Goal: Task Accomplishment & Management: Manage account settings

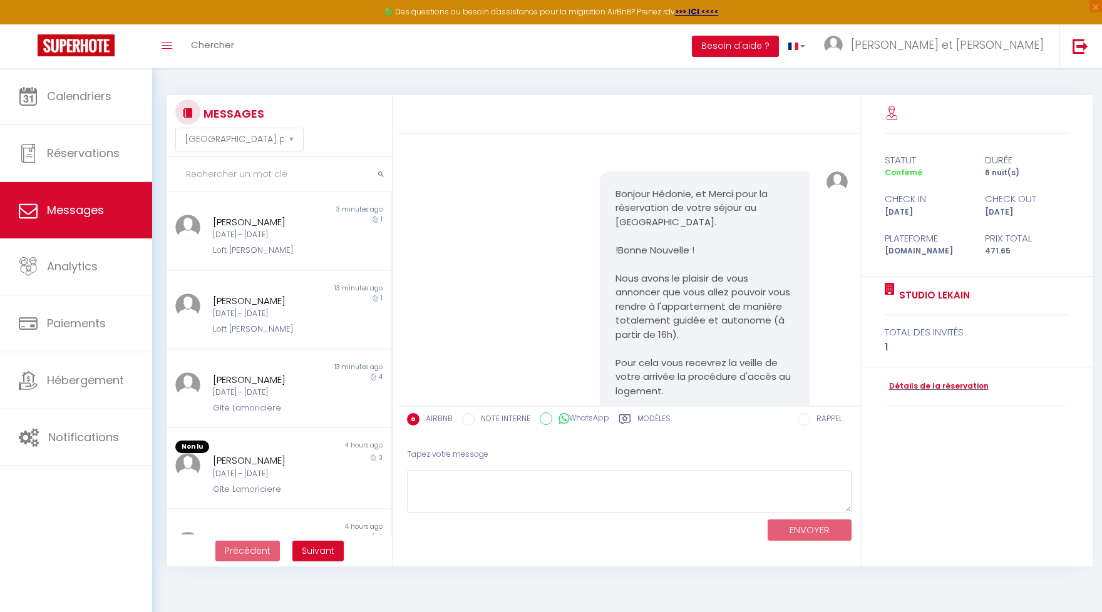
select select "message"
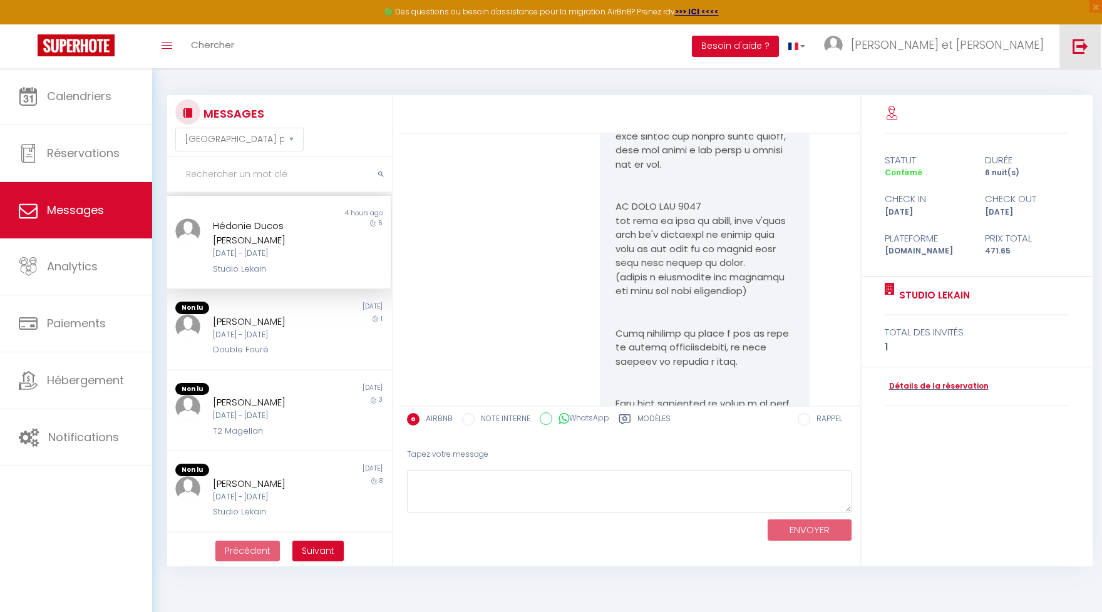
click at [1080, 48] on img at bounding box center [1080, 46] width 16 height 16
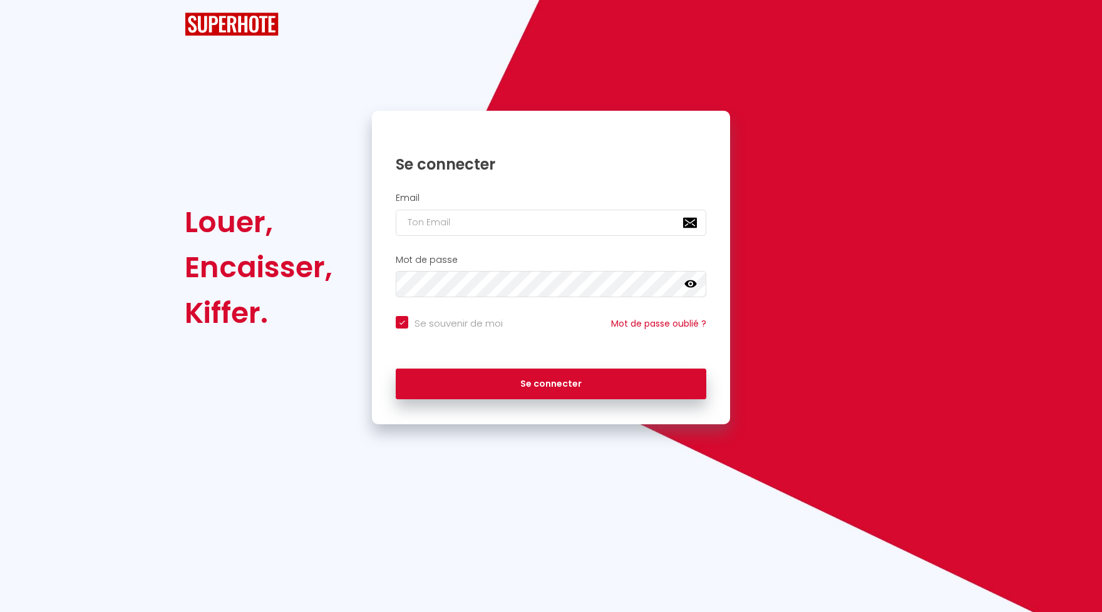
checkbox input "true"
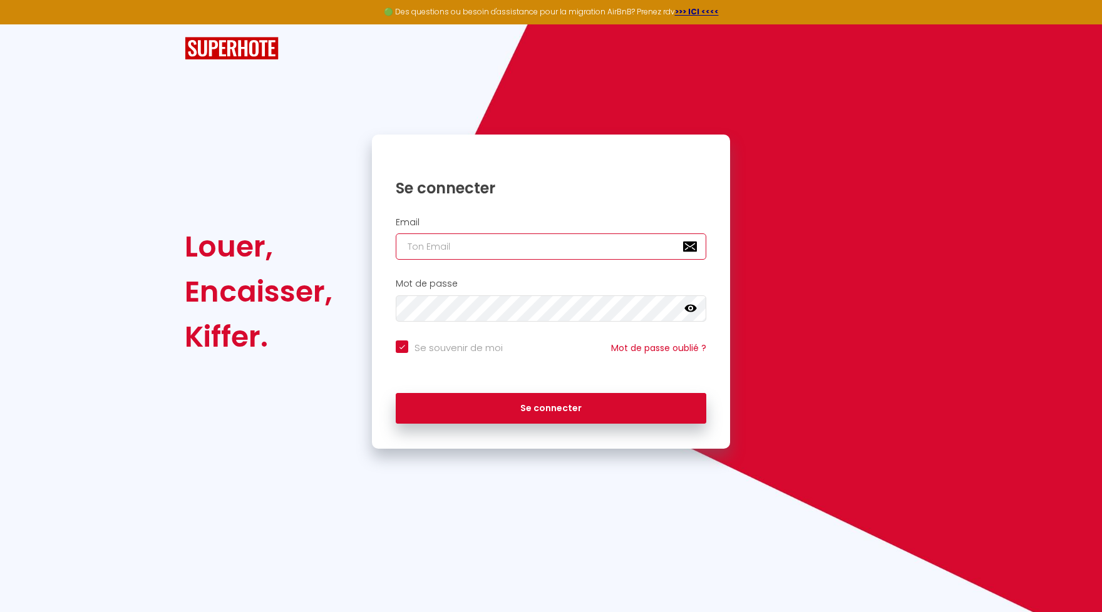
paste input "[DOMAIN_NAME][EMAIL_ADDRESS][DOMAIN_NAME]"
type input "[DOMAIN_NAME][EMAIL_ADDRESS][DOMAIN_NAME]"
checkbox input "true"
type input "[DOMAIN_NAME][EMAIL_ADDRESS][DOMAIN_NAME]"
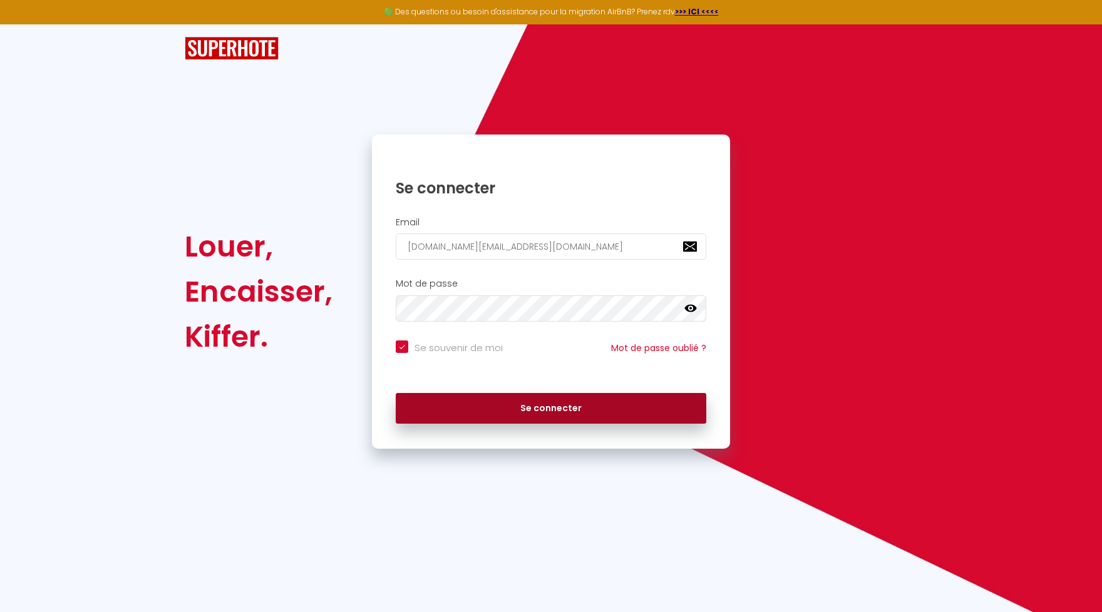
click at [581, 419] on button "Se connecter" at bounding box center [551, 408] width 311 height 31
checkbox input "true"
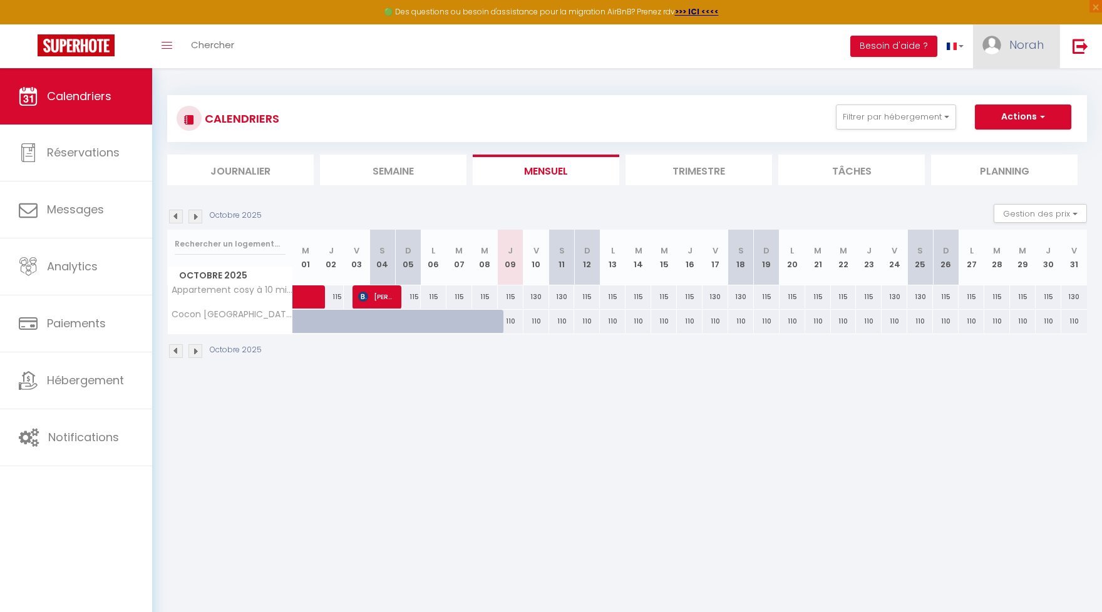
click at [1027, 45] on span "Norah" at bounding box center [1026, 45] width 34 height 16
click at [1012, 85] on link "Paramètres" at bounding box center [1009, 86] width 93 height 21
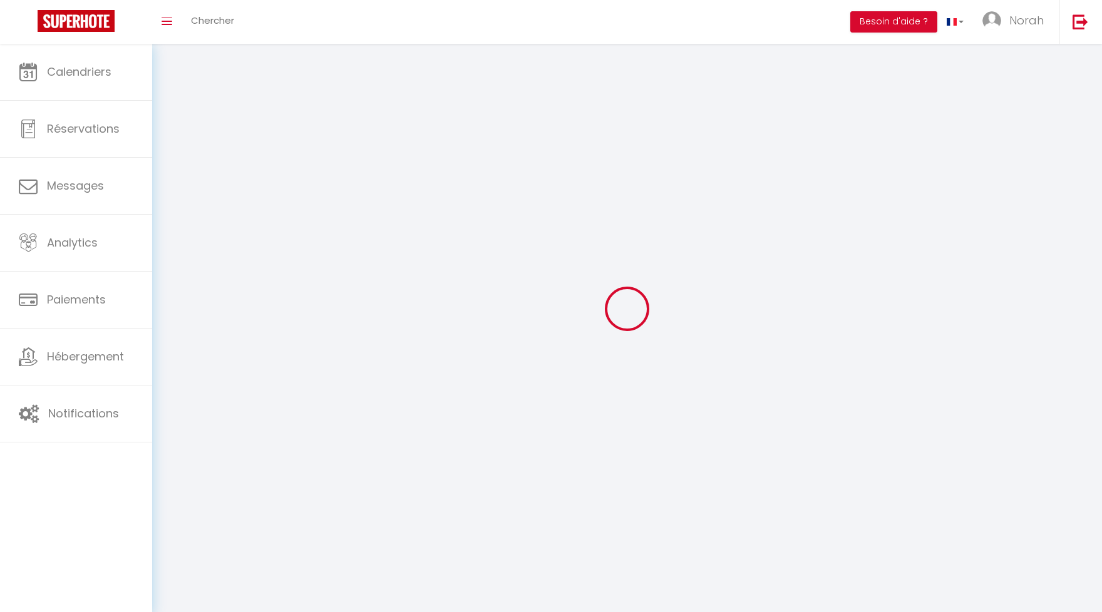
type input "Norah"
type input "Rakotovao"
type input "0624173551"
type input "[STREET_ADDRESS]"
type input "75008"
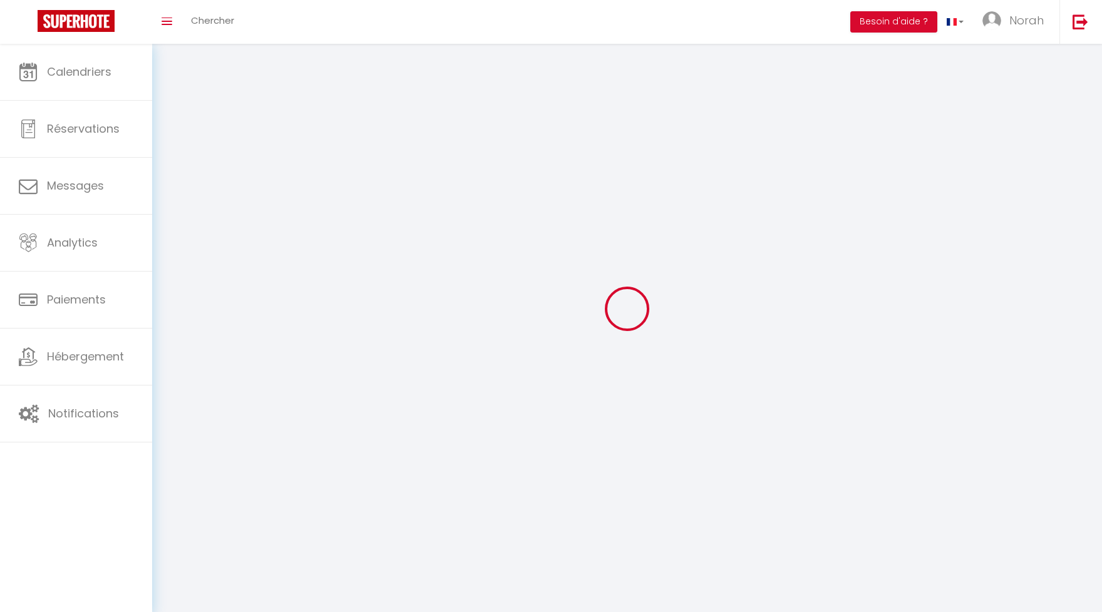
type input "[GEOGRAPHIC_DATA]"
type input "ZV0516c6rcc8vzg5IGK0u3HqV"
type input "ycuD8fNCksBPYAePzOArEGtVX"
type input "[URL][DOMAIN_NAME]"
select select "28"
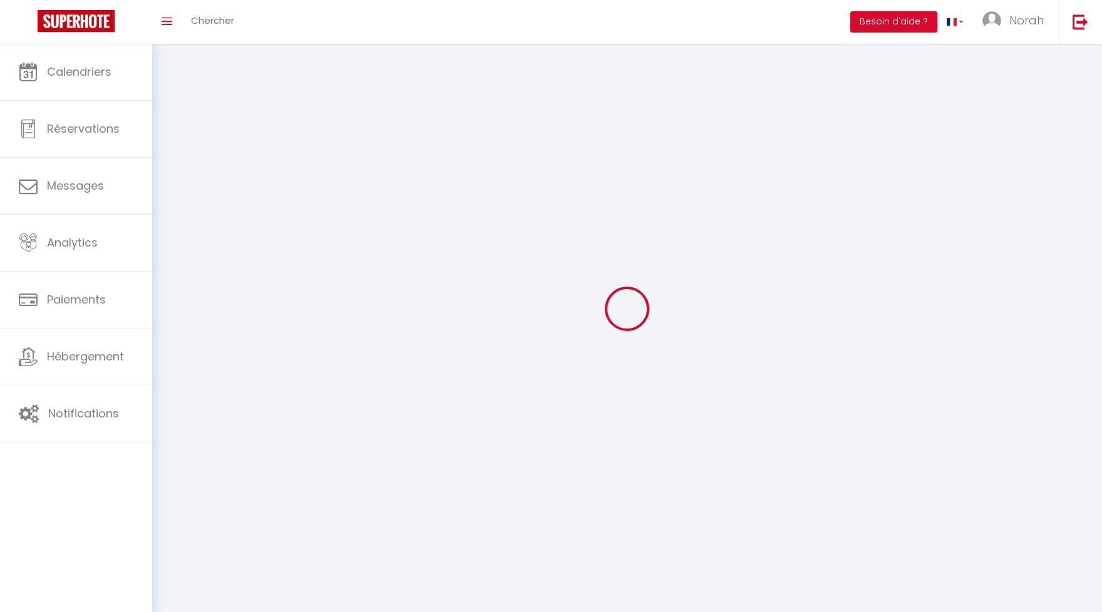
select select "fr"
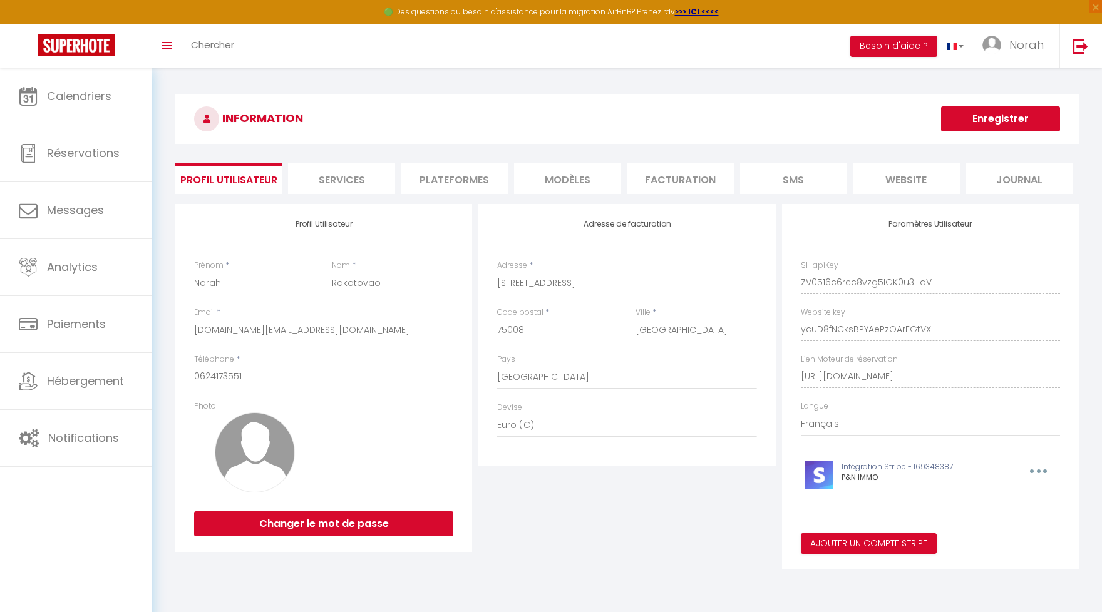
click at [416, 179] on li "Plateformes" at bounding box center [454, 178] width 106 height 31
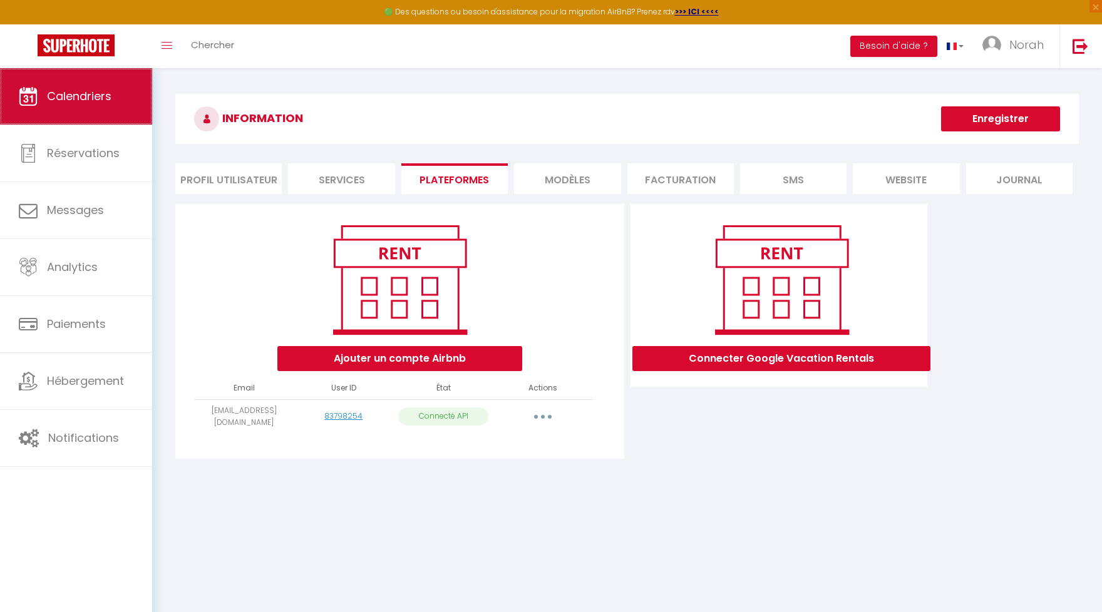
click at [98, 76] on link "Calendriers" at bounding box center [76, 96] width 152 height 56
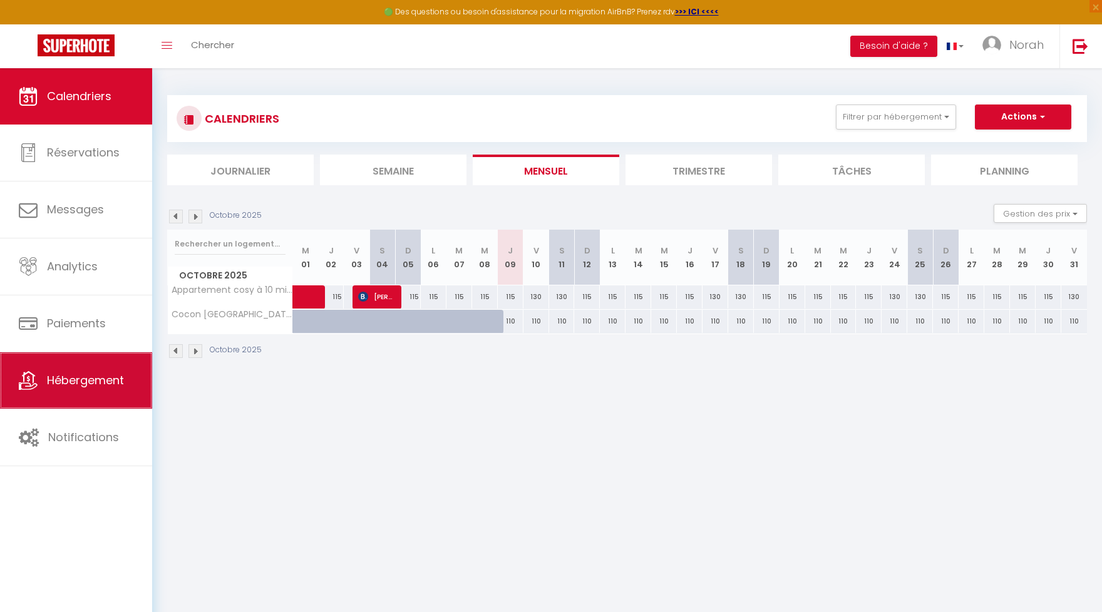
click at [122, 393] on link "Hébergement" at bounding box center [76, 380] width 152 height 56
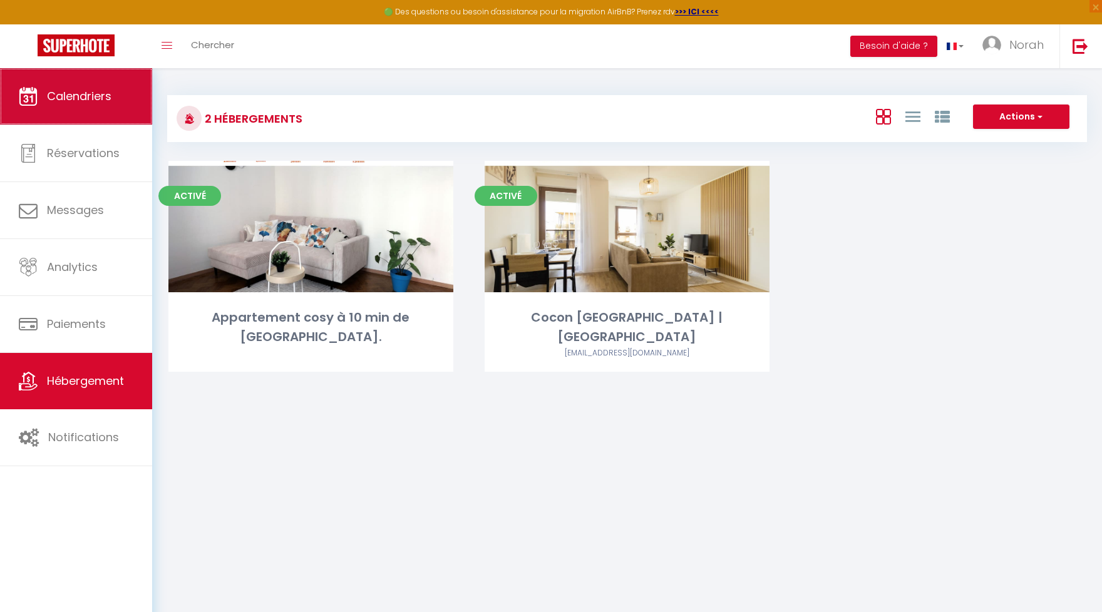
click at [111, 113] on link "Calendriers" at bounding box center [76, 96] width 152 height 56
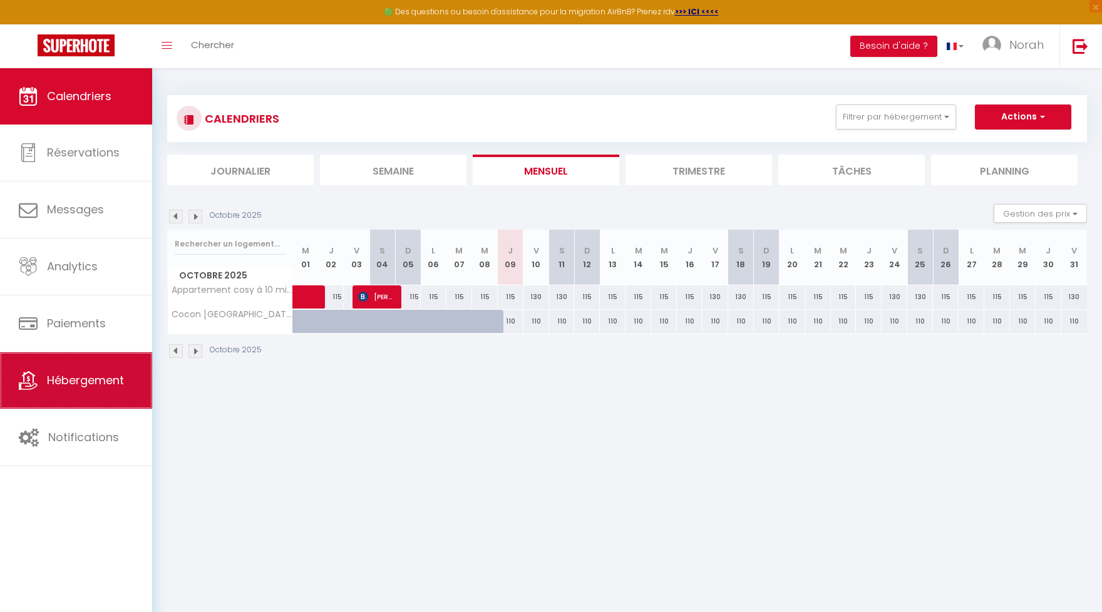
click at [109, 388] on span "Hébergement" at bounding box center [85, 381] width 77 height 16
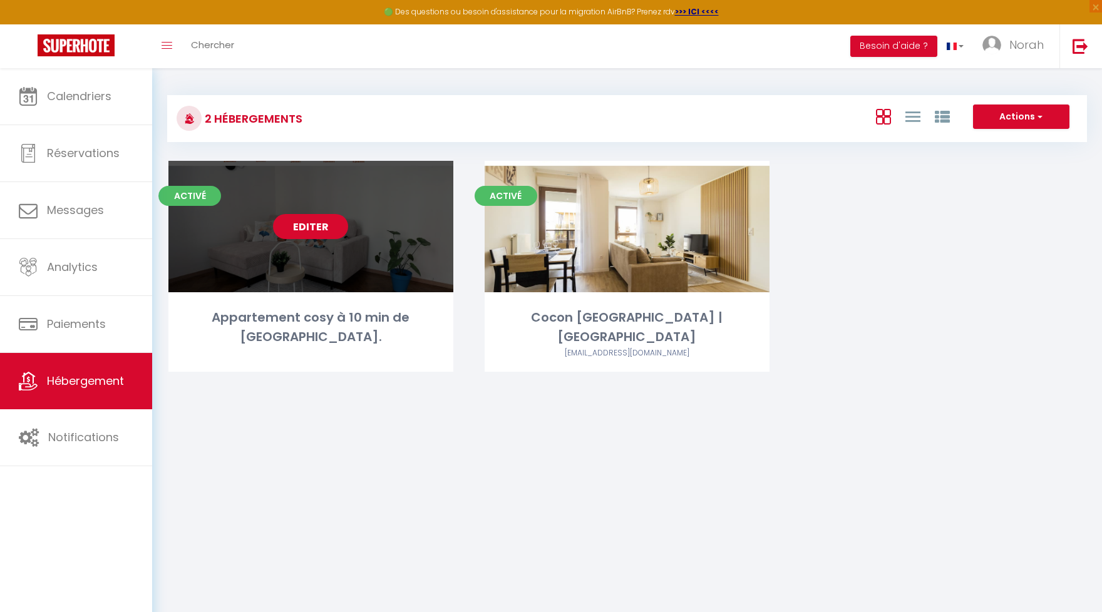
click at [317, 230] on link "Editer" at bounding box center [310, 226] width 75 height 25
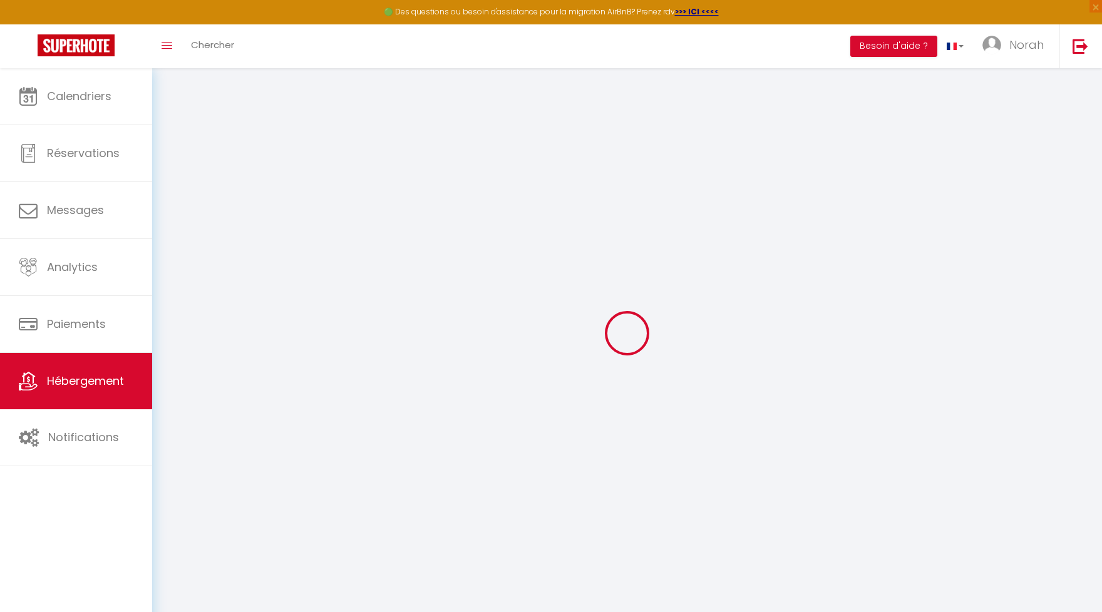
select select "15:00"
select select
select select "11:00"
select select "30"
select select "120"
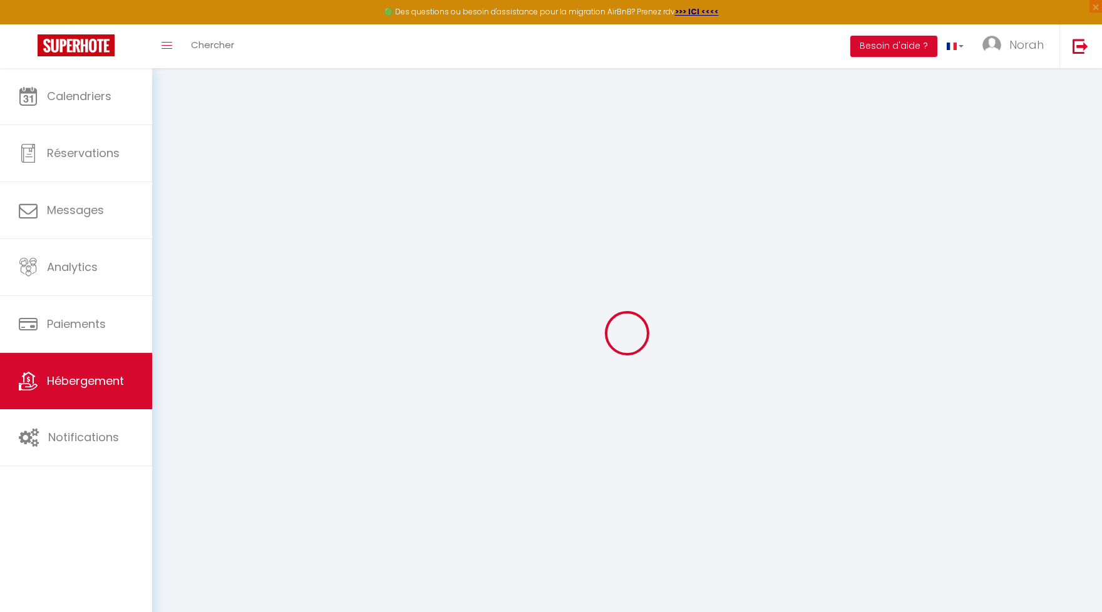
select select
checkbox input "false"
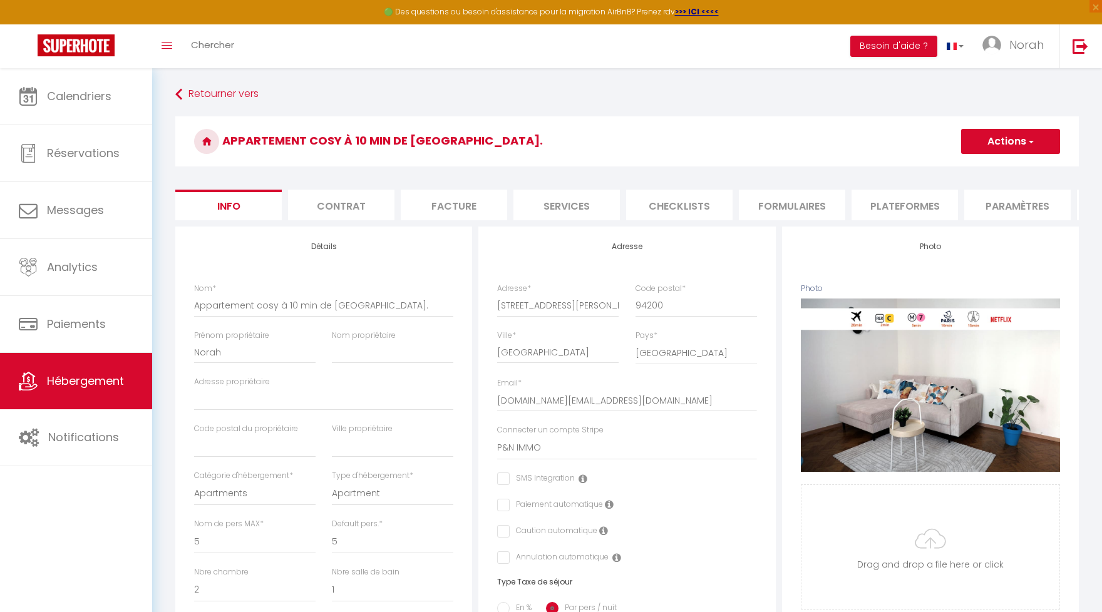
click at [902, 203] on li "Plateformes" at bounding box center [904, 205] width 106 height 31
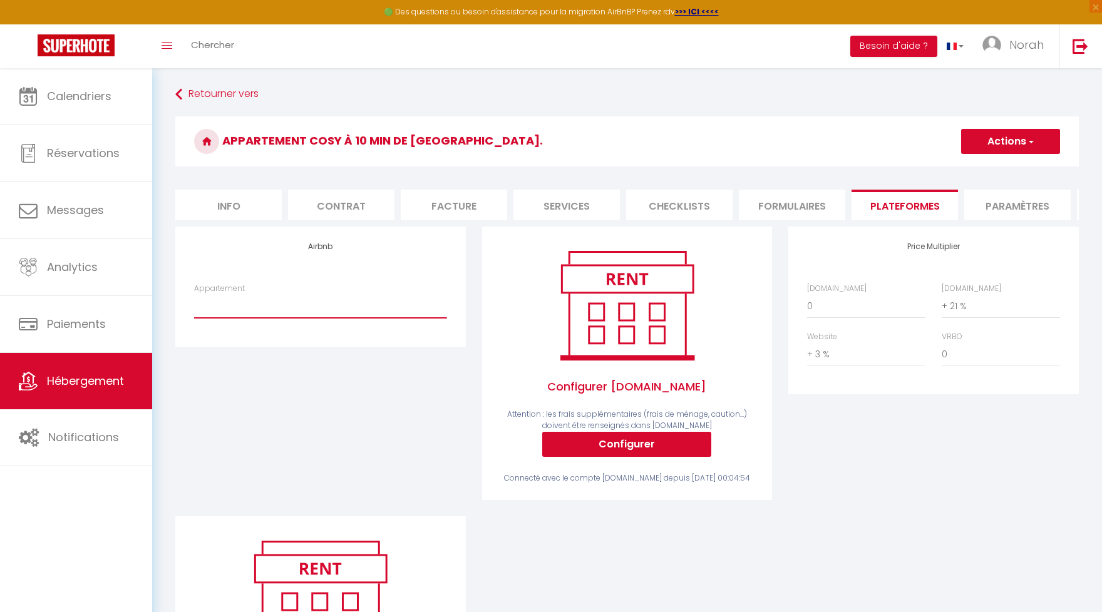
click at [194, 294] on select "Appartement" at bounding box center [320, 306] width 252 height 24
click at [319, 309] on select "Appartement" at bounding box center [320, 306] width 252 height 24
click at [1020, 50] on span "Norah" at bounding box center [1026, 45] width 34 height 16
click at [1002, 90] on link "Paramètres" at bounding box center [1009, 86] width 93 height 21
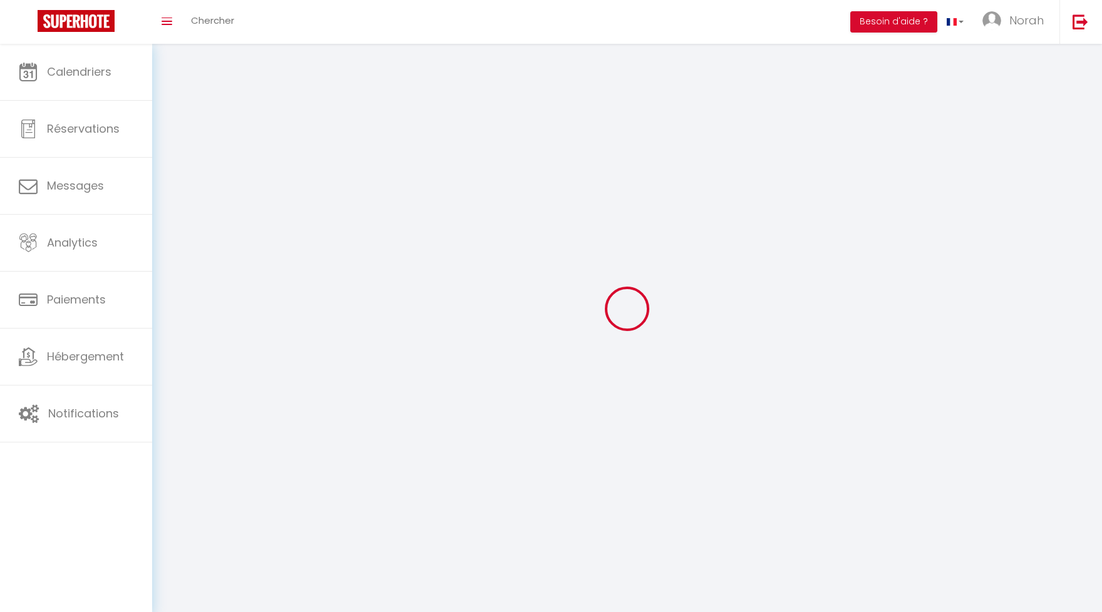
type input "Norah"
type input "Rakotovao"
type input "0624173551"
type input "58 rue de Monceau"
type input "75008"
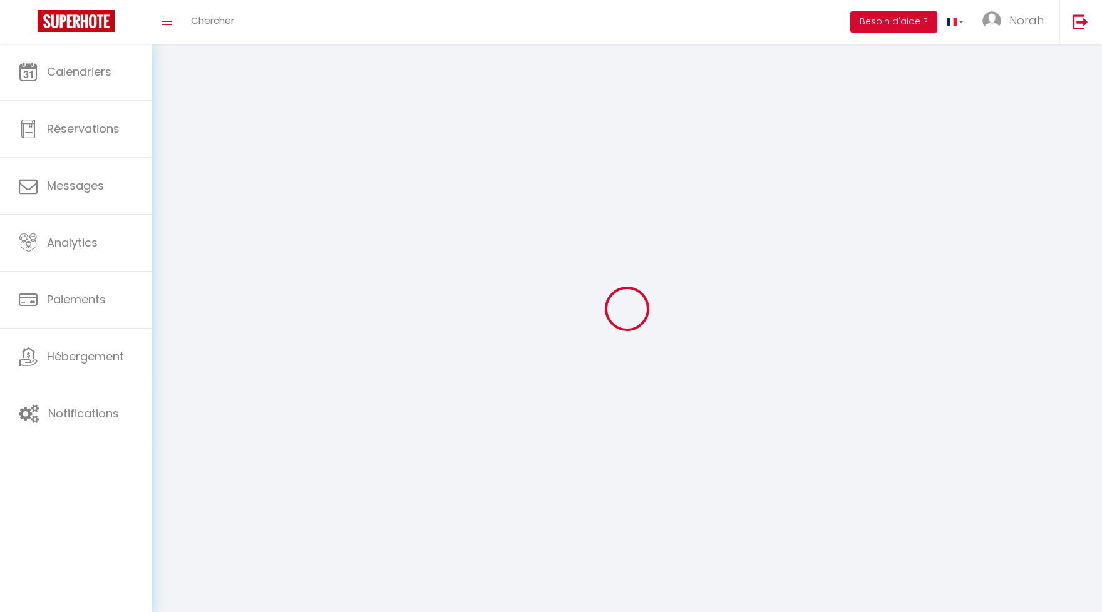
type input "Paris"
type input "ZV0516c6rcc8vzg5IGK0u3HqV"
type input "ycuD8fNCksBPYAePzOArEGtVX"
type input "https://app.superhote.com/#/get-available-rentals/ycuD8fNCksBPYAePzOArEGtVX"
select select "28"
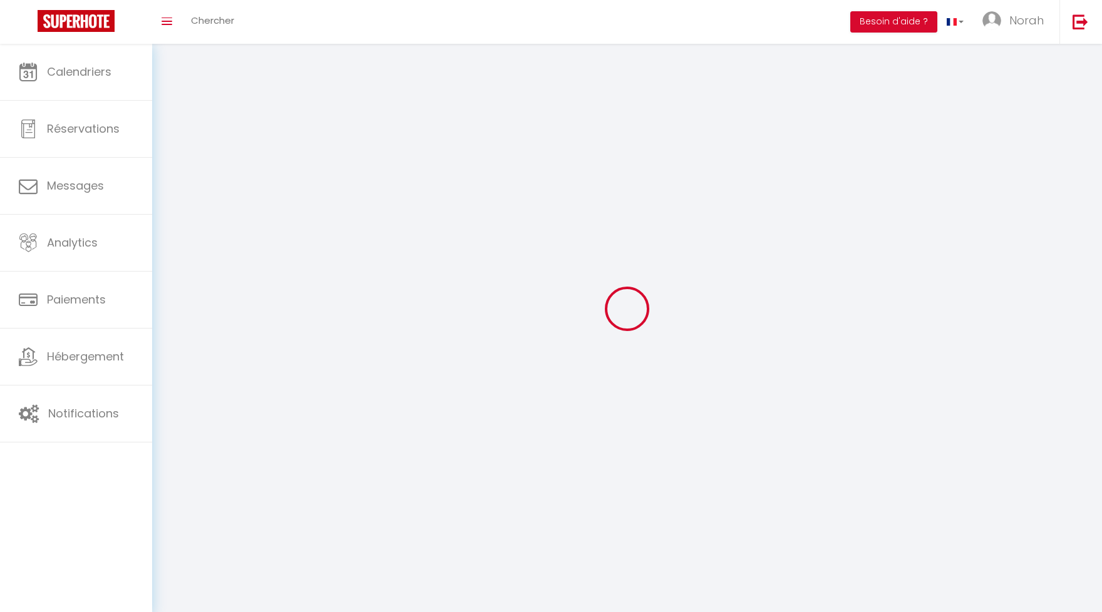
select select "fr"
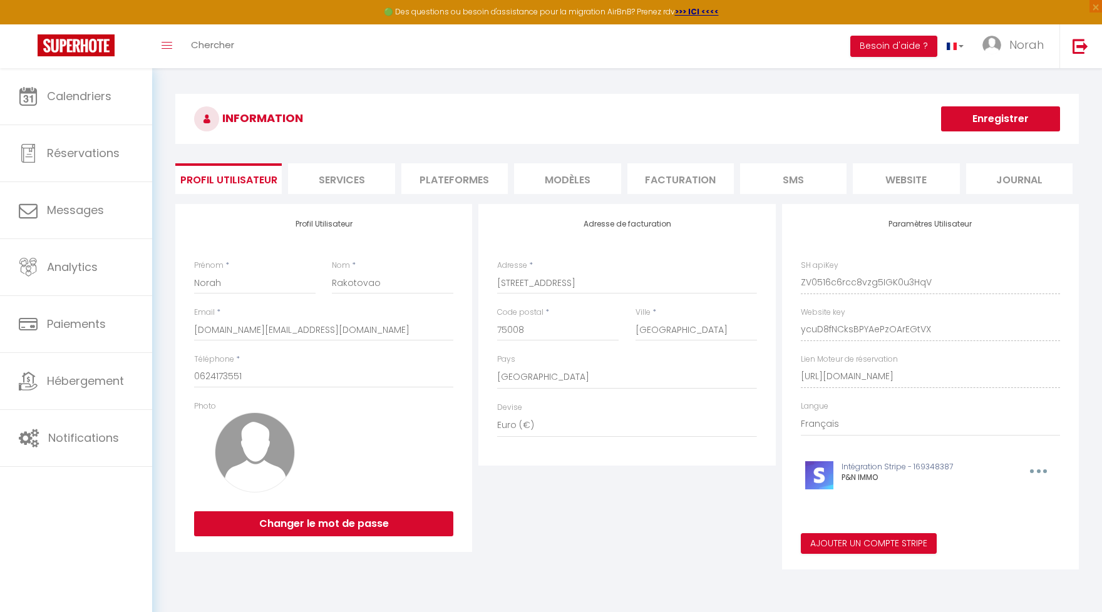
drag, startPoint x: 439, startPoint y: 178, endPoint x: 439, endPoint y: 169, distance: 9.4
click at [439, 178] on li "Plateformes" at bounding box center [454, 178] width 106 height 31
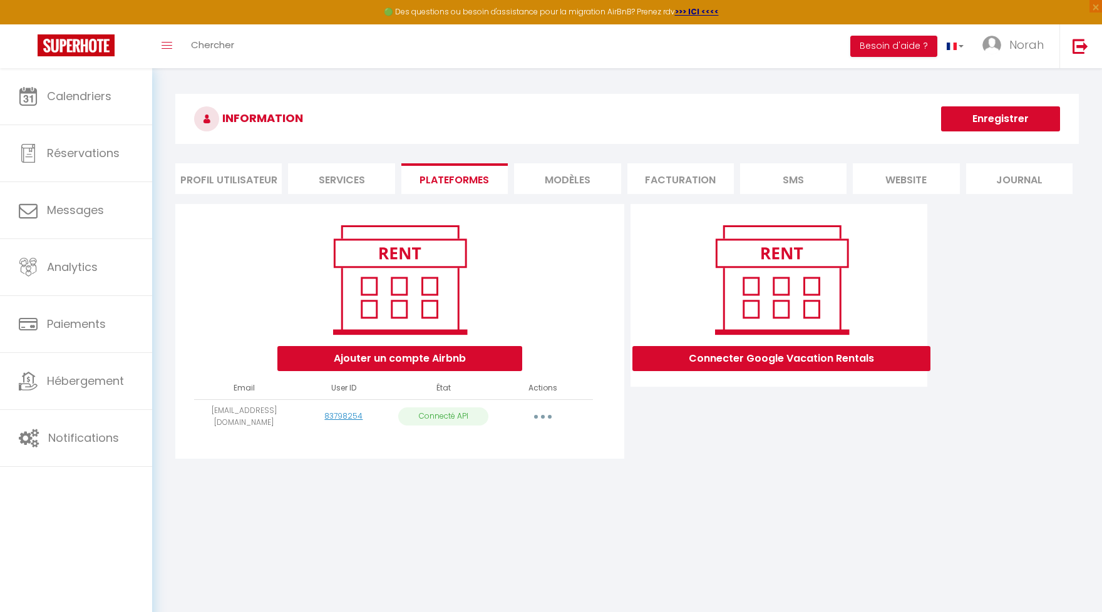
click at [549, 409] on button "button" at bounding box center [542, 417] width 35 height 20
click at [538, 439] on link "Importer les appartements" at bounding box center [487, 444] width 138 height 21
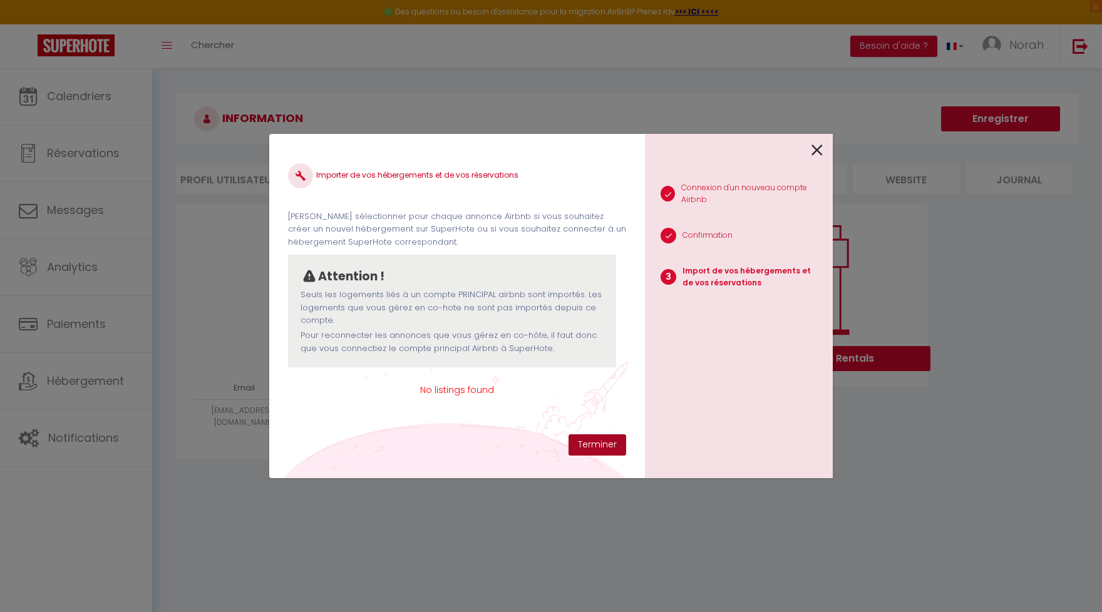
click at [595, 445] on button "Terminer" at bounding box center [597, 444] width 58 height 21
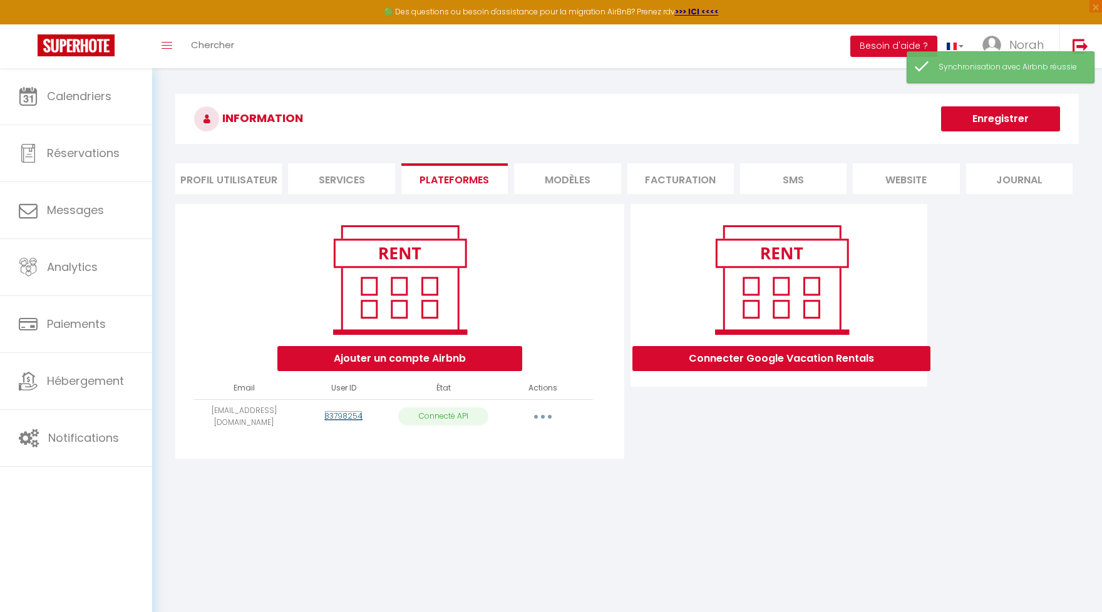
click at [351, 411] on link "83798254" at bounding box center [343, 416] width 38 height 11
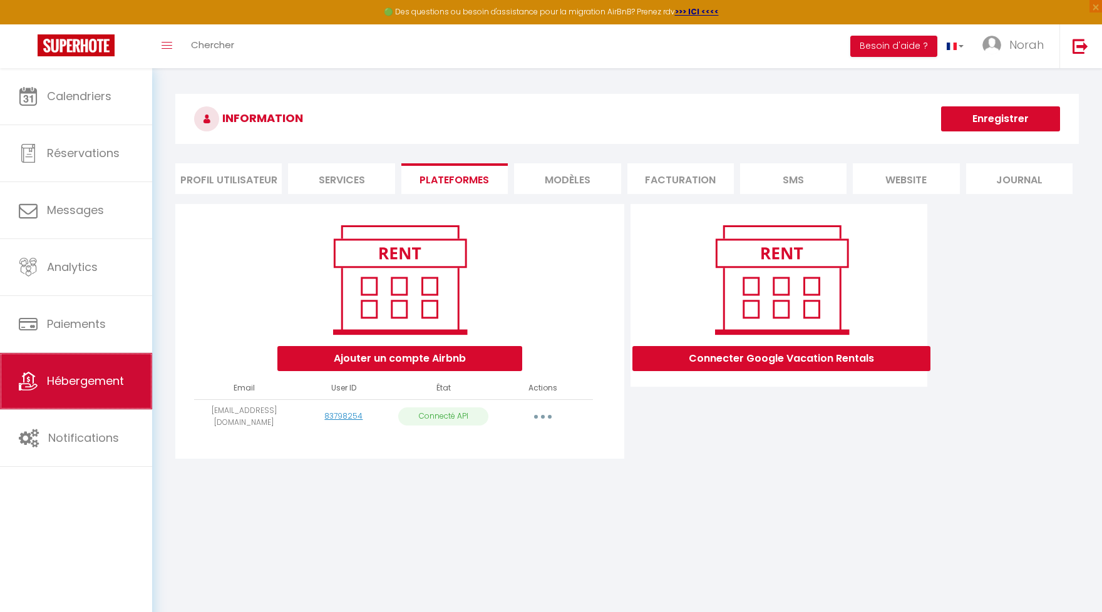
click at [95, 392] on link "Hébergement" at bounding box center [76, 381] width 152 height 56
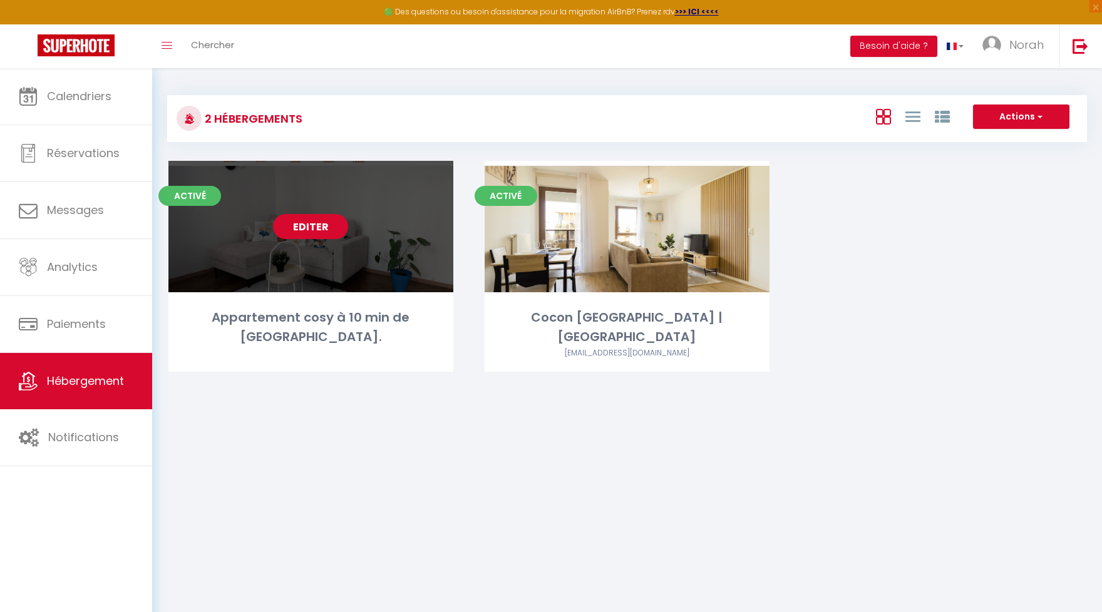
click at [332, 224] on link "Editer" at bounding box center [310, 226] width 75 height 25
select select "3"
select select "2"
select select "1"
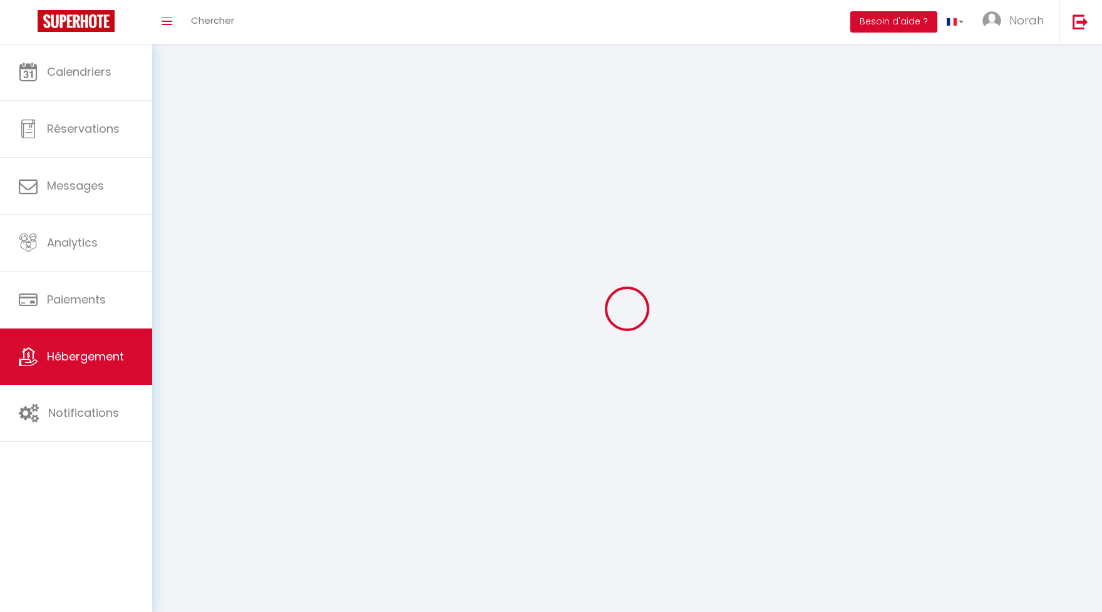
select select
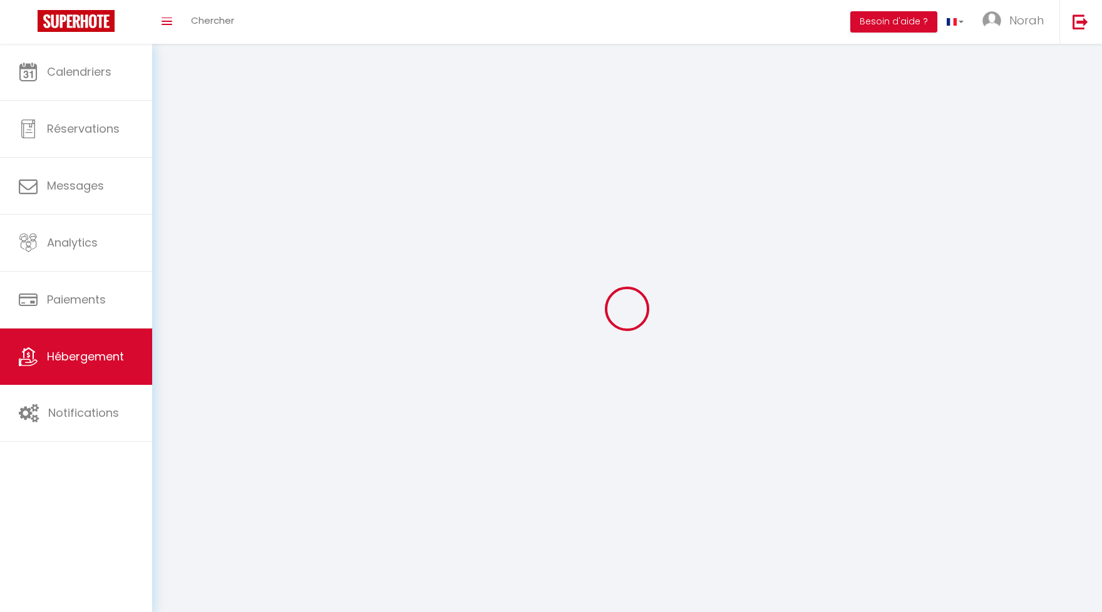
checkbox input "false"
select select
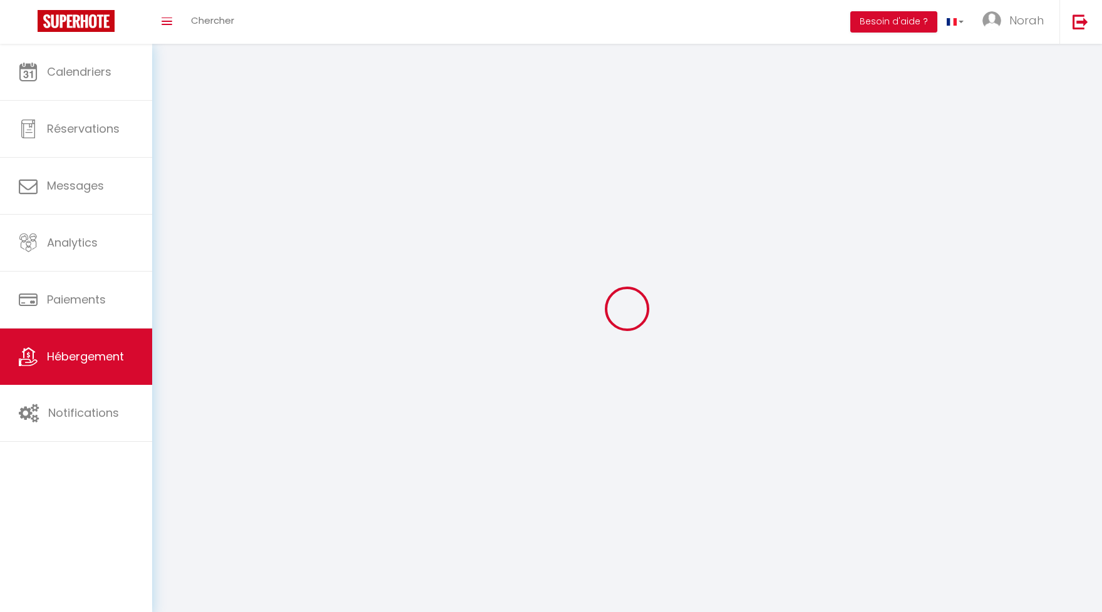
select select
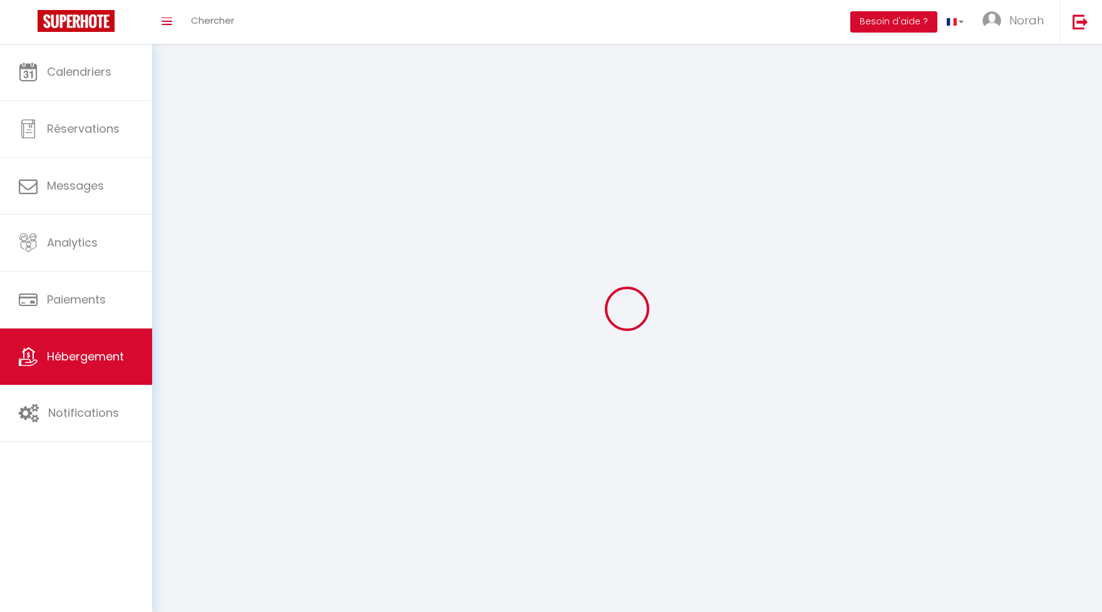
select select
checkbox input "false"
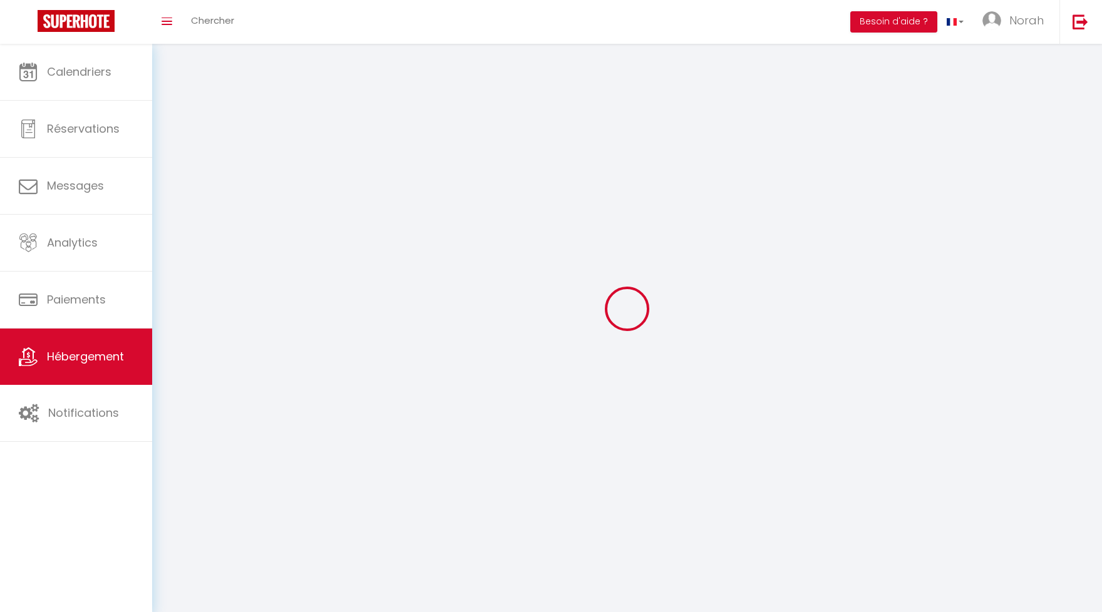
select select
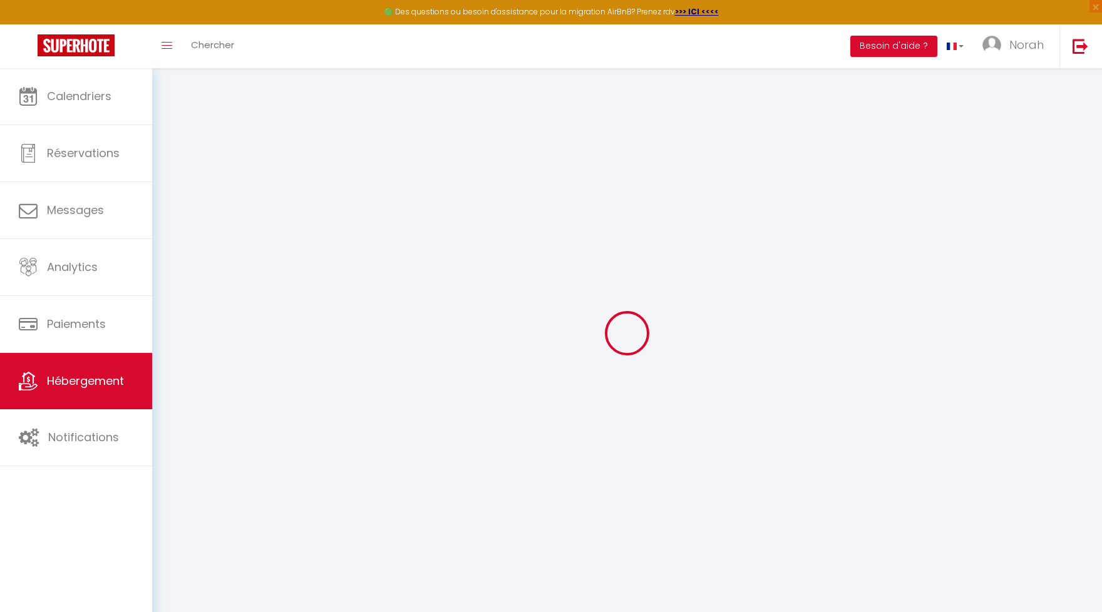
checkbox input "false"
select select "15:00"
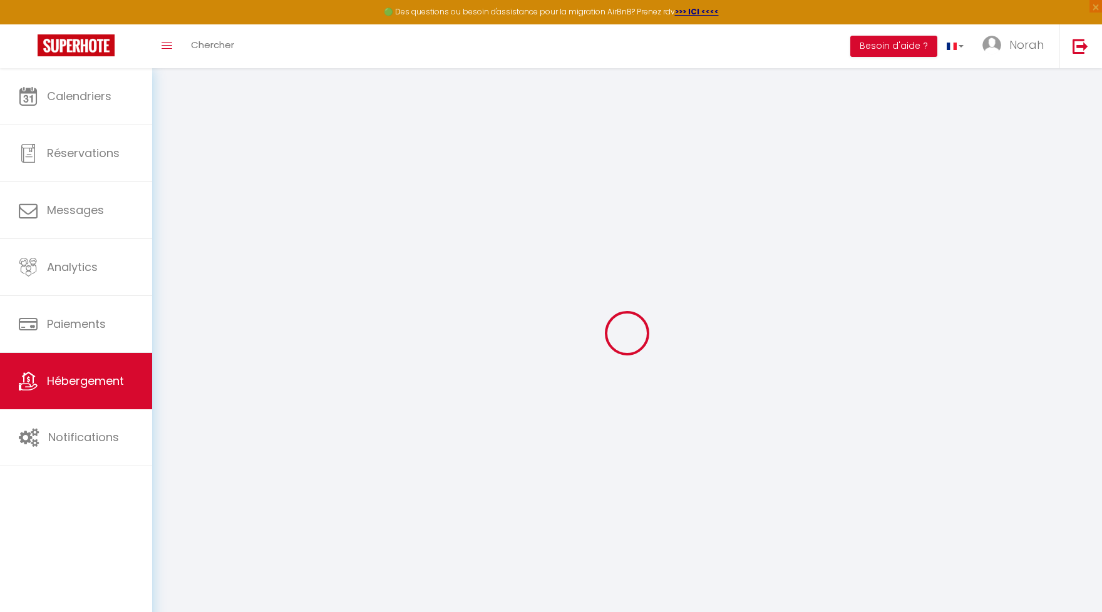
select select
select select "11:00"
select select "30"
select select "120"
select select "+ 21 %"
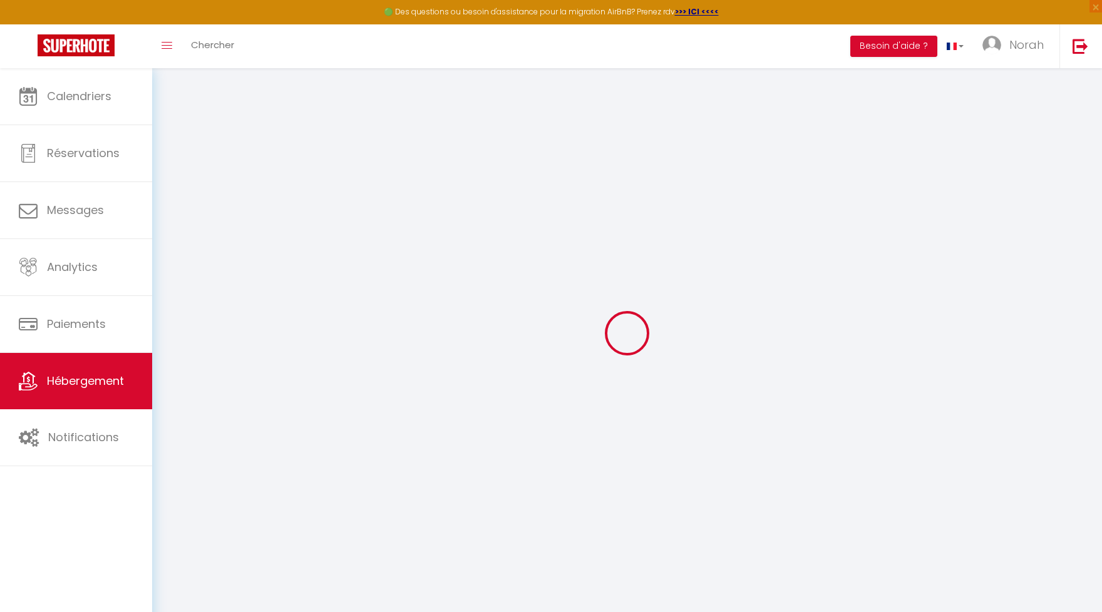
select select "+ 3 %"
select select
checkbox input "false"
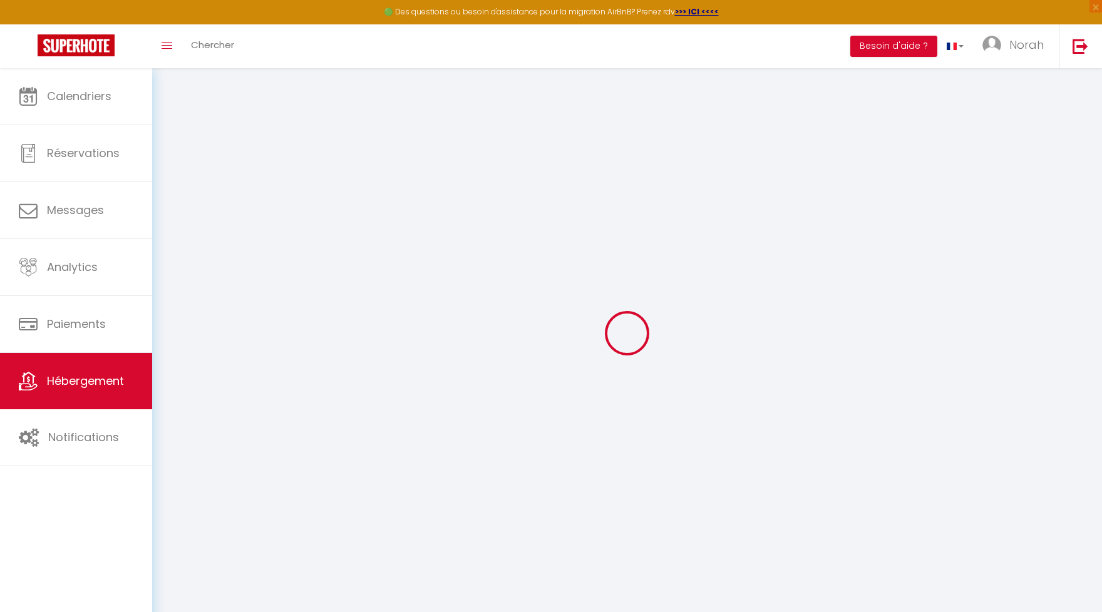
checkbox input "false"
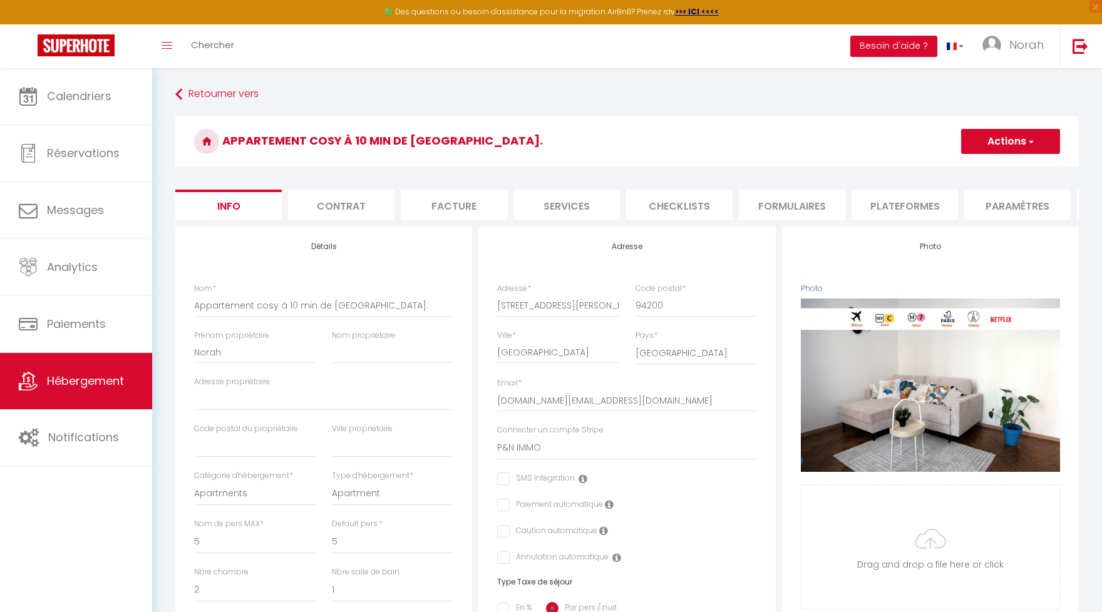
click at [878, 203] on li "Plateformes" at bounding box center [904, 205] width 106 height 31
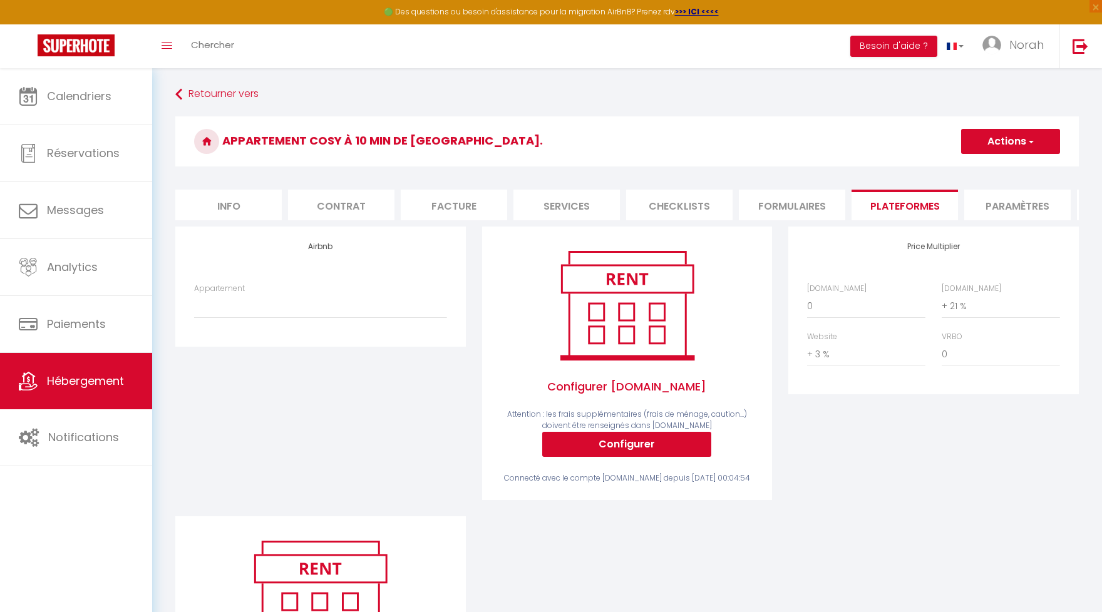
scroll to position [170, 0]
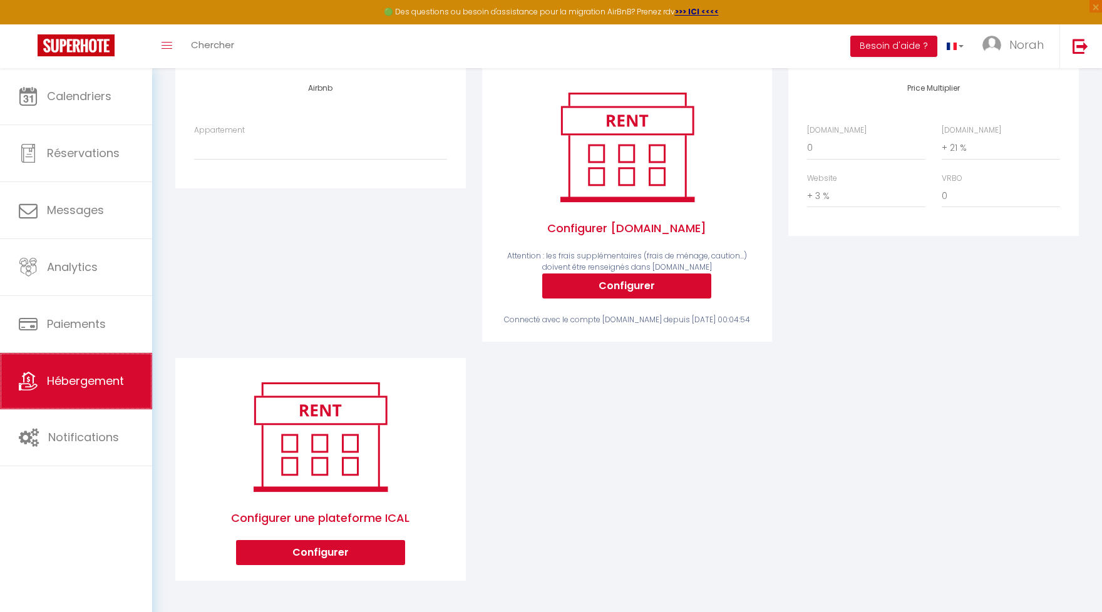
click at [125, 388] on link "Hébergement" at bounding box center [76, 381] width 152 height 56
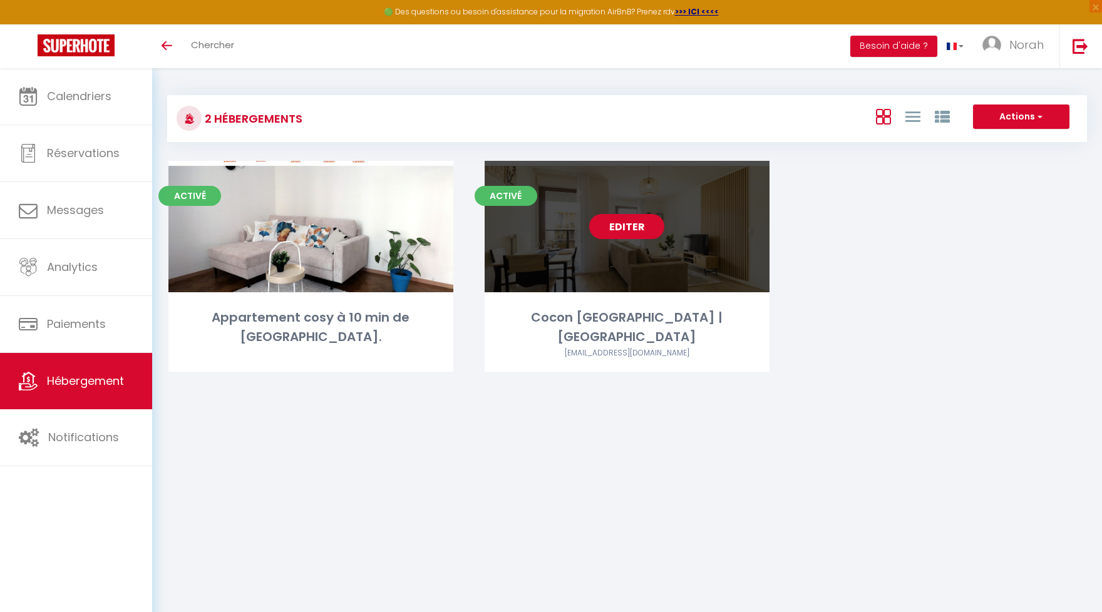
click at [632, 229] on link "Editer" at bounding box center [626, 226] width 75 height 25
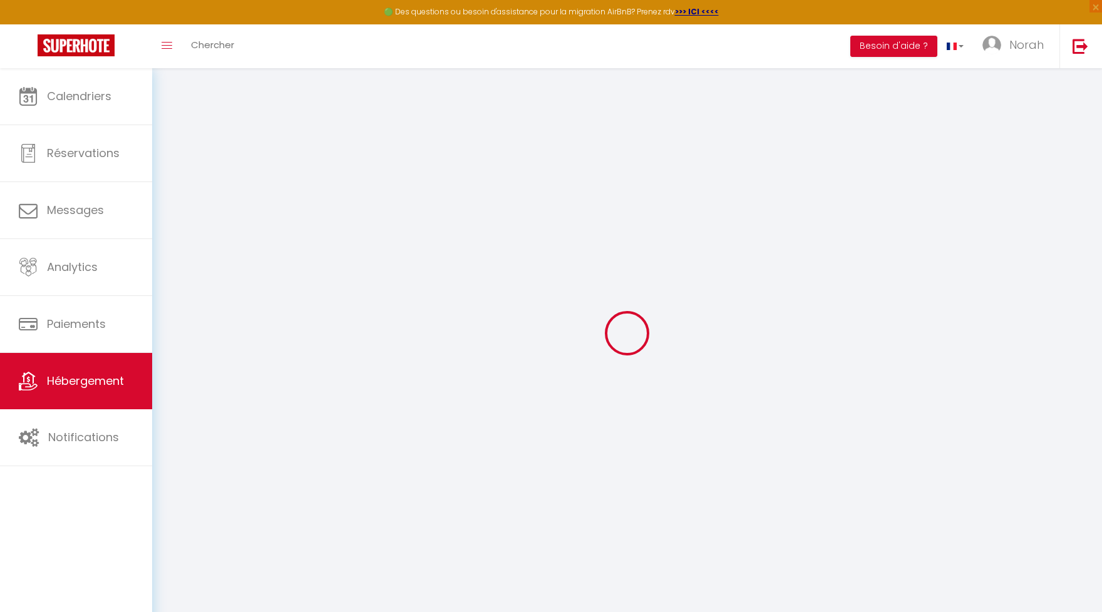
checkbox input "true"
checkbox input "false"
select select "15:00"
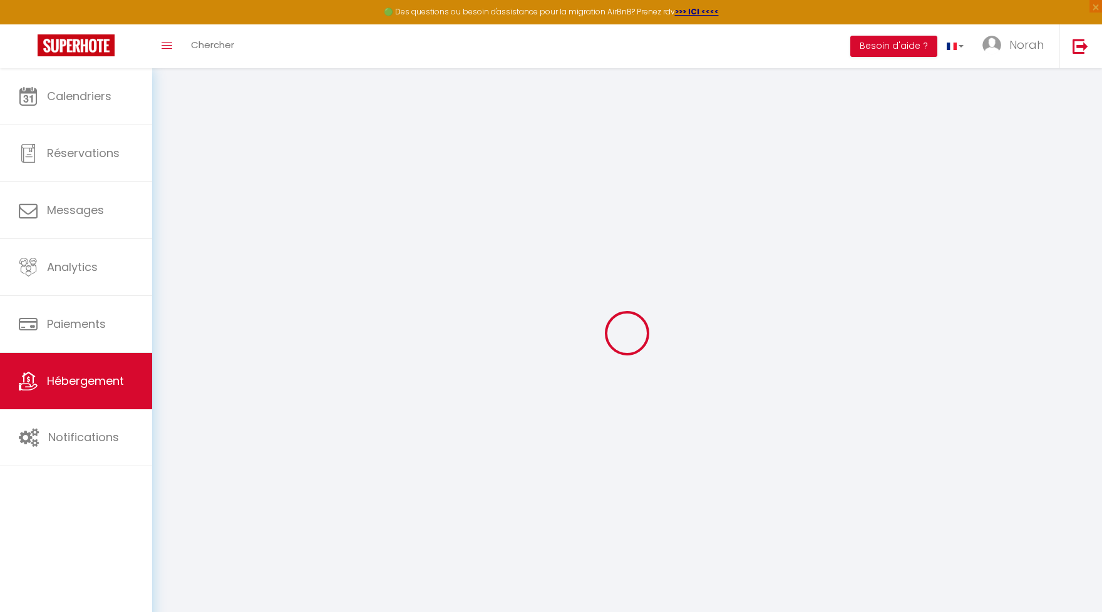
select select
select select "11:00"
select select "45"
select select "120"
select select "12:00"
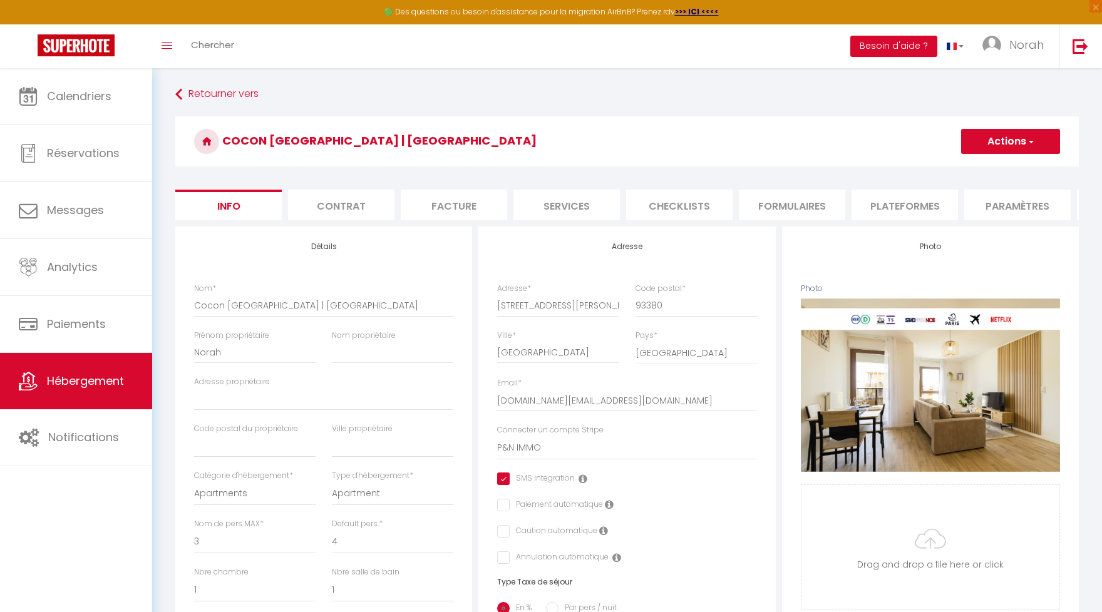
click at [906, 203] on li "Plateformes" at bounding box center [904, 205] width 106 height 31
select select
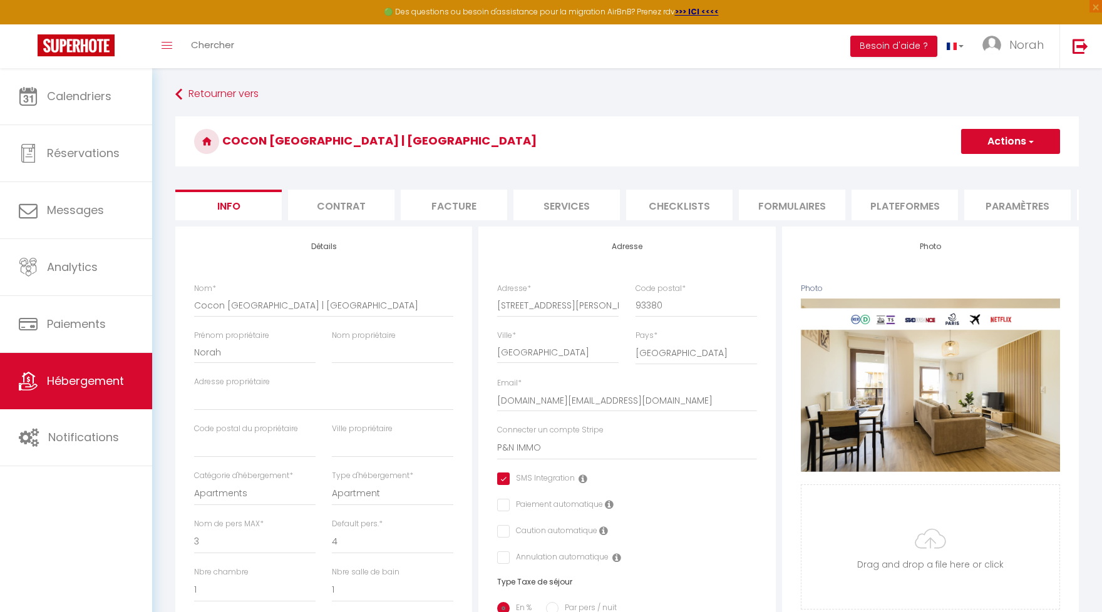
select select
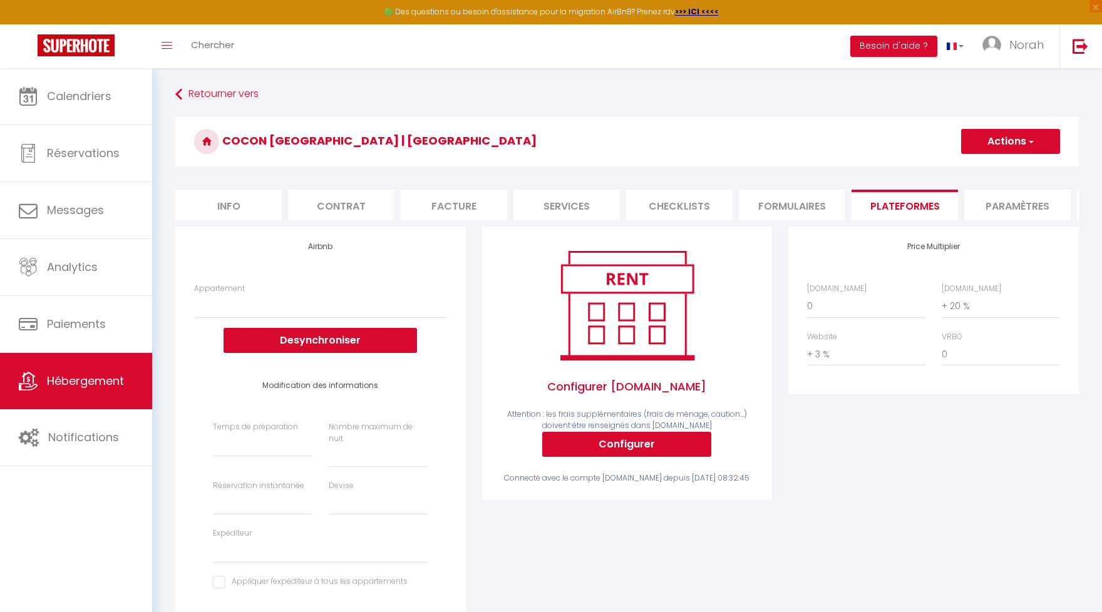
drag, startPoint x: 290, startPoint y: 317, endPoint x: 600, endPoint y: 406, distance: 322.4
click at [924, 501] on div "Price Multiplier Airbnb.com 0 + 1 % + 2 % + 3 % + 4 % + 5 % + 6 % + 7 %" at bounding box center [933, 447] width 307 height 440
click at [95, 387] on span "Hébergement" at bounding box center [85, 381] width 77 height 16
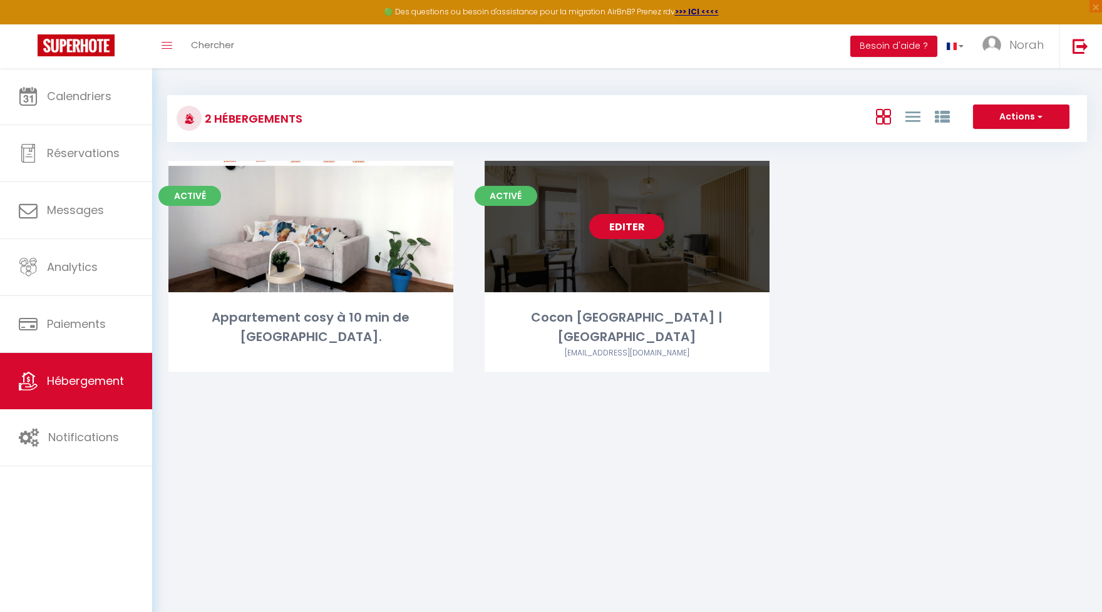
click at [626, 237] on link "Editer" at bounding box center [626, 226] width 75 height 25
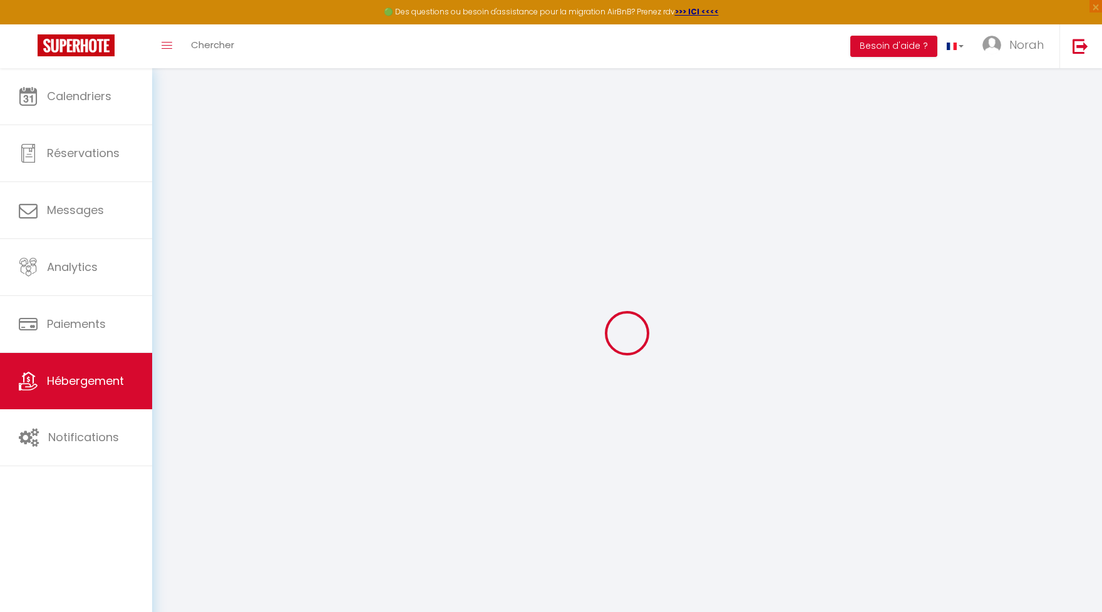
checkbox input "true"
checkbox input "false"
select select "15:00"
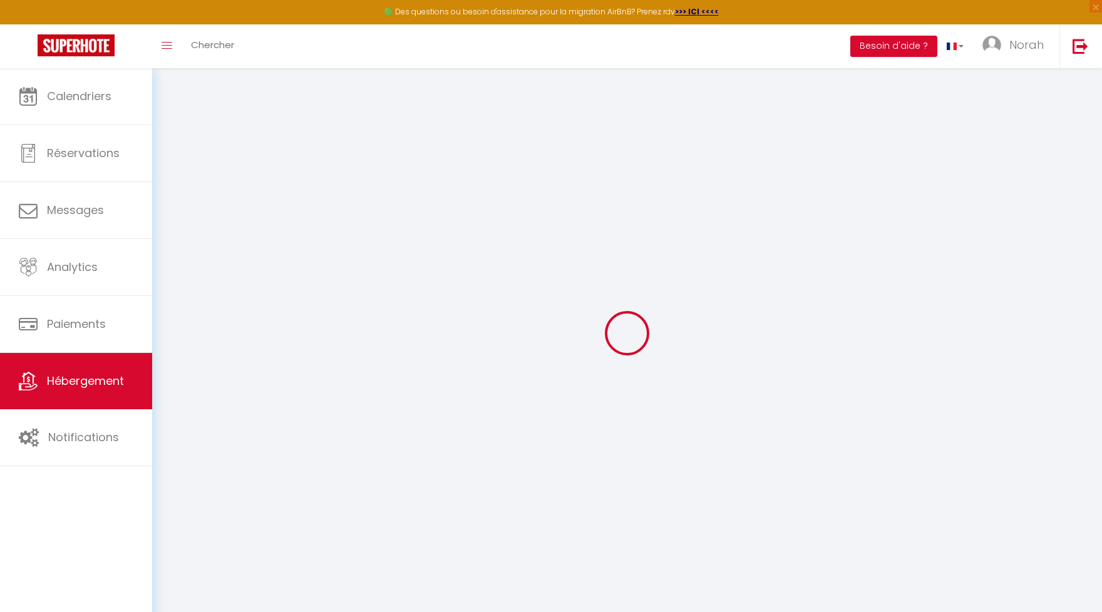
select select
select select "11:00"
select select "45"
select select "120"
select select "12:00"
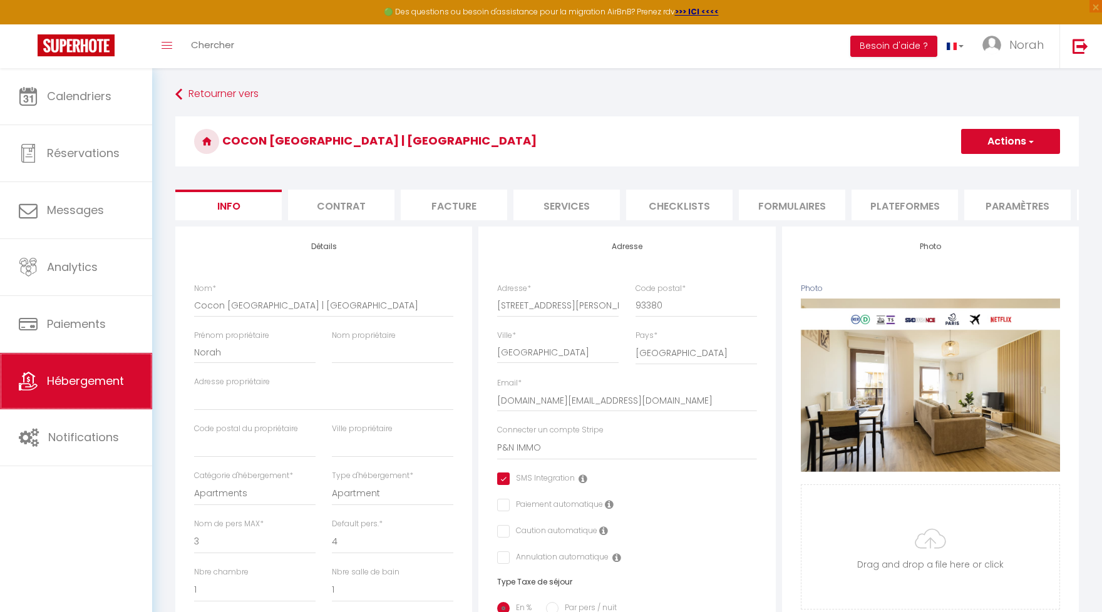
click at [110, 373] on link "Hébergement" at bounding box center [76, 381] width 152 height 56
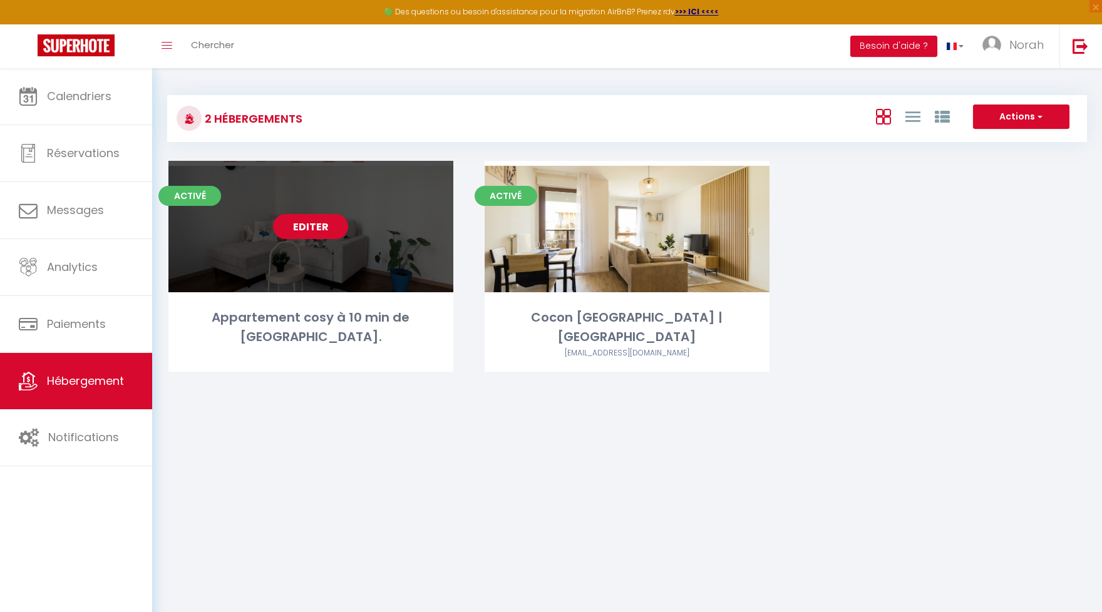
click at [321, 236] on link "Editer" at bounding box center [310, 226] width 75 height 25
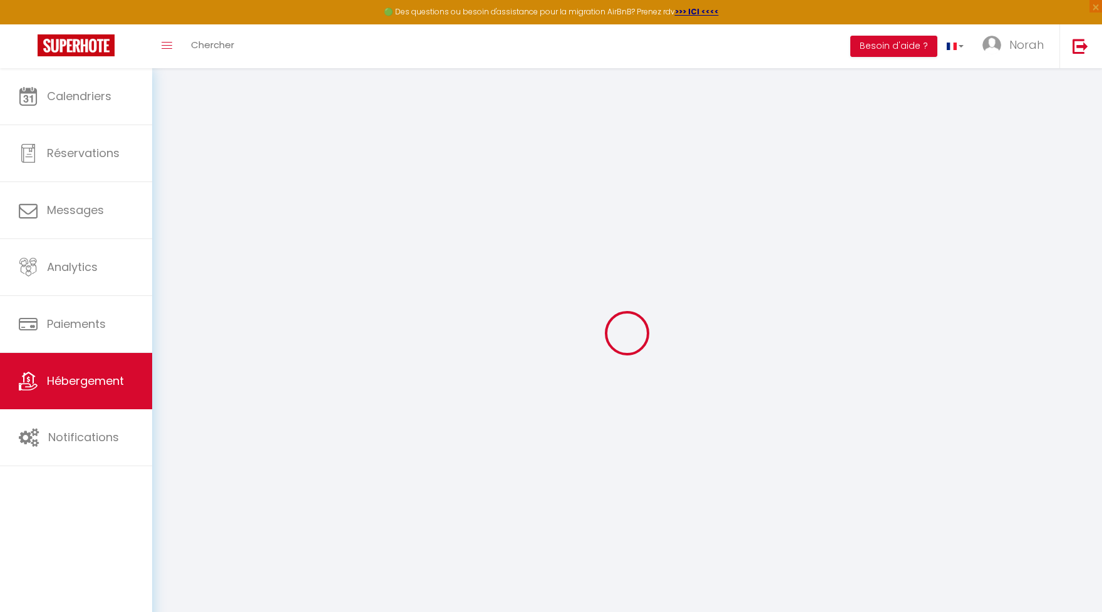
checkbox input "false"
select select "15:00"
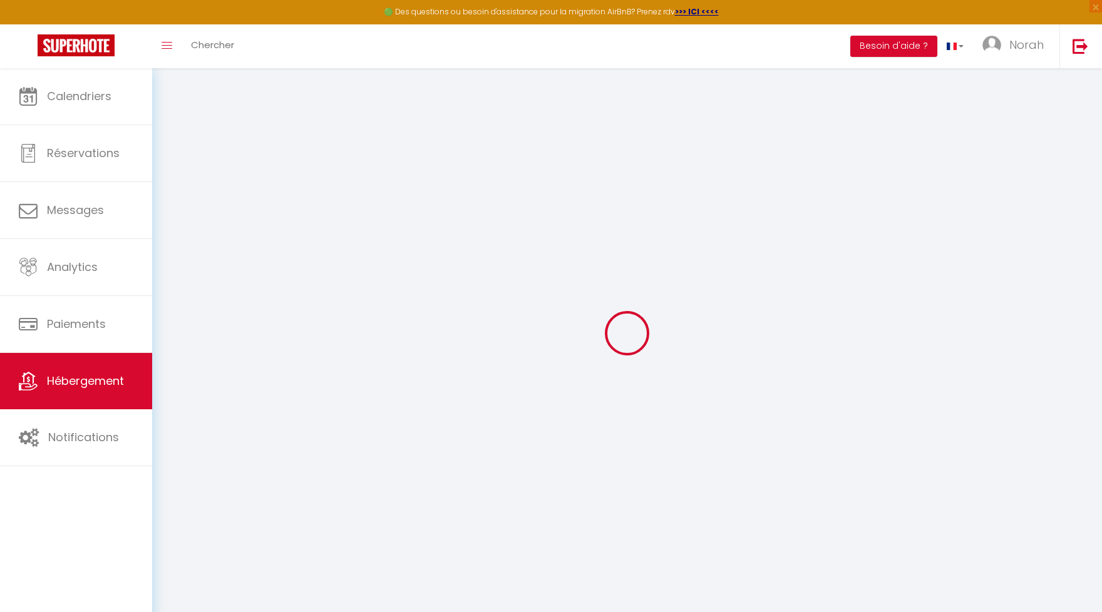
select select
select select "11:00"
select select "30"
select select "120"
select select
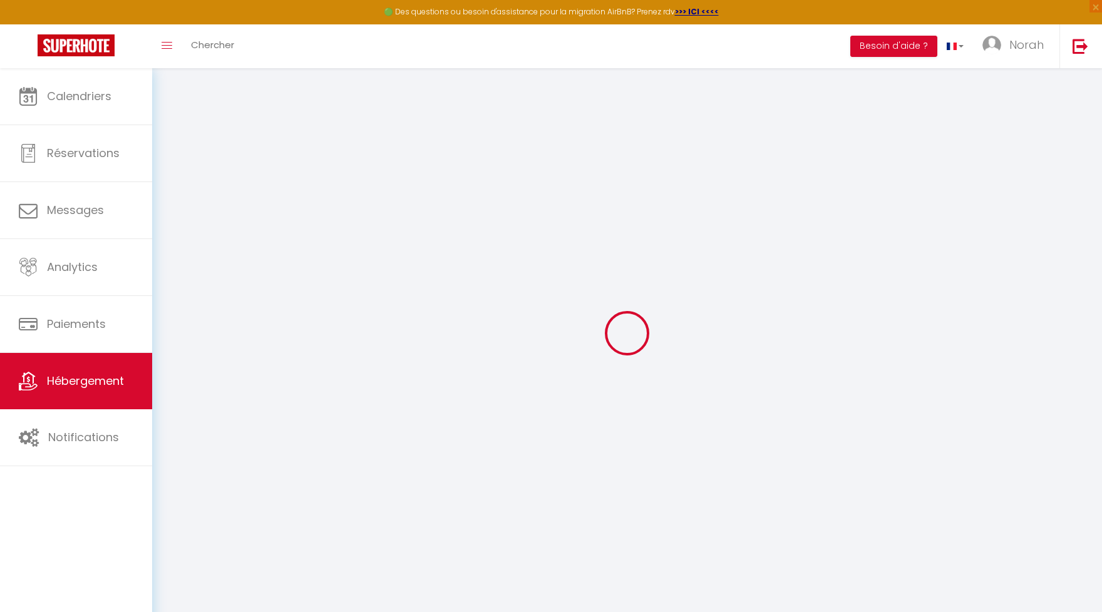
checkbox input "false"
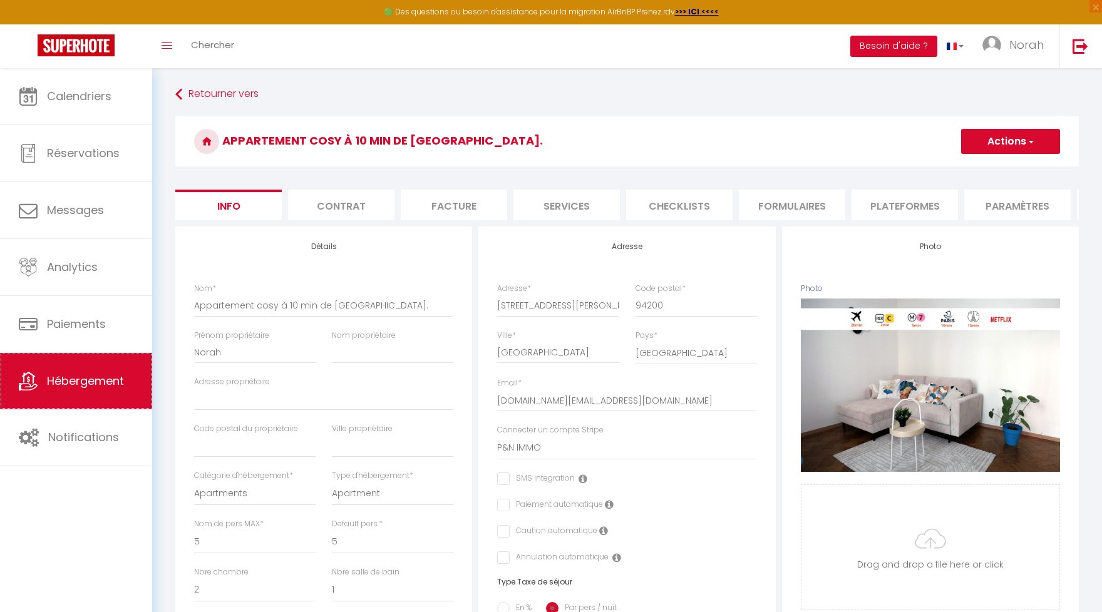
click at [103, 403] on link "Hébergement" at bounding box center [76, 381] width 152 height 56
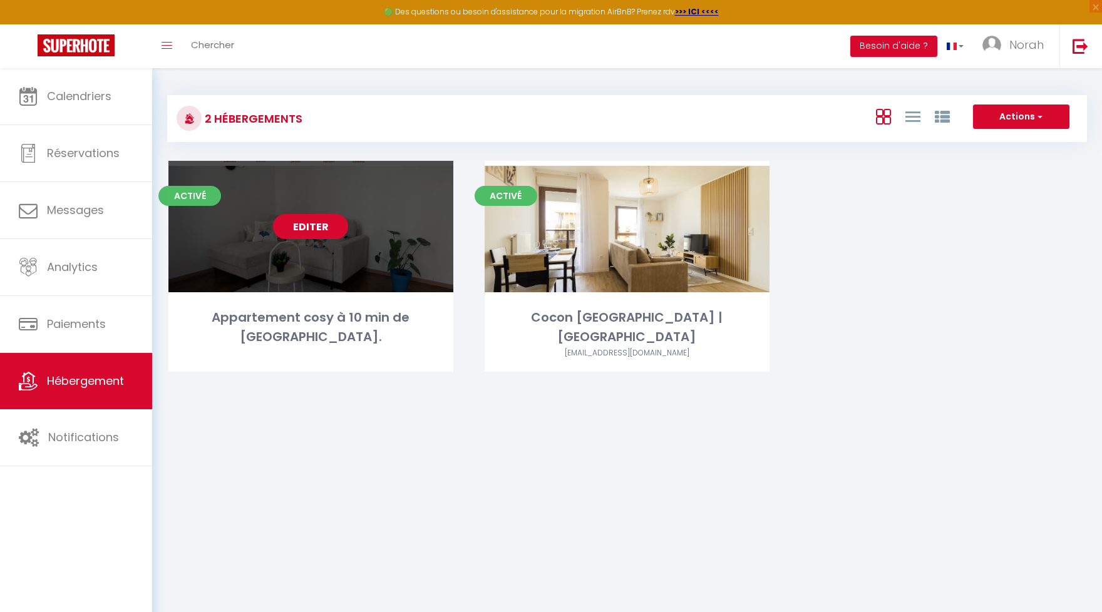
click at [292, 224] on link "Editer" at bounding box center [310, 226] width 75 height 25
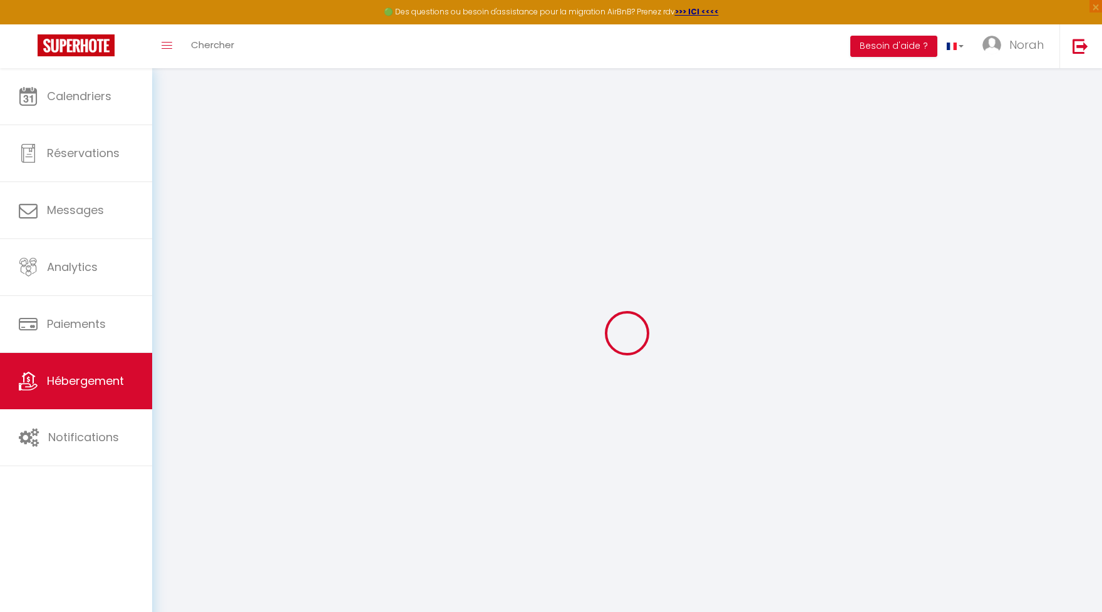
select select
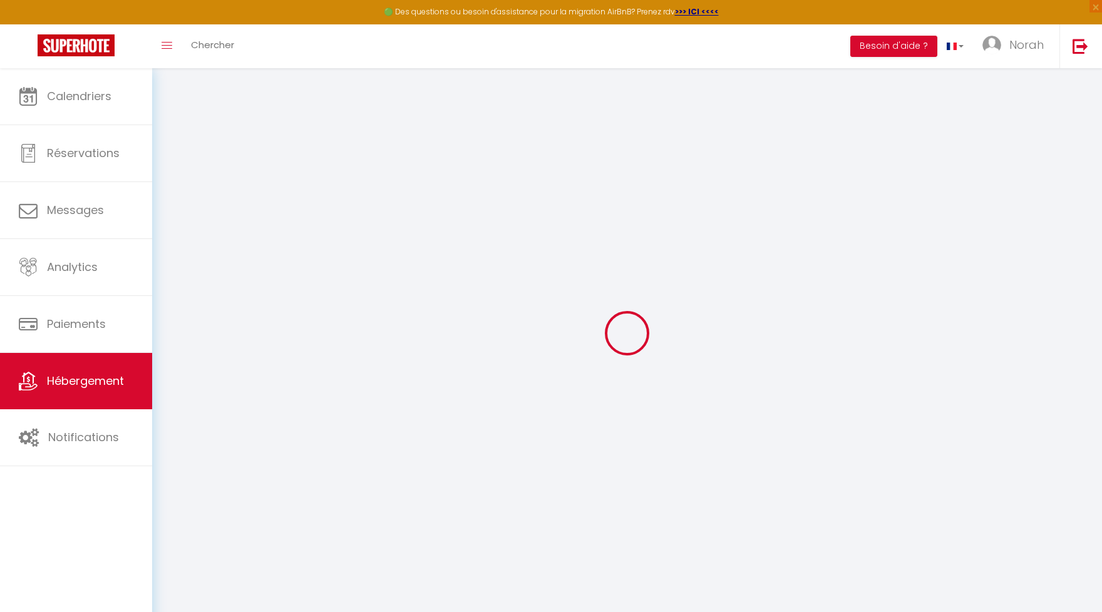
select select
type input "[EMAIL_ADDRESS][DOMAIN_NAME]"
type input "[DOMAIN_NAME][EMAIL_ADDRESS][DOMAIN_NAME]"
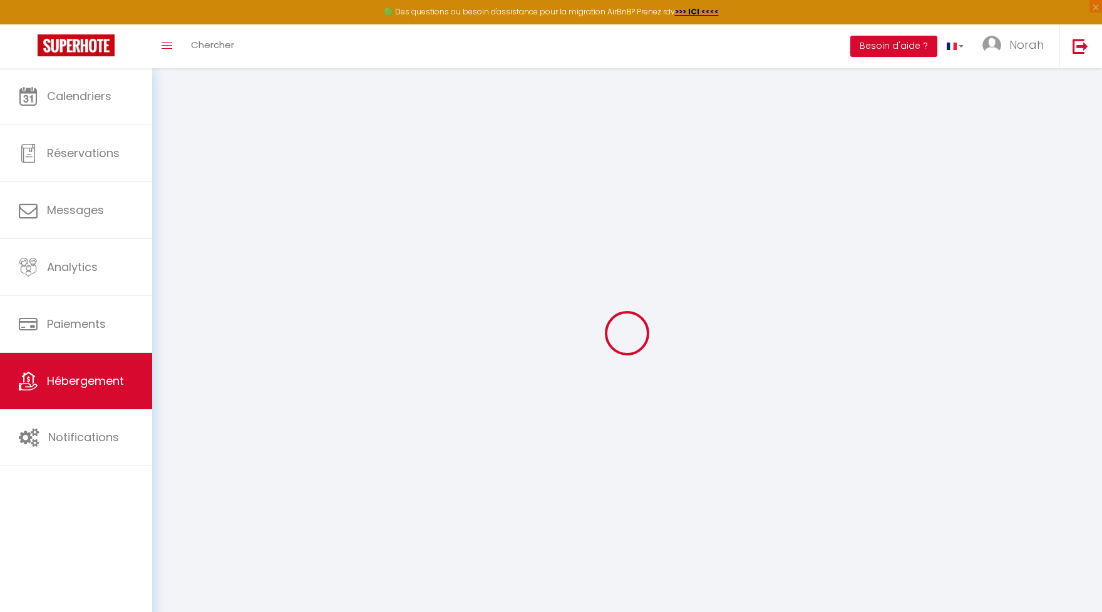
type input "12672251"
select select "+ 21 %"
select select "+ 3 %"
checkbox input "false"
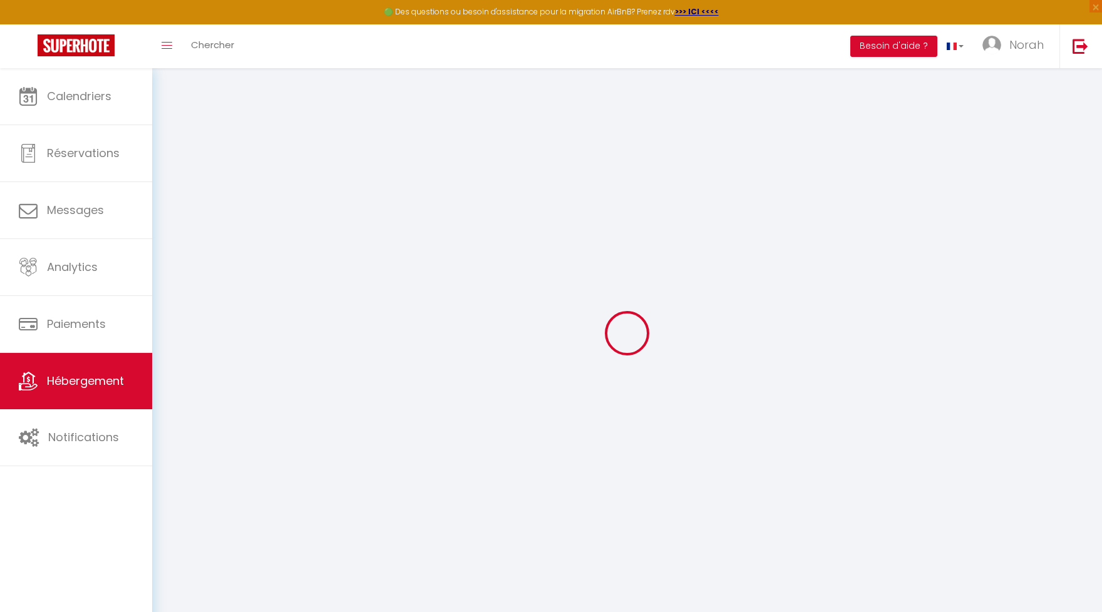
checkbox input "false"
select select "15:00"
select select
select select "11:00"
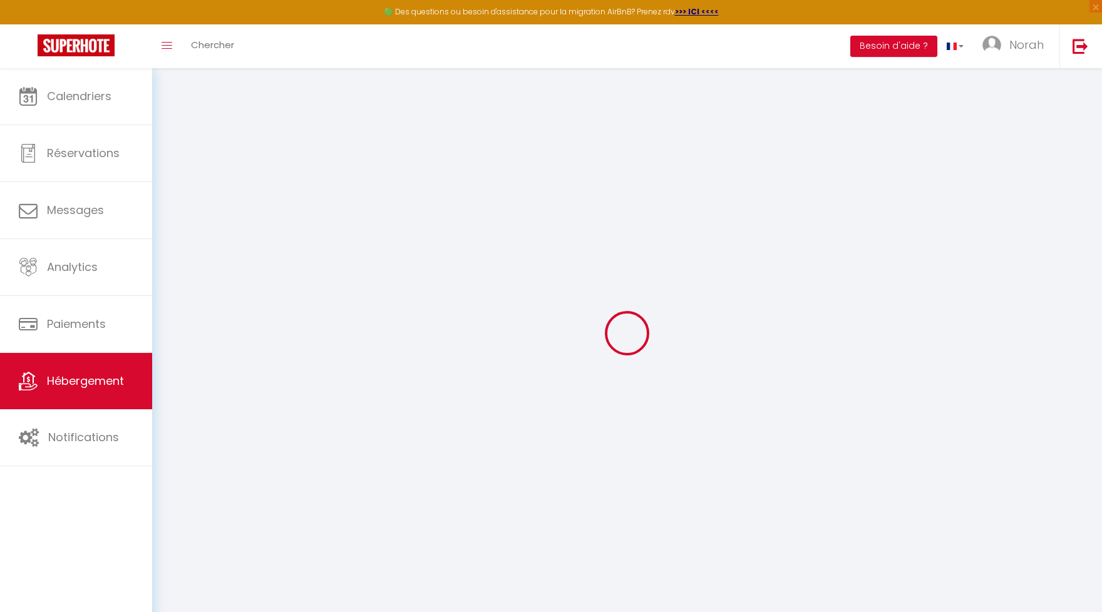
select select "30"
select select "120"
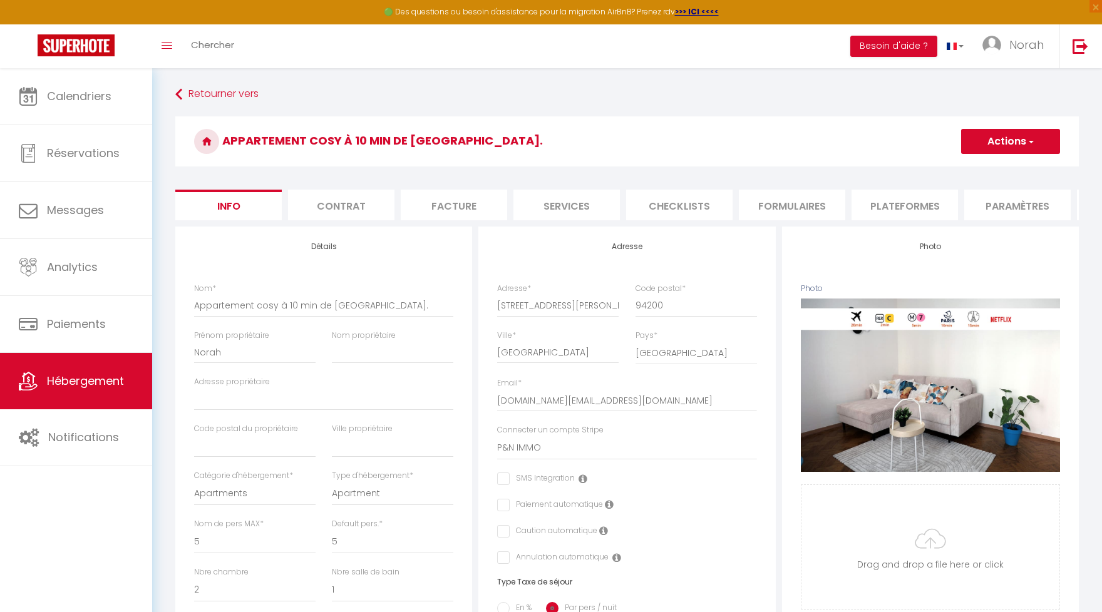
click at [885, 200] on li "Plateformes" at bounding box center [904, 205] width 106 height 31
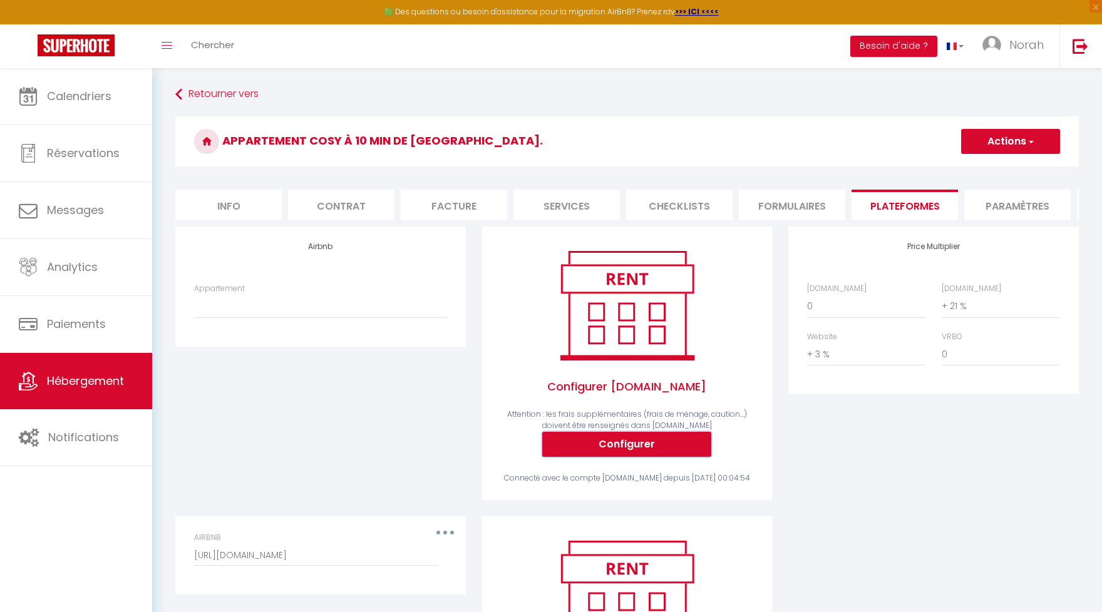
click at [641, 454] on button "Configurer" at bounding box center [626, 444] width 169 height 25
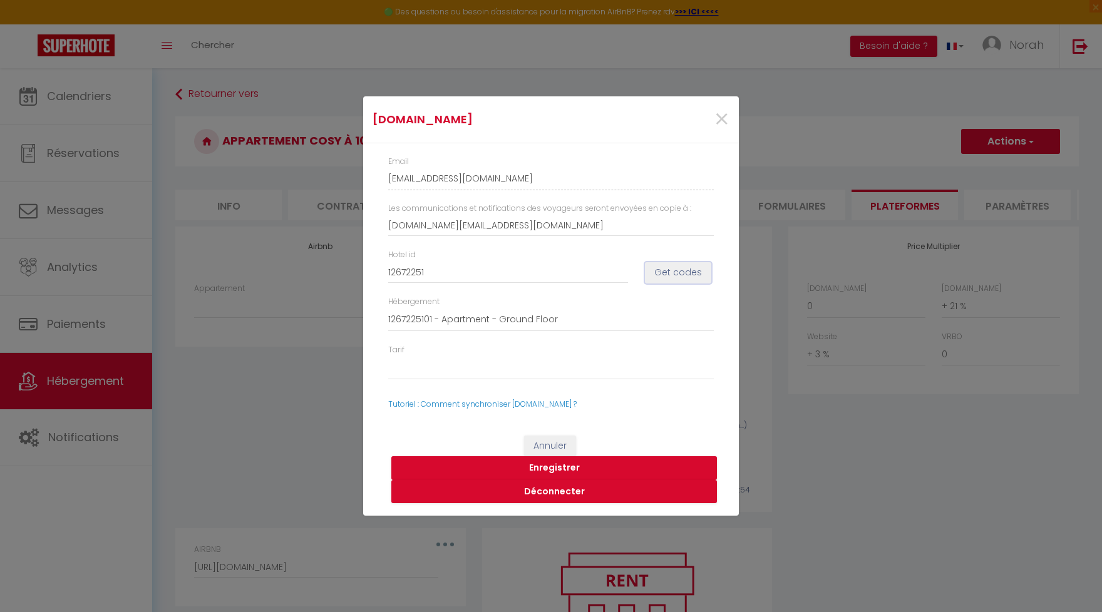
click at [682, 272] on button "Get codes" at bounding box center [678, 272] width 66 height 21
drag, startPoint x: 679, startPoint y: 273, endPoint x: 493, endPoint y: 364, distance: 207.5
click at [679, 273] on button "Get codes" at bounding box center [678, 272] width 66 height 21
click at [491, 366] on div "Tarif 57404962 - Firm" at bounding box center [551, 368] width 342 height 48
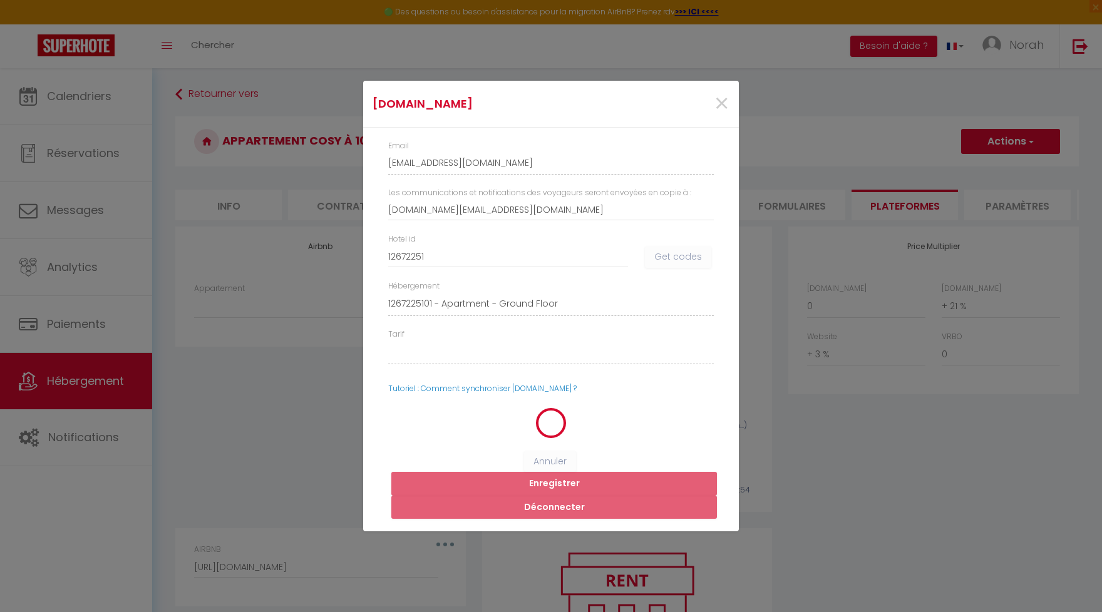
select select "57404962"
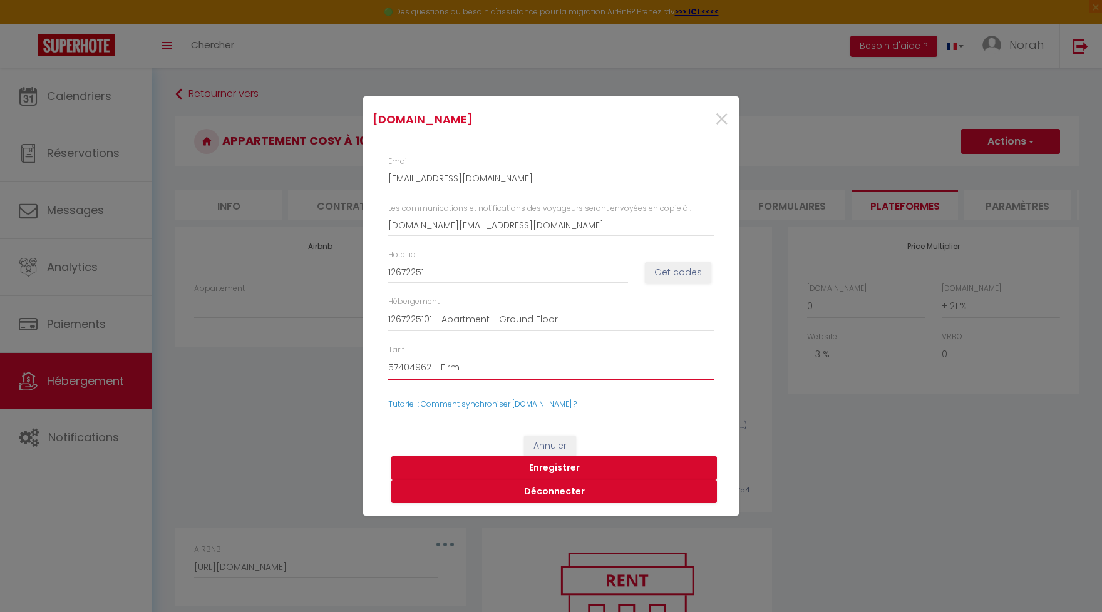
click at [388, 356] on select "57404962 - Firm" at bounding box center [551, 368] width 326 height 24
click at [485, 364] on select "57404962 - Firm" at bounding box center [551, 368] width 326 height 24
click at [594, 468] on button "Enregistrer" at bounding box center [554, 468] width 326 height 24
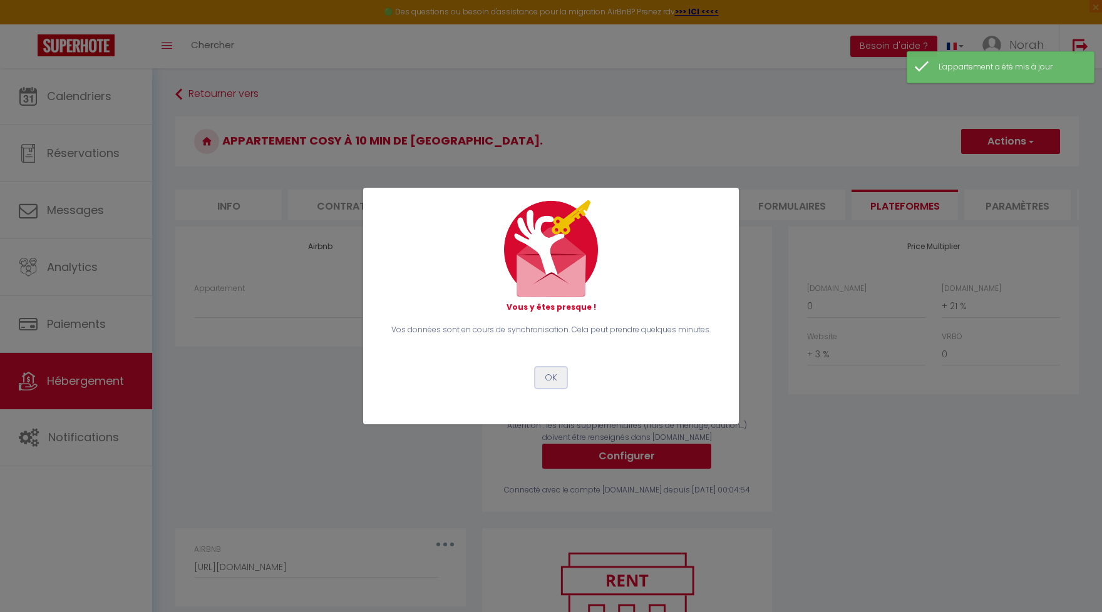
click at [552, 377] on button "OK" at bounding box center [550, 377] width 31 height 21
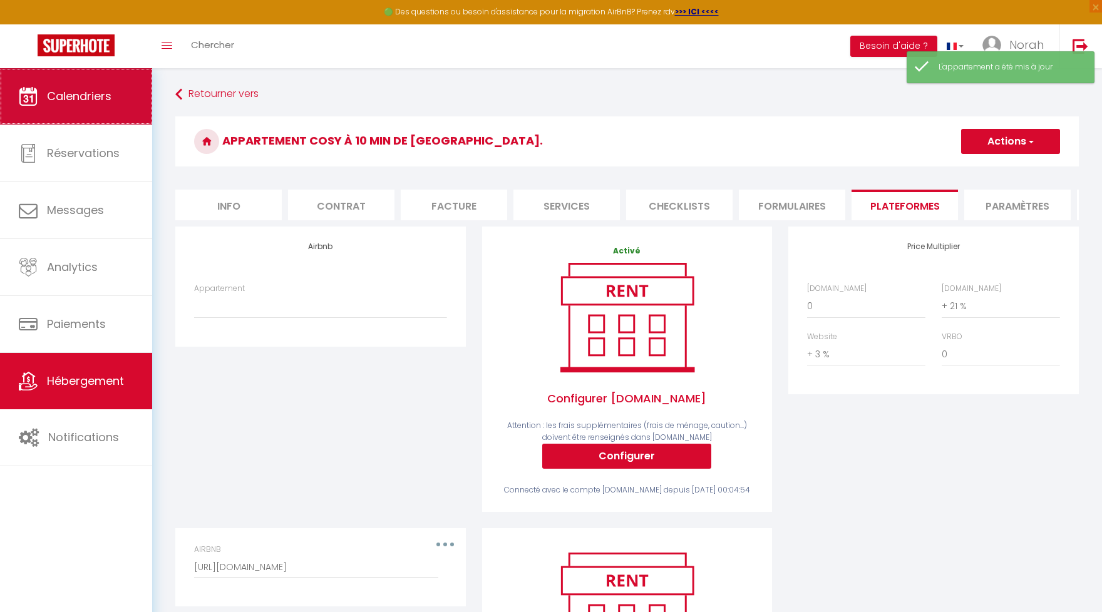
click at [87, 101] on span "Calendriers" at bounding box center [79, 96] width 64 height 16
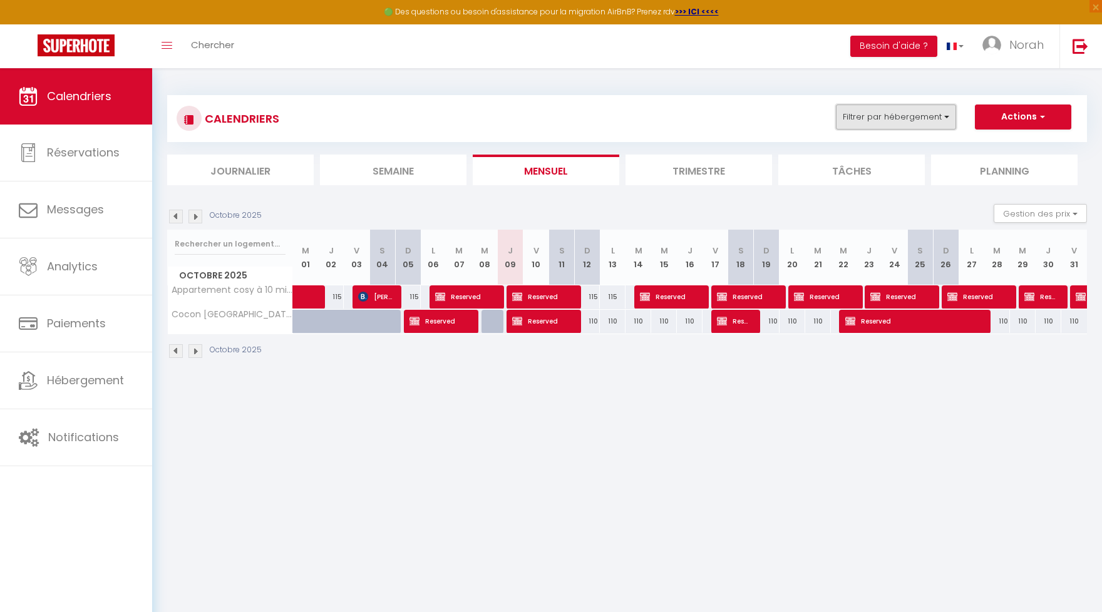
click at [908, 116] on button "Filtrer par hébergement" at bounding box center [896, 117] width 120 height 25
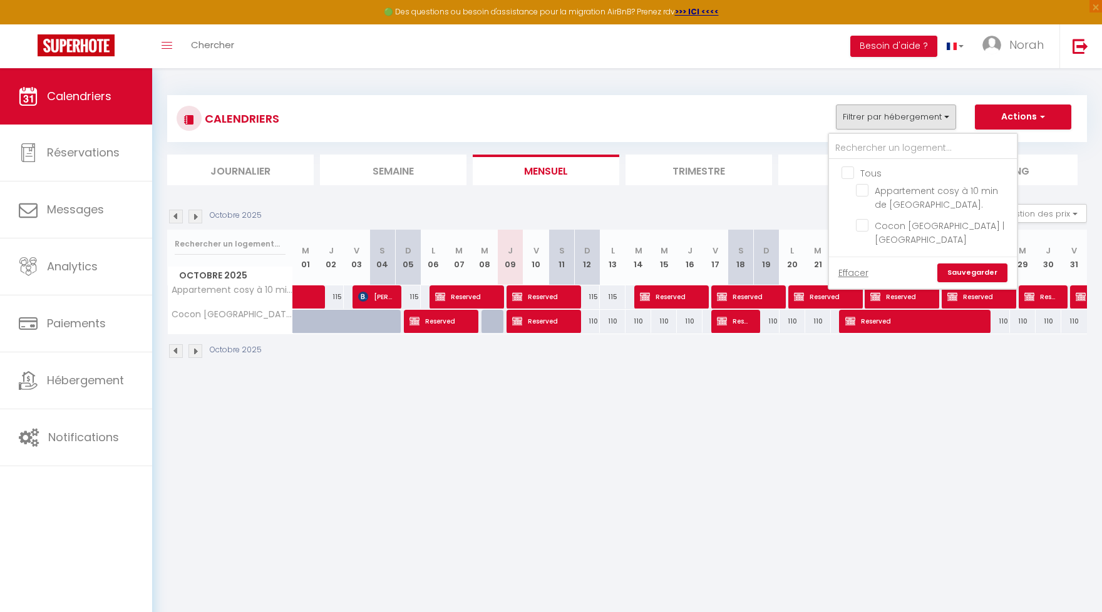
click at [689, 210] on div "Octobre 2025 Gestion des prix Nb Nuits minimum Règles Disponibilité" at bounding box center [627, 217] width 920 height 26
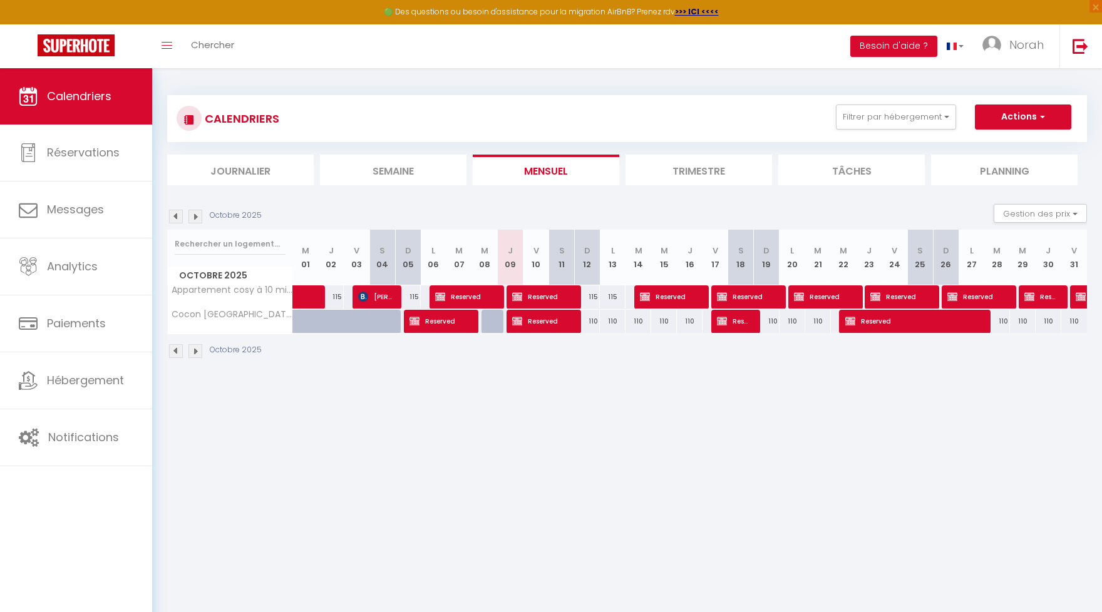
click at [686, 170] on li "Trimestre" at bounding box center [698, 170] width 146 height 31
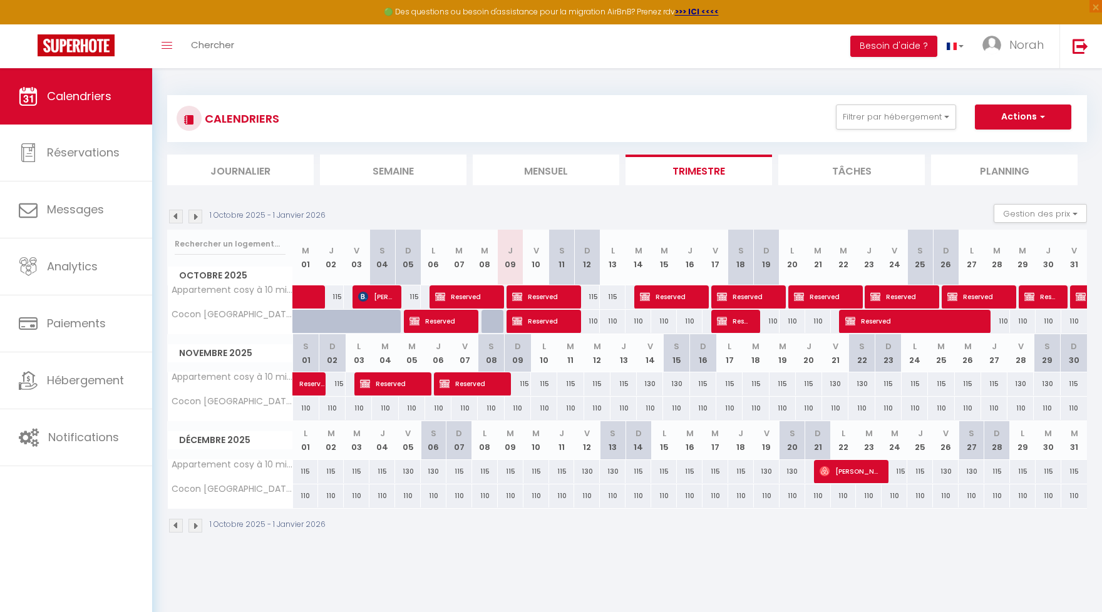
click at [195, 148] on div "CALENDRIERS Filtrer par hébergement Tous Appartement cosy à 10 min de Paris. Co…" at bounding box center [627, 140] width 920 height 90
click at [195, 148] on div "CALENDRIERS Filtrer par hébergement Tous Appartement cosy à 10 min de Paris. Co…" at bounding box center [627, 314] width 920 height 463
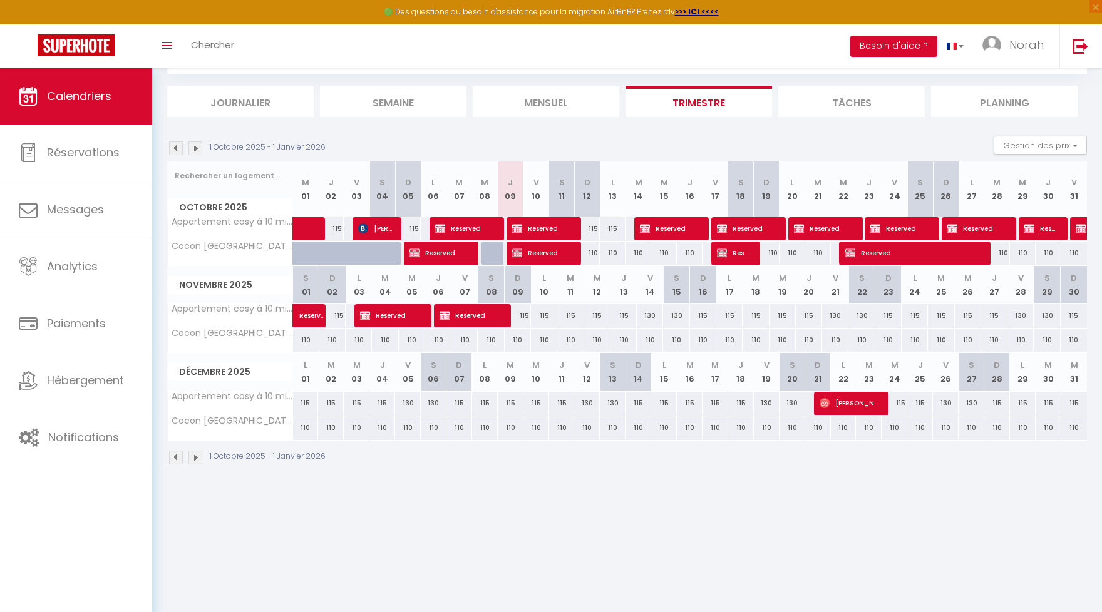
click at [195, 149] on img at bounding box center [195, 148] width 14 height 14
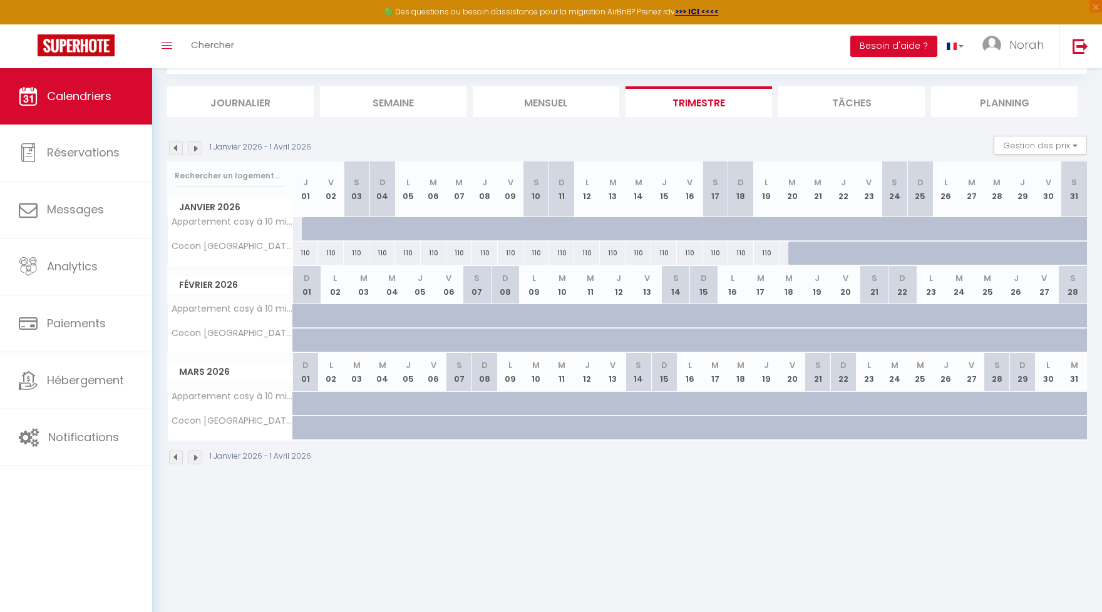
click at [173, 148] on img at bounding box center [176, 148] width 14 height 14
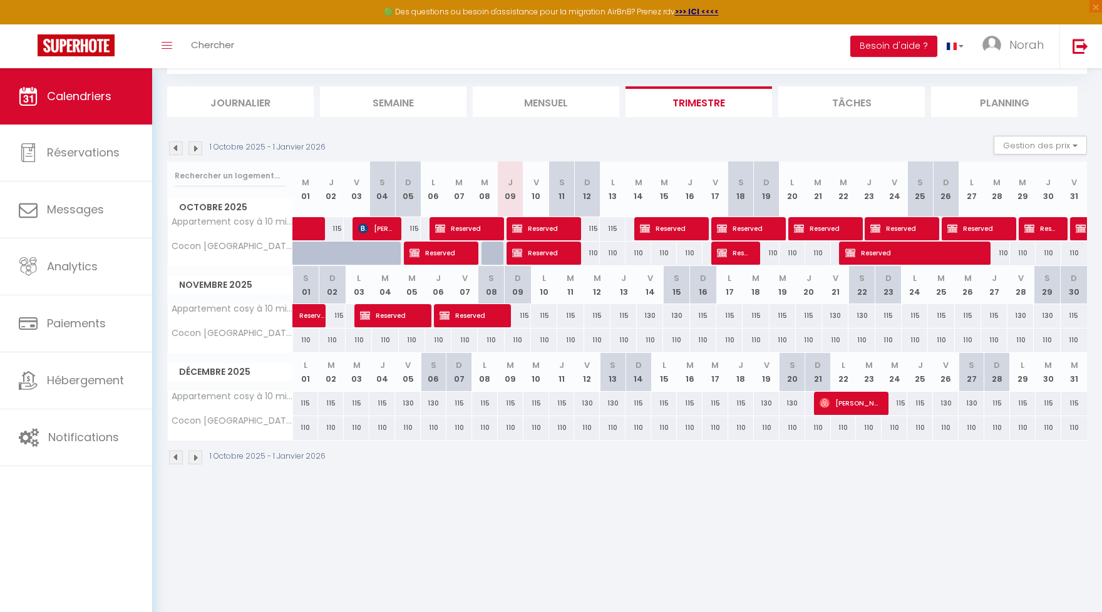
click at [195, 148] on img at bounding box center [195, 148] width 14 height 14
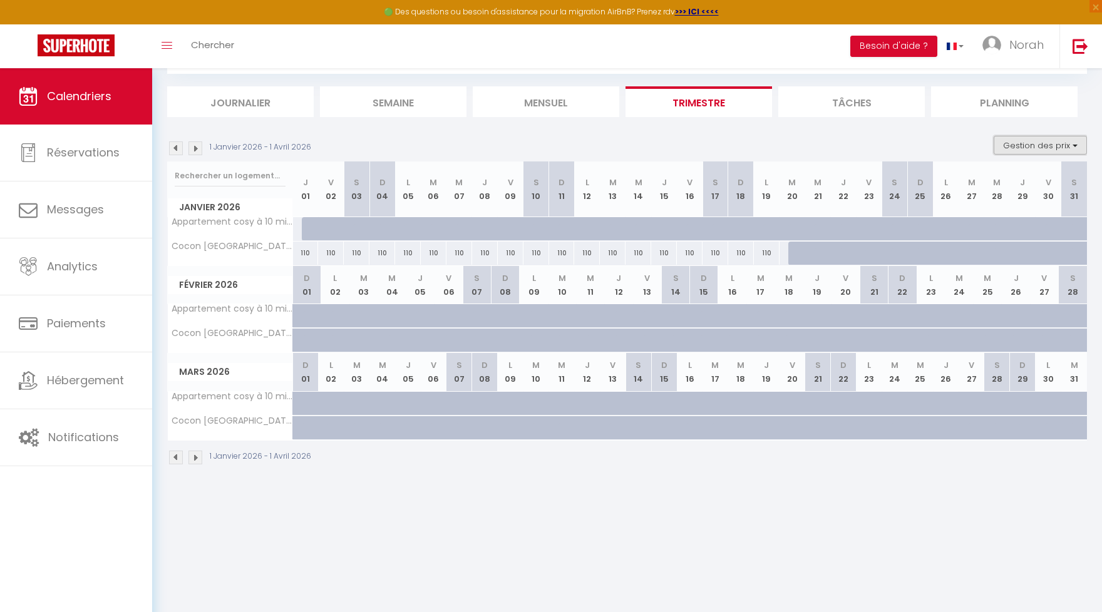
click at [1042, 149] on button "Gestion des prix" at bounding box center [1040, 145] width 93 height 19
click at [1007, 230] on input "Disponibilité" at bounding box center [1030, 228] width 113 height 13
checkbox input "true"
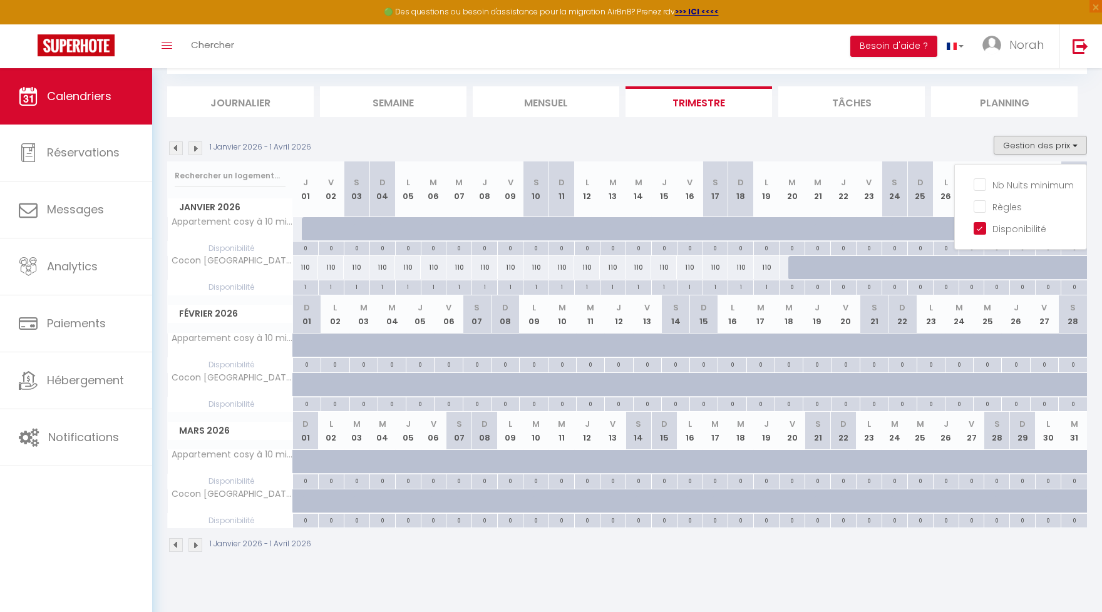
click at [180, 150] on img at bounding box center [176, 148] width 14 height 14
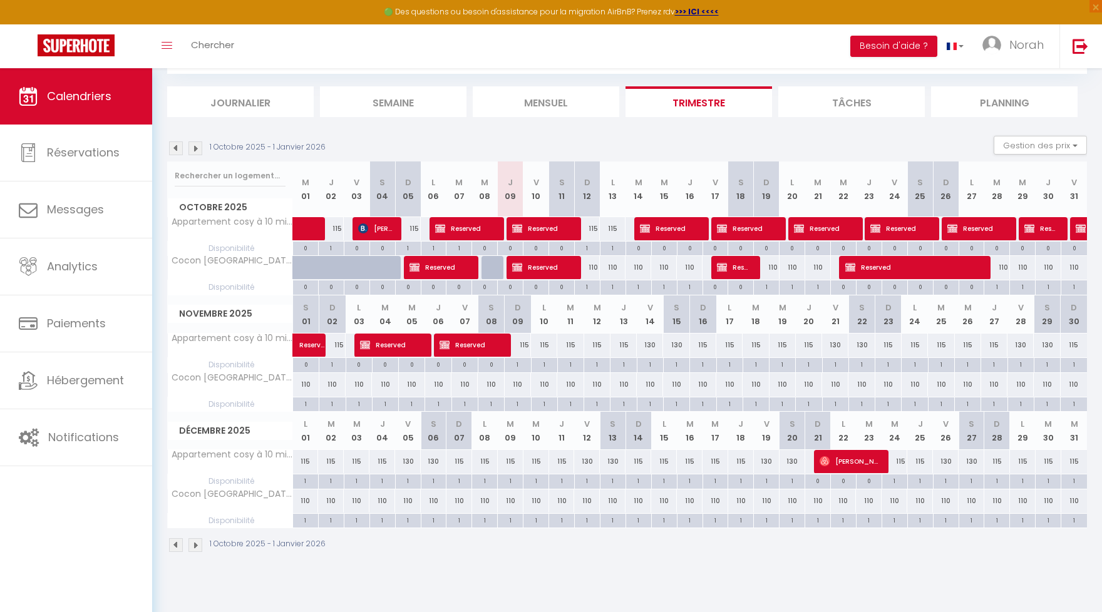
click at [513, 247] on div "0" at bounding box center [510, 248] width 25 height 12
select select
type input "Jeu 09 Octobre 2025"
type input "Ven 10 Octobre 2025"
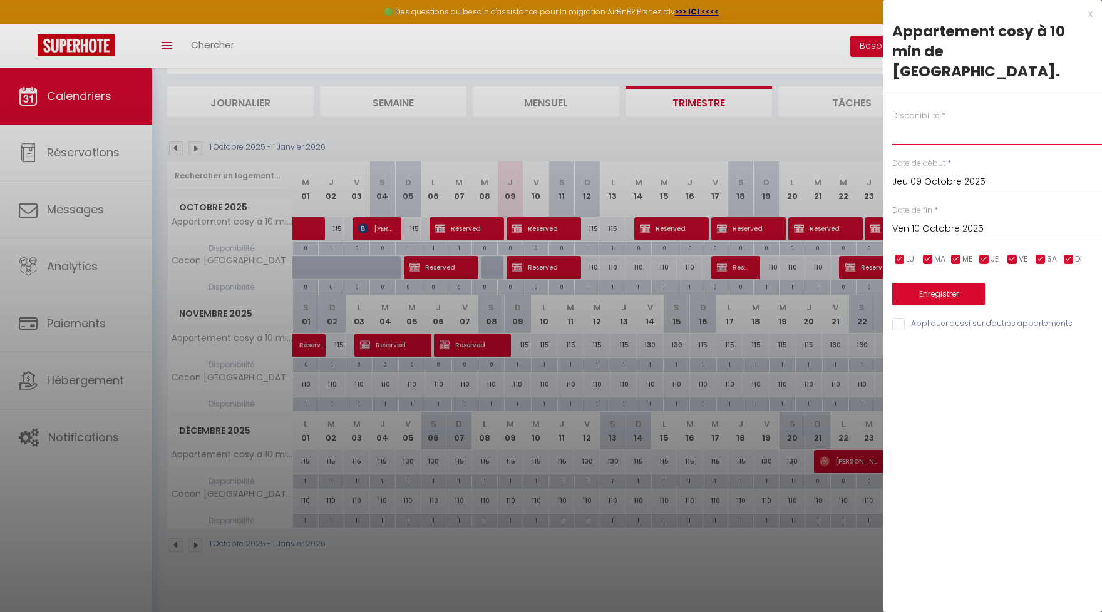
click at [892, 121] on select "Disponible Indisponible" at bounding box center [997, 133] width 210 height 24
select select "0"
click option "Indisponible" at bounding box center [0, 0] width 0 height 0
click at [925, 217] on div "Ven 10 Octobre 2025 < Oct 2025 > Dim Lun Mar Mer Jeu Ven Sam 1 2 3 4 5 6 7 8 9 …" at bounding box center [997, 228] width 210 height 23
click at [926, 221] on input "Ven 10 Octobre 2025" at bounding box center [997, 229] width 210 height 16
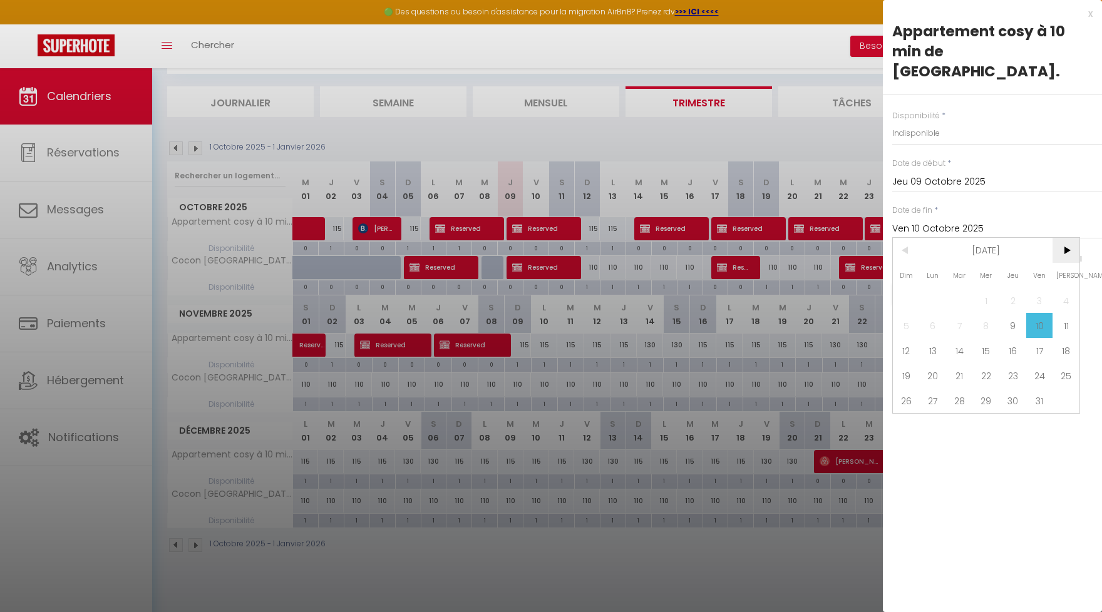
click at [1064, 238] on span ">" at bounding box center [1065, 250] width 27 height 25
click at [989, 388] on span "31" at bounding box center [986, 400] width 27 height 25
type input "Mer 31 Décembre 2025"
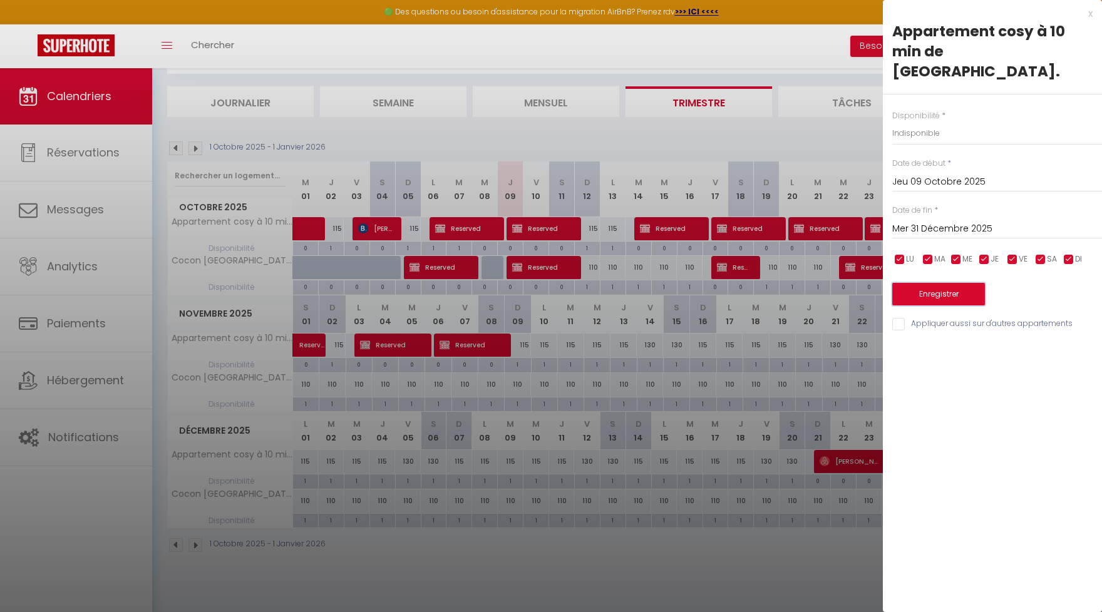
click at [952, 283] on button "Enregistrer" at bounding box center [938, 294] width 93 height 23
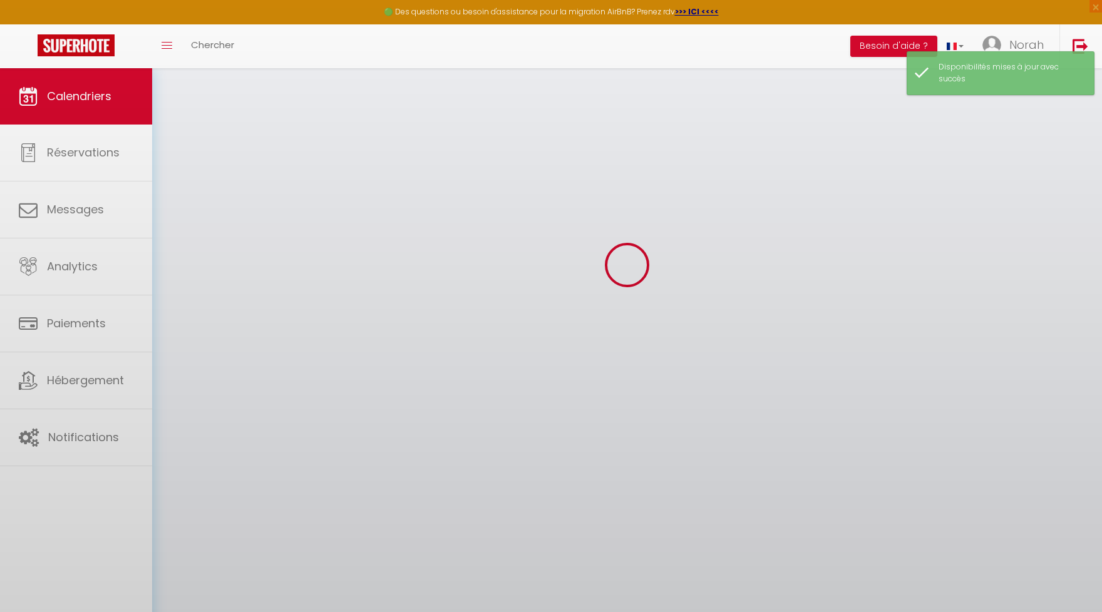
select select "0"
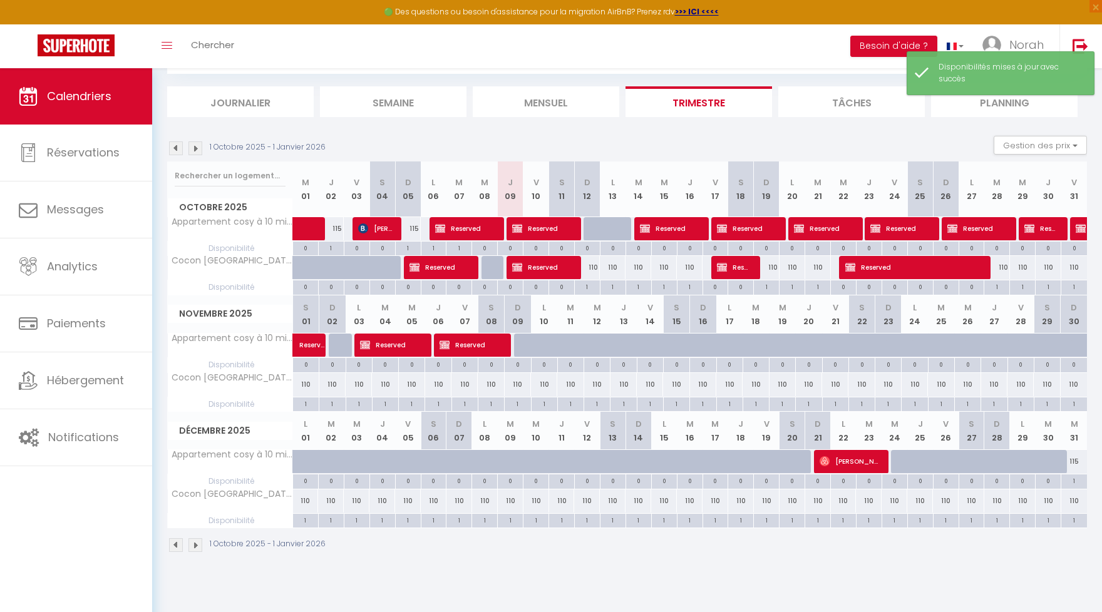
click at [513, 245] on div "0" at bounding box center [510, 248] width 25 height 12
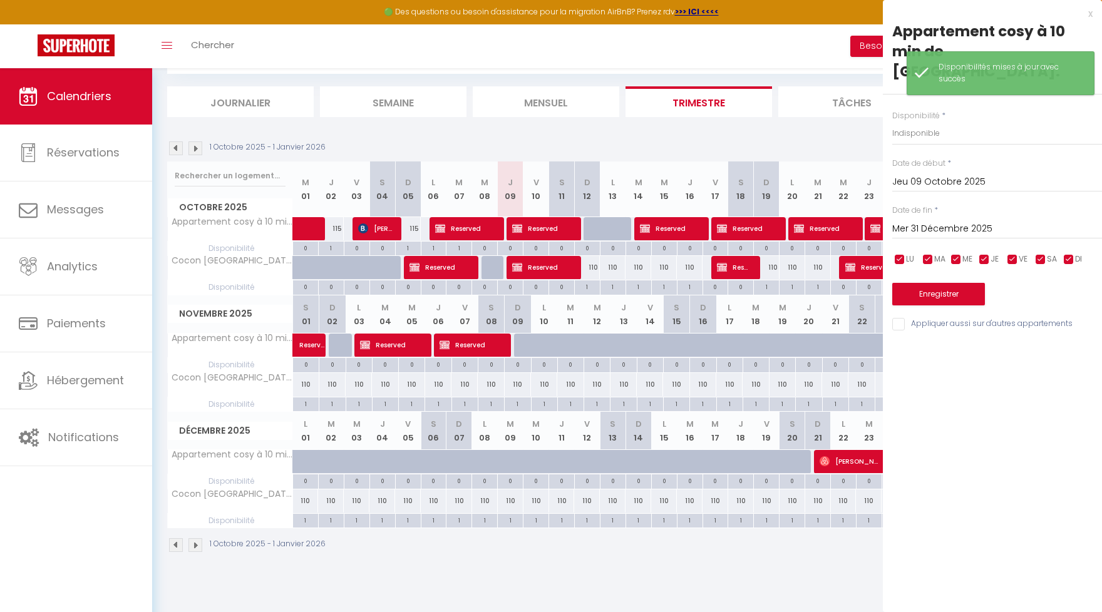
drag, startPoint x: 515, startPoint y: 246, endPoint x: 509, endPoint y: 249, distance: 6.7
click at [515, 246] on div at bounding box center [551, 306] width 1102 height 612
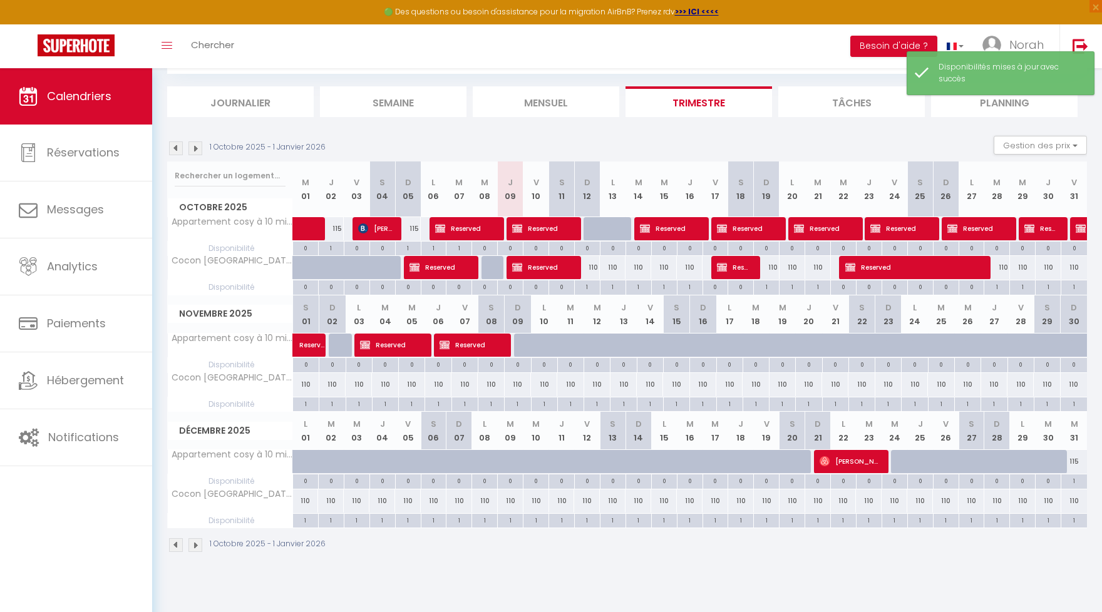
select select
type input "undefined aN undefined NaN"
click at [509, 249] on div at bounding box center [551, 306] width 1102 height 612
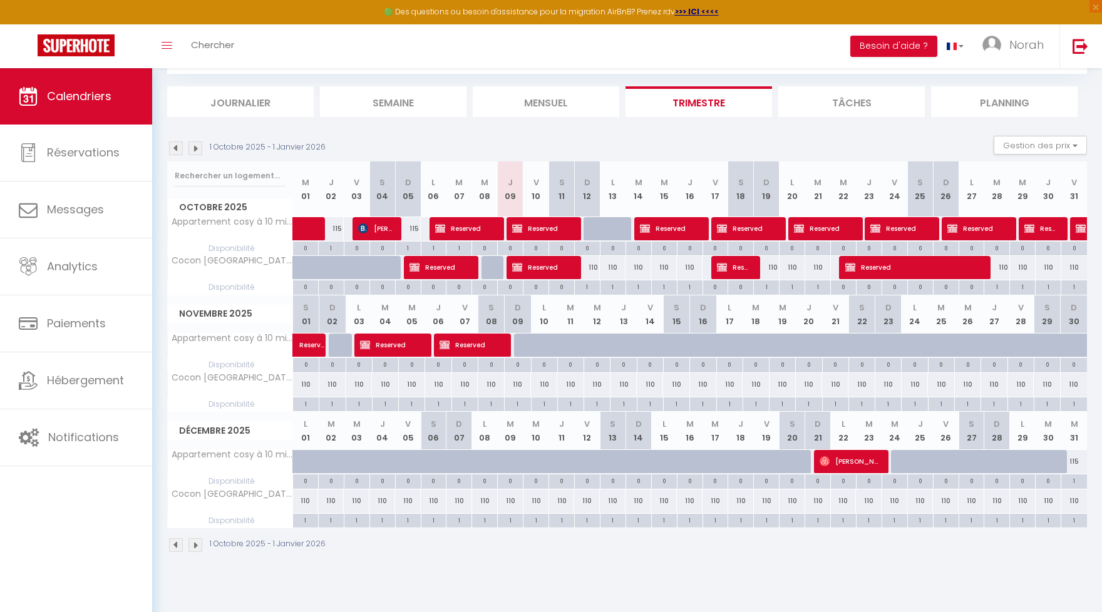
click at [509, 249] on div "0" at bounding box center [510, 248] width 25 height 12
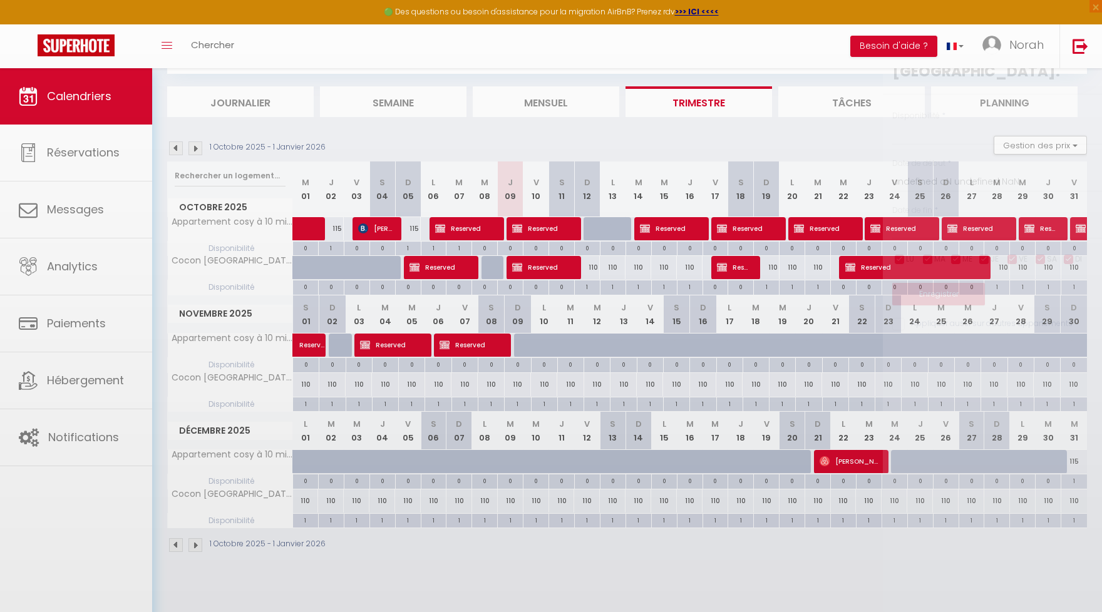
select select
type input "Jeu 09 Octobre 2025"
type input "Ven 10 Octobre 2025"
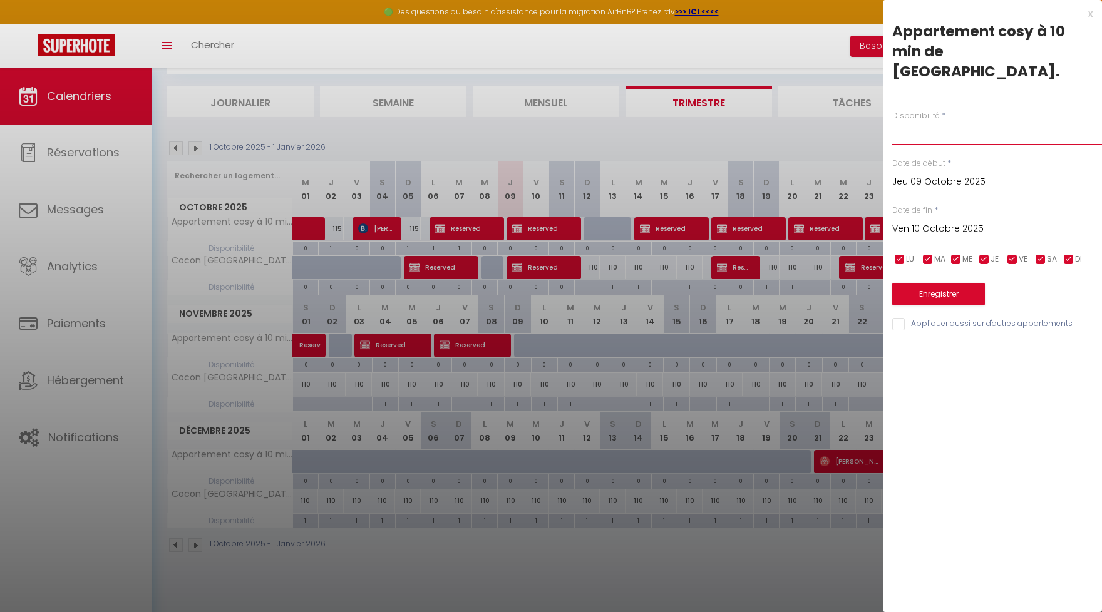
click at [892, 121] on select "Disponible Indisponible" at bounding box center [997, 133] width 210 height 24
select select "0"
click option "Indisponible" at bounding box center [0, 0] width 0 height 0
click at [928, 221] on input "Ven 10 Octobre 2025" at bounding box center [997, 229] width 210 height 16
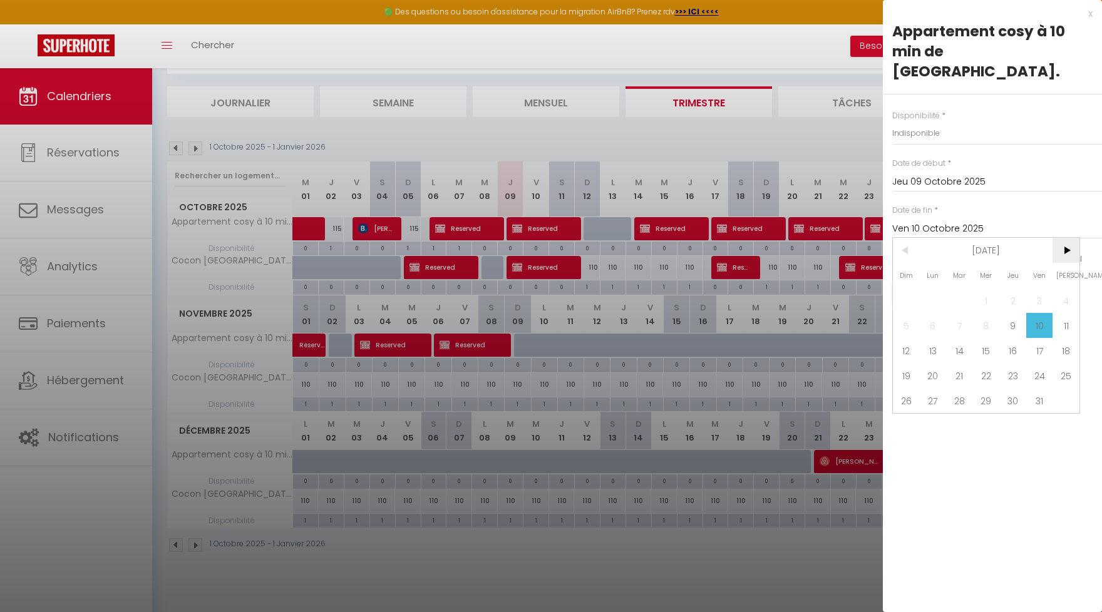
click at [1064, 238] on span ">" at bounding box center [1065, 250] width 27 height 25
click at [1065, 238] on span ">" at bounding box center [1065, 250] width 27 height 25
click at [898, 238] on span "<" at bounding box center [906, 250] width 27 height 25
click at [980, 388] on span "31" at bounding box center [986, 400] width 27 height 25
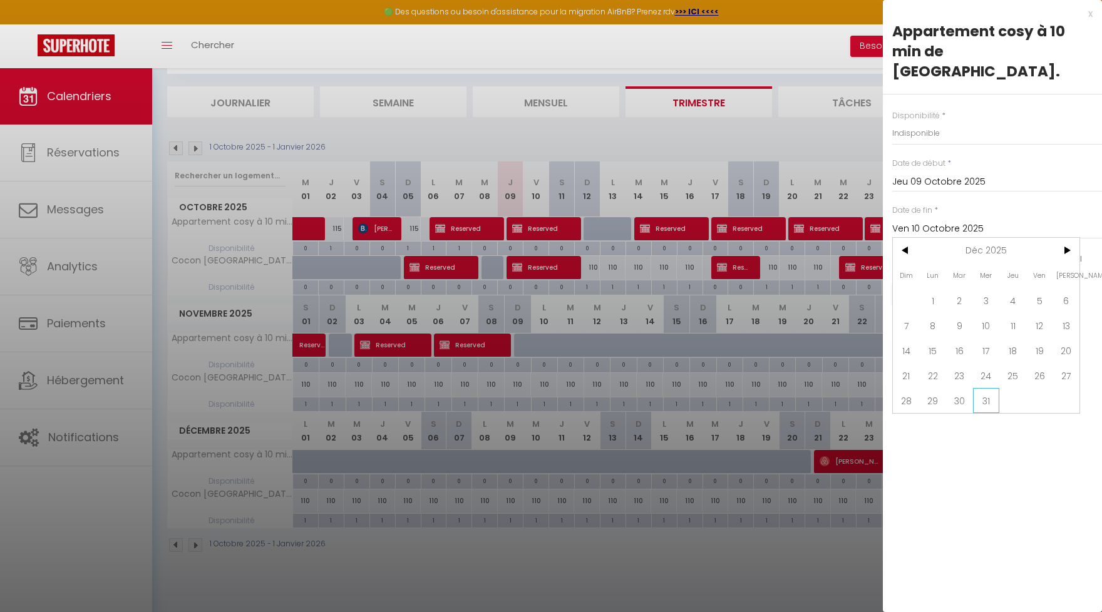
type input "Mer 31 Décembre 2025"
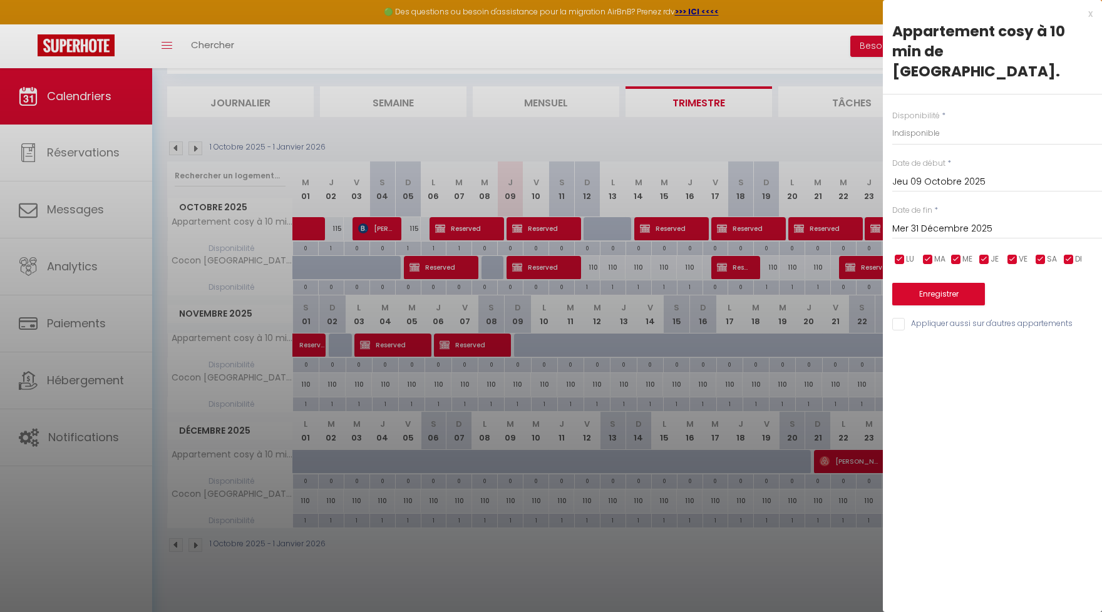
click at [899, 318] on input "Appliquer aussi sur d'autres appartements" at bounding box center [997, 324] width 210 height 13
checkbox input "true"
click at [920, 283] on button "Enregistrer" at bounding box center [938, 294] width 93 height 23
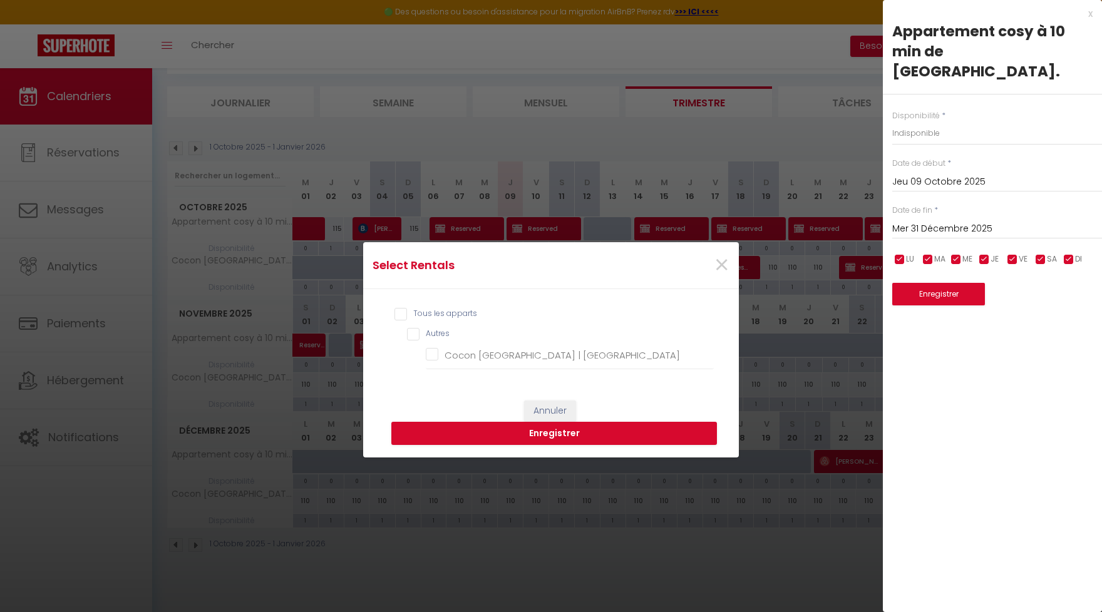
click at [398, 319] on input "Tous les apparts" at bounding box center [553, 314] width 319 height 13
checkbox input "true"
checkbox France "true"
click at [577, 431] on button "Enregistrer" at bounding box center [554, 434] width 326 height 24
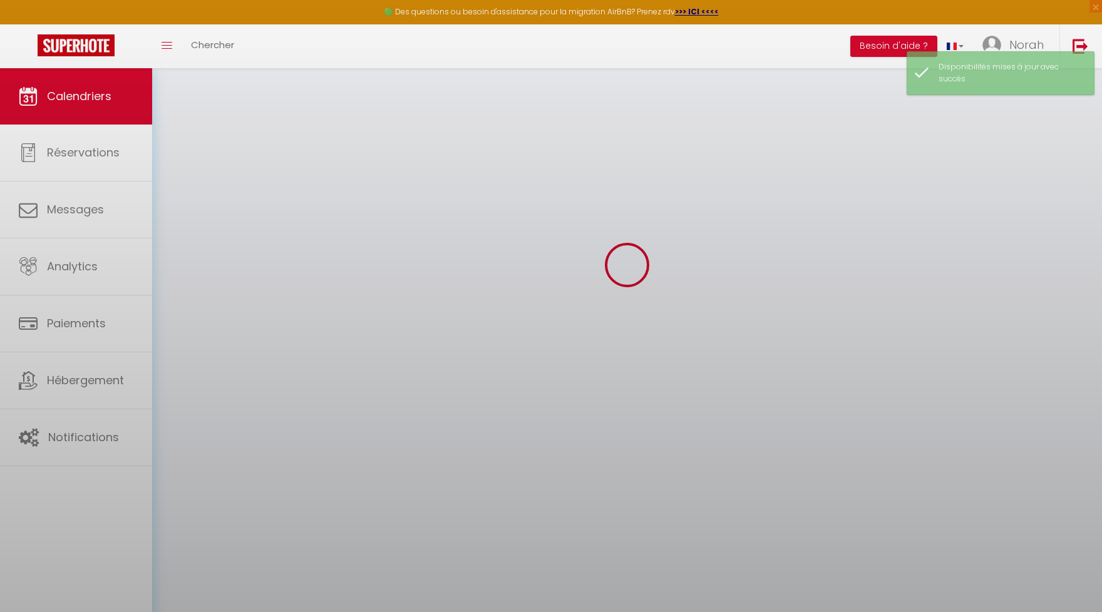
select select "0"
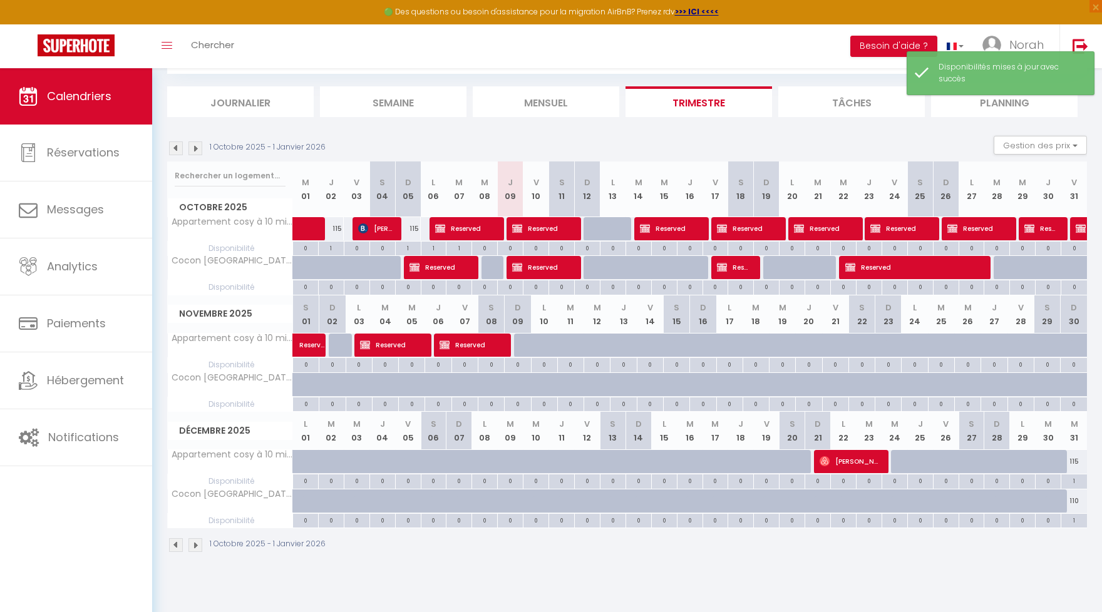
click at [513, 249] on div "0" at bounding box center [510, 248] width 25 height 12
select select
type input "Ven 10 Octobre 2025"
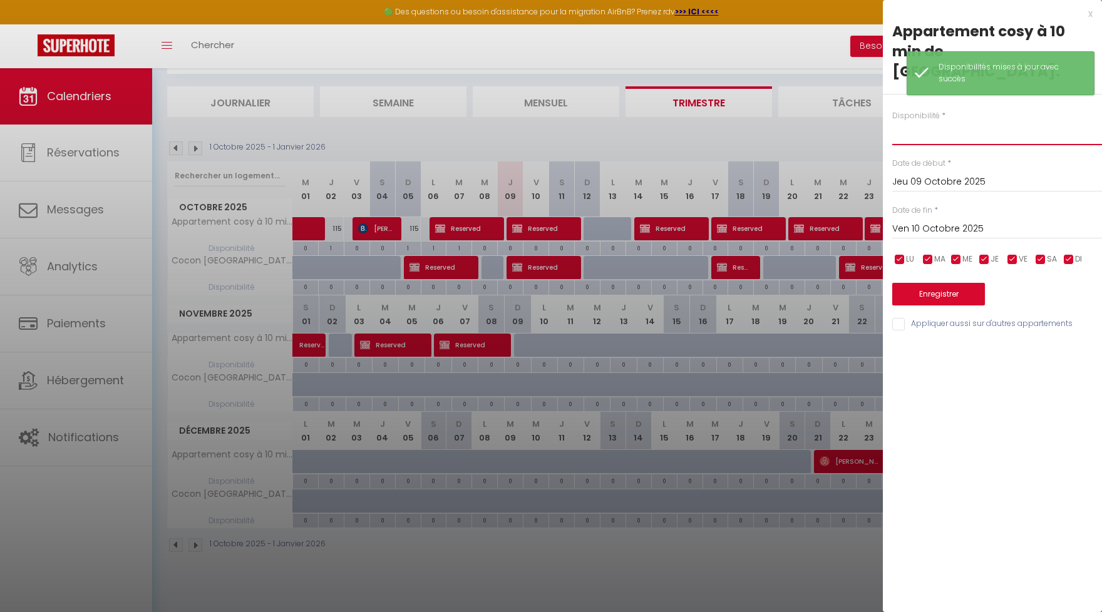
click at [917, 121] on select "Disponible Indisponible" at bounding box center [997, 133] width 210 height 24
click at [917, 125] on select "Disponible Indisponible" at bounding box center [997, 133] width 210 height 24
click at [918, 121] on select "Disponible Indisponible" at bounding box center [997, 133] width 210 height 24
click at [920, 121] on select "Disponible Indisponible" at bounding box center [997, 133] width 210 height 24
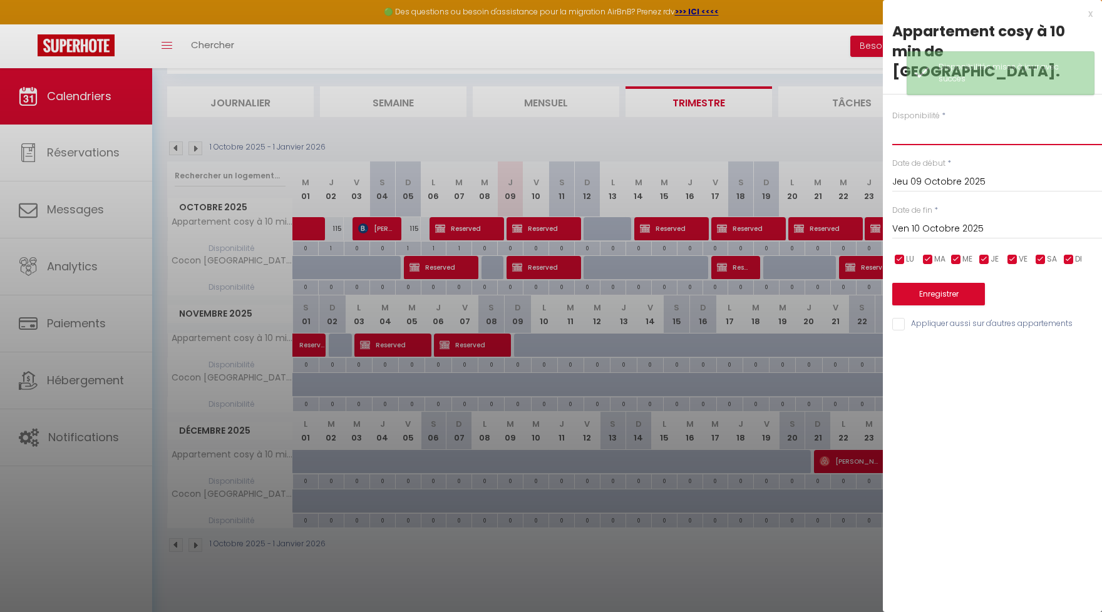
click at [892, 121] on select "Disponible Indisponible" at bounding box center [997, 133] width 210 height 24
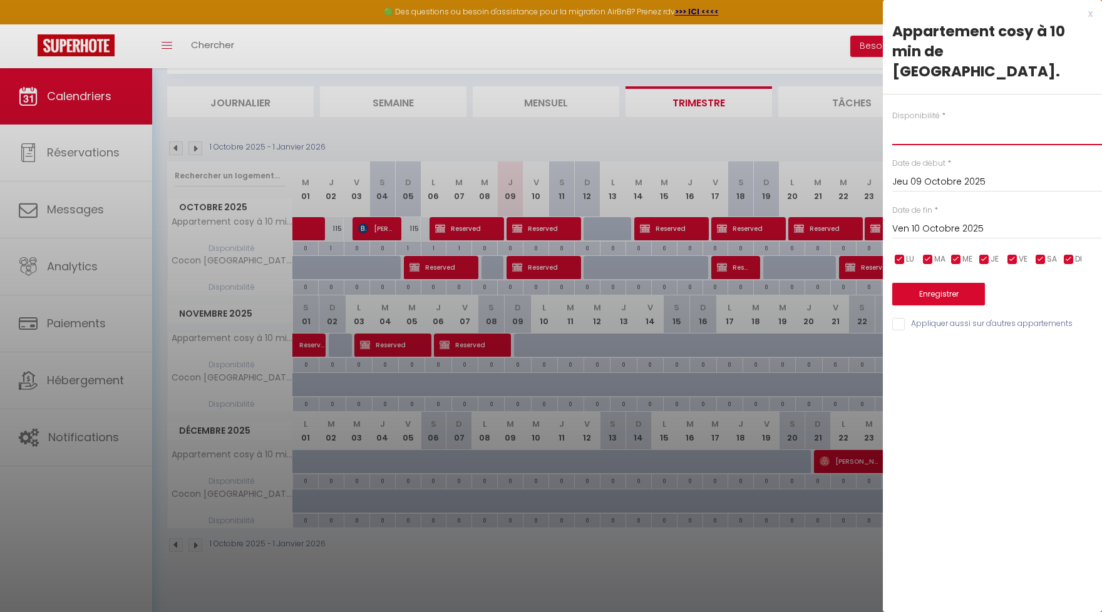
select select "1"
click option "Disponible" at bounding box center [0, 0] width 0 height 0
click at [926, 221] on input "Ven 10 Octobre 2025" at bounding box center [997, 229] width 210 height 16
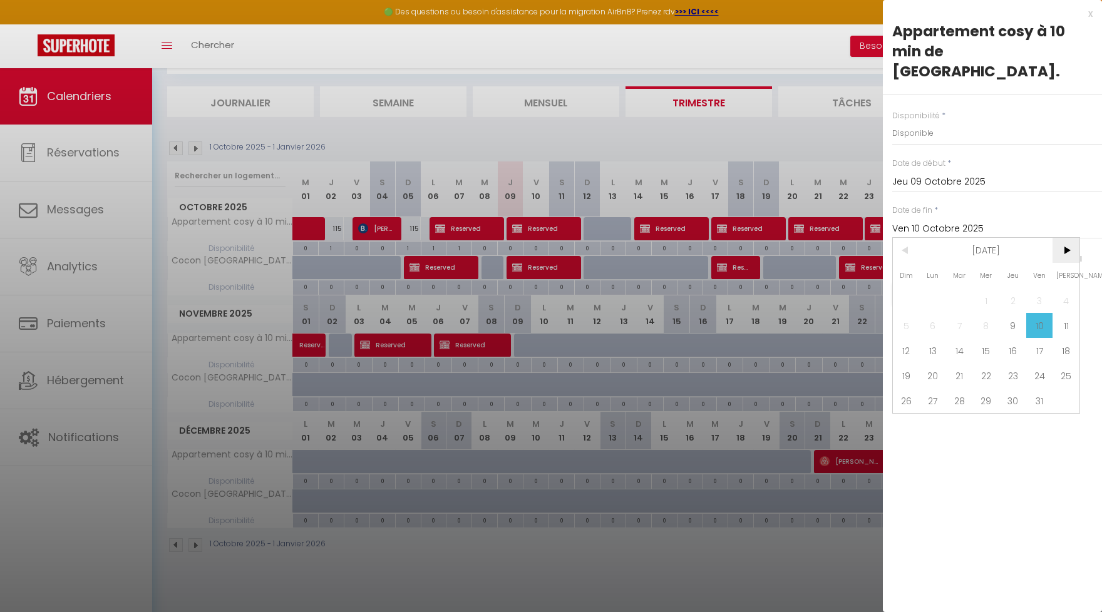
click at [1067, 238] on span ">" at bounding box center [1065, 250] width 27 height 25
click at [1016, 288] on span "1" at bounding box center [1012, 300] width 27 height 25
type input "Jeu 01 Janvier 2026"
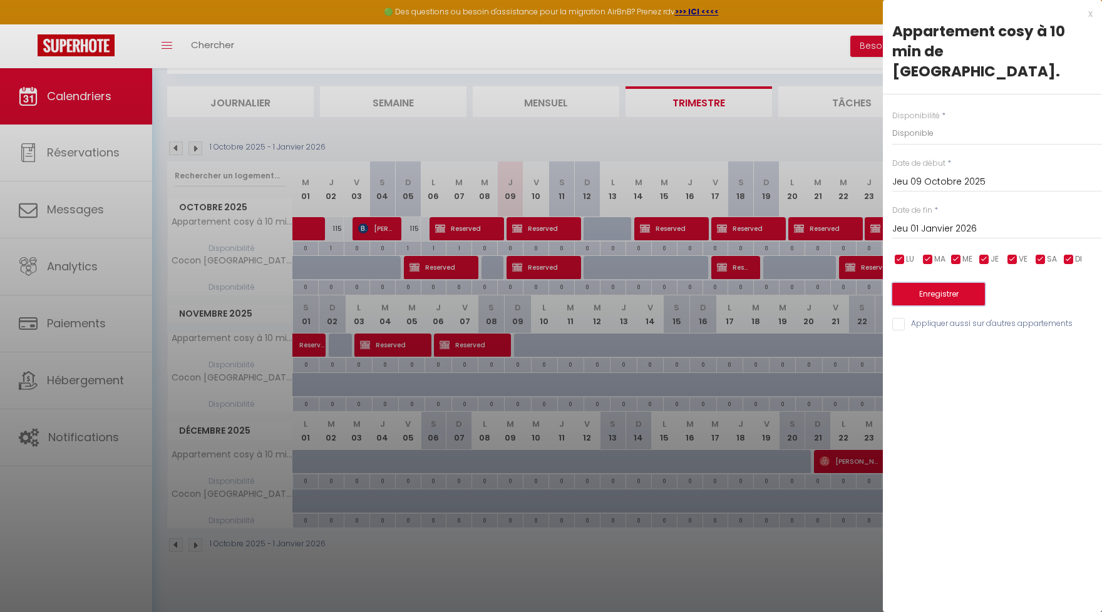
click at [947, 283] on button "Enregistrer" at bounding box center [938, 294] width 93 height 23
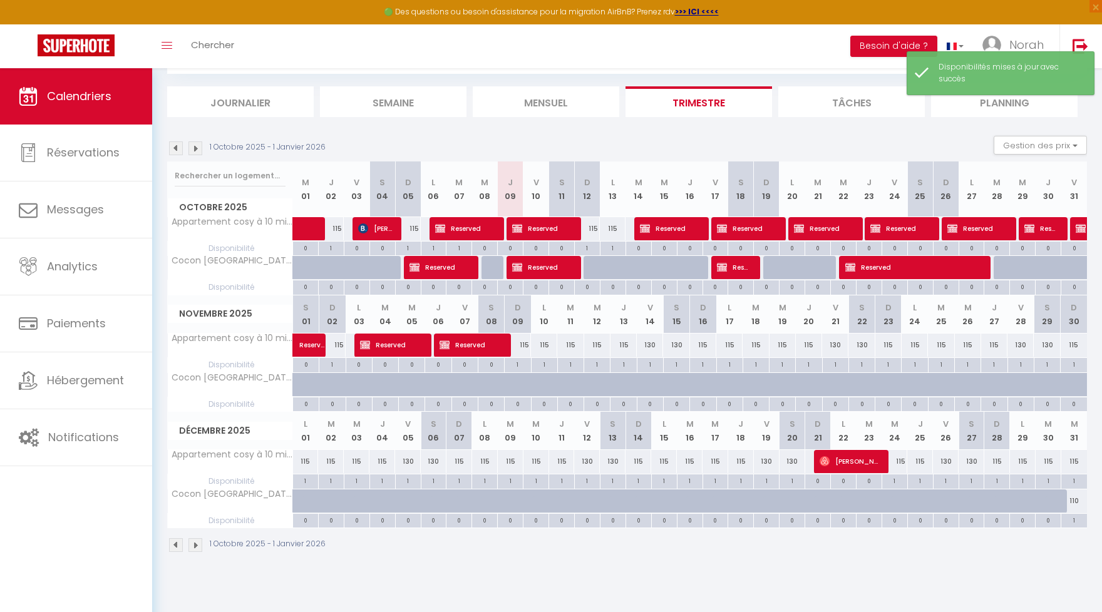
click at [507, 286] on div "0" at bounding box center [510, 286] width 25 height 12
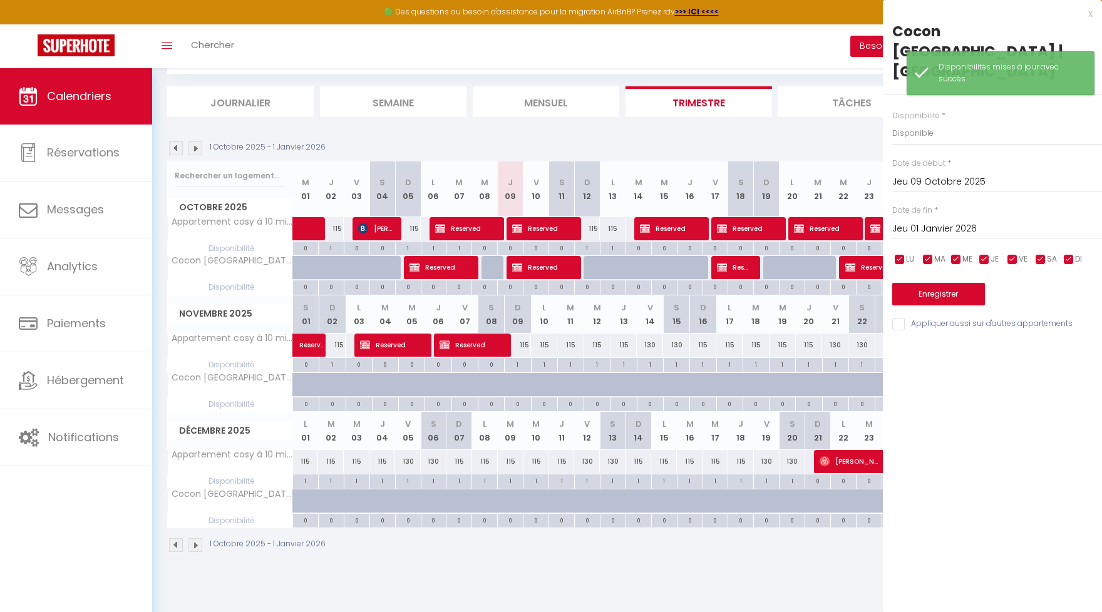
select select
type input "Ven 10 Octobre 2025"
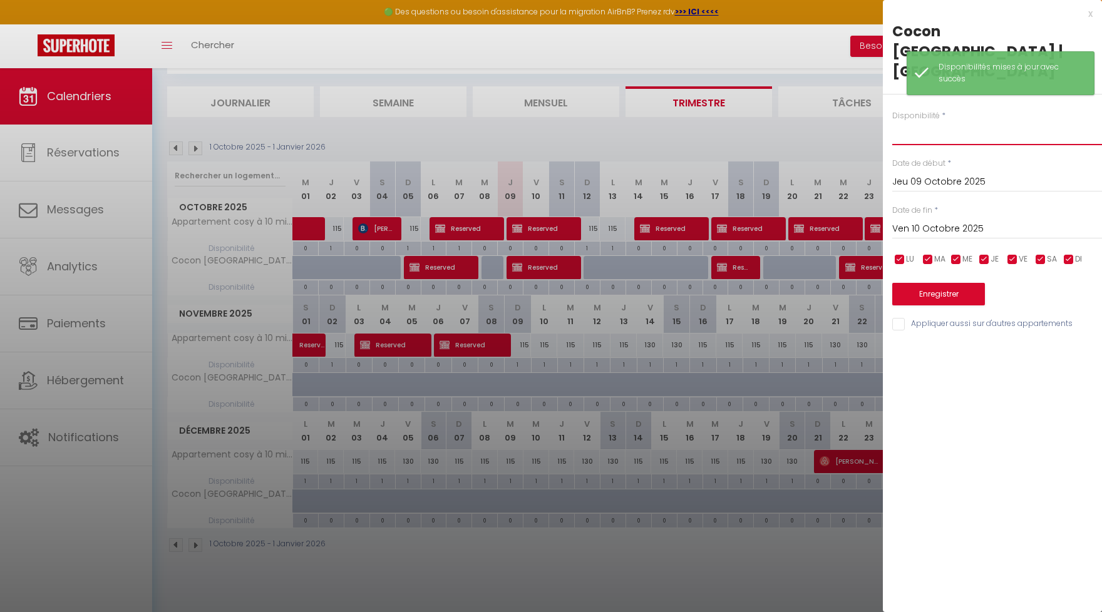
click at [917, 121] on select "Disponible Indisponible" at bounding box center [997, 133] width 210 height 24
click at [918, 121] on select "Disponible Indisponible" at bounding box center [997, 133] width 210 height 24
click at [915, 121] on select "Disponible Indisponible" at bounding box center [997, 133] width 210 height 24
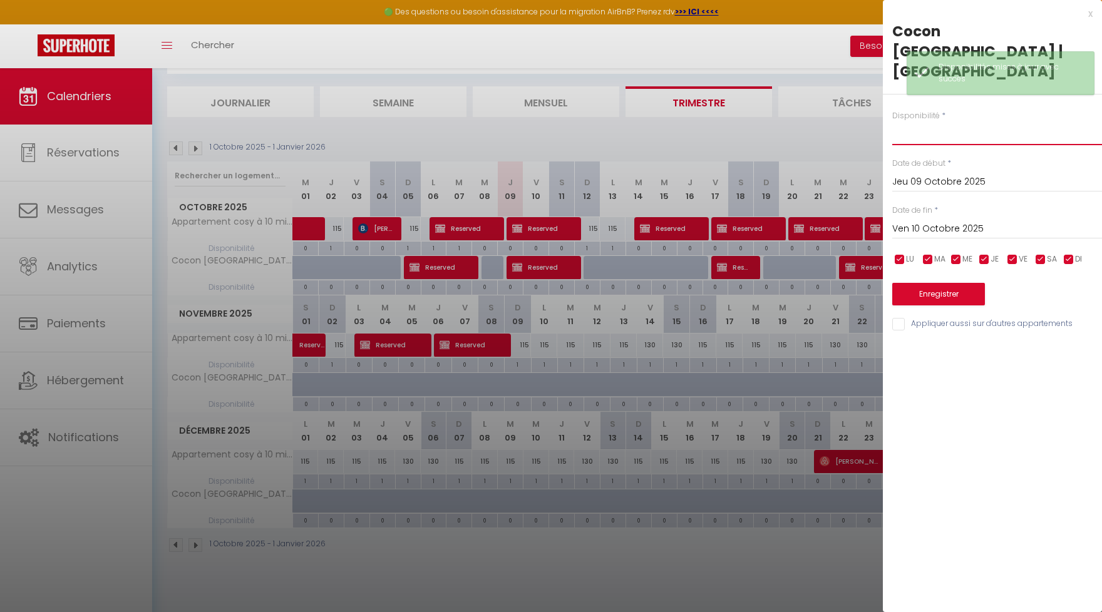
click at [892, 121] on select "Disponible Indisponible" at bounding box center [997, 133] width 210 height 24
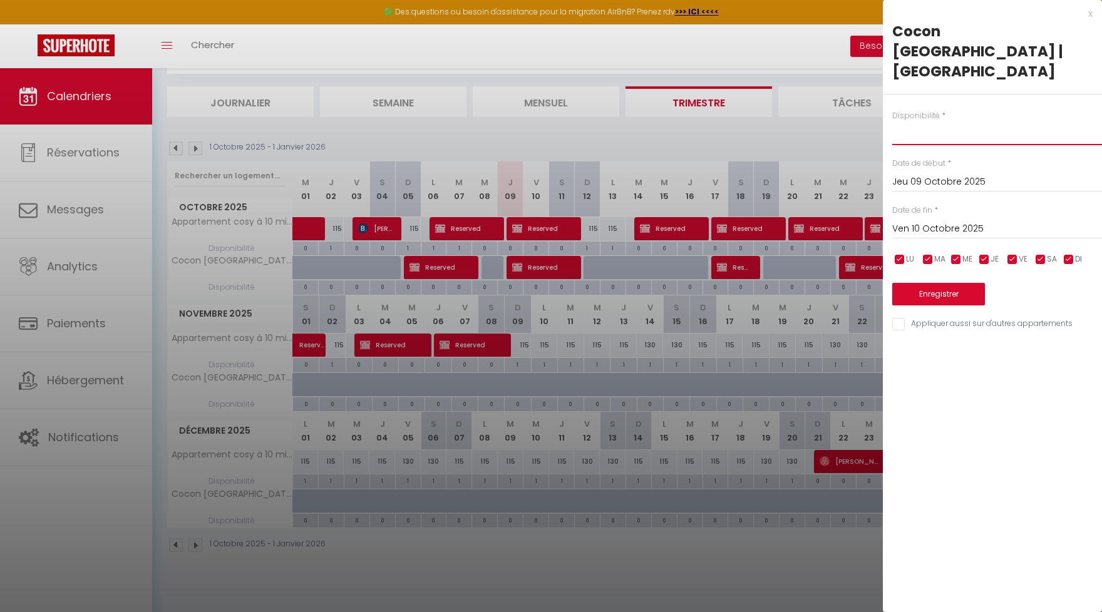
select select "1"
click option "Disponible" at bounding box center [0, 0] width 0 height 0
click at [945, 221] on input "Ven 10 Octobre 2025" at bounding box center [997, 229] width 210 height 16
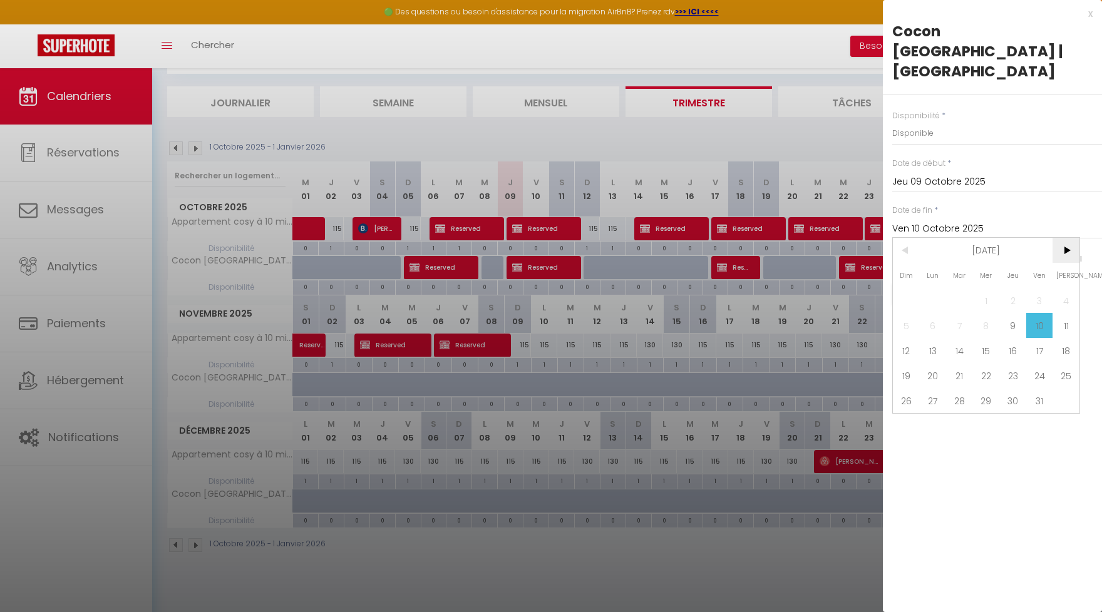
click at [1061, 238] on span ">" at bounding box center [1065, 250] width 27 height 25
click at [1063, 238] on span ">" at bounding box center [1065, 250] width 27 height 25
click at [1067, 238] on span ">" at bounding box center [1065, 250] width 27 height 25
click at [1066, 238] on span ">" at bounding box center [1065, 250] width 27 height 25
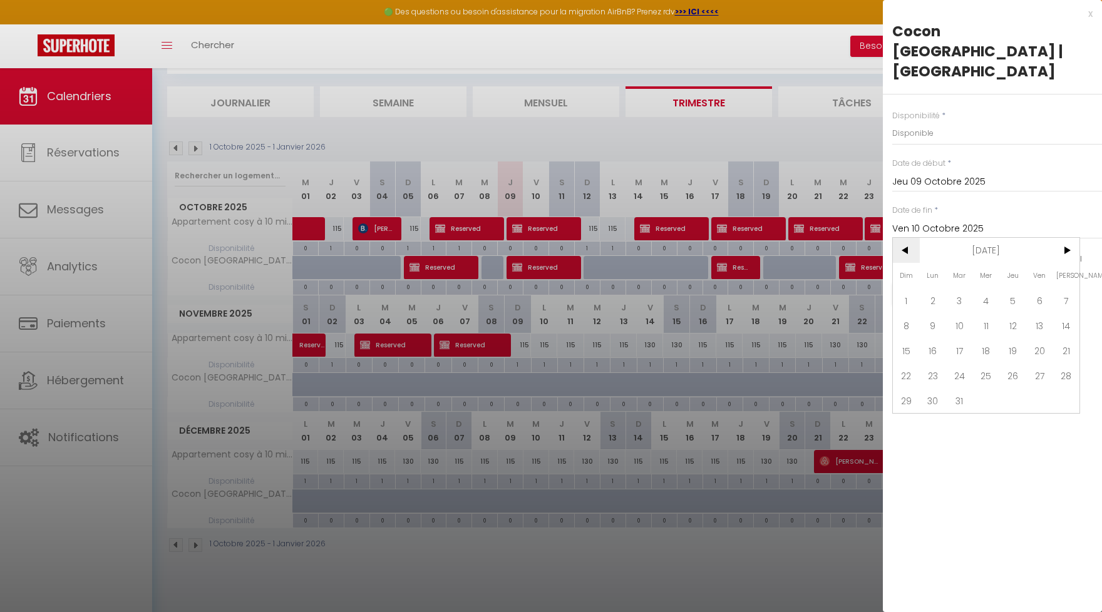
click at [905, 238] on span "<" at bounding box center [906, 250] width 27 height 25
click at [1014, 288] on span "1" at bounding box center [1012, 300] width 27 height 25
click at [1017, 288] on span "1" at bounding box center [1012, 300] width 27 height 25
click at [1015, 288] on span "1" at bounding box center [1012, 300] width 27 height 25
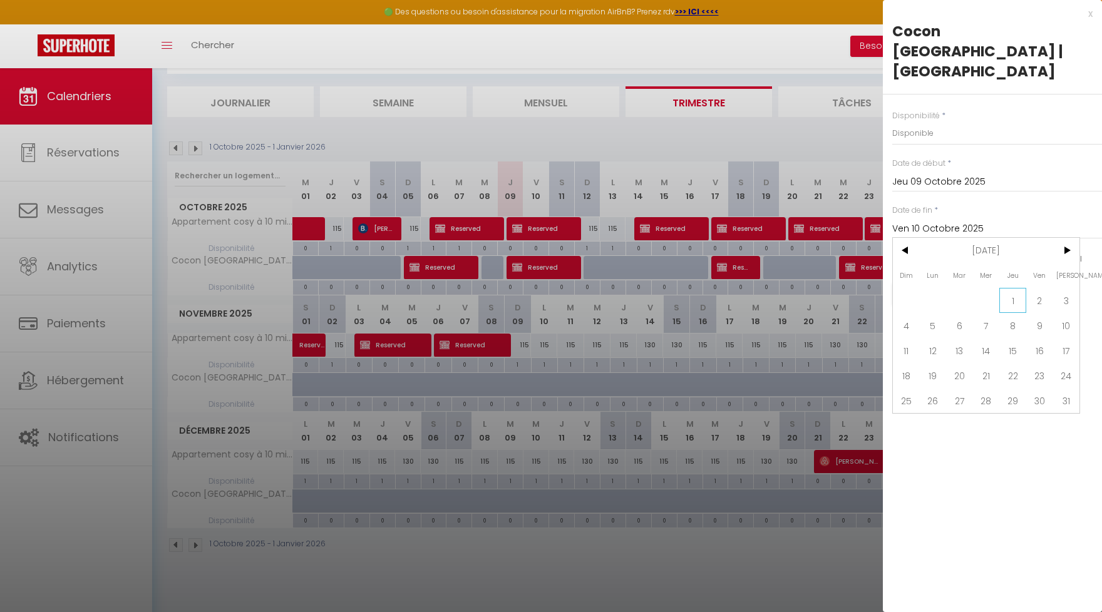
type input "Jeu 01 Janvier 2026"
click at [1012, 282] on div "Disponibilité * Disponible Indisponible Date de début * Jeu 09 Octobre 2025 < O…" at bounding box center [992, 214] width 219 height 238
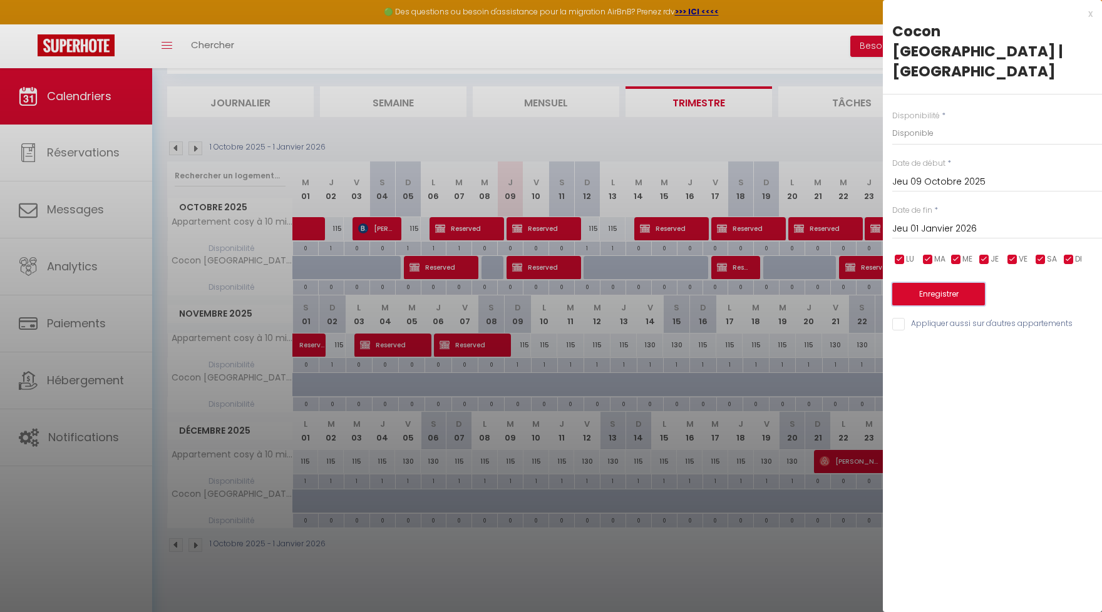
click at [972, 283] on button "Enregistrer" at bounding box center [938, 294] width 93 height 23
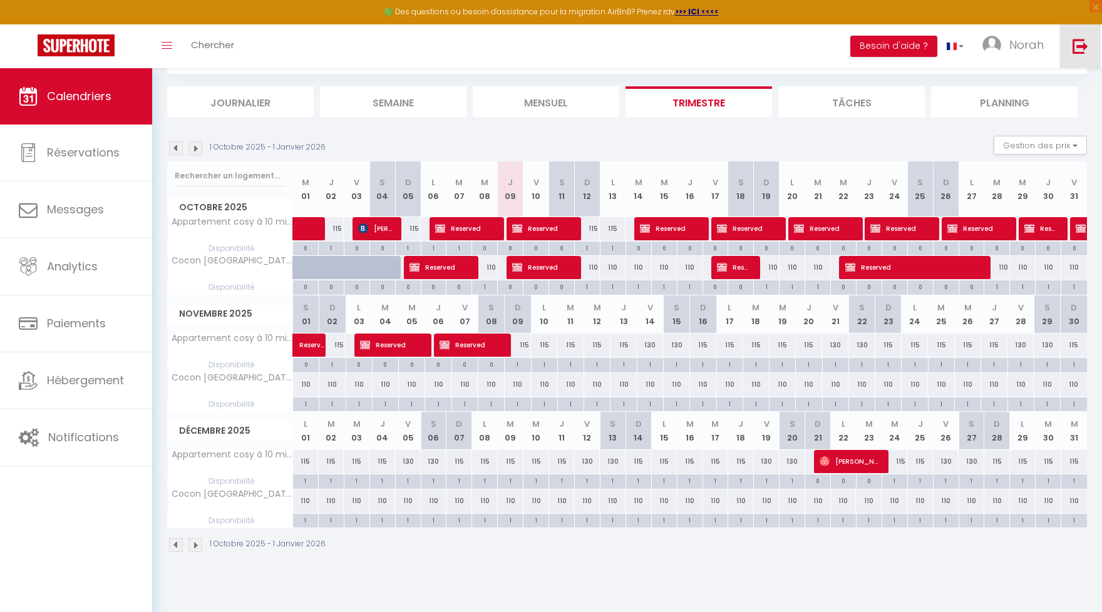
click at [1067, 48] on link at bounding box center [1079, 46] width 41 height 44
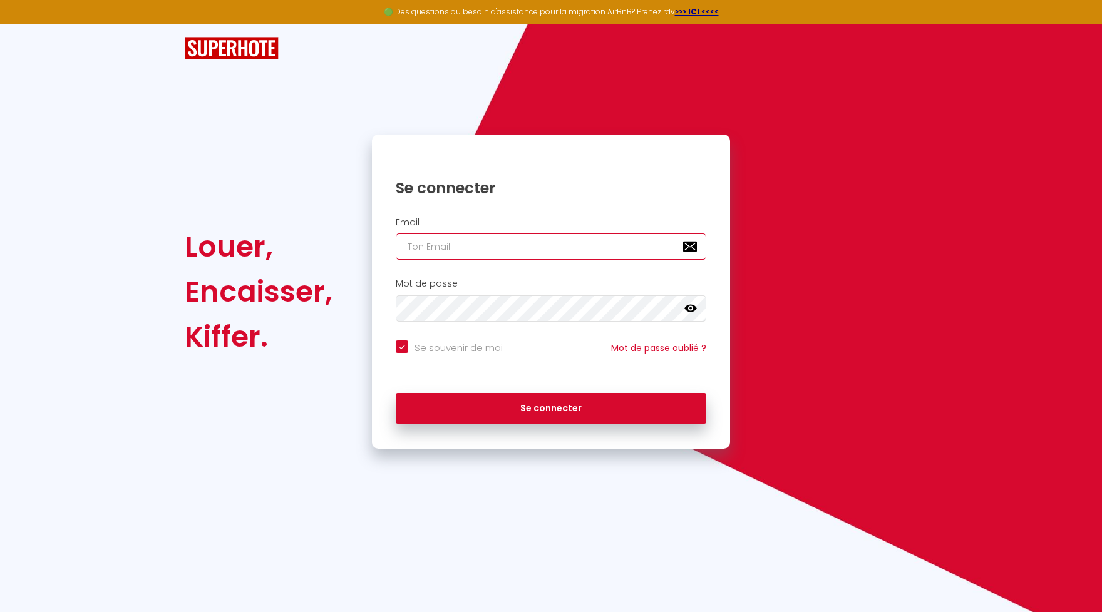
click at [471, 251] on input "email" at bounding box center [551, 247] width 311 height 26
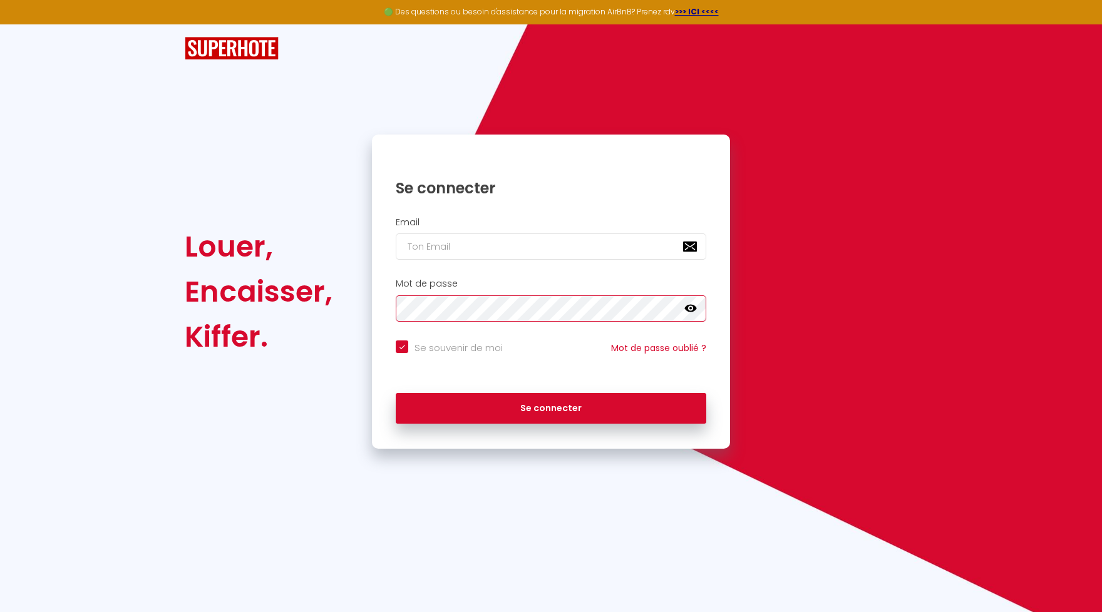
checkbox input "true"
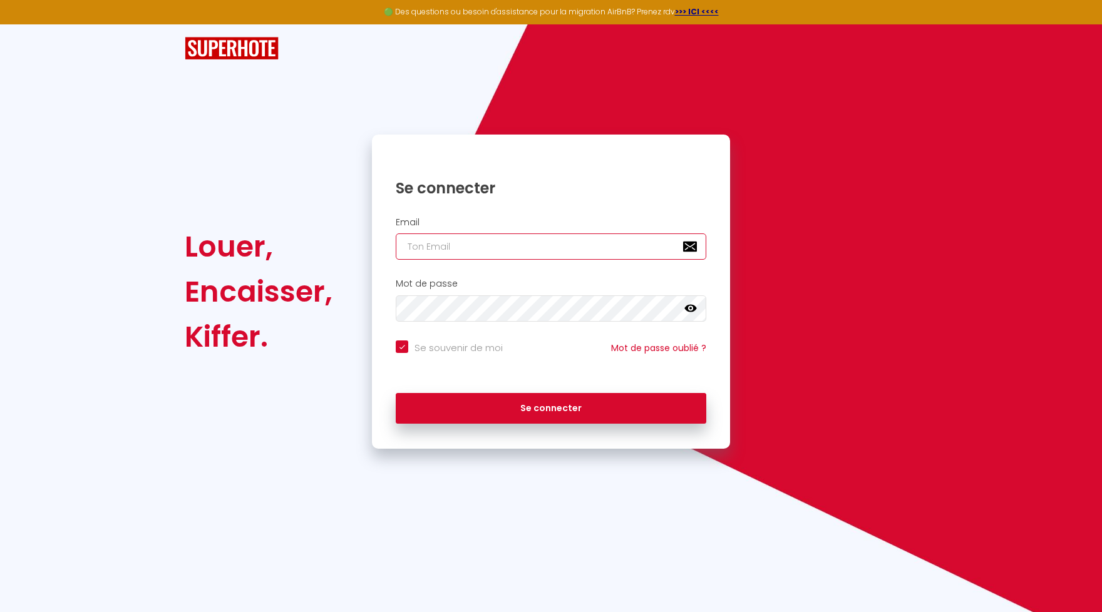
click at [456, 259] on input "email" at bounding box center [551, 247] width 311 height 26
paste input "[EMAIL_ADDRESS][DOMAIN_NAME]"
type input "[EMAIL_ADDRESS][DOMAIN_NAME]"
checkbox input "true"
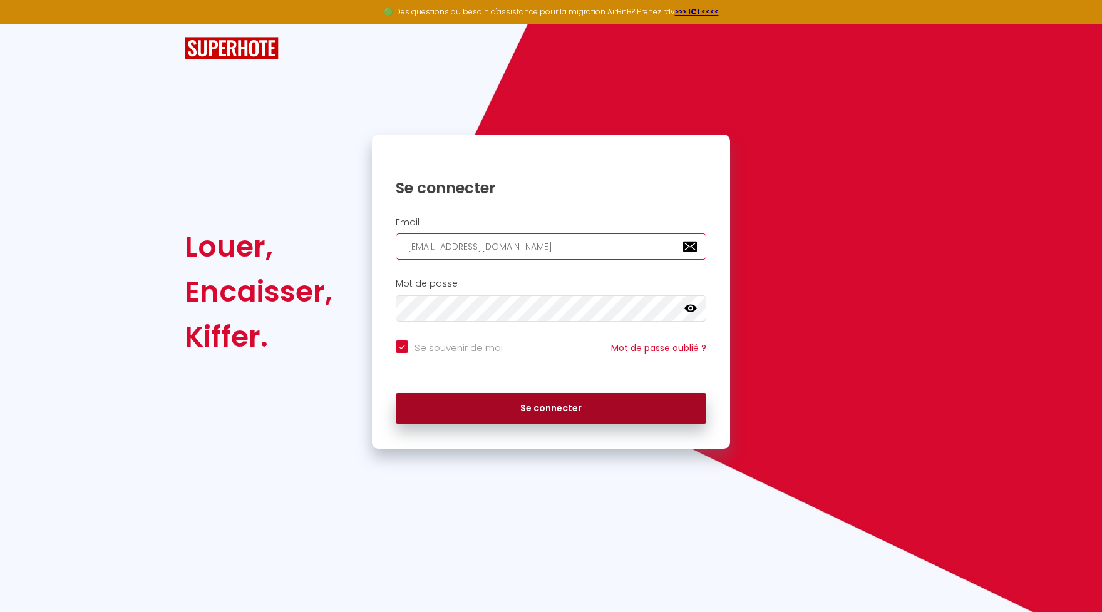
type input "[EMAIL_ADDRESS][DOMAIN_NAME]"
click at [529, 406] on button "Se connecter" at bounding box center [551, 408] width 311 height 31
checkbox input "true"
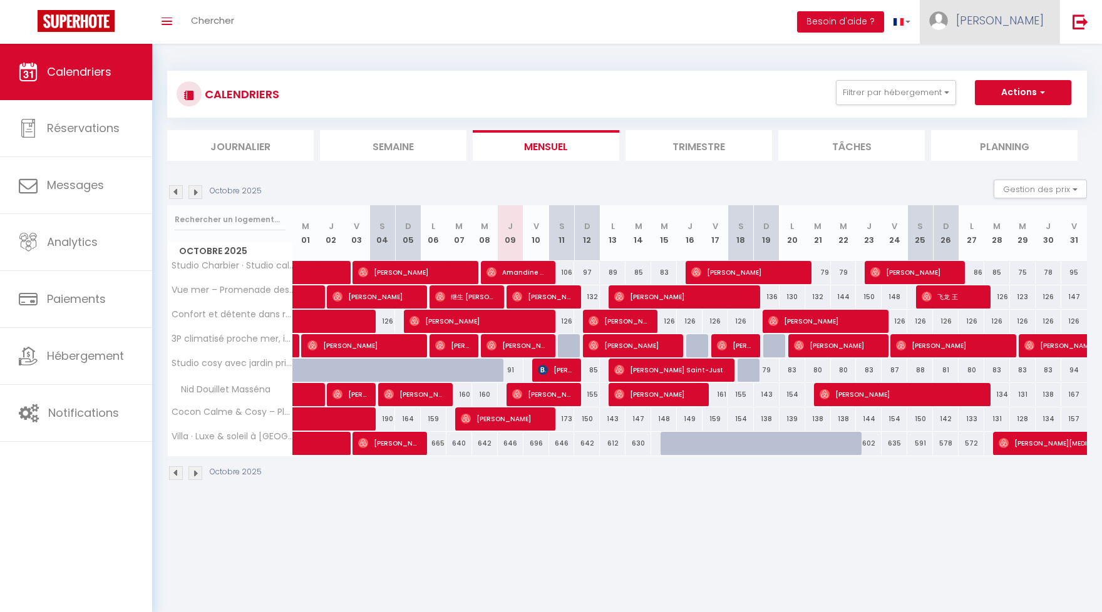
click at [1000, 23] on span "benjamin" at bounding box center [1000, 21] width 88 height 16
click at [1002, 61] on link "Paramètres" at bounding box center [1009, 62] width 93 height 21
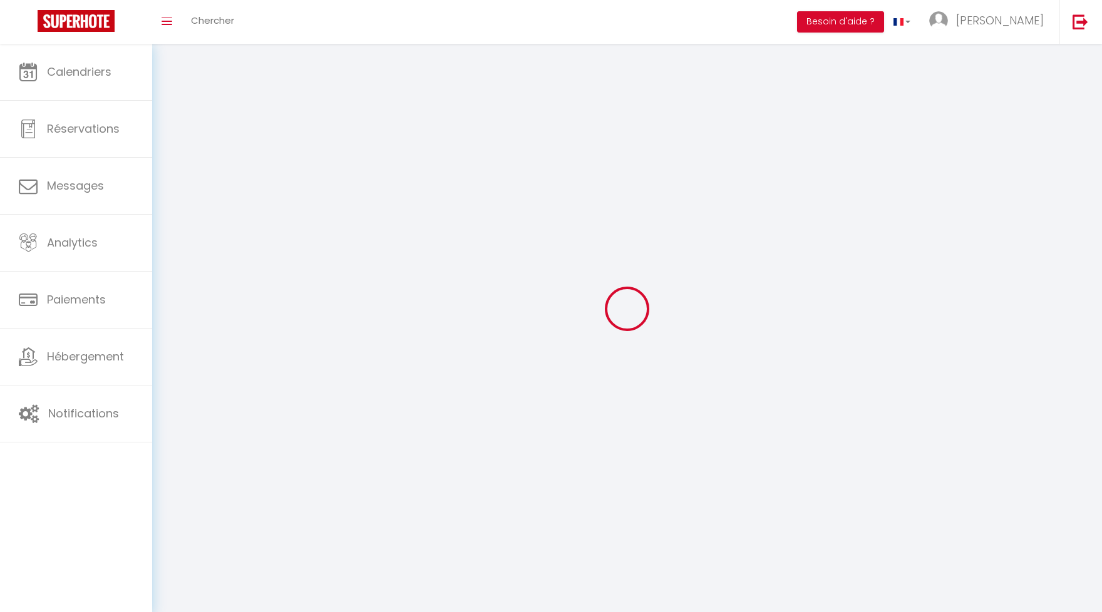
type input "benjamin"
type input "hagege"
type input "0659264409"
type input "2 avenue d'anvers"
type input "06000"
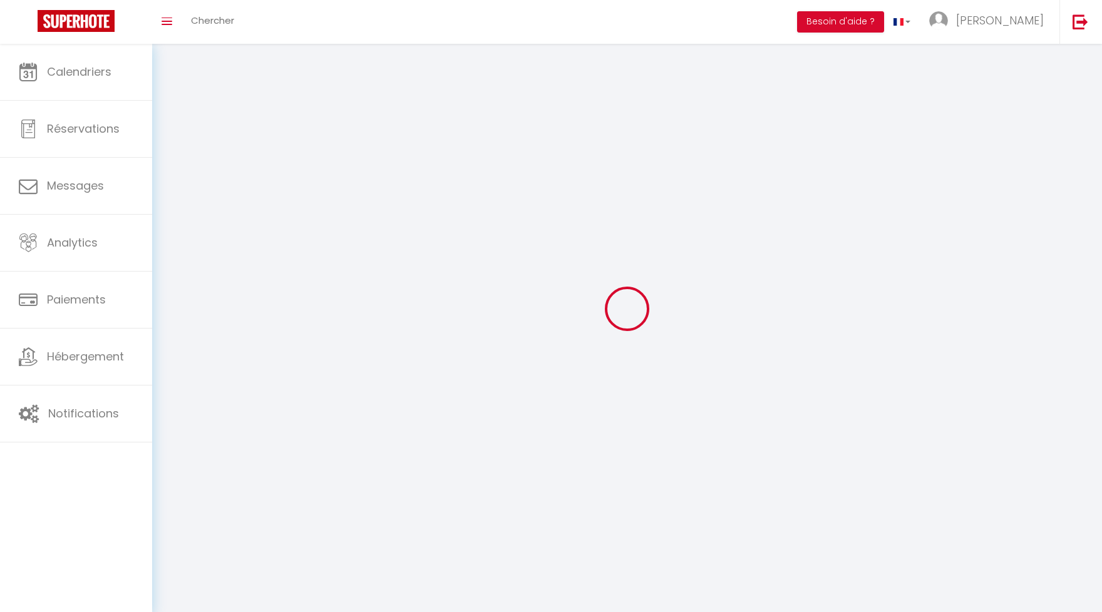
type input "nice"
type input "QrNZe8GgUHXO0NykN3Gq86gal"
type input "JXnpZeMqEbfEj2m0DLRkSAknB"
type input "QrNZe8GgUHXO0NykN3Gq86gal"
type input "JXnpZeMqEbfEj2m0DLRkSAknB"
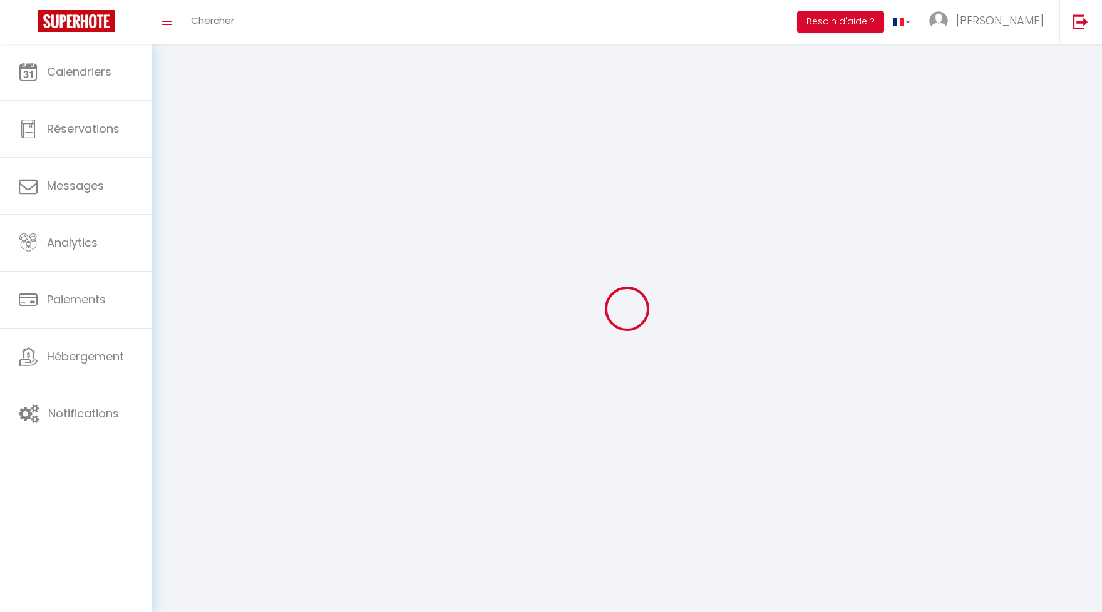
type input "https://app.superhote.com/#/get-available-rentals/JXnpZeMqEbfEj2m0DLRkSAknB"
select select "28"
select select "fr"
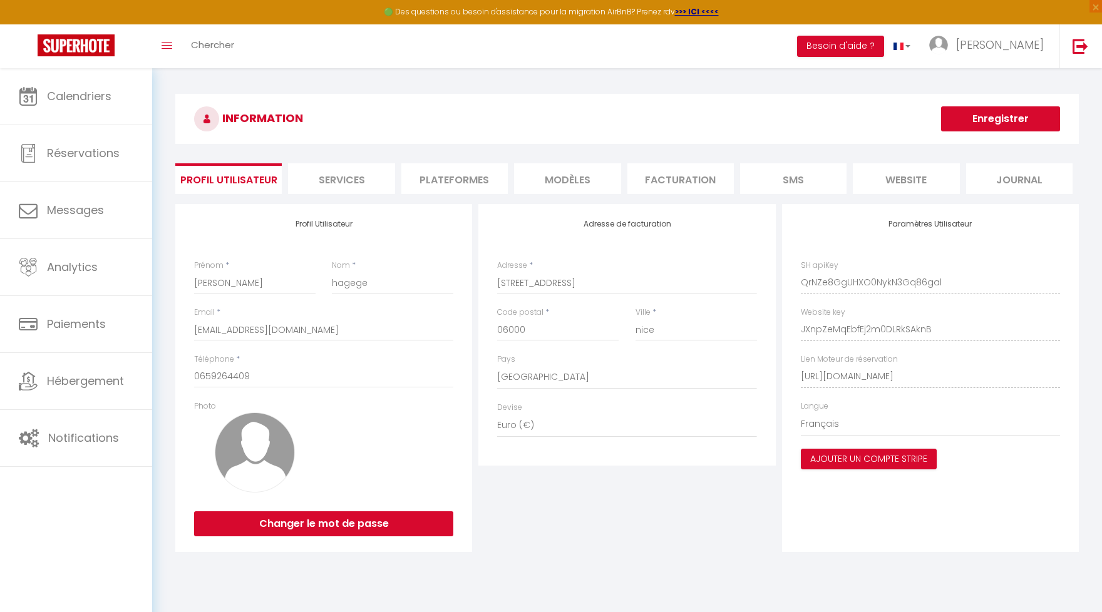
click at [442, 176] on li "Plateformes" at bounding box center [454, 178] width 106 height 31
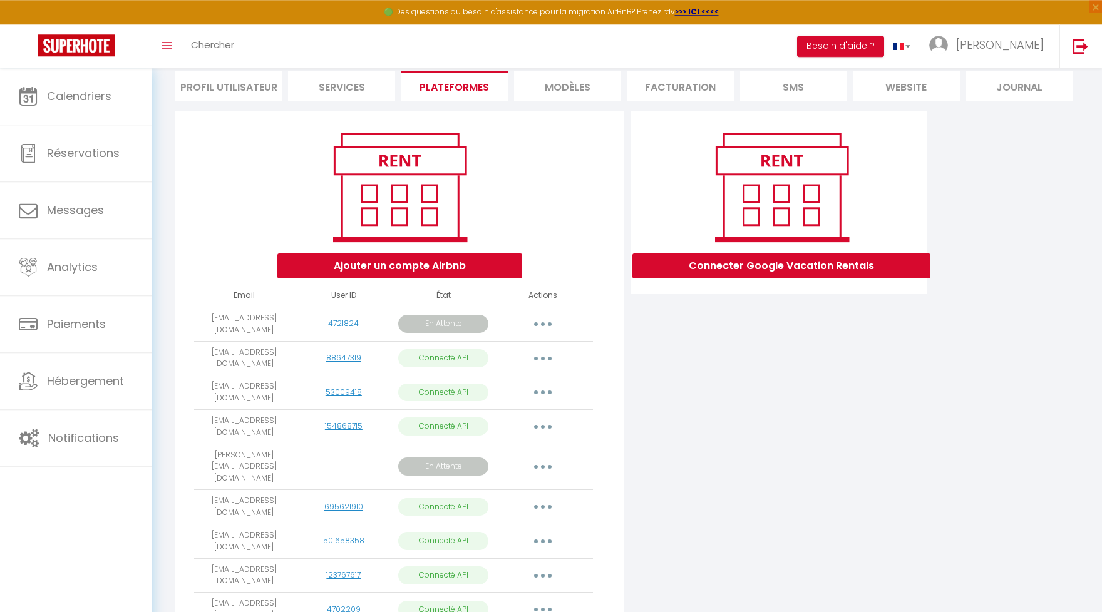
scroll to position [138, 0]
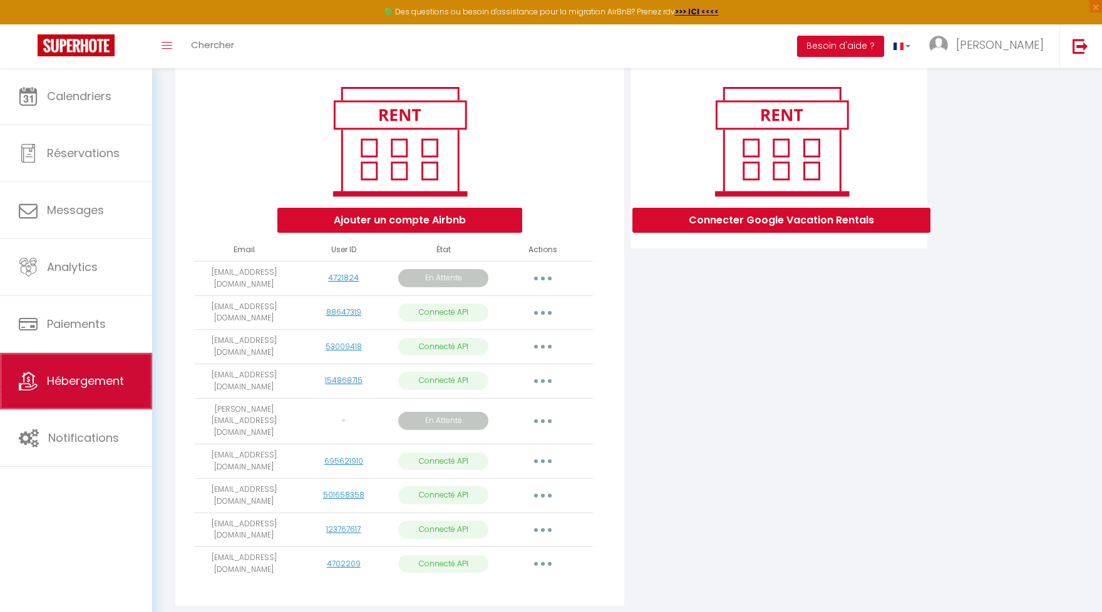
click at [91, 386] on span "Hébergement" at bounding box center [85, 381] width 77 height 16
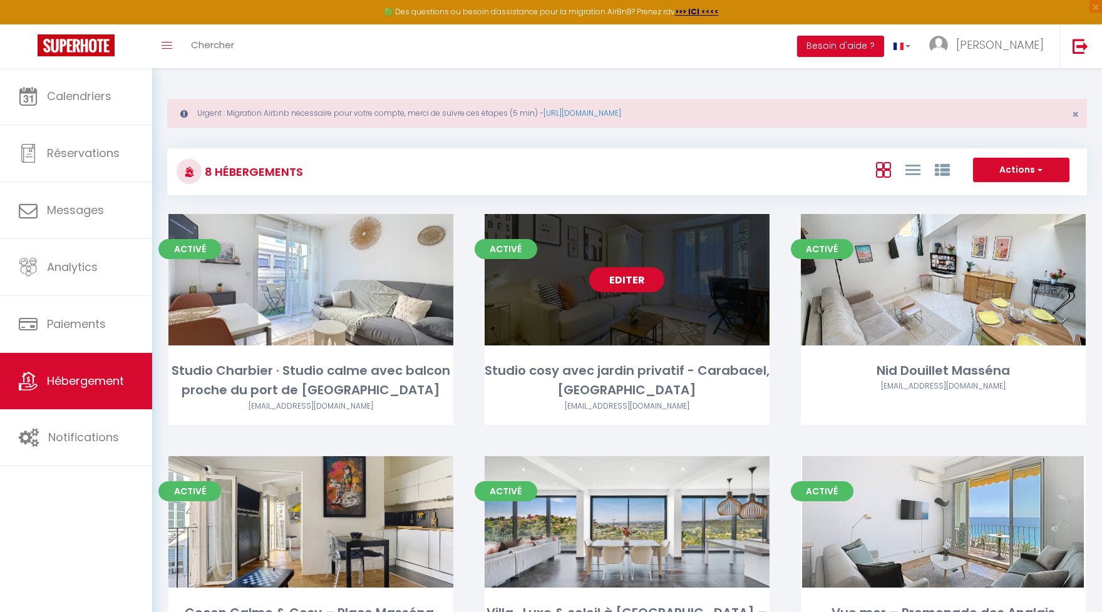
click at [628, 277] on link "Editer" at bounding box center [626, 279] width 75 height 25
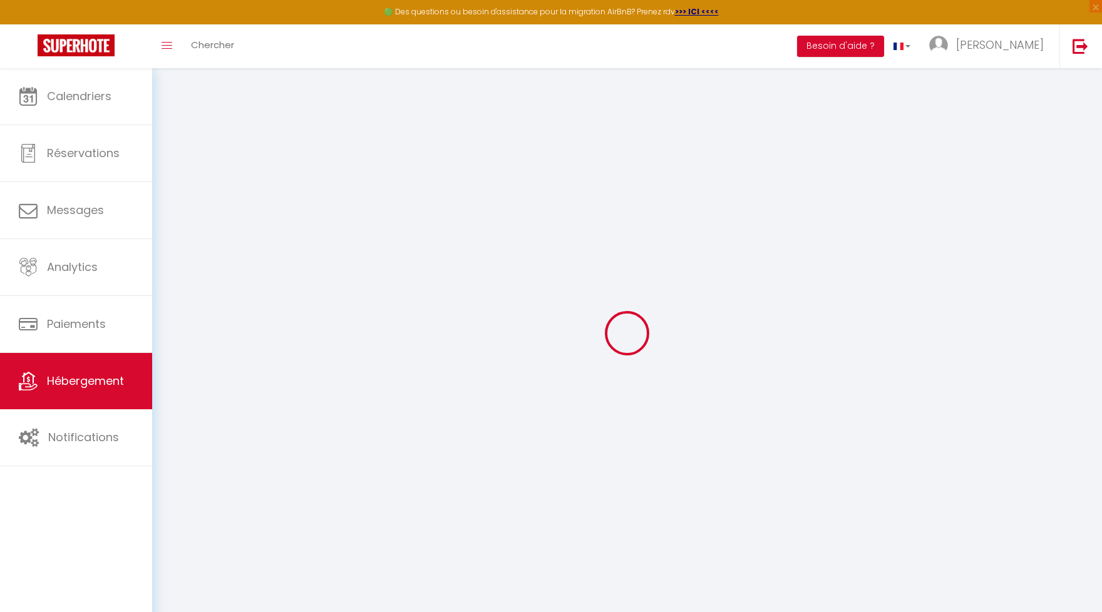
select select "+ 15 %"
select select "+ 20 %"
select select "14:00"
select select
select select "11:00"
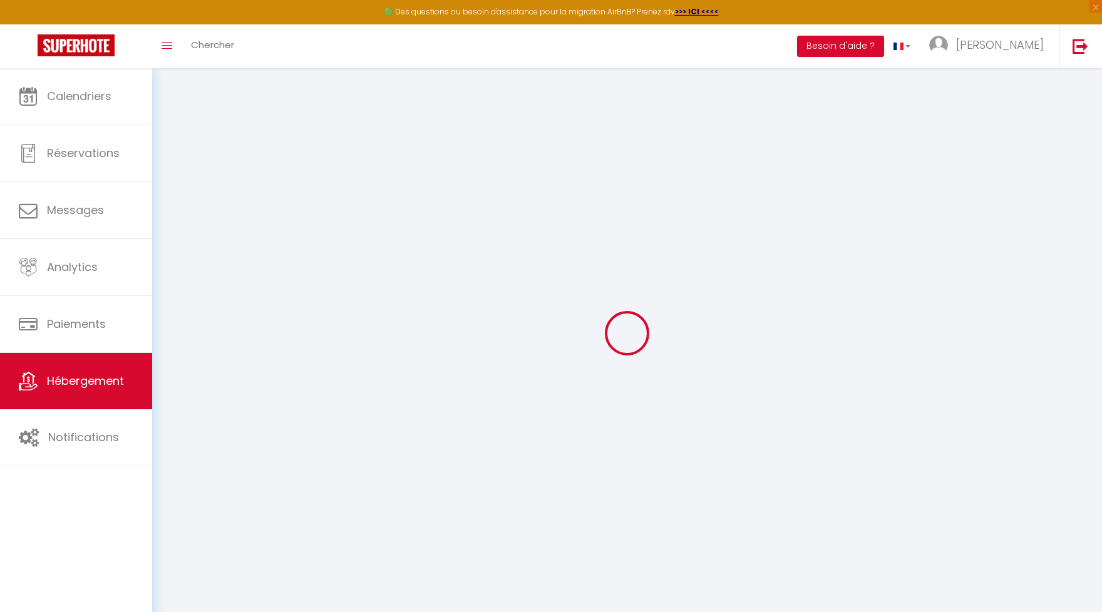
select select "30"
select select "120"
select select
checkbox input "false"
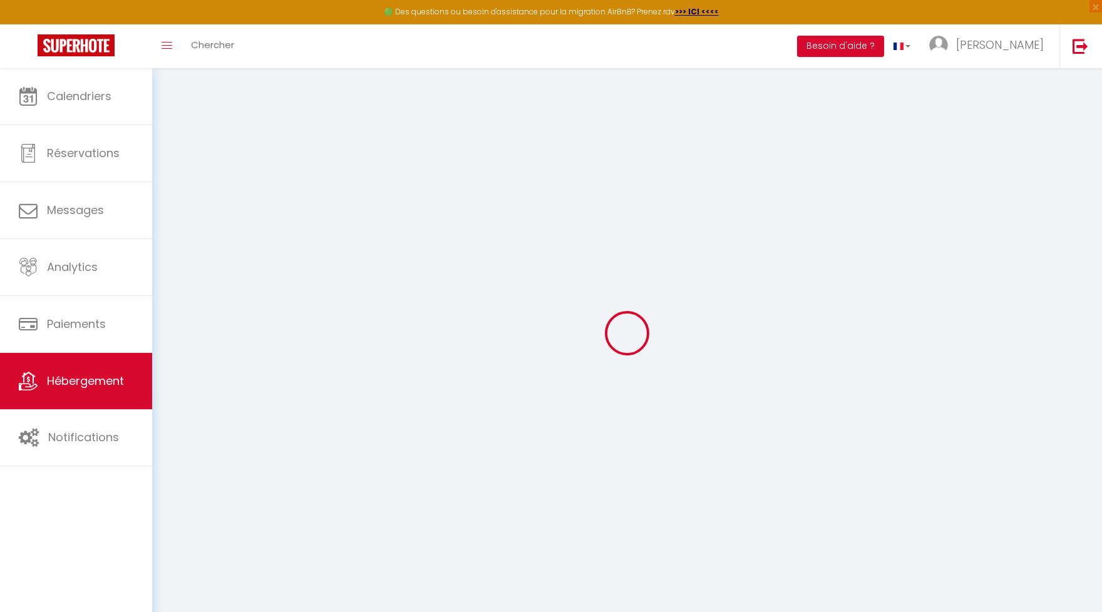
checkbox input "false"
select select
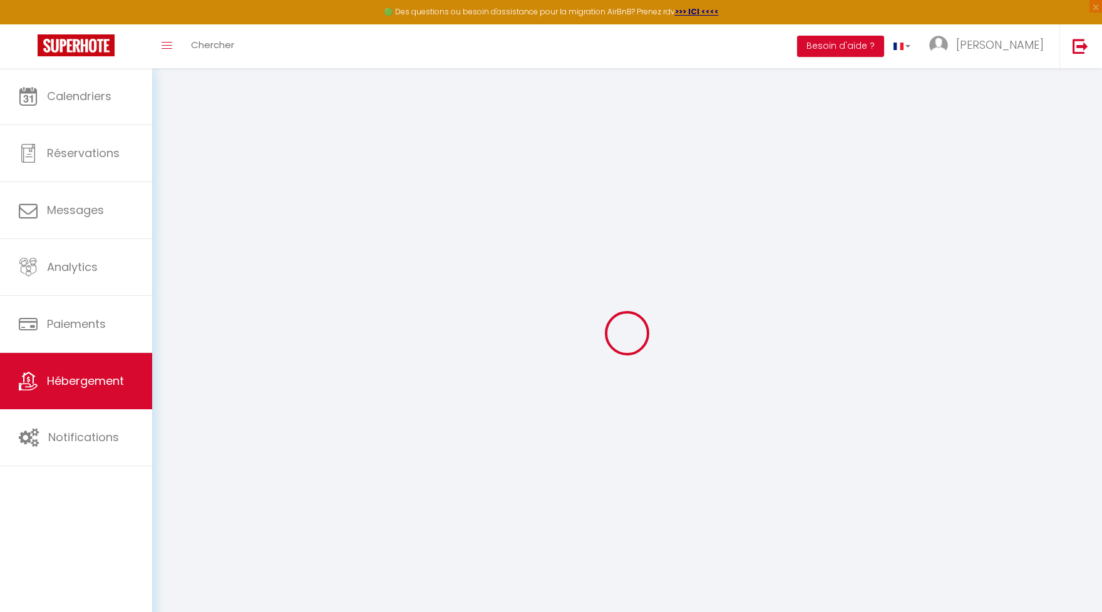
checkbox input "false"
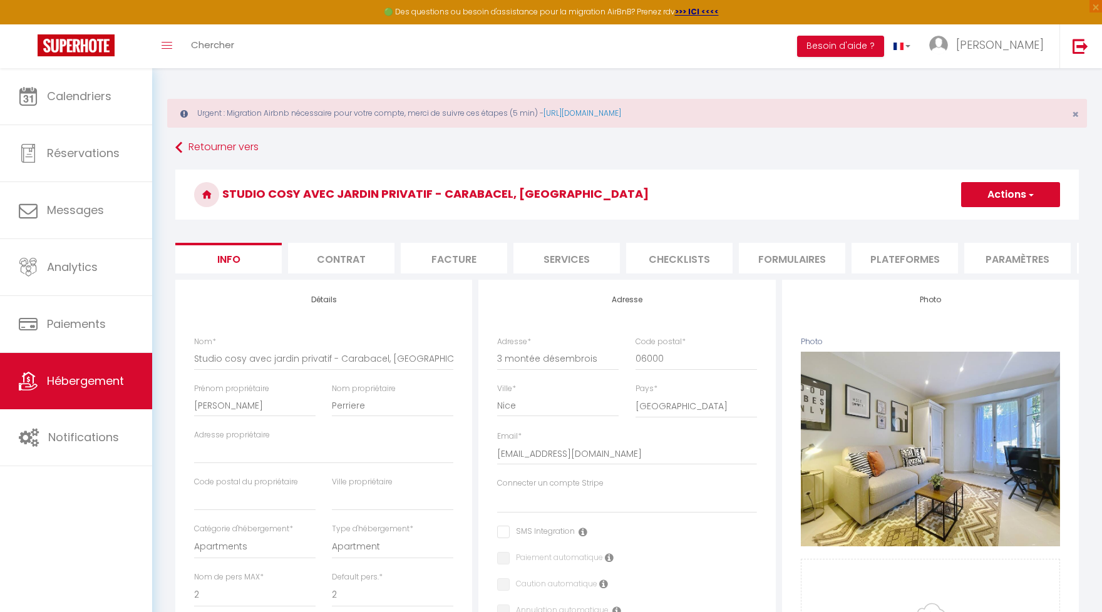
click at [885, 203] on h3 "Studio cosy avec jardin privatif - Carabacel, Nice" at bounding box center [626, 195] width 903 height 50
click at [897, 252] on li "Plateformes" at bounding box center [904, 258] width 106 height 31
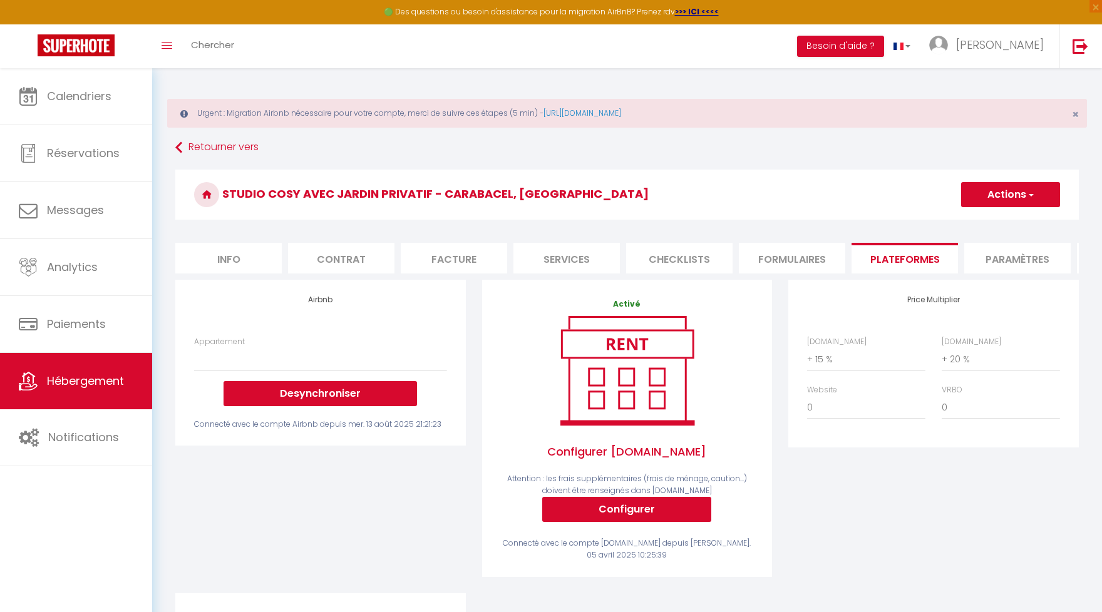
select select
click at [194, 347] on select "Désambrois · Studio cosy avec jardin privatif - Carabacel, Nice - anaisbadou@ya…" at bounding box center [320, 359] width 252 height 24
click at [319, 354] on select "Désambrois · Studio cosy avec jardin privatif - Carabacel, Nice - anaisbadou@ya…" at bounding box center [320, 359] width 252 height 24
click at [317, 388] on button "Desynchroniser" at bounding box center [320, 393] width 193 height 25
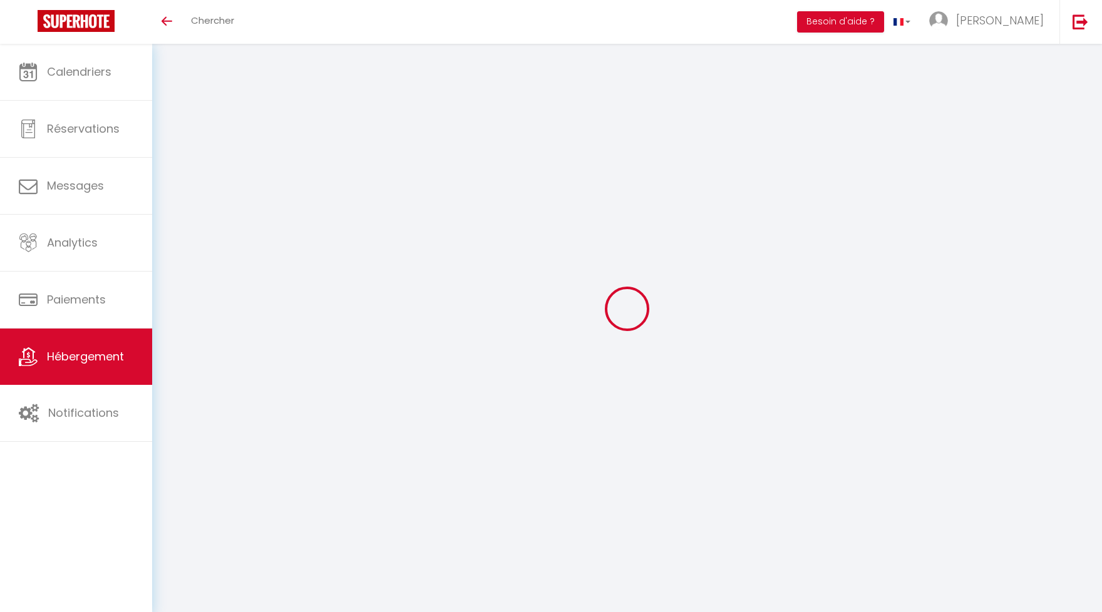
select select "+ 15 %"
select select "+ 20 %"
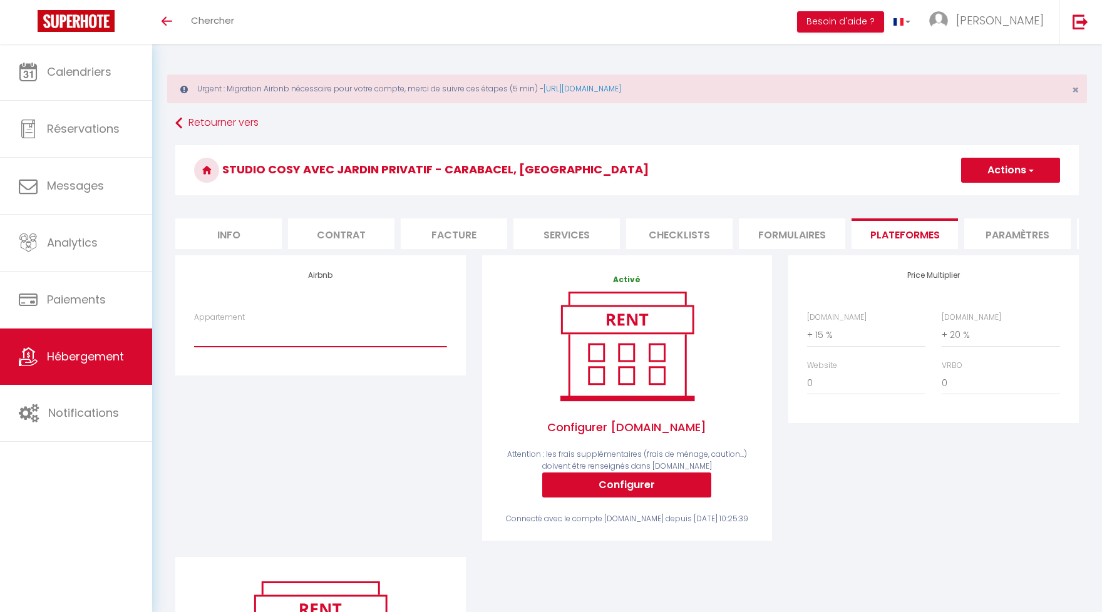
click at [194, 323] on select "Désambrois · Studio cosy avec jardin privatif - Carabacel, Nice - anaisbadou@ya…" at bounding box center [320, 335] width 252 height 24
click at [355, 341] on select "Désambrois · Studio cosy avec jardin privatif - Carabacel, Nice - anaisbadou@ya…" at bounding box center [320, 335] width 252 height 24
click at [194, 323] on select "Désambrois · Studio cosy avec jardin privatif - Carabacel, Nice - anaisbadou@ya…" at bounding box center [320, 335] width 252 height 24
click at [328, 513] on div "Airbnb Appartement Désambrois · Studio cosy avec jardin privatif - Carabacel, N…" at bounding box center [320, 406] width 307 height 302
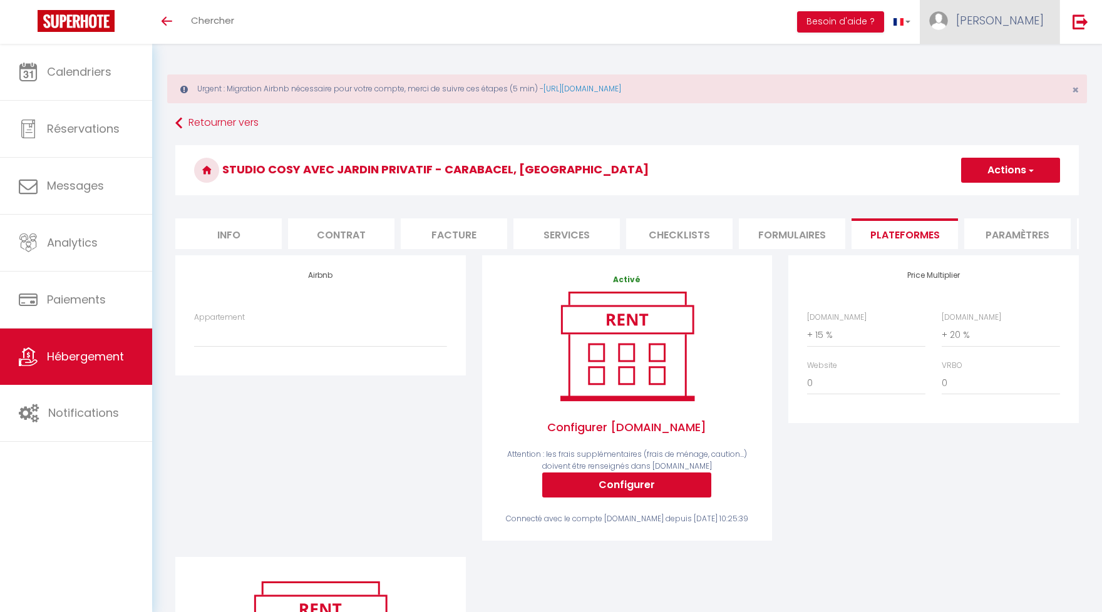
click at [1019, 24] on span "benjamin" at bounding box center [1000, 21] width 88 height 16
click at [1004, 65] on link "Paramètres" at bounding box center [1009, 62] width 93 height 21
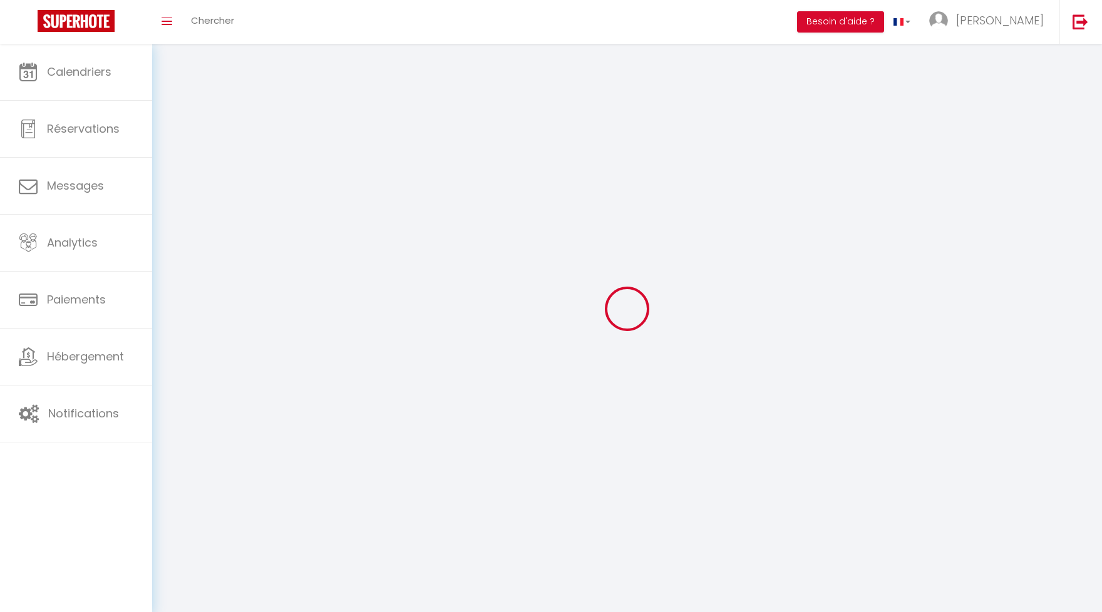
type input "benjamin"
type input "hagege"
type input "0659264409"
type input "2 avenue d'anvers"
type input "06000"
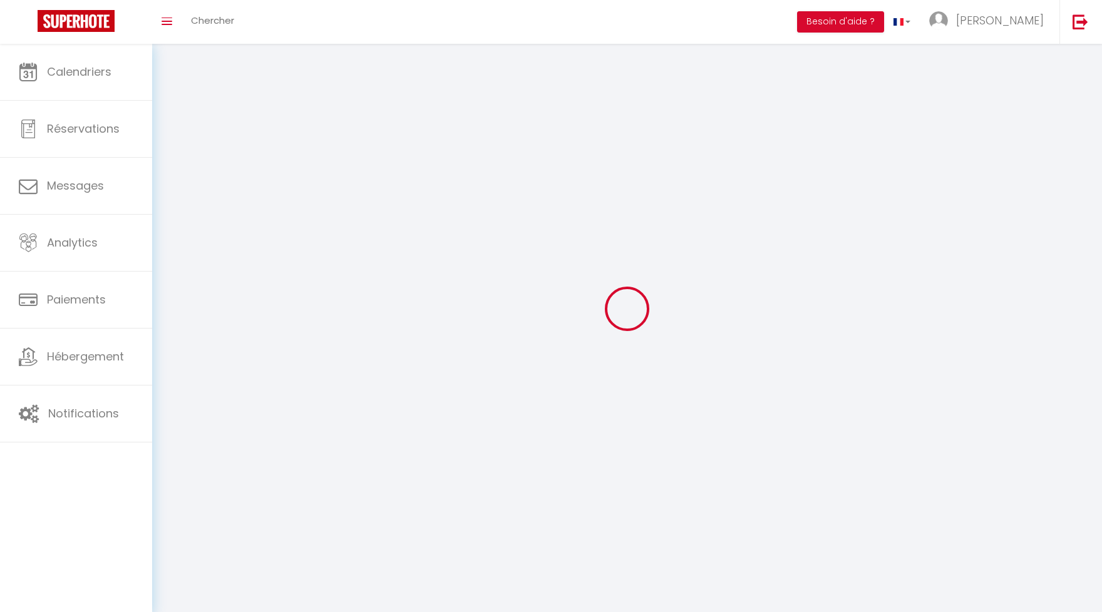
type input "nice"
type input "QrNZe8GgUHXO0NykN3Gq86gal"
type input "JXnpZeMqEbfEj2m0DLRkSAknB"
select select "28"
select select "fr"
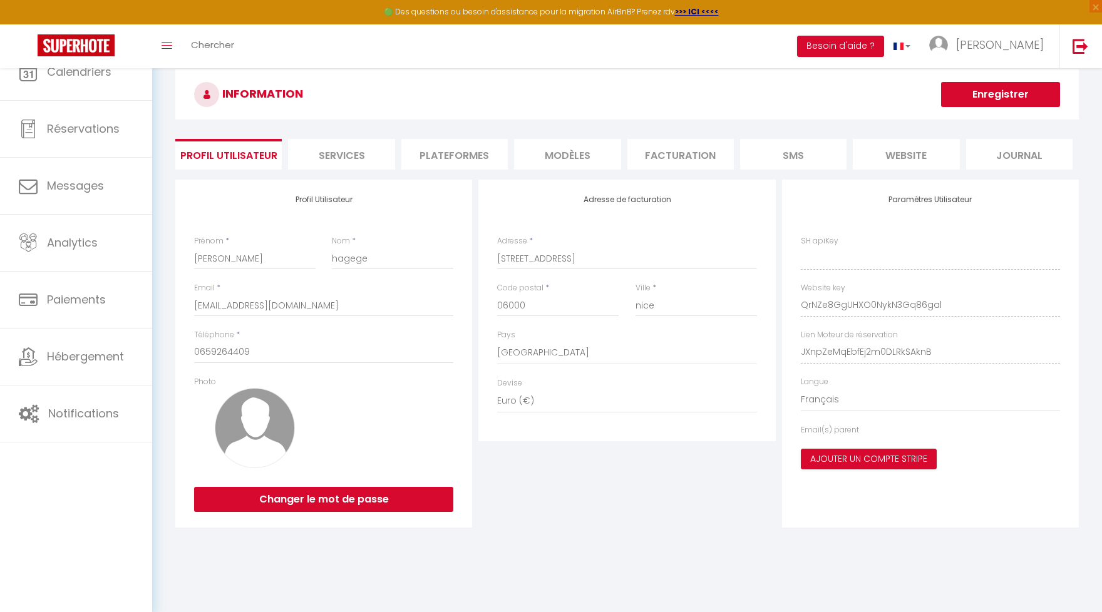
type input "QrNZe8GgUHXO0NykN3Gq86gal"
type input "JXnpZeMqEbfEj2m0DLRkSAknB"
type input "https://app.superhote.com/#/get-available-rentals/JXnpZeMqEbfEj2m0DLRkSAknB"
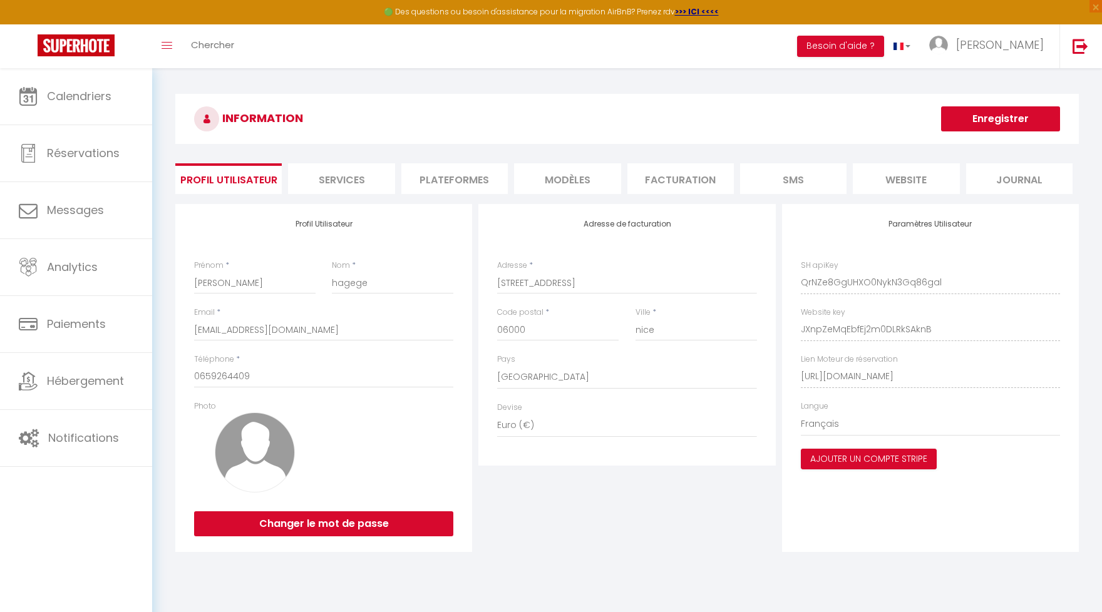
click at [463, 175] on li "Plateformes" at bounding box center [454, 178] width 106 height 31
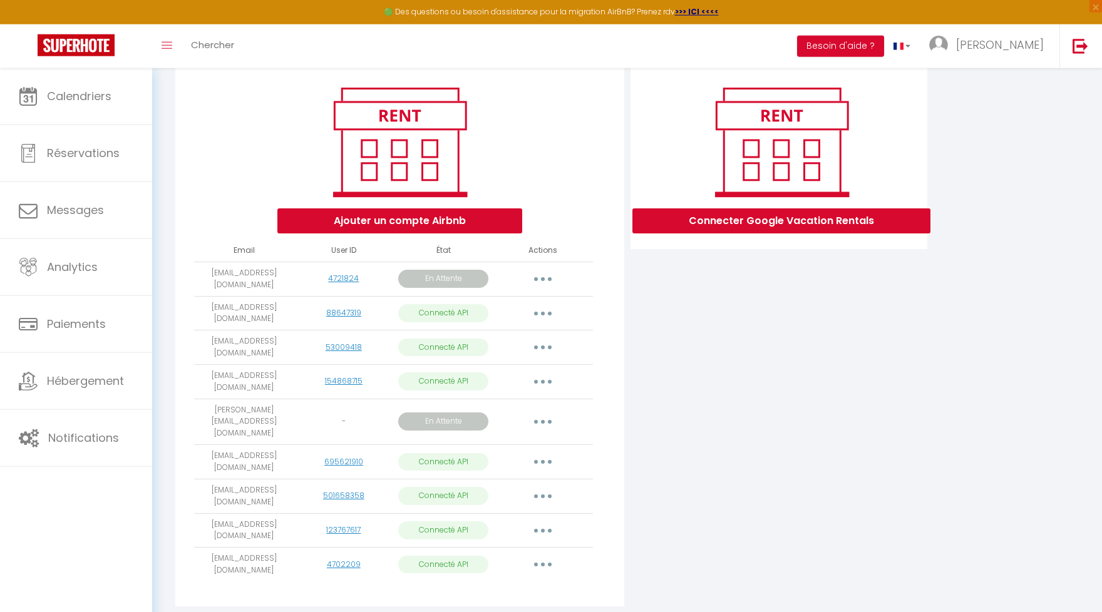
scroll to position [138, 0]
click at [541, 371] on button "button" at bounding box center [542, 381] width 35 height 20
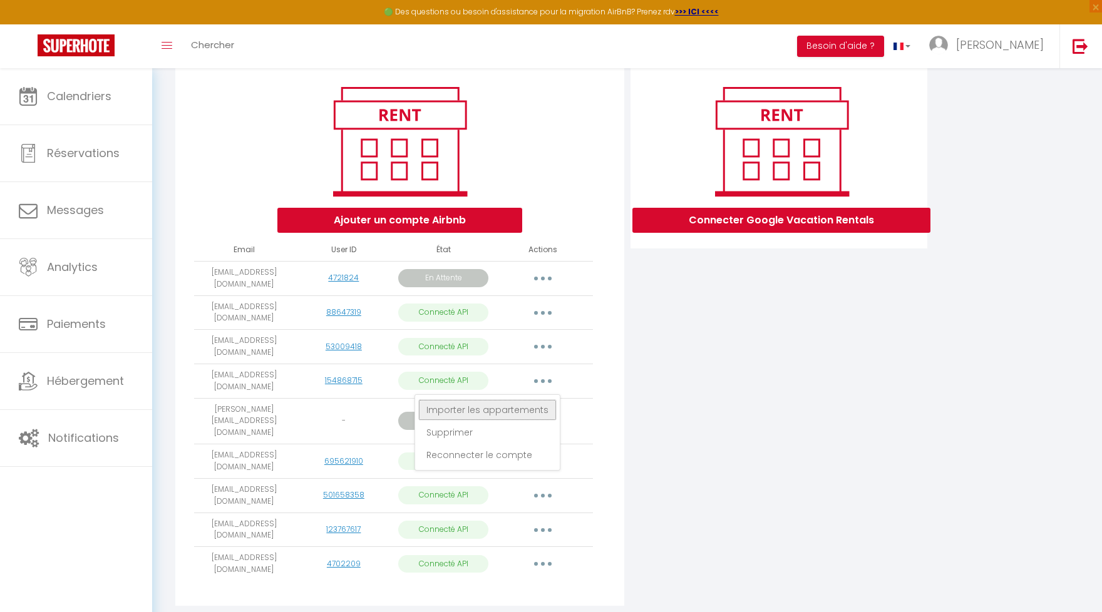
click at [493, 399] on link "Importer les appartements" at bounding box center [487, 409] width 138 height 21
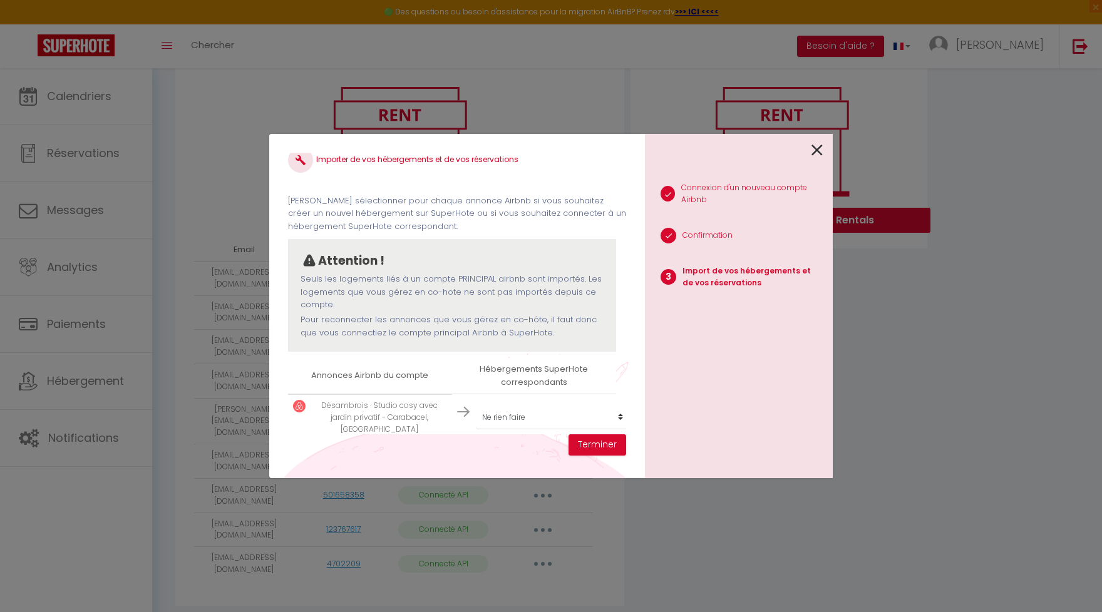
scroll to position [19, 0]
click at [476, 403] on select "Créer un nouvel hébergement Ne rien faire Studio Charbier · Studio calme avec b…" at bounding box center [553, 415] width 154 height 24
select select "64767"
click option "Studio cosy avec jardin privatif - Carabacel, Nice" at bounding box center [0, 0] width 0 height 0
click at [596, 444] on button "Terminer" at bounding box center [597, 444] width 58 height 21
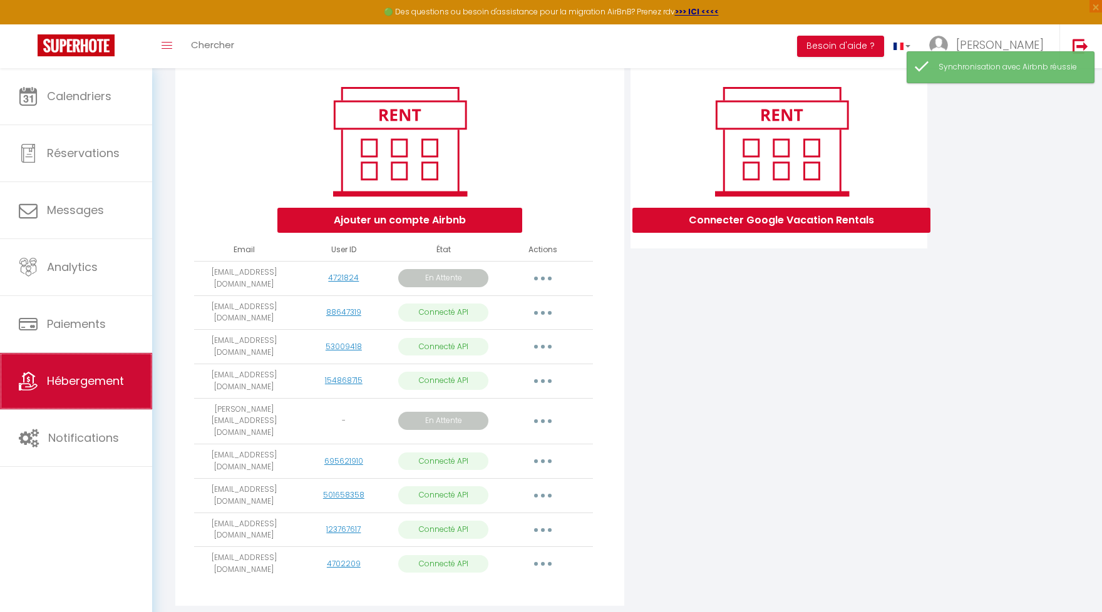
click at [85, 386] on span "Hébergement" at bounding box center [85, 381] width 77 height 16
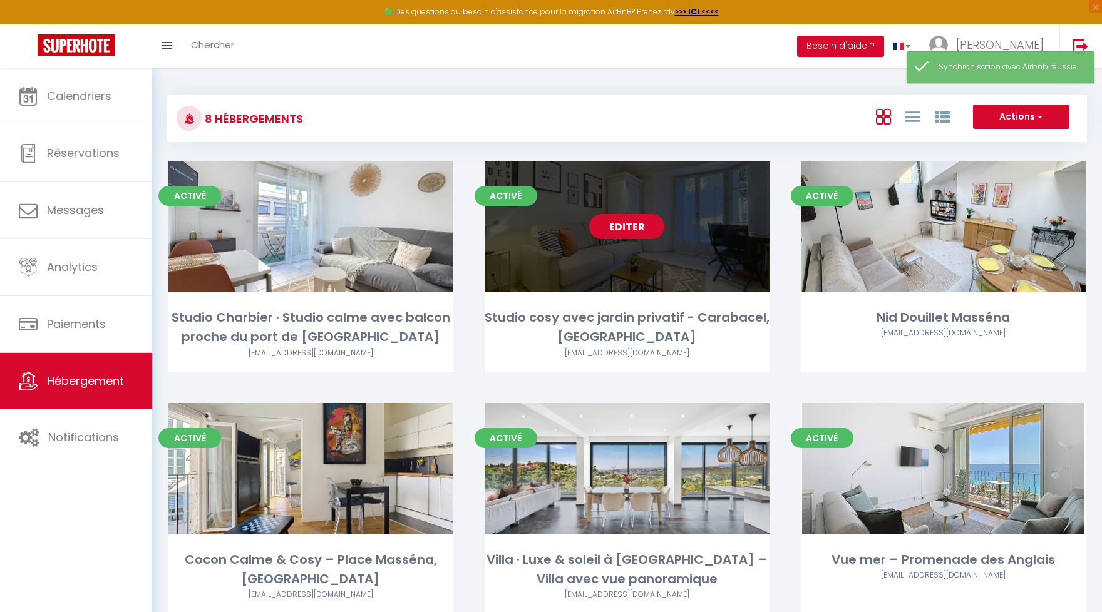
click at [630, 235] on link "Editer" at bounding box center [626, 226] width 75 height 25
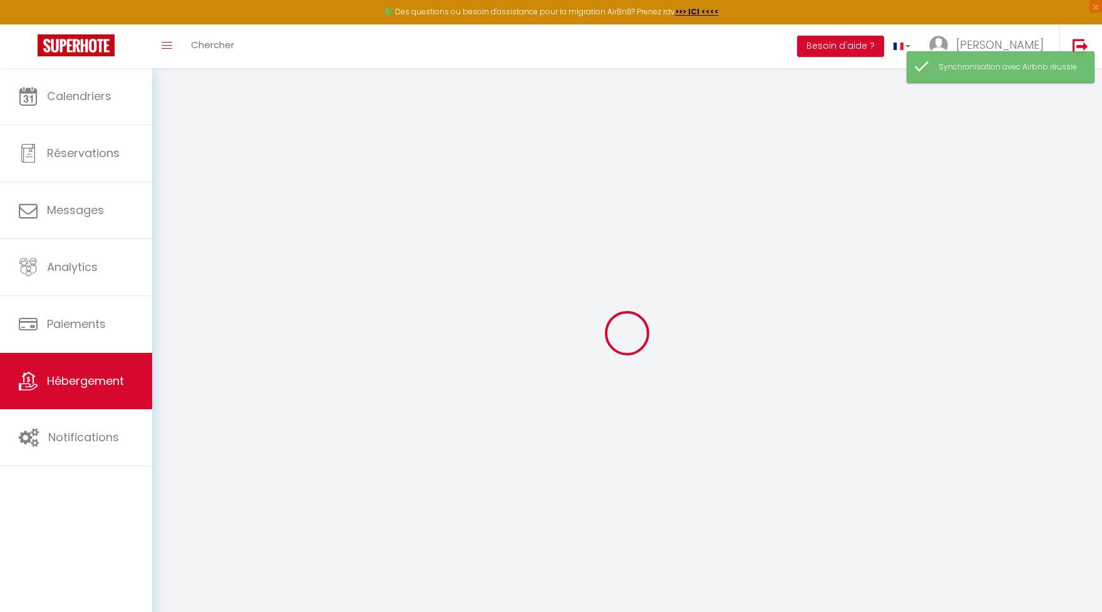
select select "+ 15 %"
select select "+ 20 %"
select select
checkbox input "false"
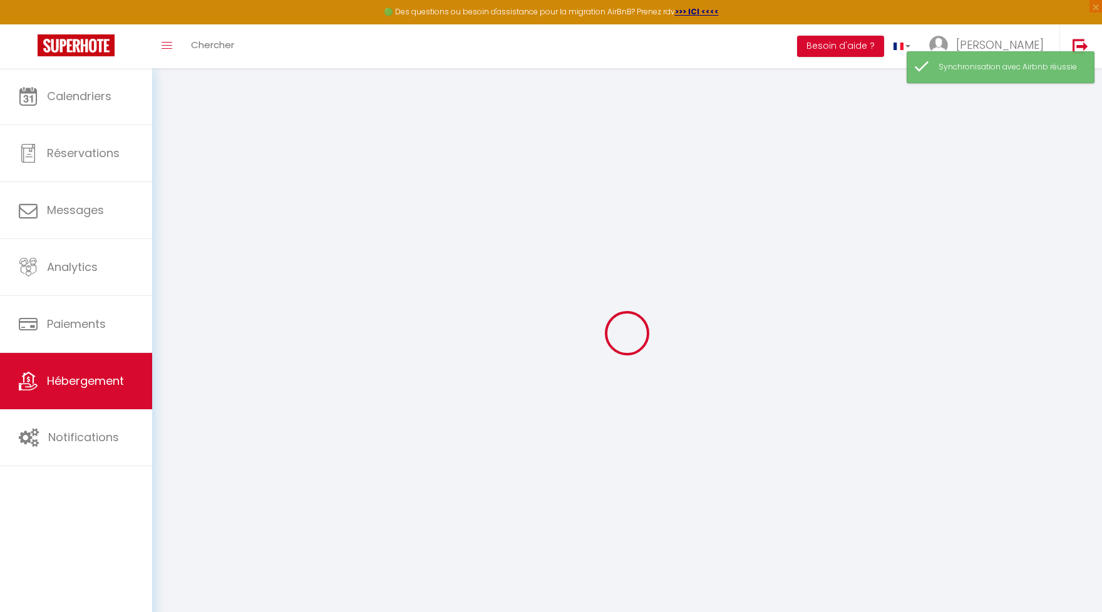
checkbox input "false"
select select
select select "EUR"
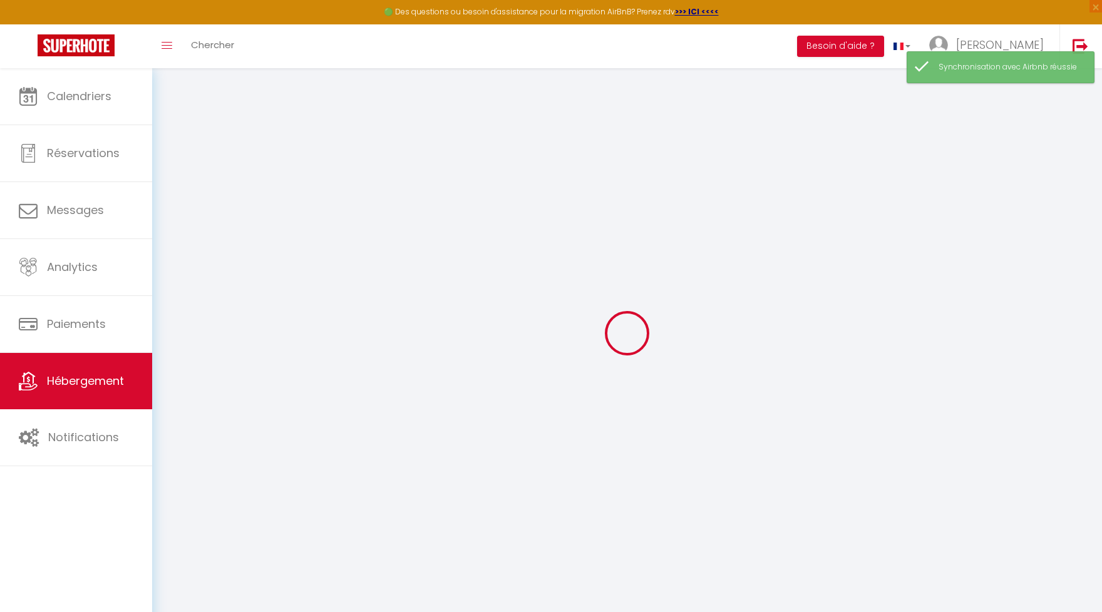
select select
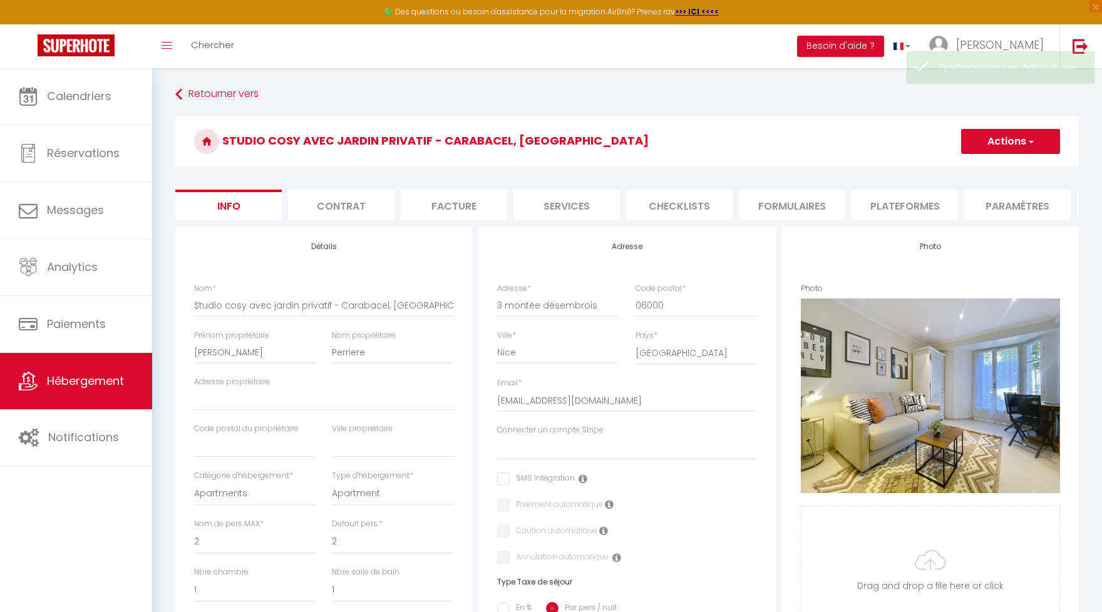
click at [897, 201] on li "Plateformes" at bounding box center [904, 205] width 106 height 31
select select
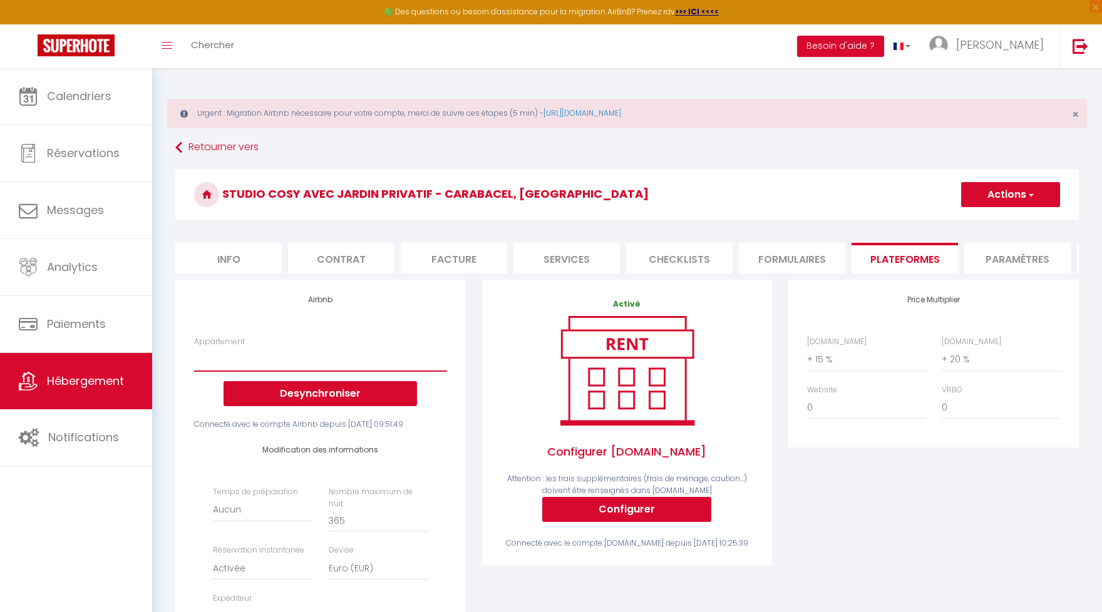
click at [194, 347] on select "Désambrois · Studio cosy avec jardin privatif - Carabacel, Nice - anaisbadou@ya…" at bounding box center [320, 359] width 252 height 24
click at [49, 376] on span "Hébergement" at bounding box center [85, 381] width 77 height 16
click at [74, 385] on span "Hébergement" at bounding box center [85, 381] width 77 height 16
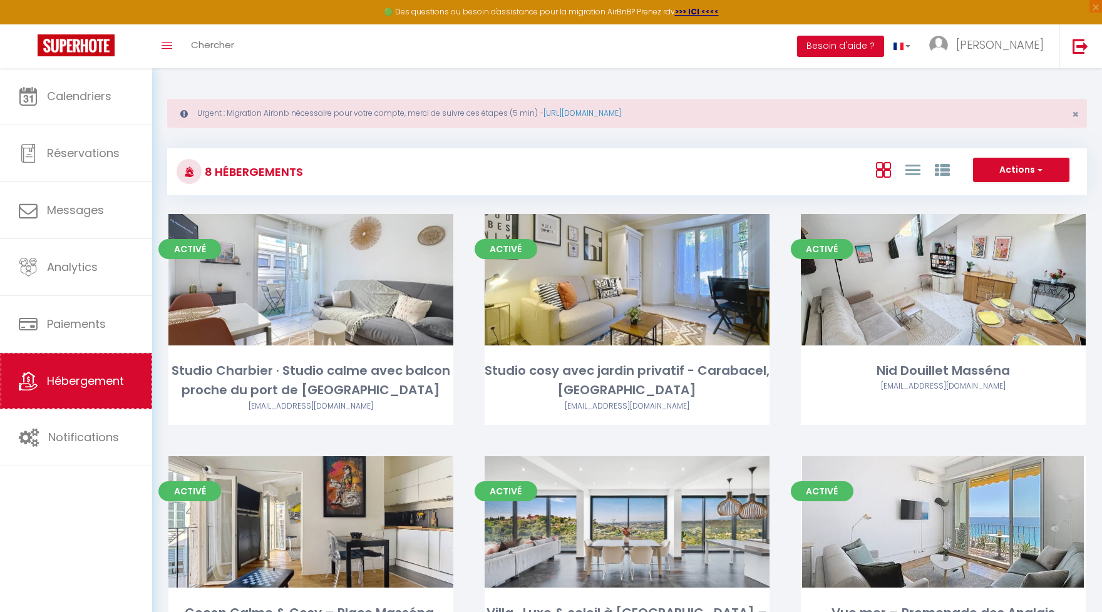
click at [101, 384] on span "Hébergement" at bounding box center [85, 381] width 77 height 16
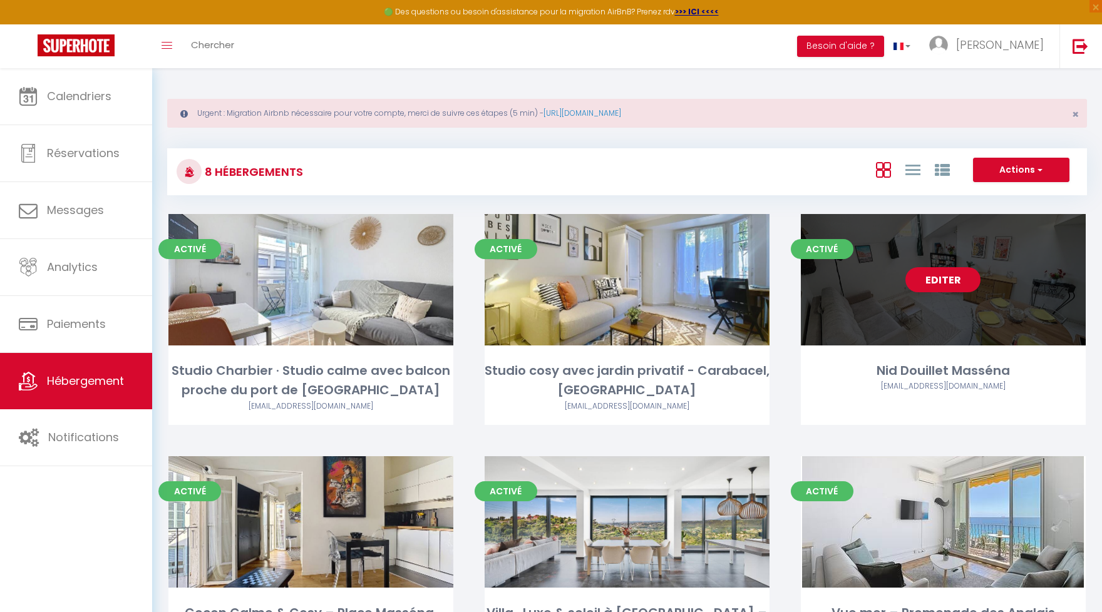
click at [928, 282] on link "Editer" at bounding box center [942, 279] width 75 height 25
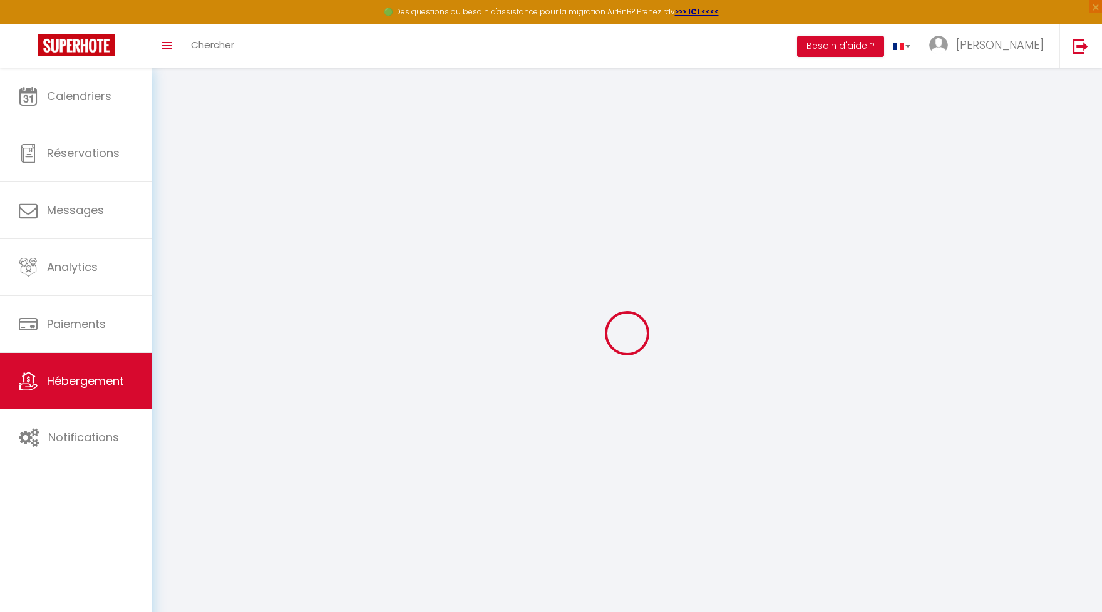
select select "+ 20 %"
select select "14:00"
select select
select select "11:00"
select select "30"
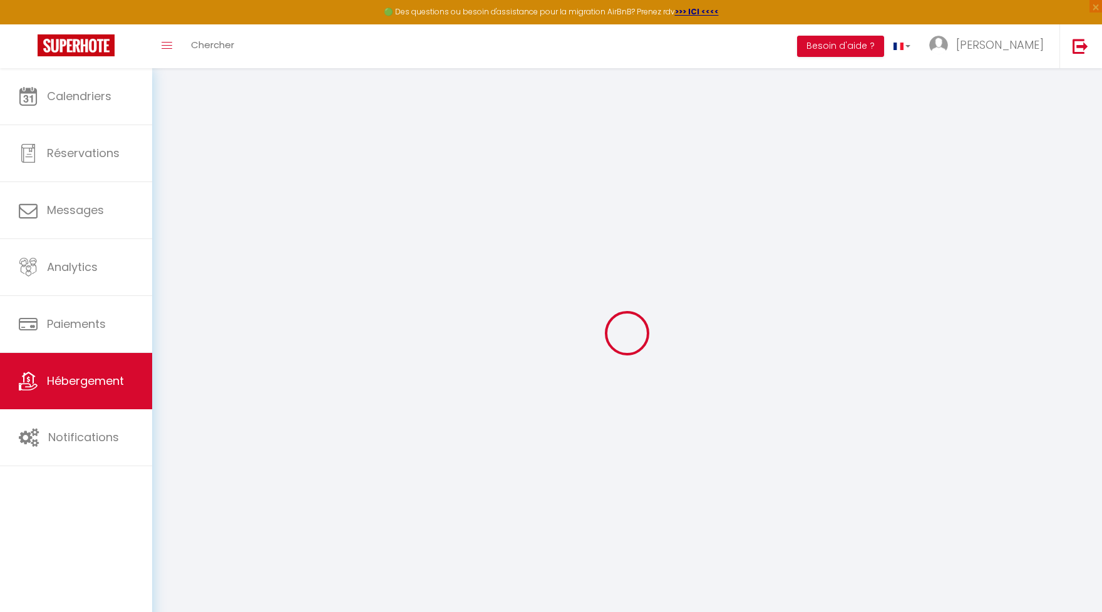
select select "120"
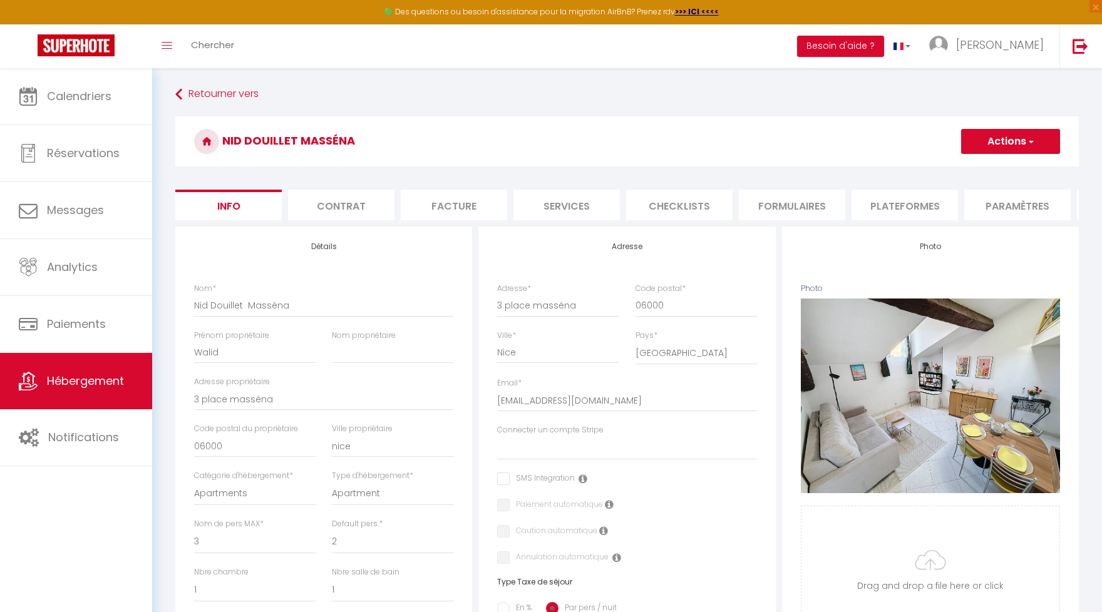
select select
checkbox input "false"
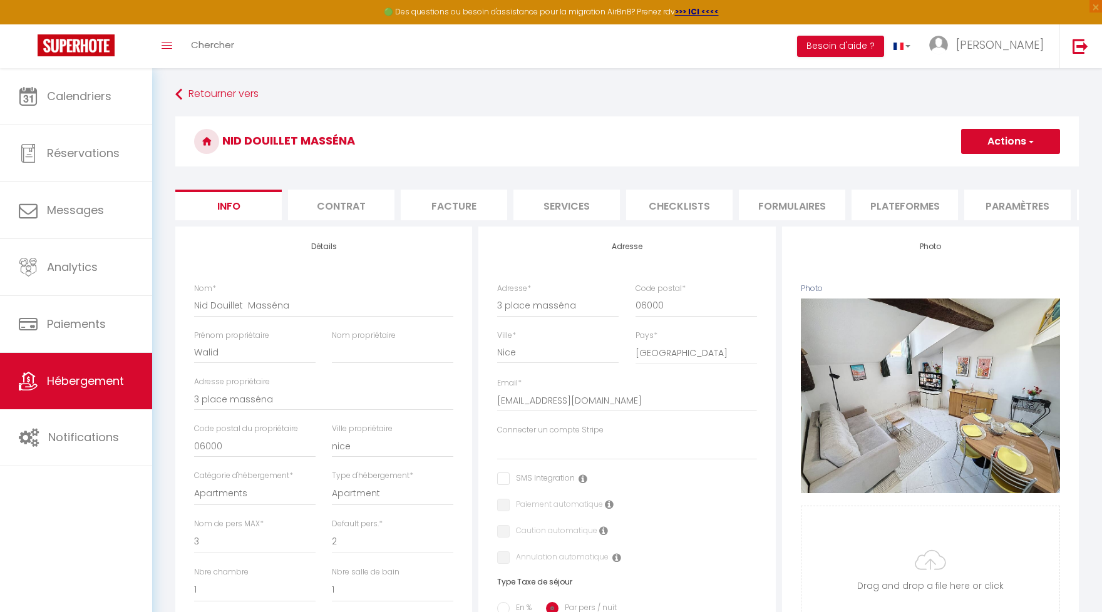
checkbox input "false"
select select
checkbox input "false"
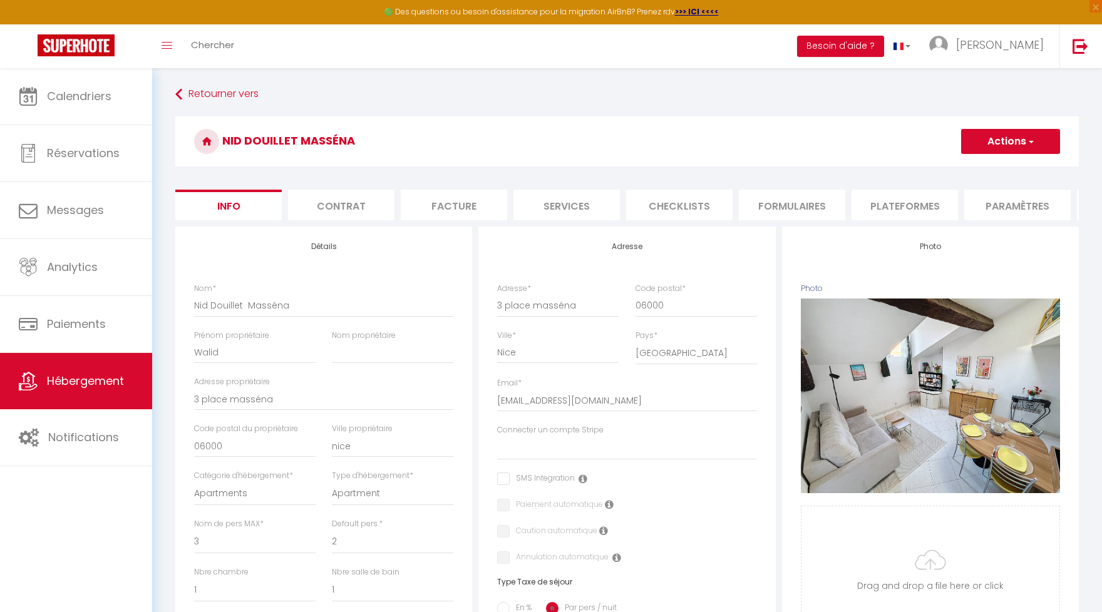
checkbox input "false"
select select "EUR"
click at [922, 207] on li "Plateformes" at bounding box center [904, 205] width 106 height 31
select select
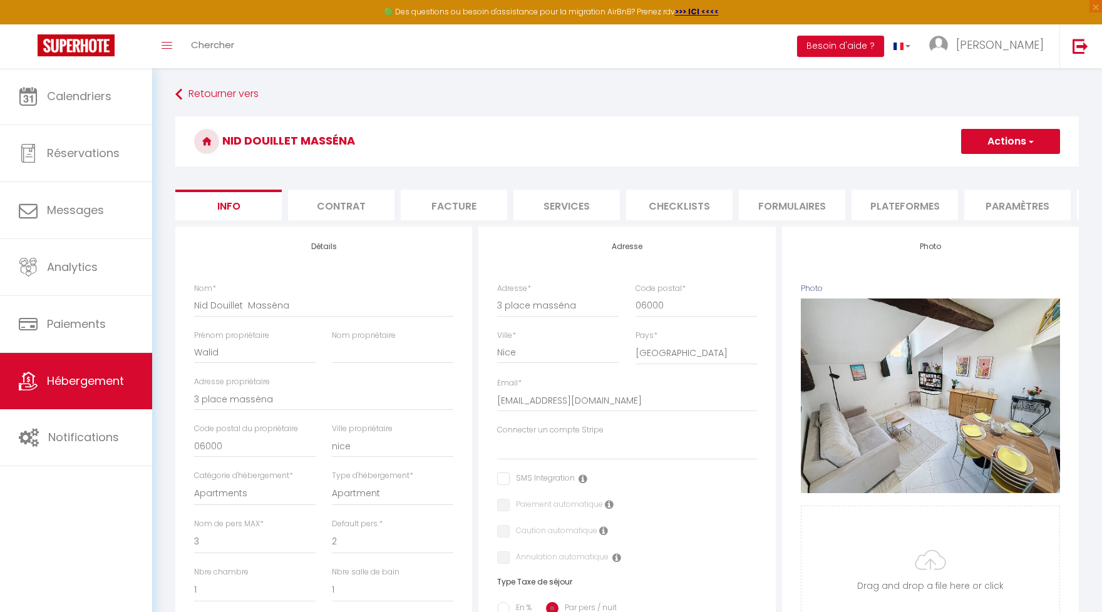
select select
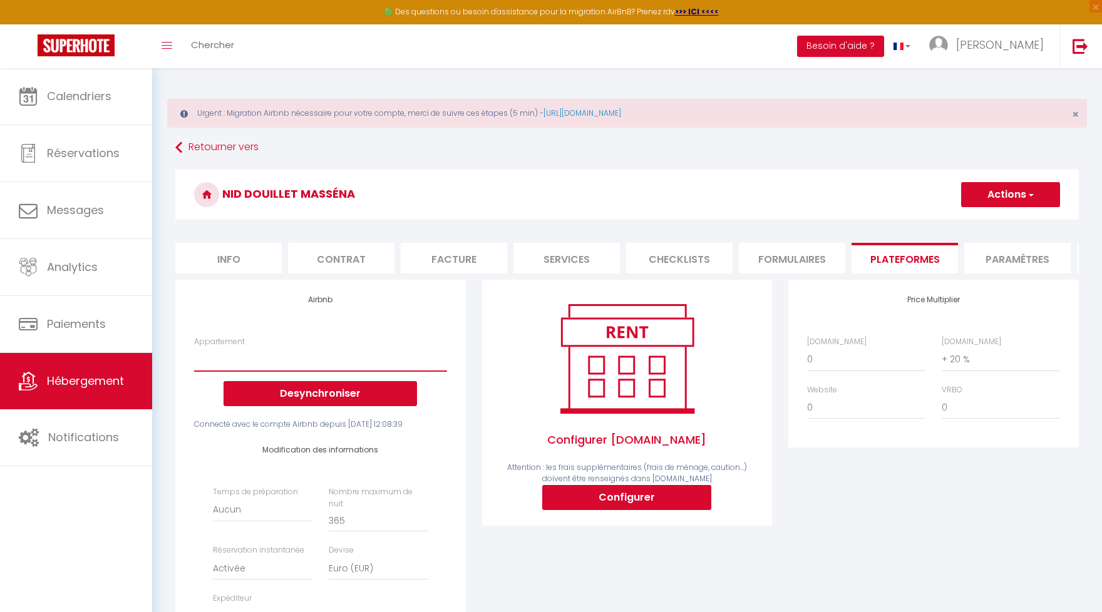
click at [194, 347] on select "Vieille Ville Vivien · Nid perché dans le Vieux-Nice avec terrasse - cpfq74@gma…" at bounding box center [320, 359] width 252 height 24
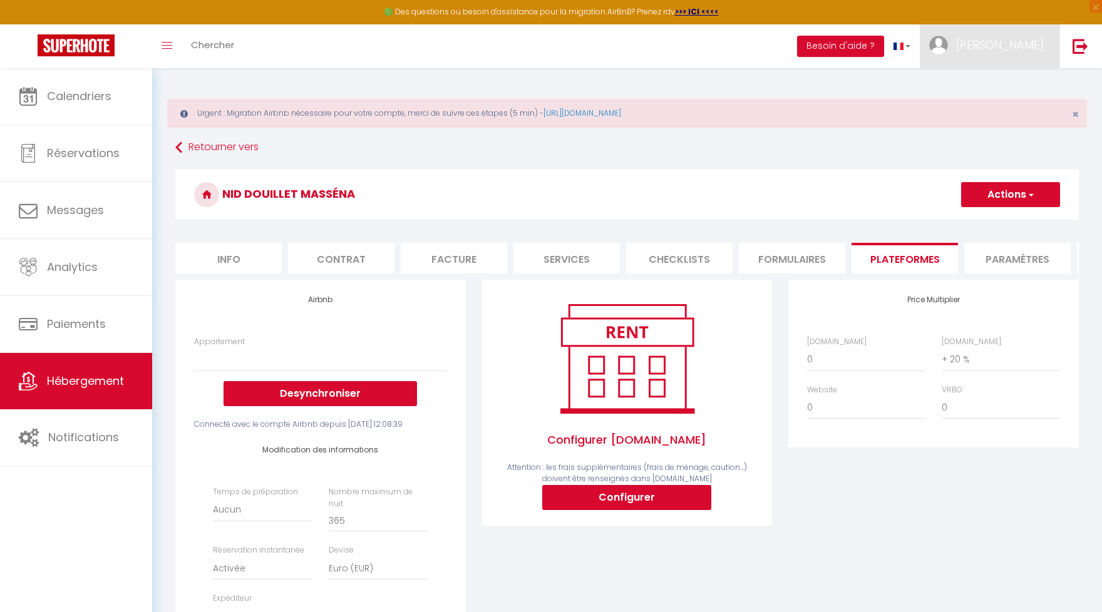
click at [1016, 45] on span "benjamin" at bounding box center [1000, 45] width 88 height 16
click at [96, 389] on span "Hébergement" at bounding box center [85, 381] width 77 height 16
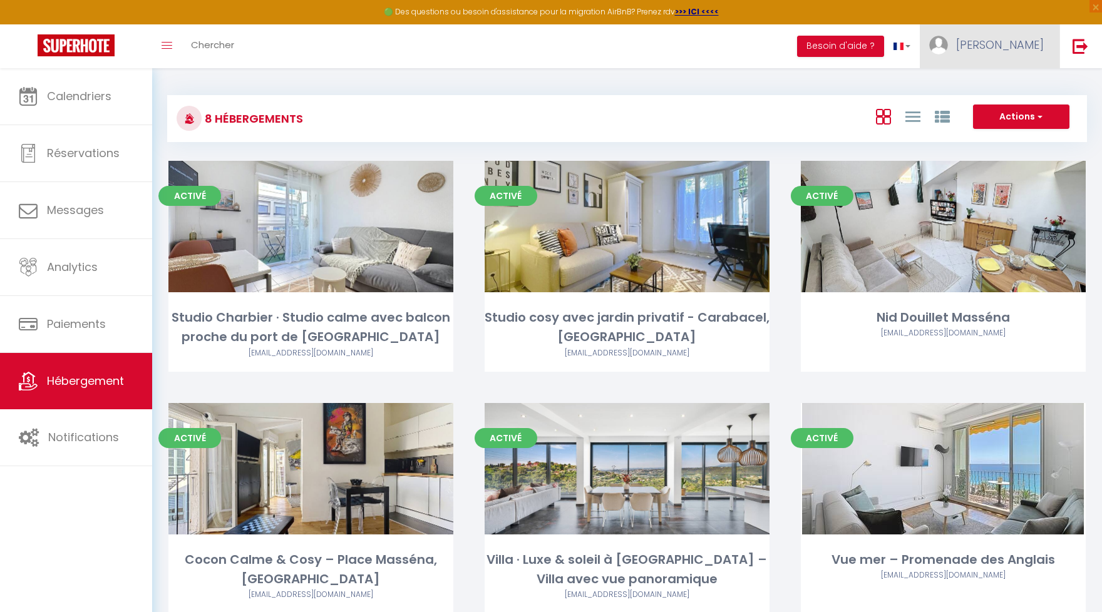
click at [1006, 50] on span "benjamin" at bounding box center [1000, 45] width 88 height 16
click at [1005, 88] on link "Paramètres" at bounding box center [1009, 86] width 93 height 21
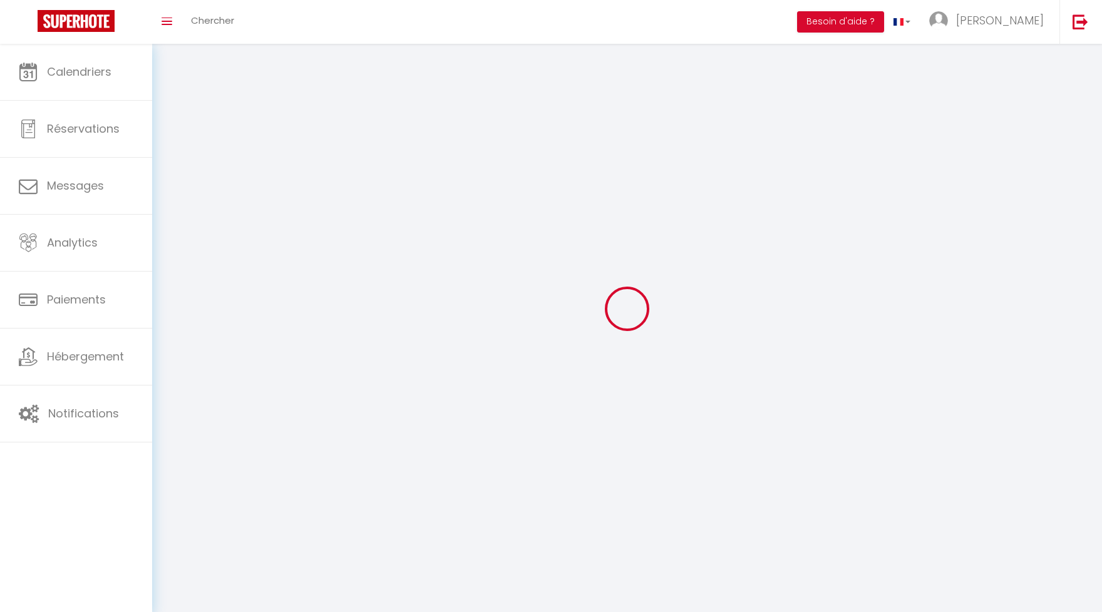
type input "benjamin"
type input "hagege"
type input "0659264409"
type input "2 avenue d'anvers"
type input "06000"
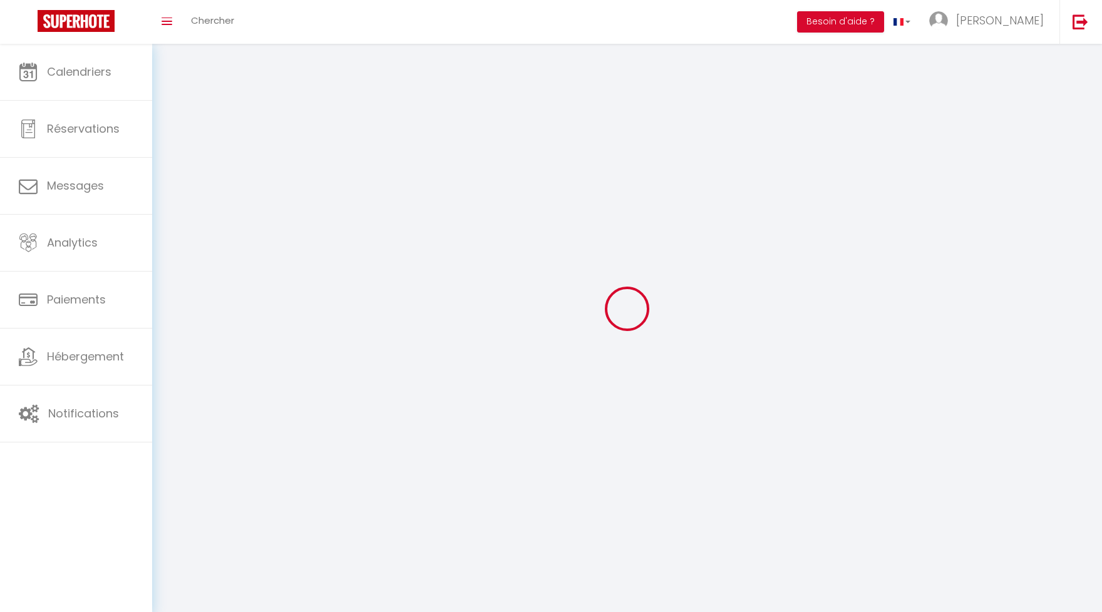
type input "nice"
type input "QrNZe8GgUHXO0NykN3Gq86gal"
type input "JXnpZeMqEbfEj2m0DLRkSAknB"
type input "QrNZe8GgUHXO0NykN3Gq86gal"
type input "JXnpZeMqEbfEj2m0DLRkSAknB"
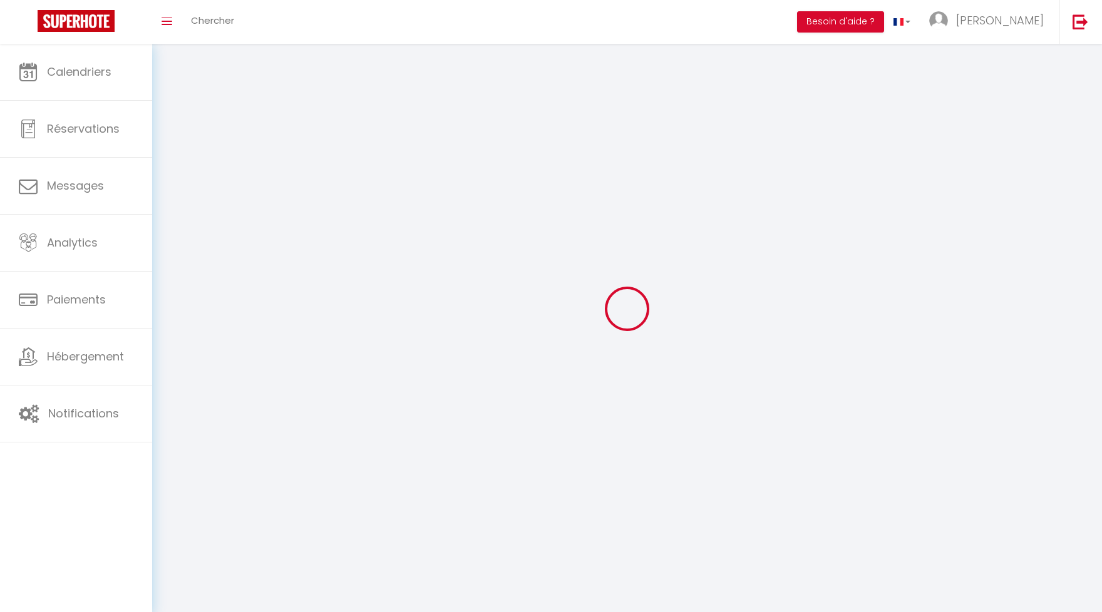
type input "https://app.superhote.com/#/get-available-rentals/JXnpZeMqEbfEj2m0DLRkSAknB"
select select "28"
select select "fr"
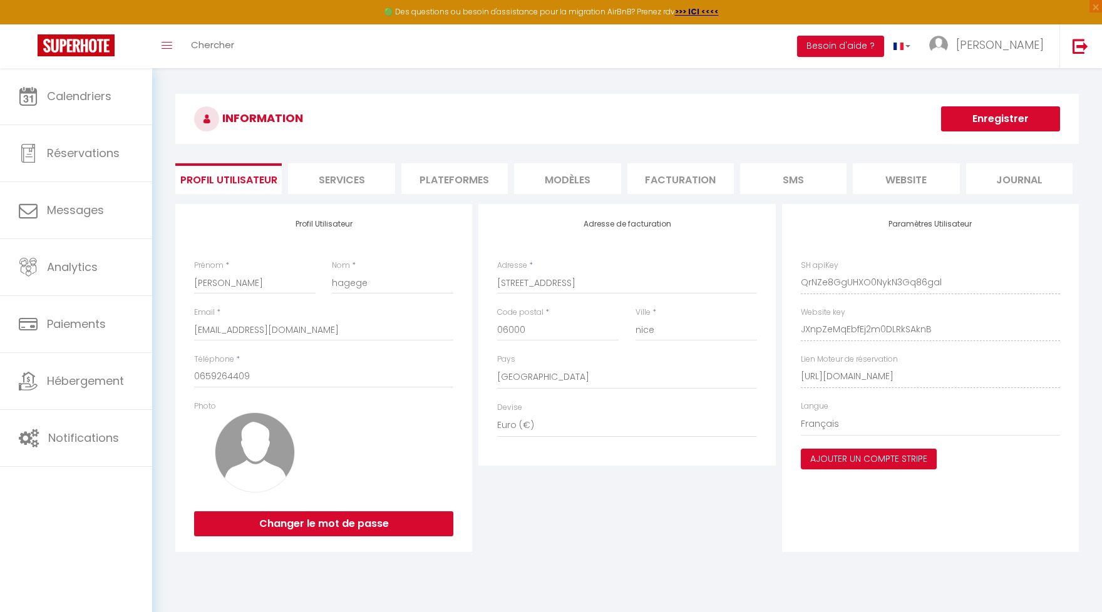
click at [450, 174] on li "Plateformes" at bounding box center [454, 178] width 106 height 31
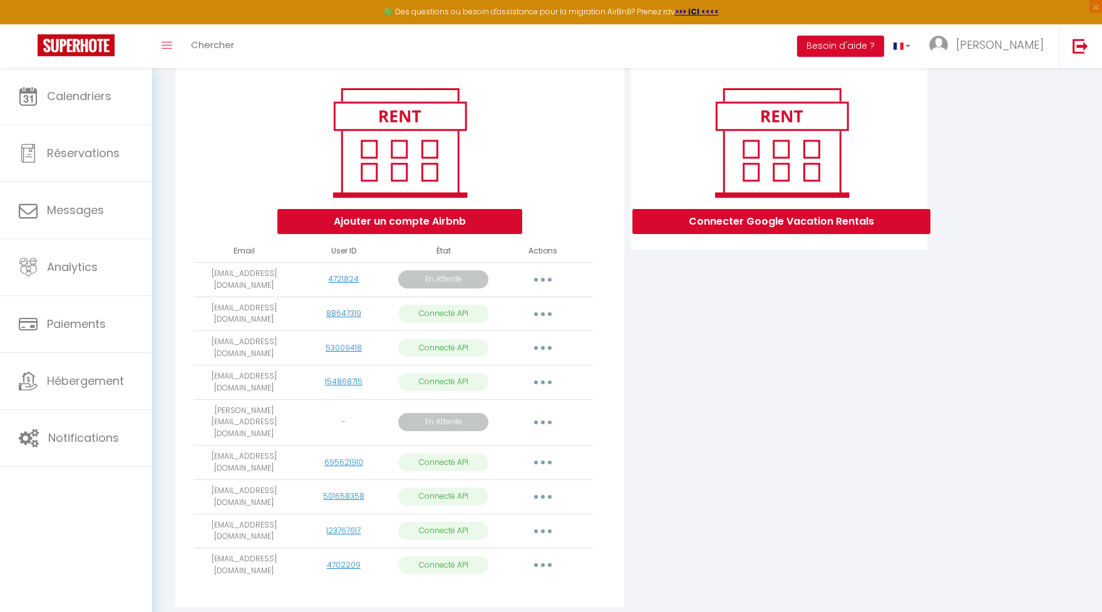
scroll to position [138, 0]
click at [552, 521] on button "button" at bounding box center [542, 531] width 35 height 20
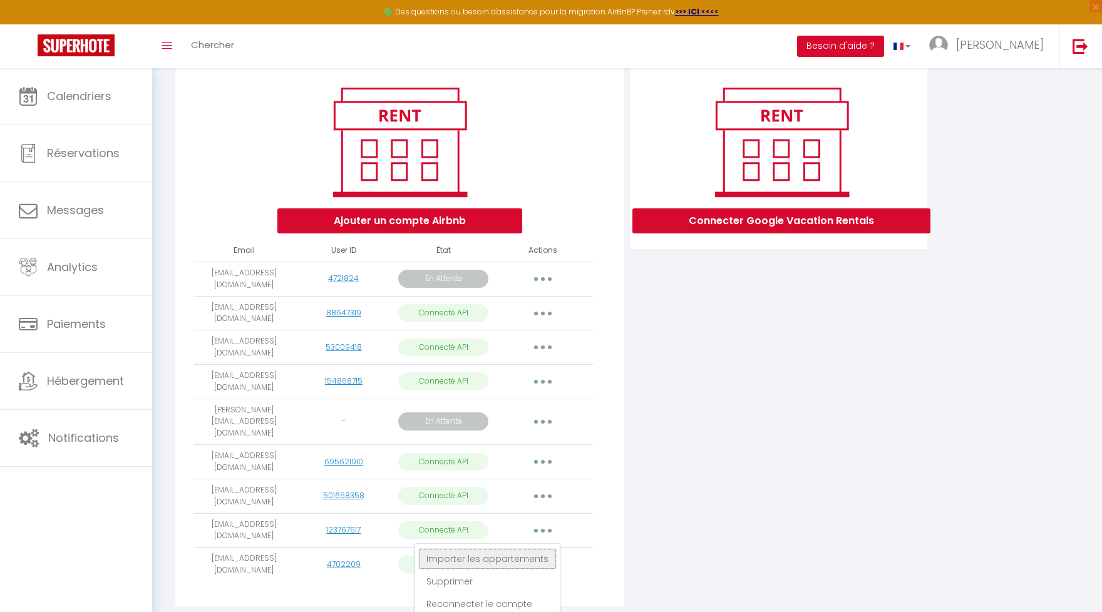
click at [542, 548] on link "Importer les appartements" at bounding box center [487, 558] width 138 height 21
select select "66633"
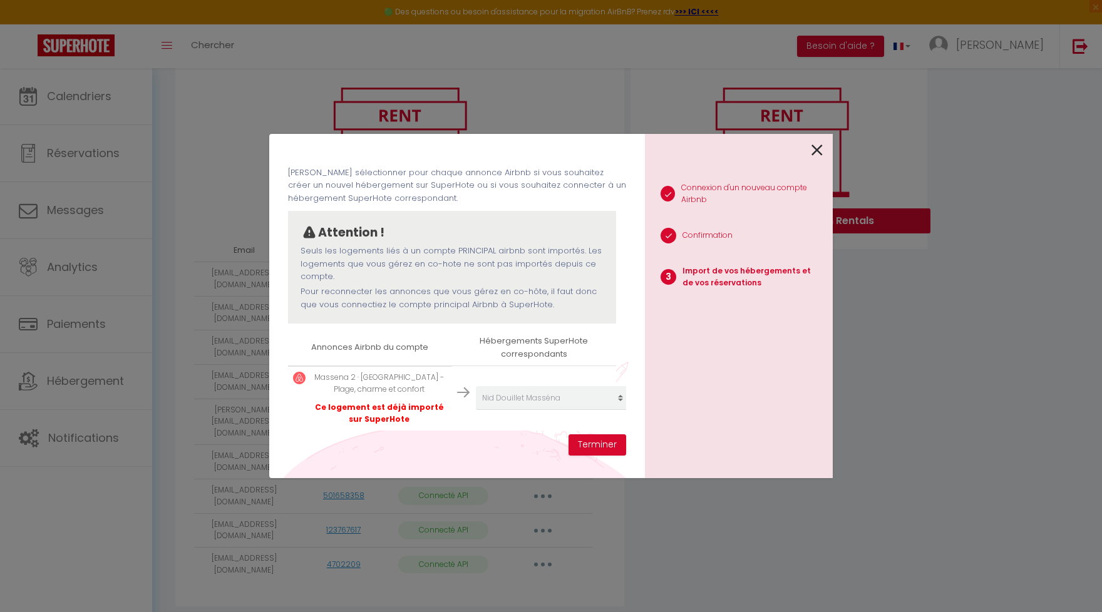
scroll to position [48, 0]
click at [820, 150] on icon at bounding box center [816, 150] width 11 height 19
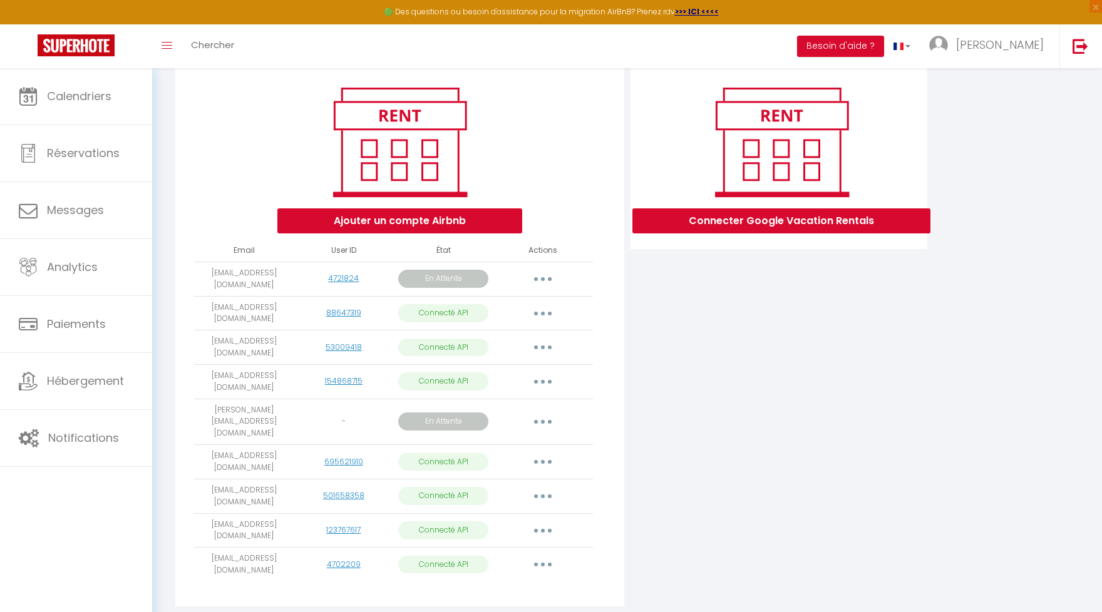
click at [548, 307] on button "button" at bounding box center [542, 314] width 35 height 20
click at [530, 337] on link "Importer les appartements" at bounding box center [487, 341] width 138 height 21
select select "75523"
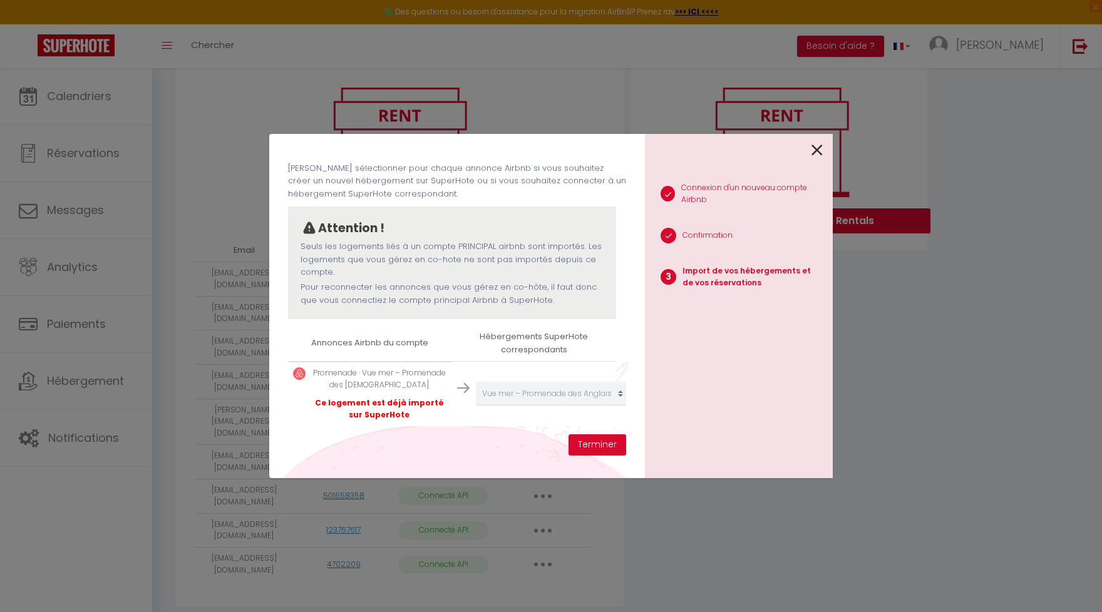
click at [821, 153] on icon at bounding box center [816, 150] width 11 height 19
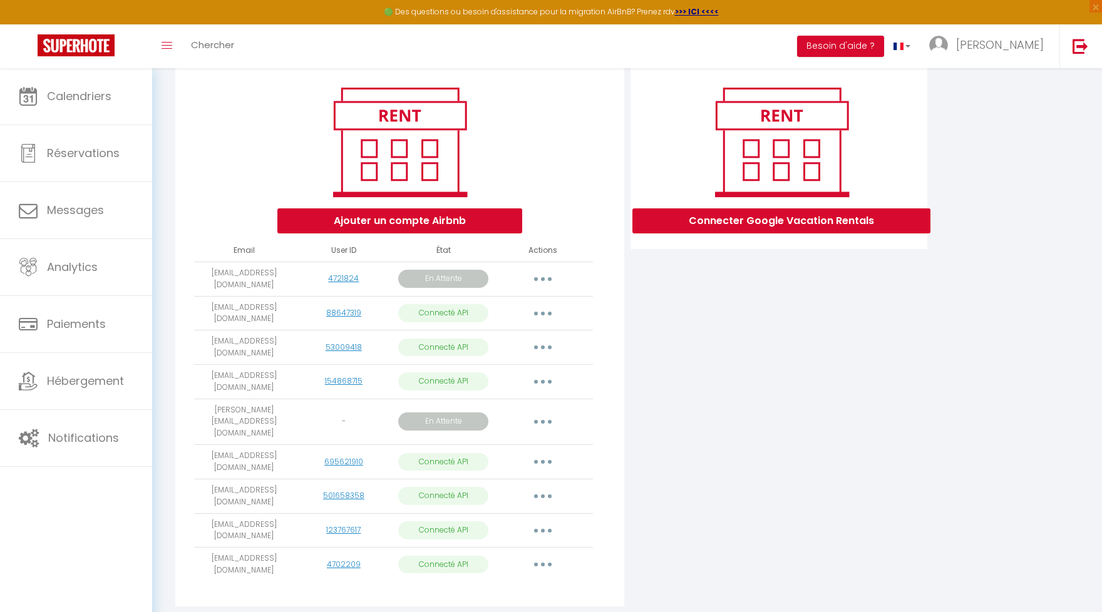
click at [543, 342] on button "button" at bounding box center [542, 347] width 35 height 20
click at [525, 369] on link "Importer les appartements" at bounding box center [487, 376] width 138 height 21
select select "64764"
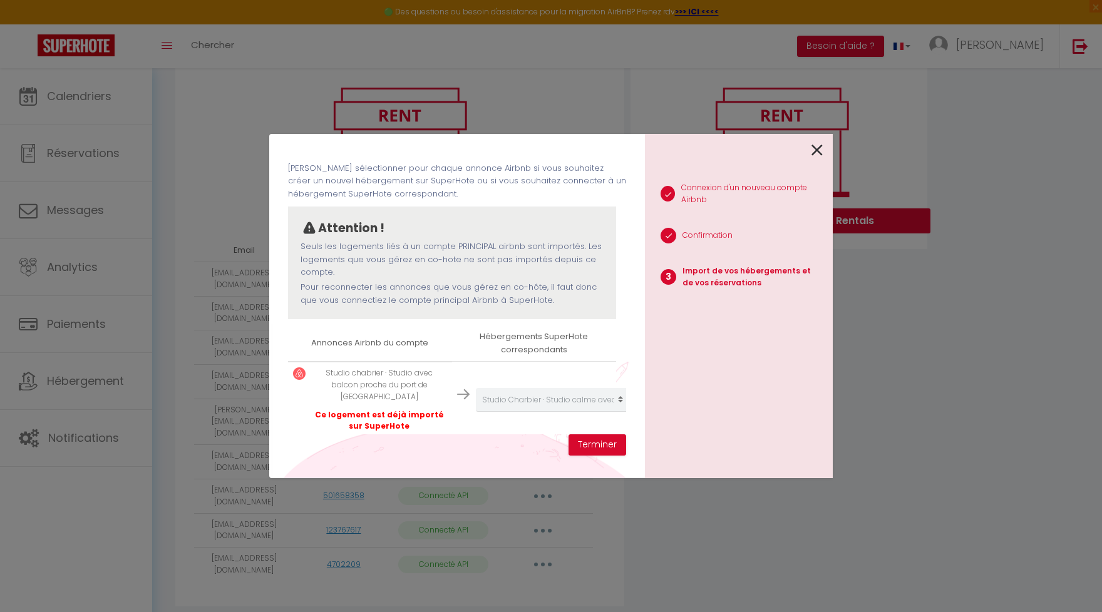
click at [815, 148] on icon at bounding box center [816, 150] width 11 height 19
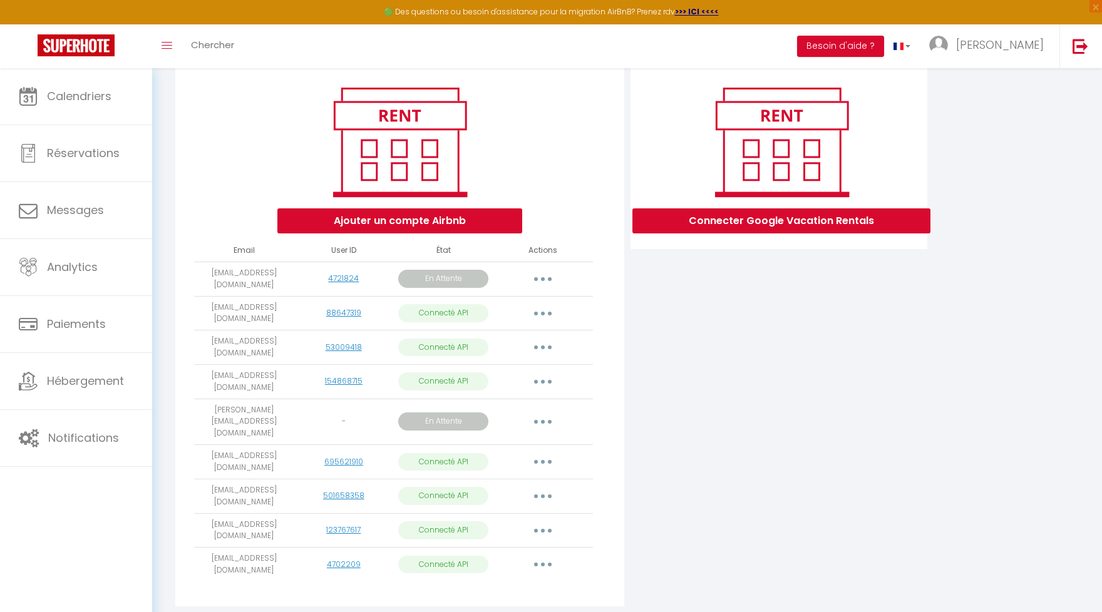
click at [541, 380] on icon "button" at bounding box center [543, 382] width 4 height 4
click at [672, 369] on div "Connecter Google Vacation Rentals" at bounding box center [778, 340] width 303 height 548
click at [548, 452] on button "button" at bounding box center [542, 462] width 35 height 20
click at [526, 480] on link "Importer les appartements" at bounding box center [487, 490] width 138 height 21
select select
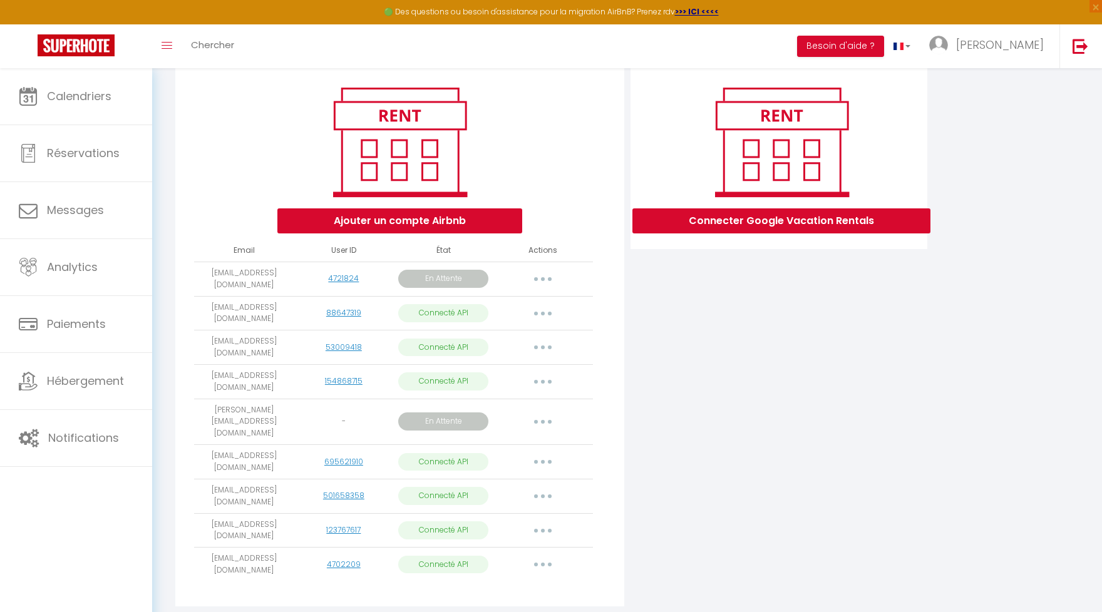
select select
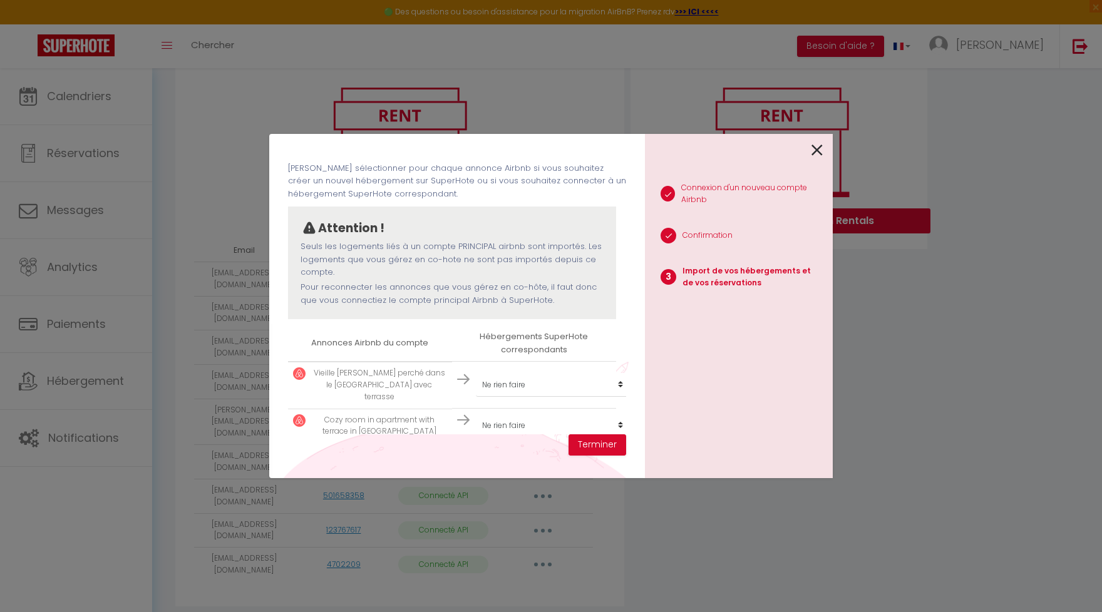
click at [816, 152] on icon at bounding box center [816, 150] width 11 height 19
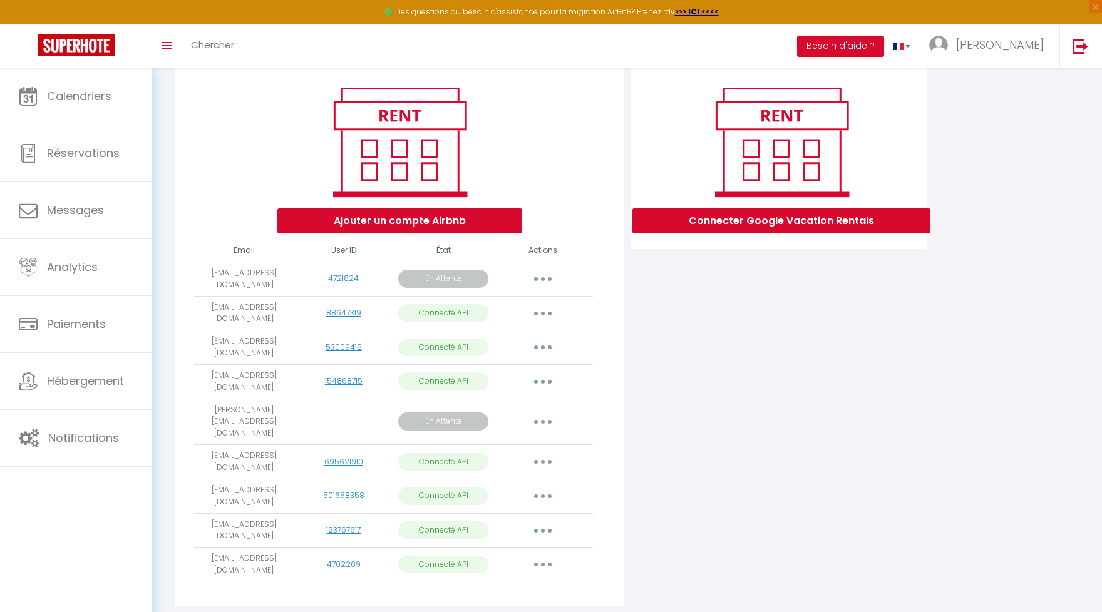
click at [545, 452] on button "button" at bounding box center [542, 462] width 35 height 20
click at [548, 475] on div "Importer les appartements Supprimer Reconnecter le compte" at bounding box center [487, 513] width 146 height 76
click at [548, 452] on button "button" at bounding box center [542, 462] width 35 height 20
click at [542, 480] on link "Importer les appartements" at bounding box center [487, 490] width 138 height 21
select select
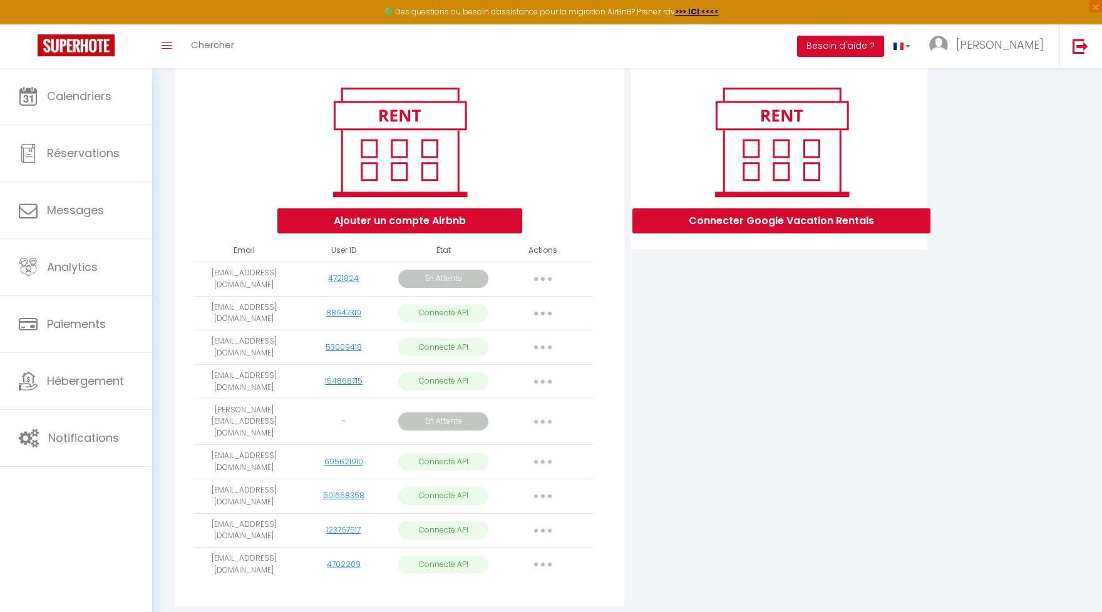
select select
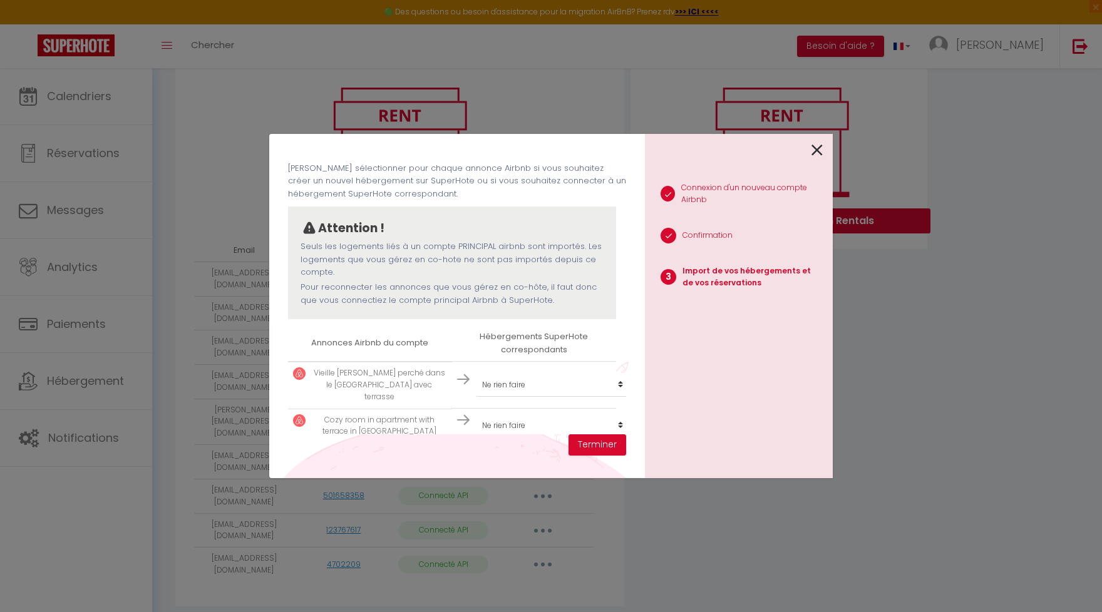
click at [476, 414] on select "Créer un nouvel hébergement Ne rien faire Studio Charbier · Studio calme avec b…" at bounding box center [553, 426] width 154 height 24
click at [816, 148] on icon at bounding box center [816, 150] width 11 height 19
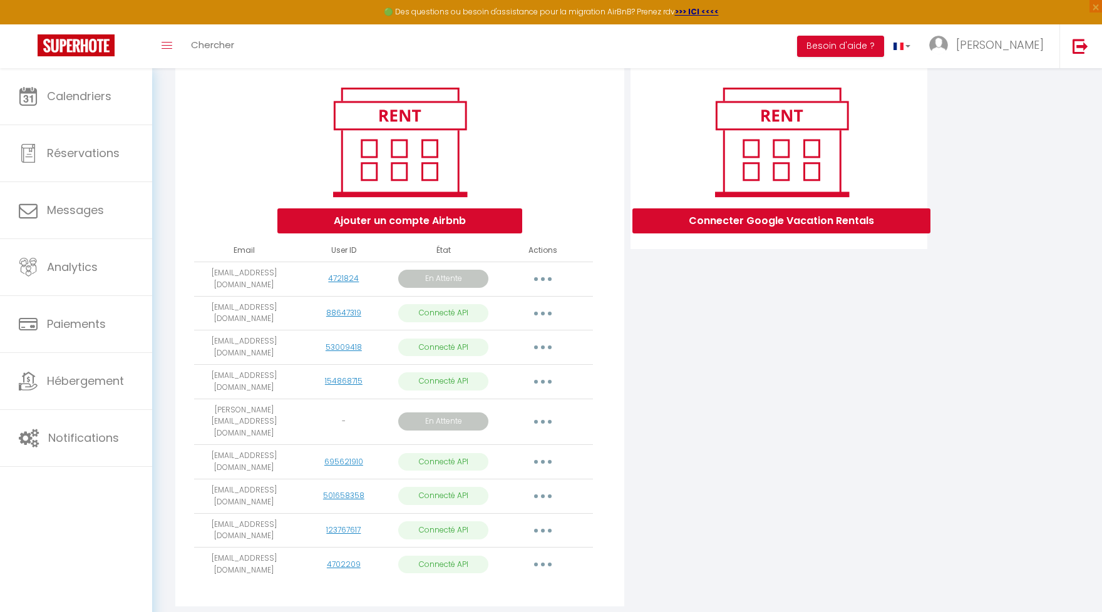
click at [544, 452] on button "button" at bounding box center [542, 462] width 35 height 20
click at [478, 503] on link "Supprimer" at bounding box center [487, 513] width 138 height 21
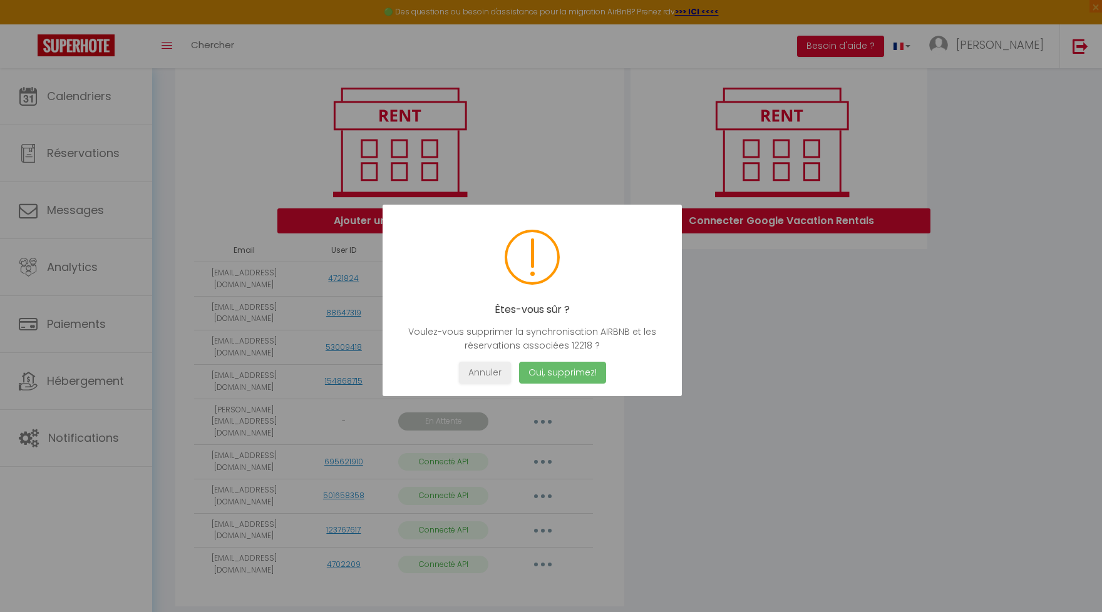
click at [573, 373] on button "Oui, supprimez!" at bounding box center [562, 373] width 87 height 22
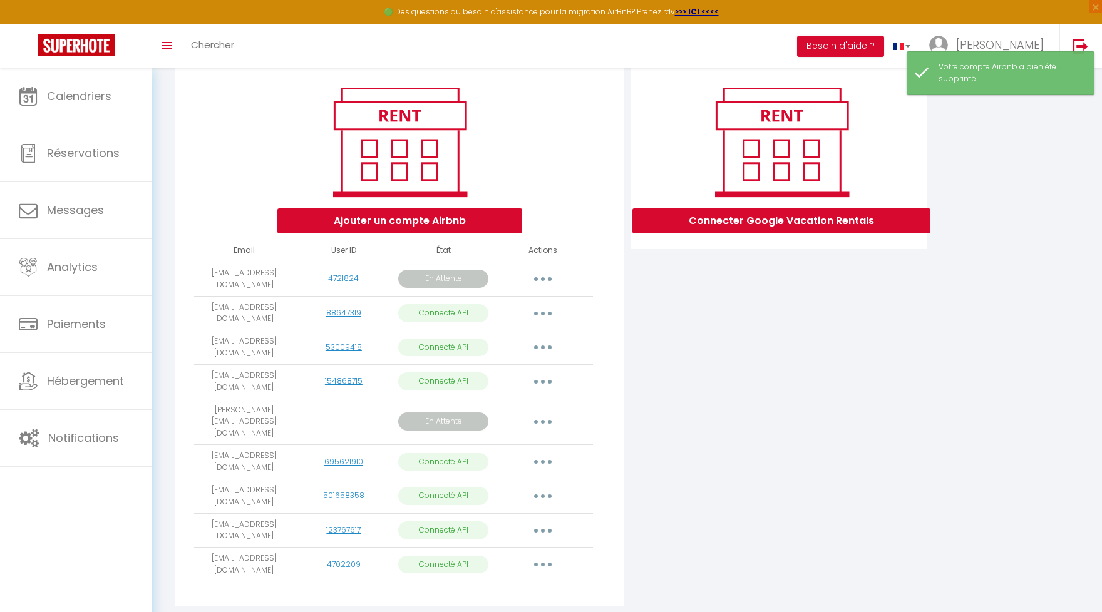
click at [534, 486] on button "button" at bounding box center [542, 496] width 35 height 20
click at [545, 486] on button "button" at bounding box center [542, 496] width 35 height 20
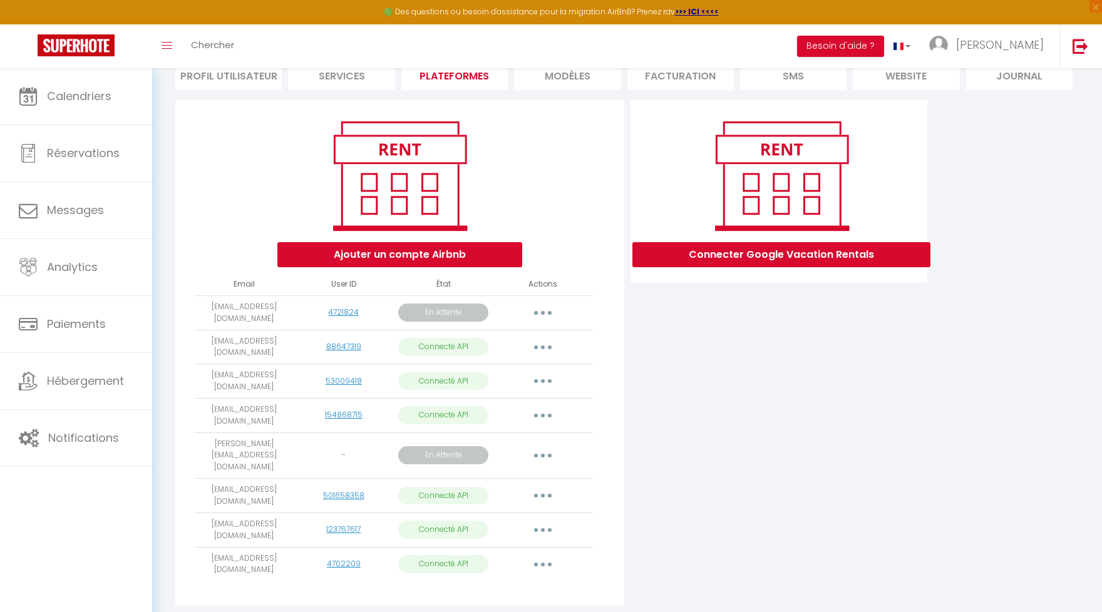
click at [549, 520] on button "button" at bounding box center [542, 530] width 35 height 20
click at [531, 548] on link "Importer les appartements" at bounding box center [487, 558] width 138 height 21
select select "66633"
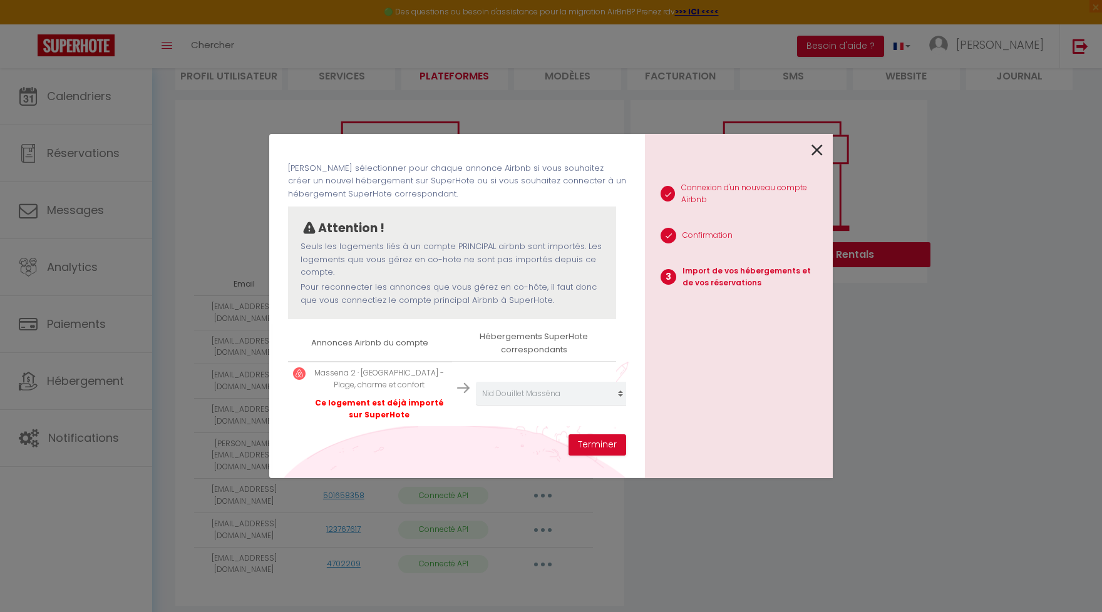
click at [818, 147] on icon at bounding box center [816, 150] width 11 height 19
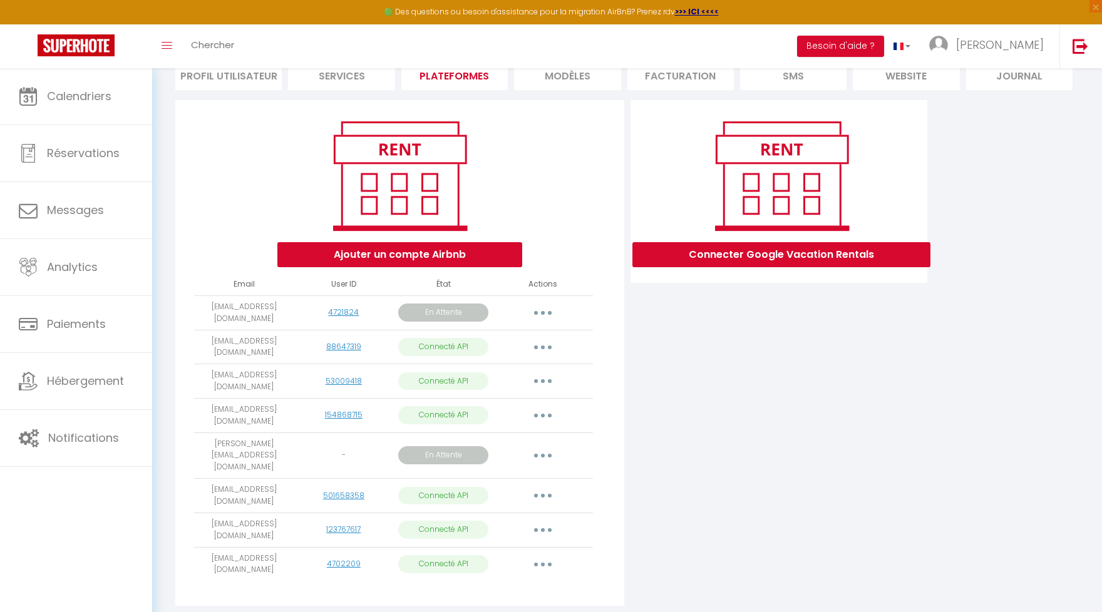
click at [546, 555] on button "button" at bounding box center [542, 565] width 35 height 20
click at [530, 582] on link "Importer les appartements" at bounding box center [487, 592] width 138 height 21
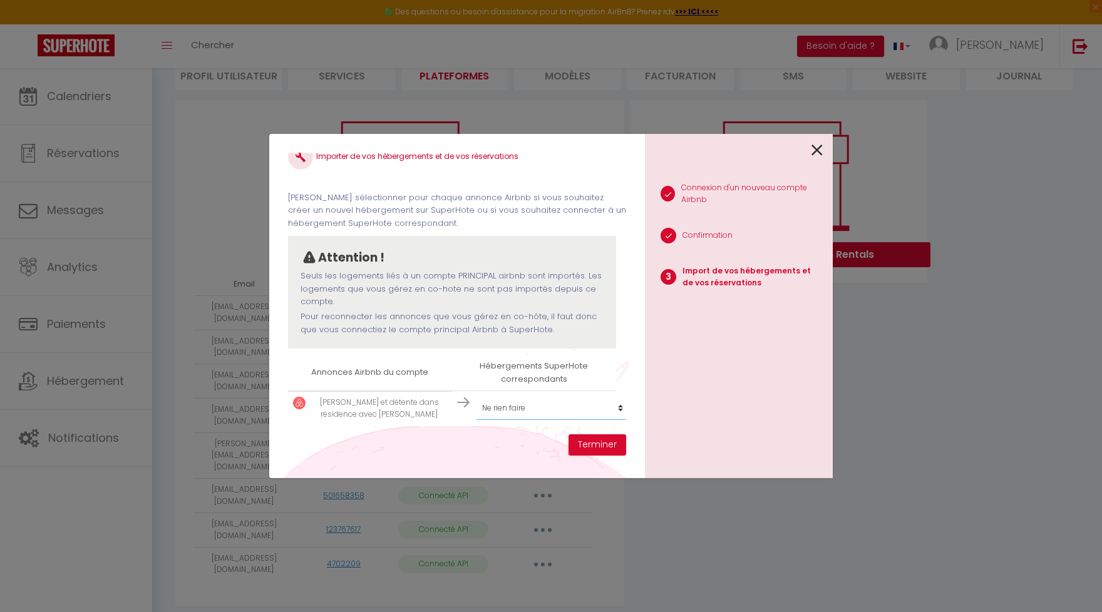
click at [476, 396] on select "Créer un nouvel hébergement Ne rien faire Studio Charbier · Studio calme avec b…" at bounding box center [553, 408] width 154 height 24
select select "76304"
click option "Confort et détente dans résidence avec [PERSON_NAME]" at bounding box center [0, 0] width 0 height 0
click at [593, 452] on button "Terminer" at bounding box center [597, 444] width 58 height 21
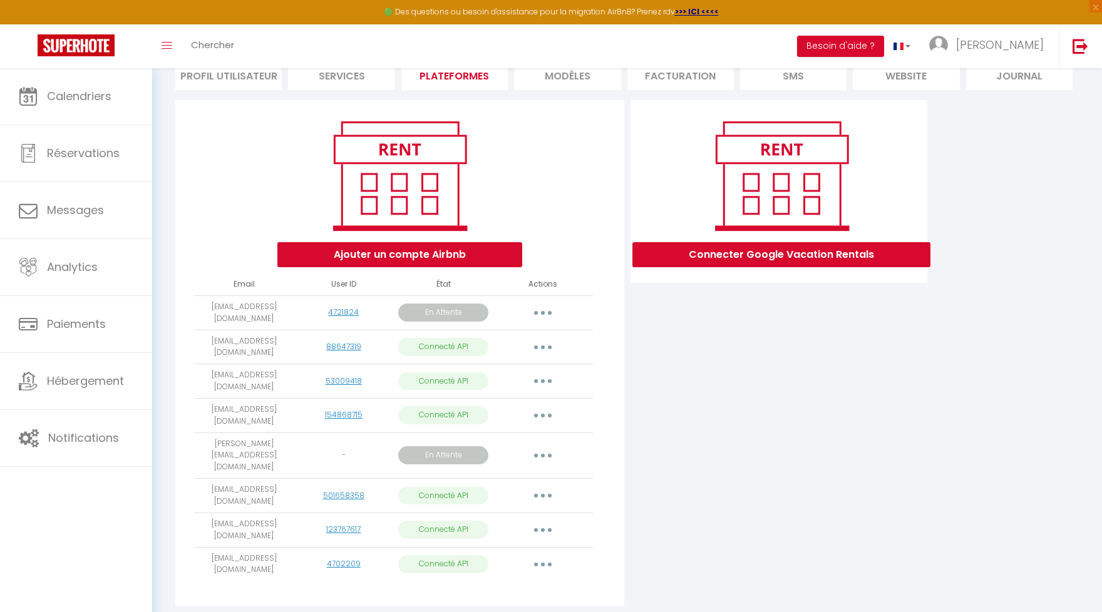
click at [545, 446] on button "button" at bounding box center [542, 456] width 35 height 20
click at [473, 519] on link "Supprimer" at bounding box center [486, 529] width 140 height 21
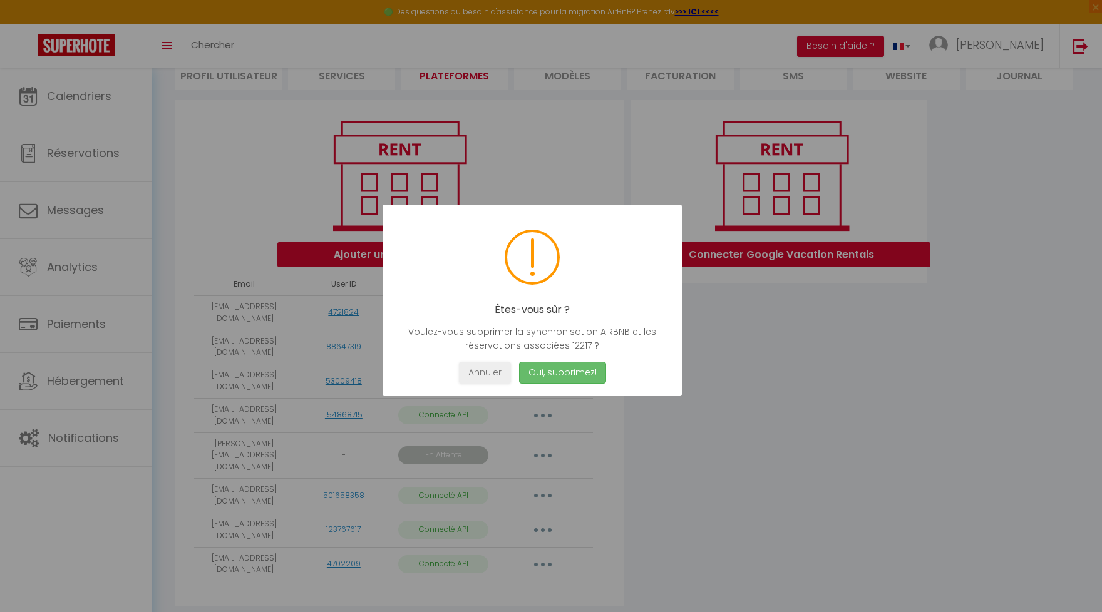
click at [583, 372] on button "Oui, supprimez!" at bounding box center [562, 373] width 87 height 22
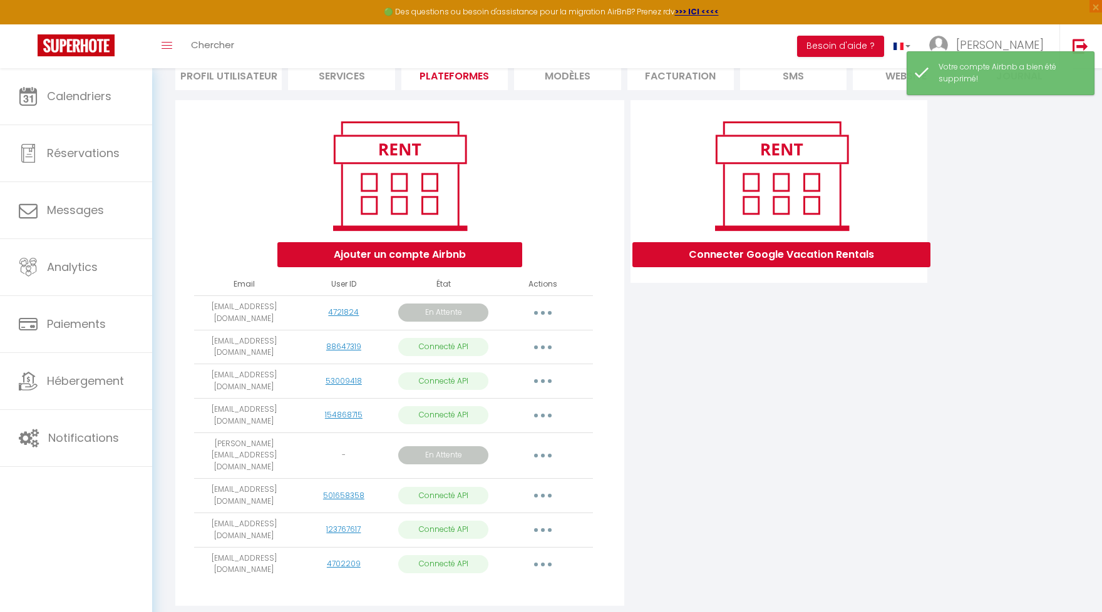
scroll to position [70, 0]
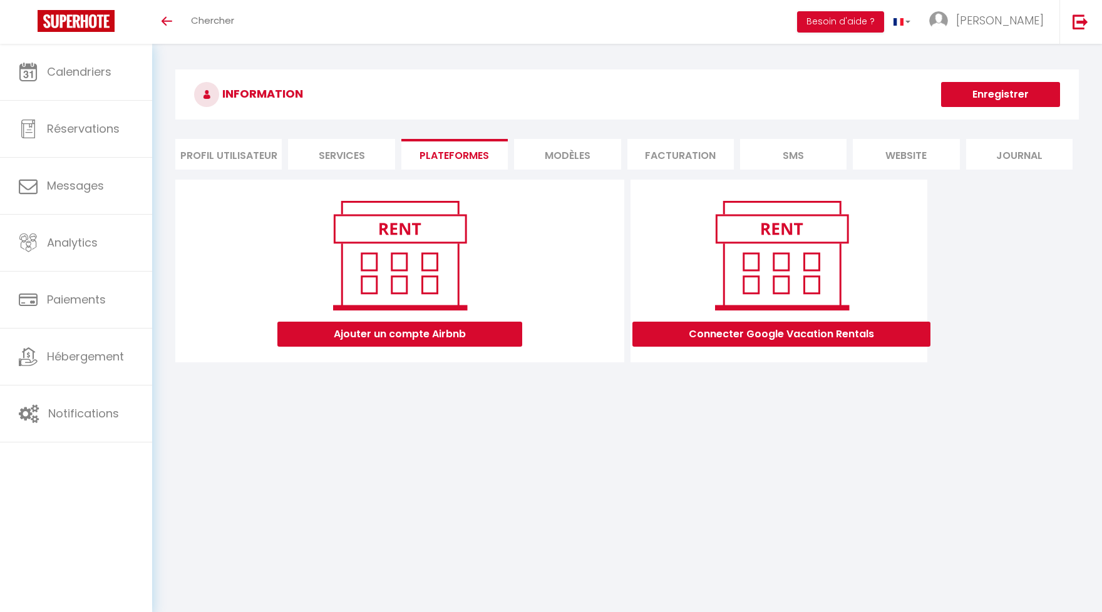
scroll to position [43, 0]
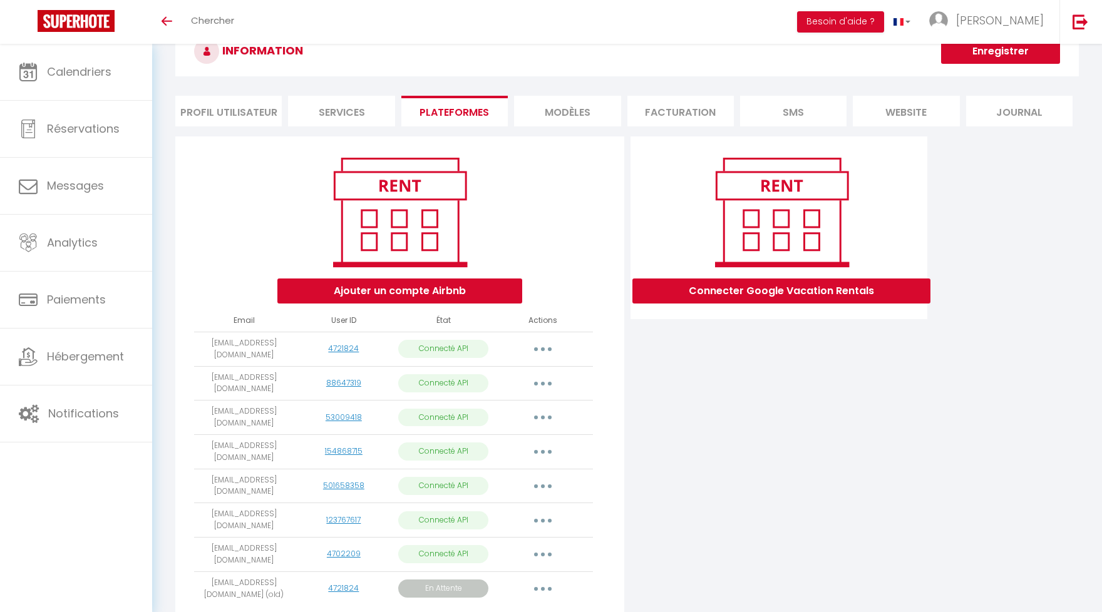
click at [543, 587] on icon "button" at bounding box center [543, 589] width 4 height 4
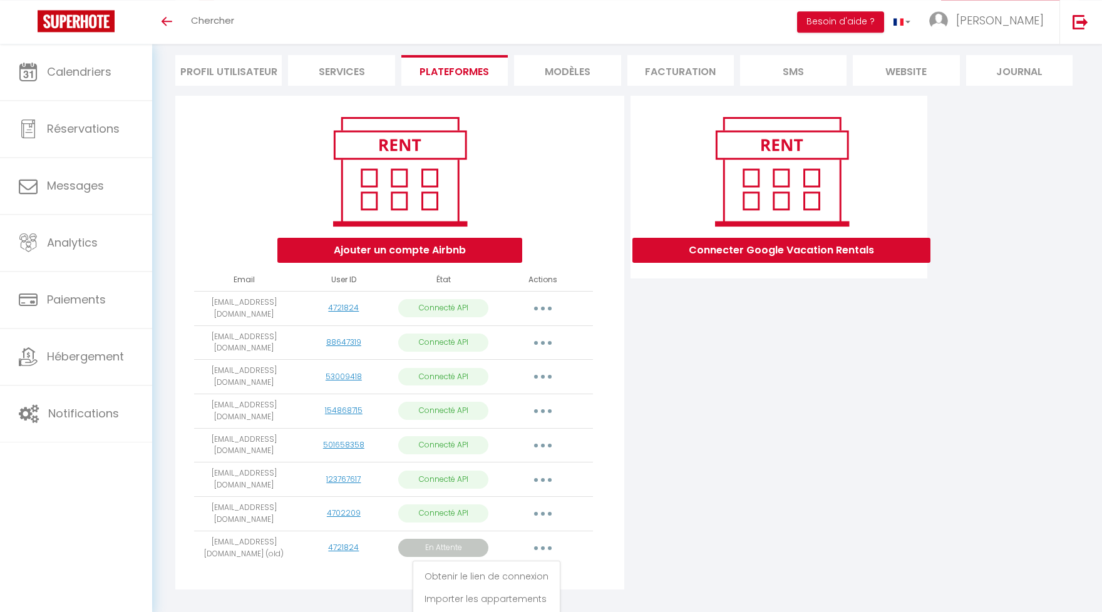
scroll to position [107, 0]
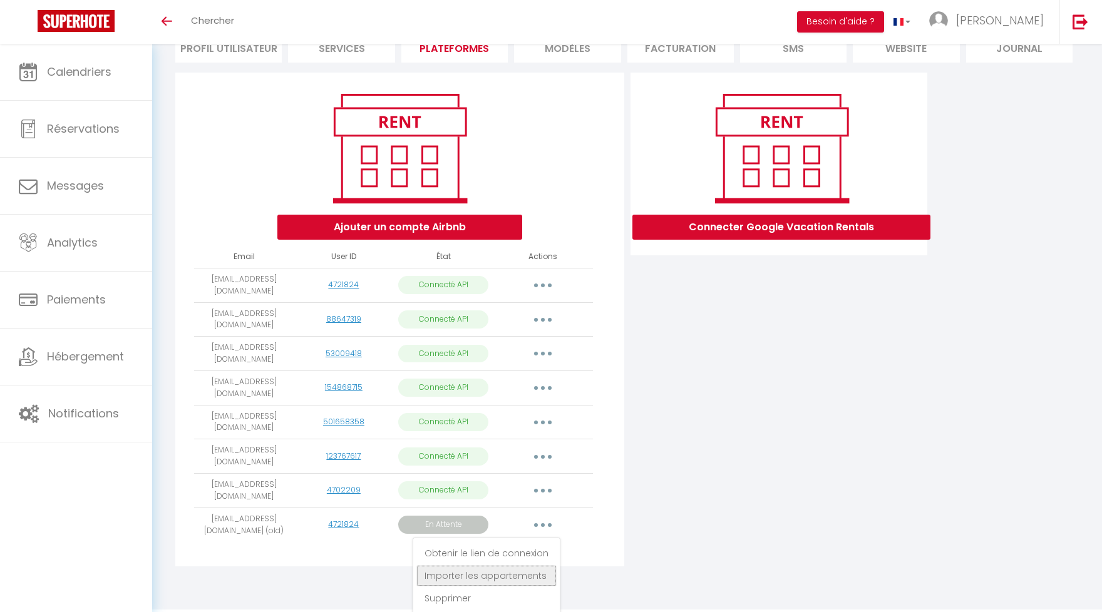
click at [511, 565] on link "Importer les appartements" at bounding box center [486, 575] width 140 height 21
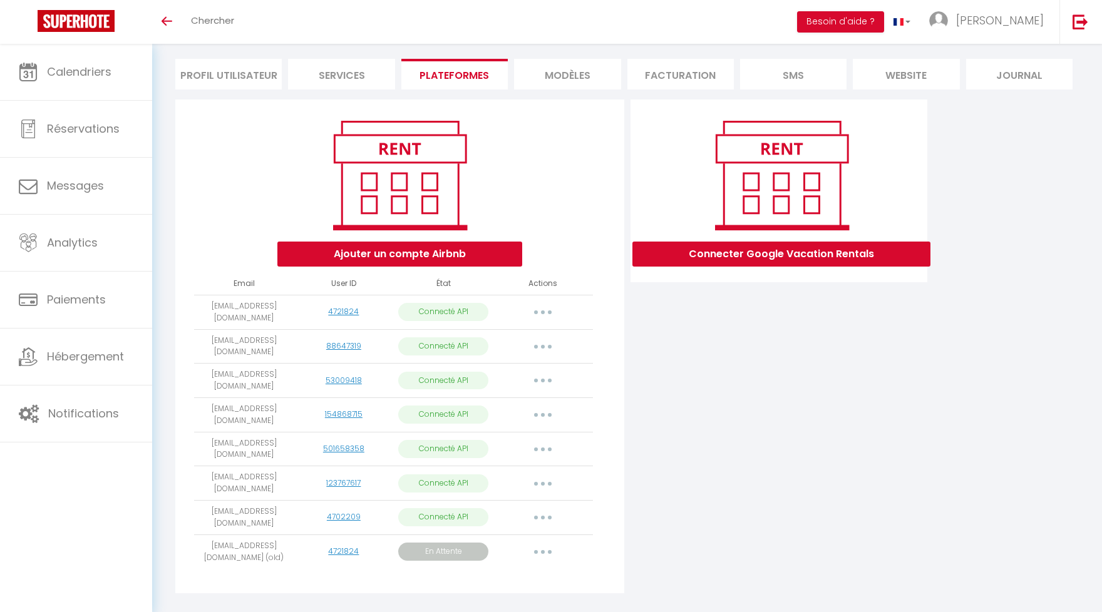
scroll to position [19, 0]
select select
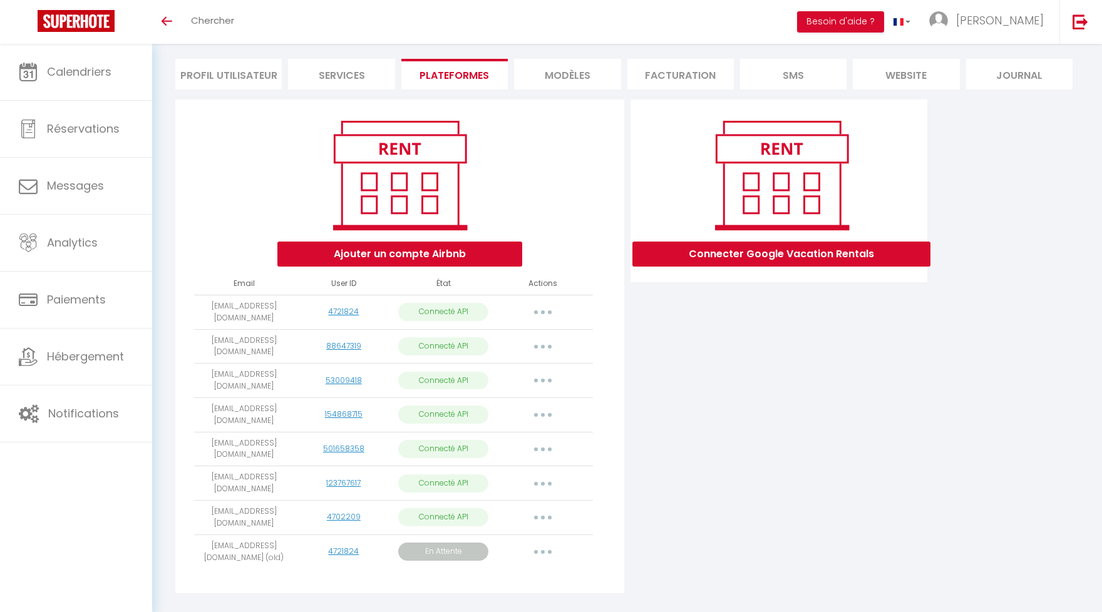
select select
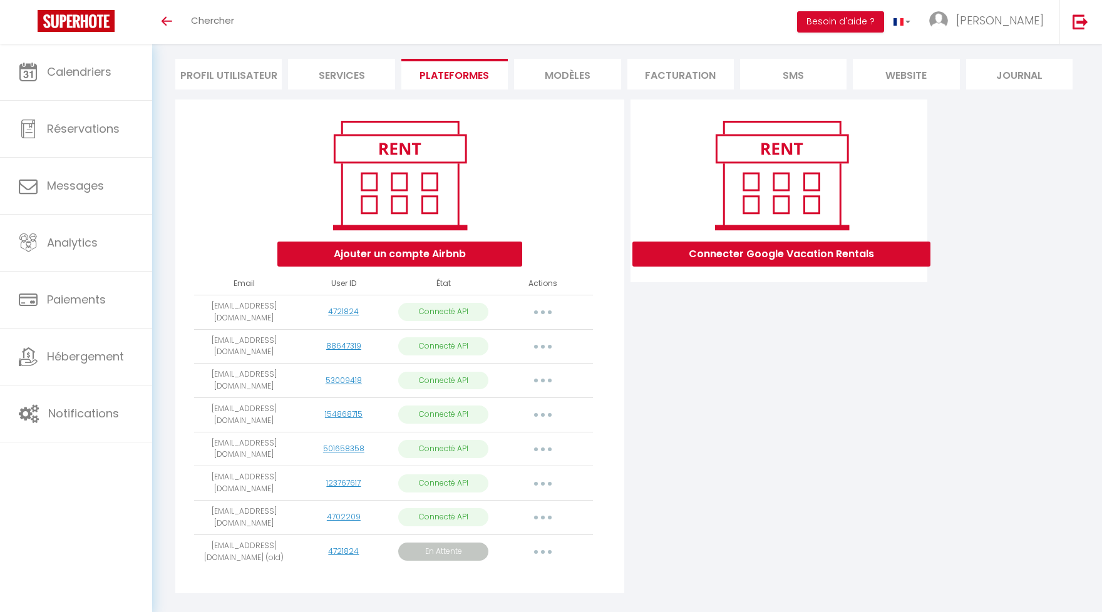
select select
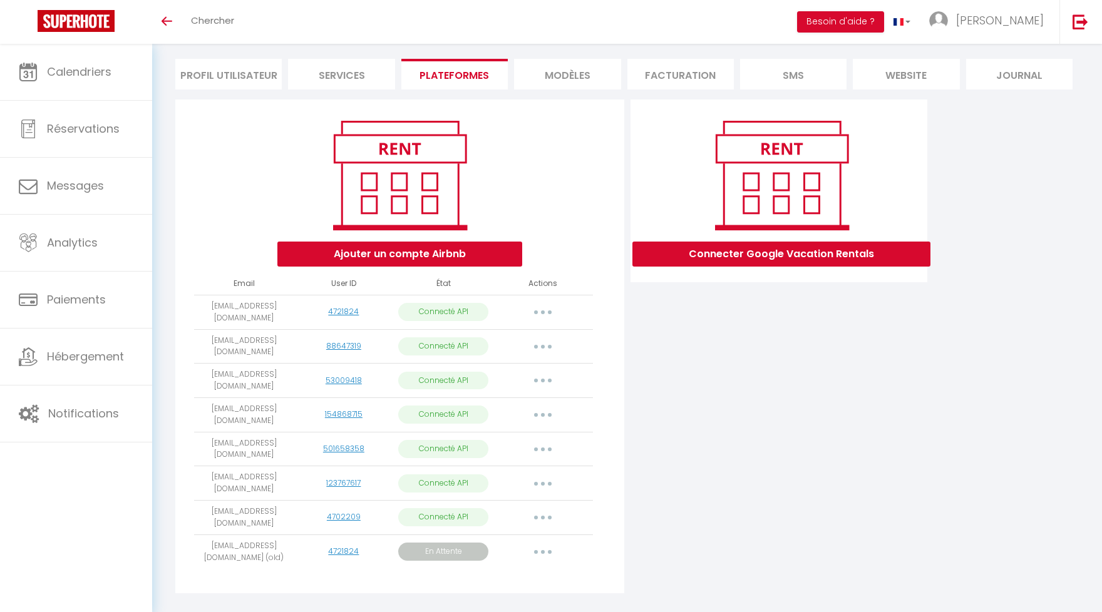
select select
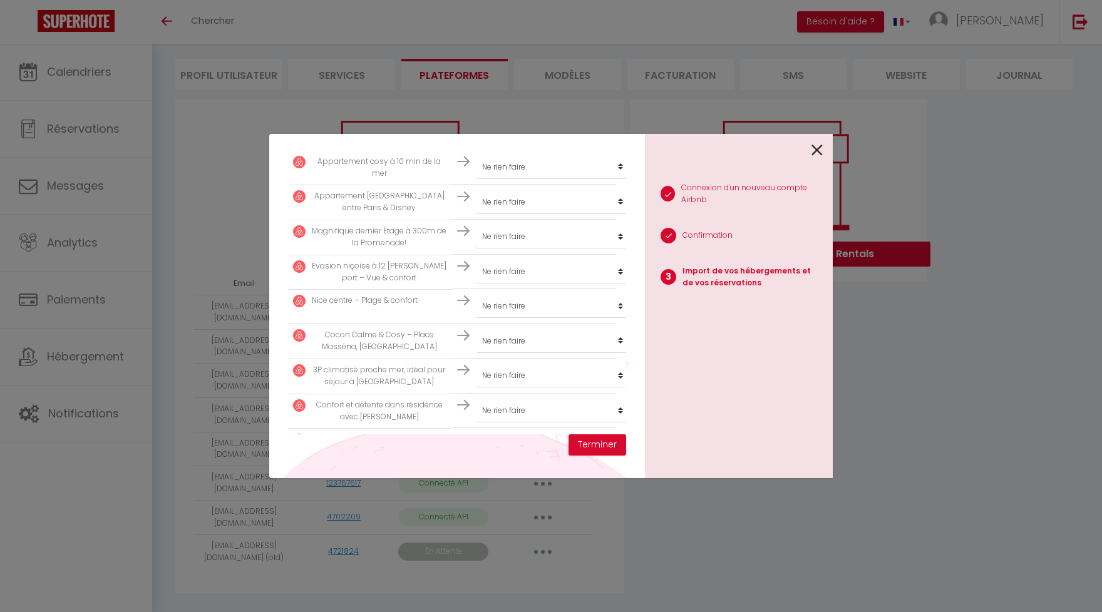
scroll to position [644, 0]
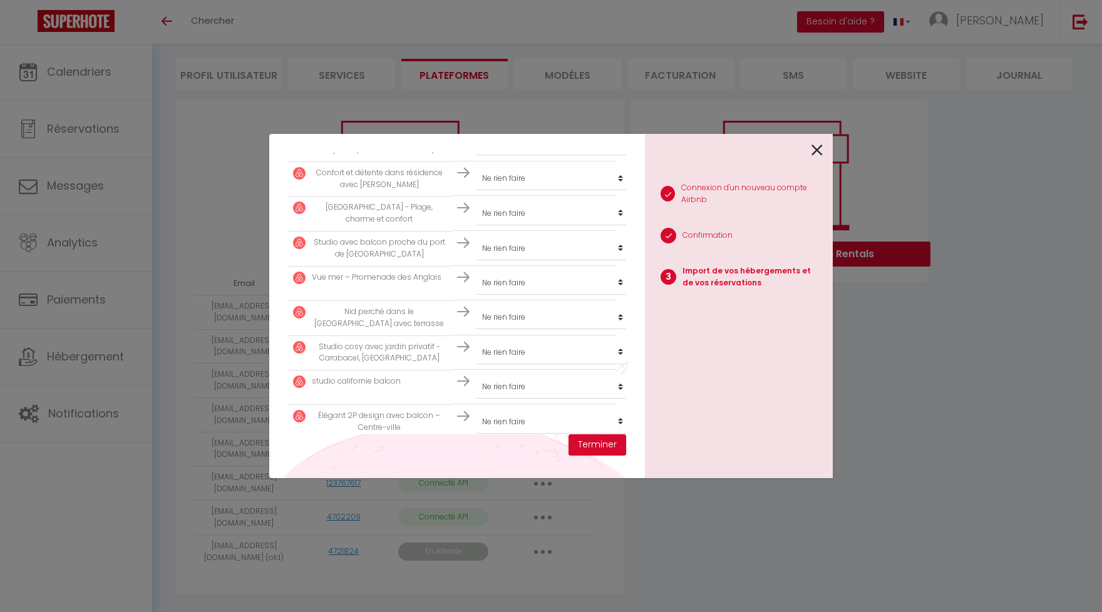
select select
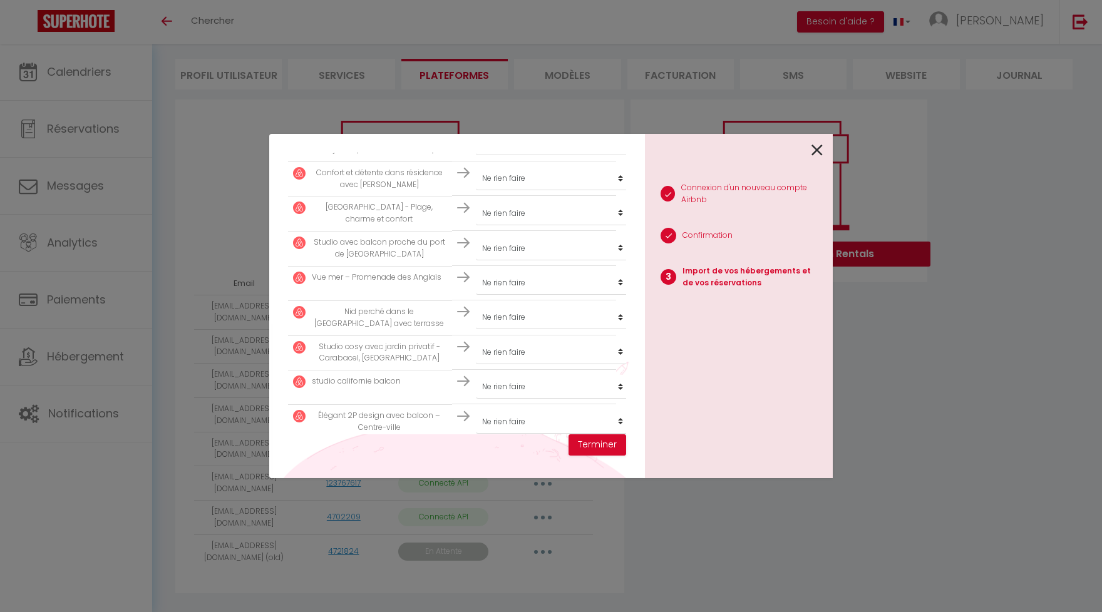
select select
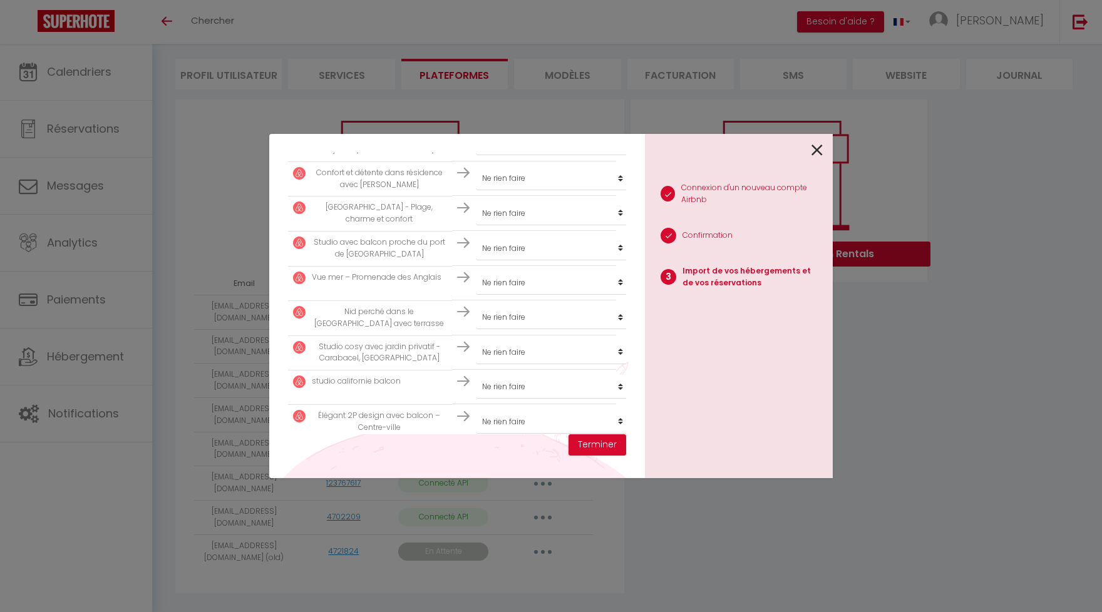
select select
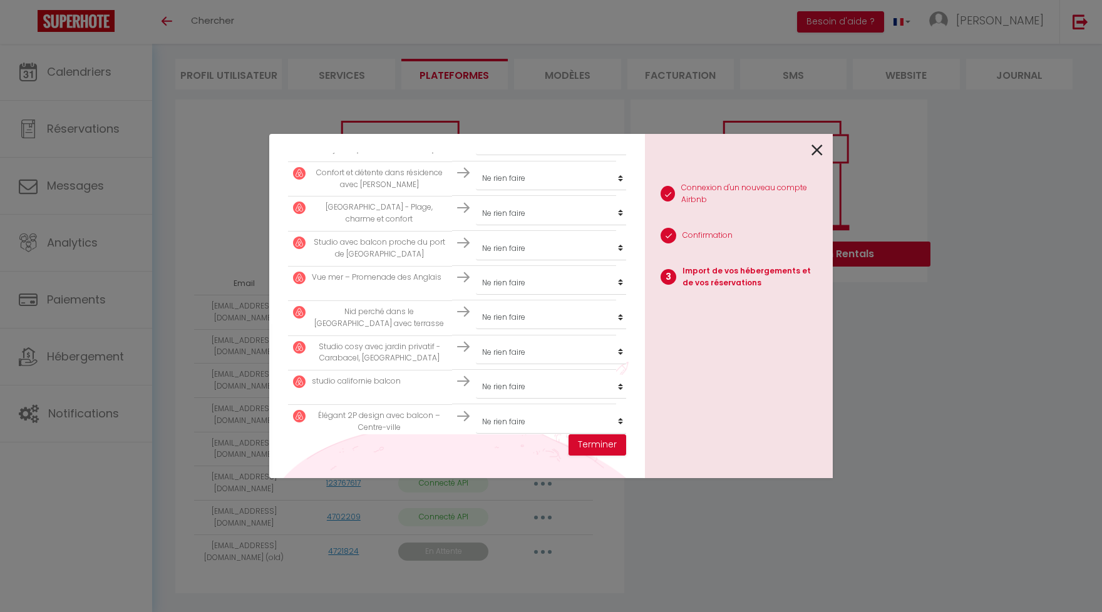
select select
click at [819, 148] on icon at bounding box center [816, 150] width 11 height 19
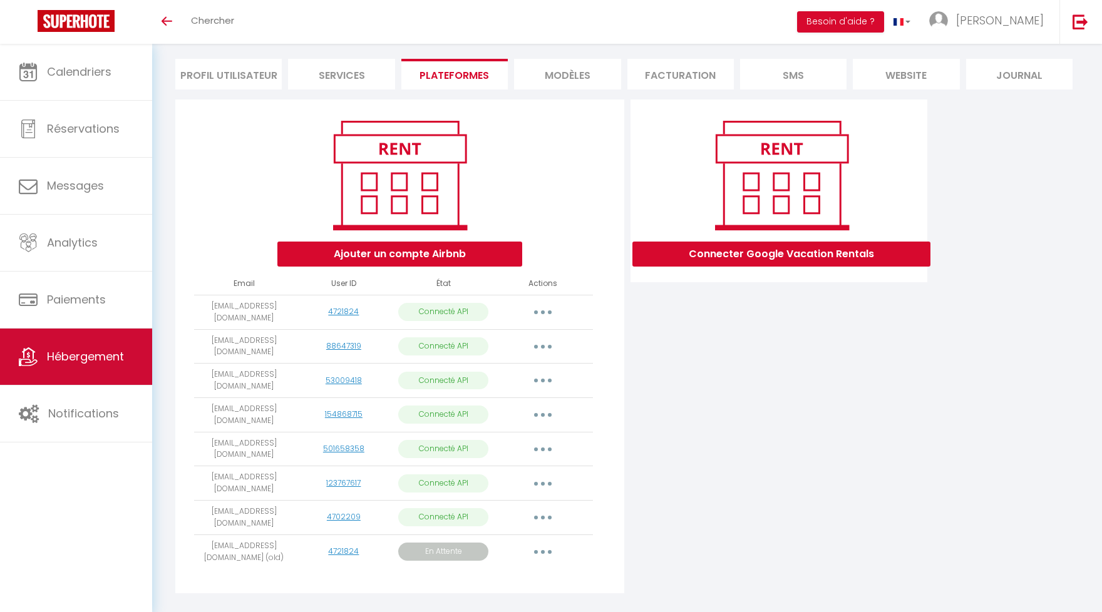
click at [76, 364] on span "Hébergement" at bounding box center [85, 357] width 77 height 16
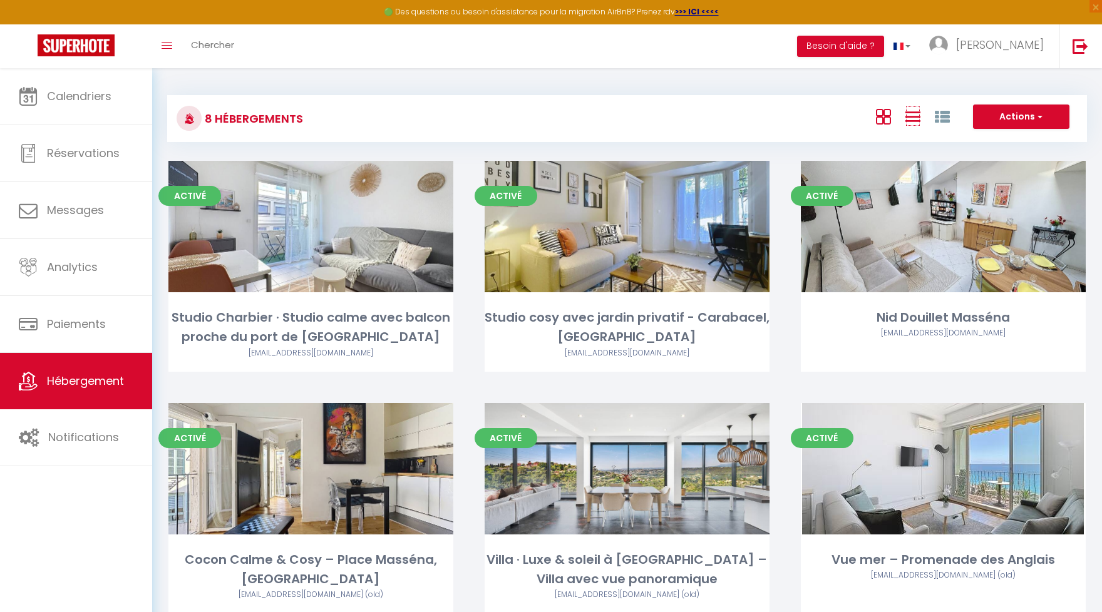
click at [917, 120] on icon at bounding box center [912, 117] width 15 height 16
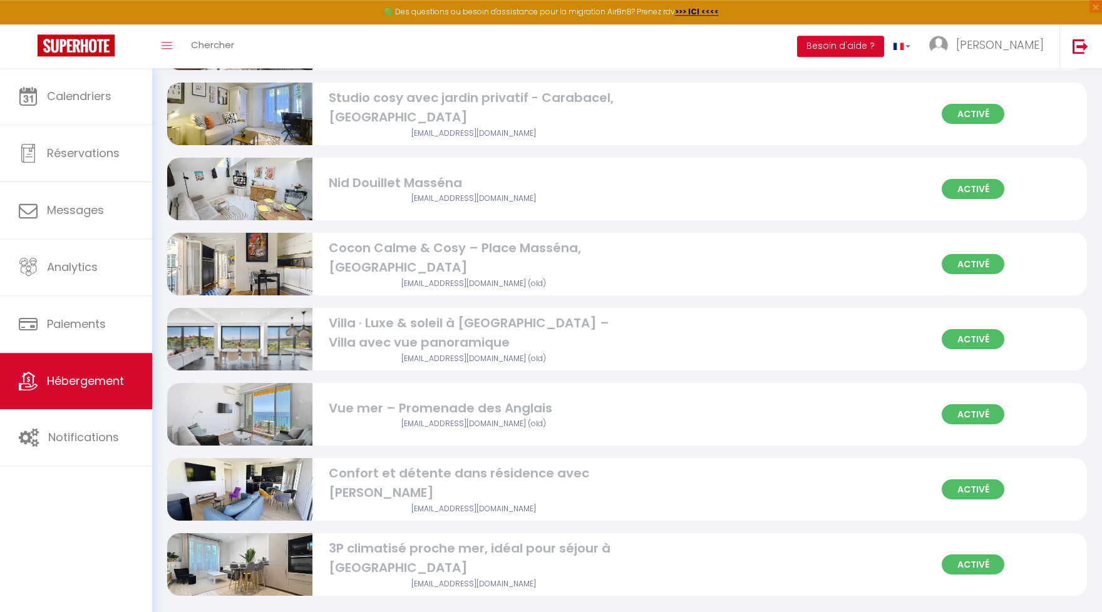
scroll to position [217, 0]
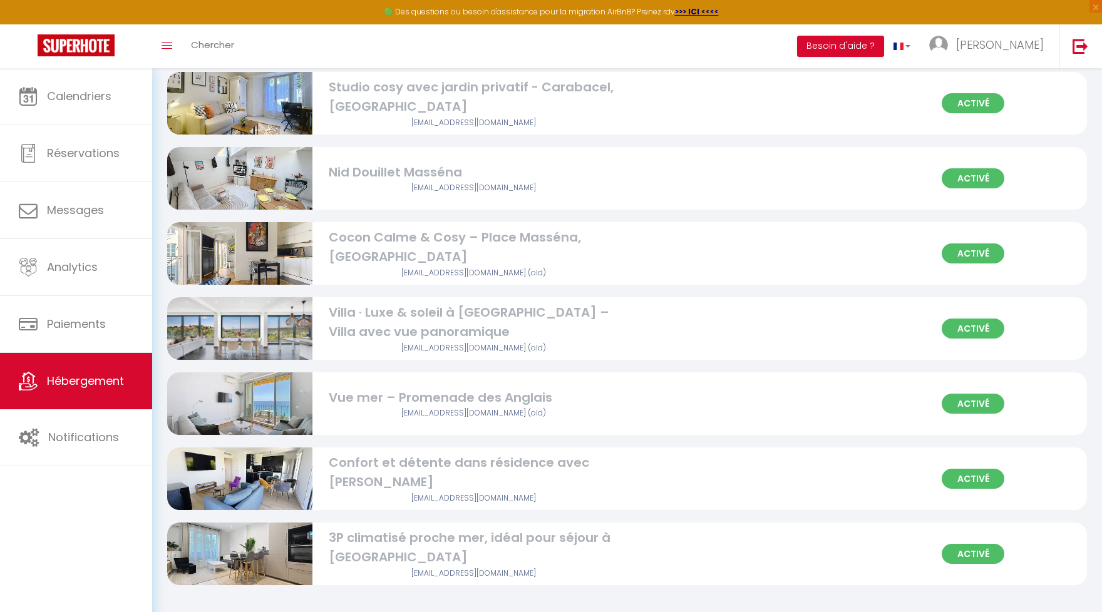
click at [575, 264] on div "Cocon Calme & Cosy – Place Masséna, Hyper Centre" at bounding box center [474, 247] width 290 height 39
select select "3"
select select "2"
select select "1"
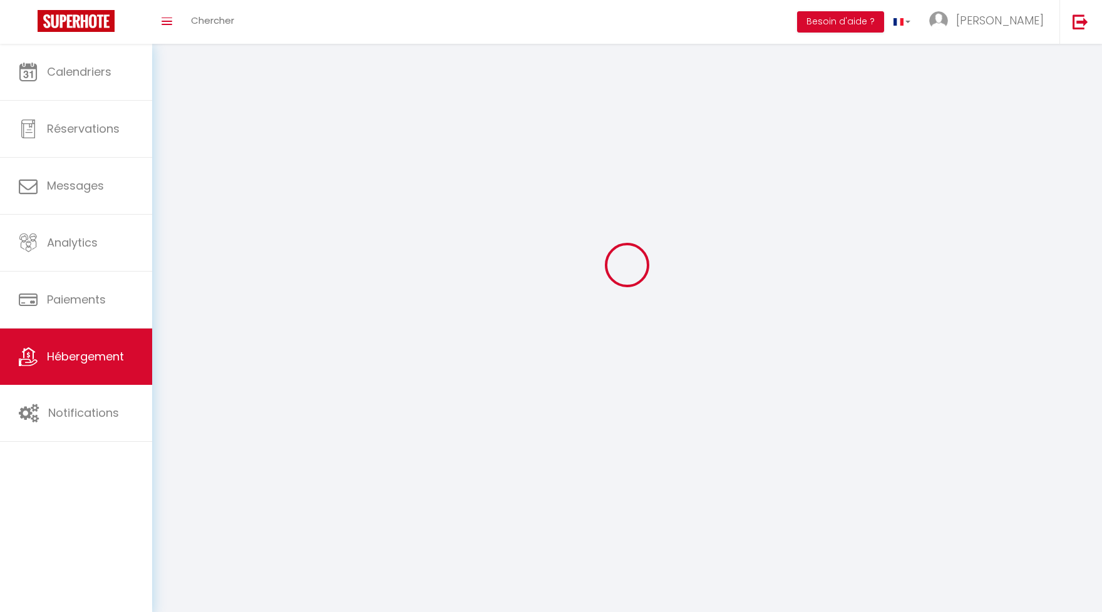
select select
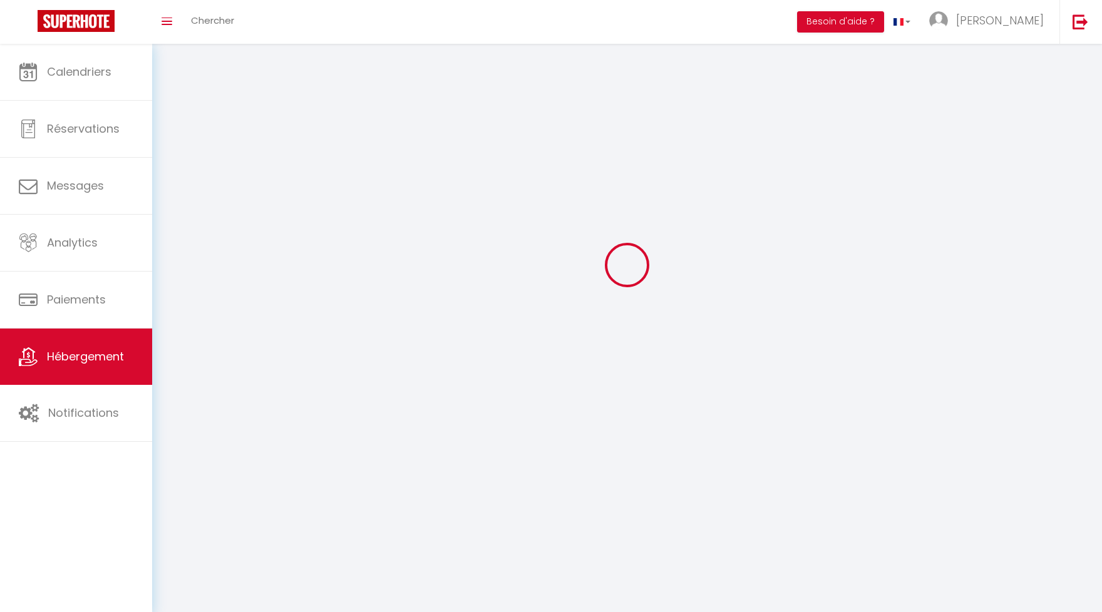
select select
checkbox input "false"
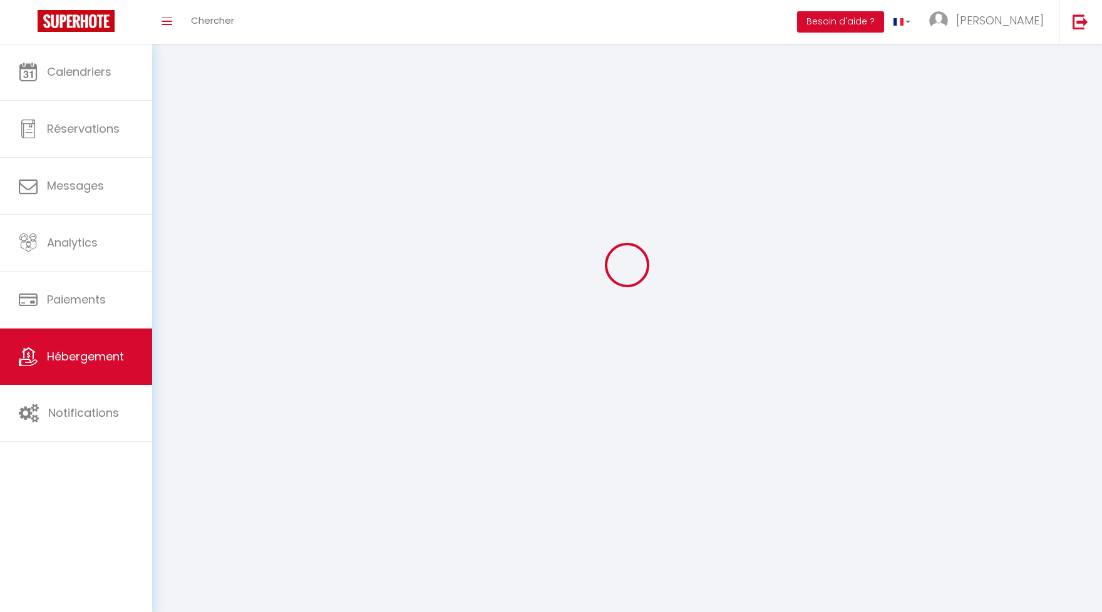
checkbox input "false"
select select
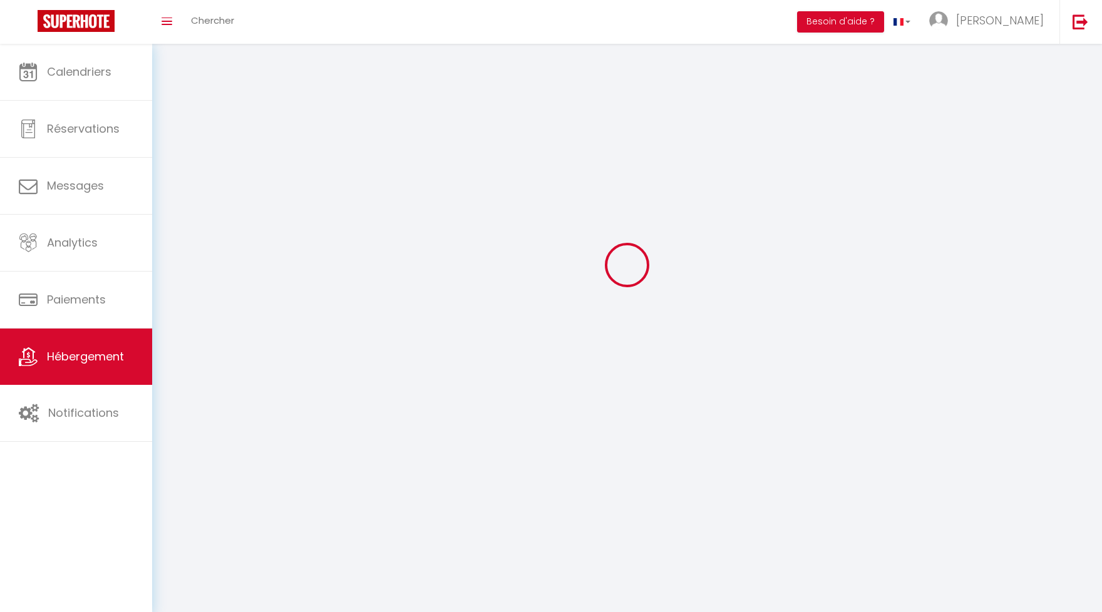
select select
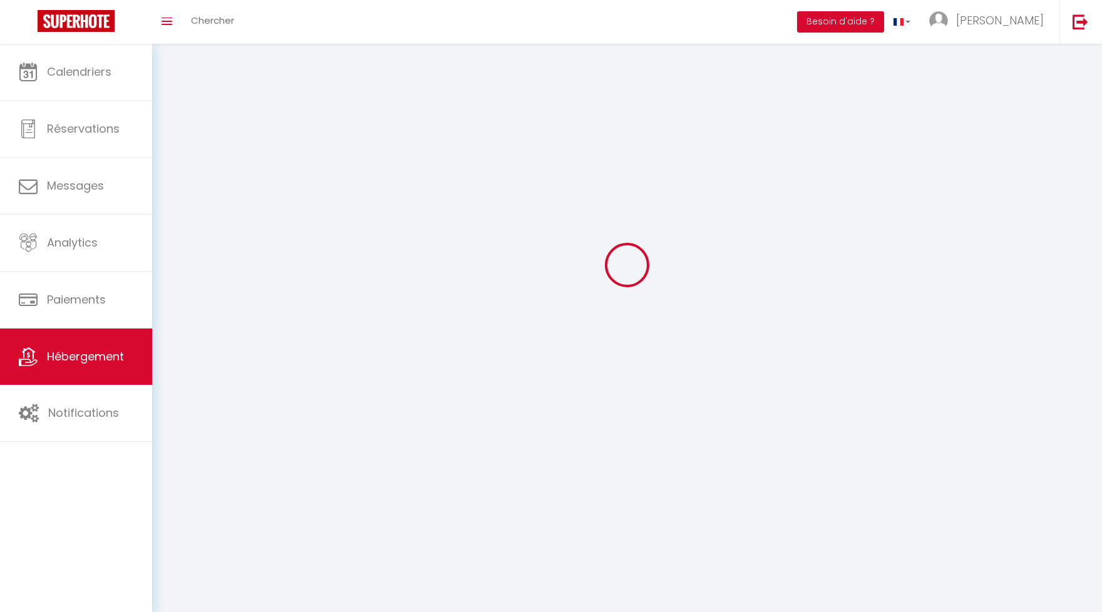
checkbox input "false"
select select
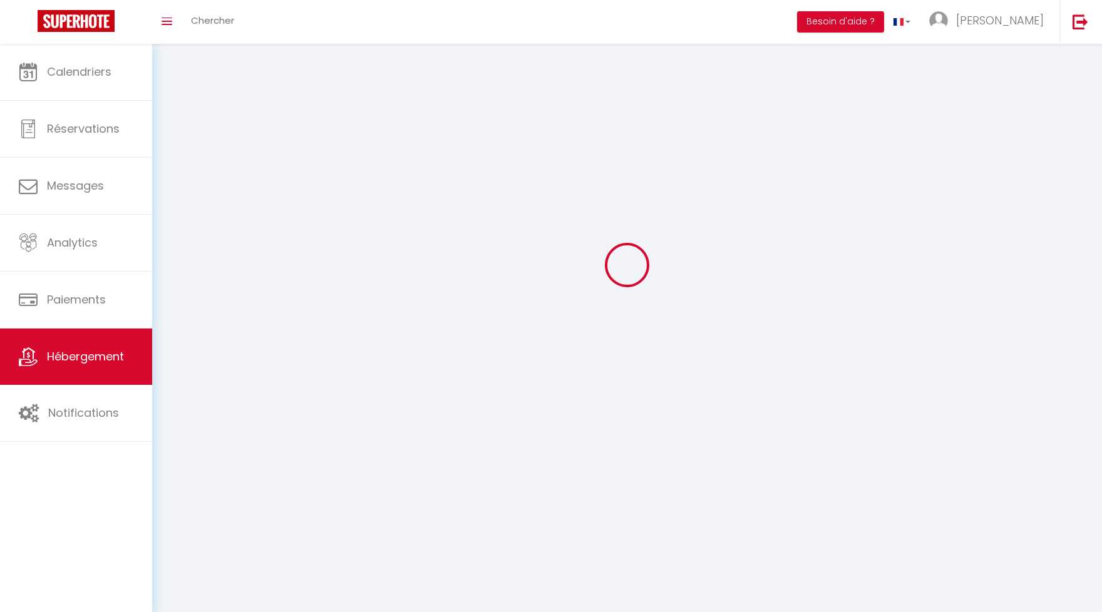
select select
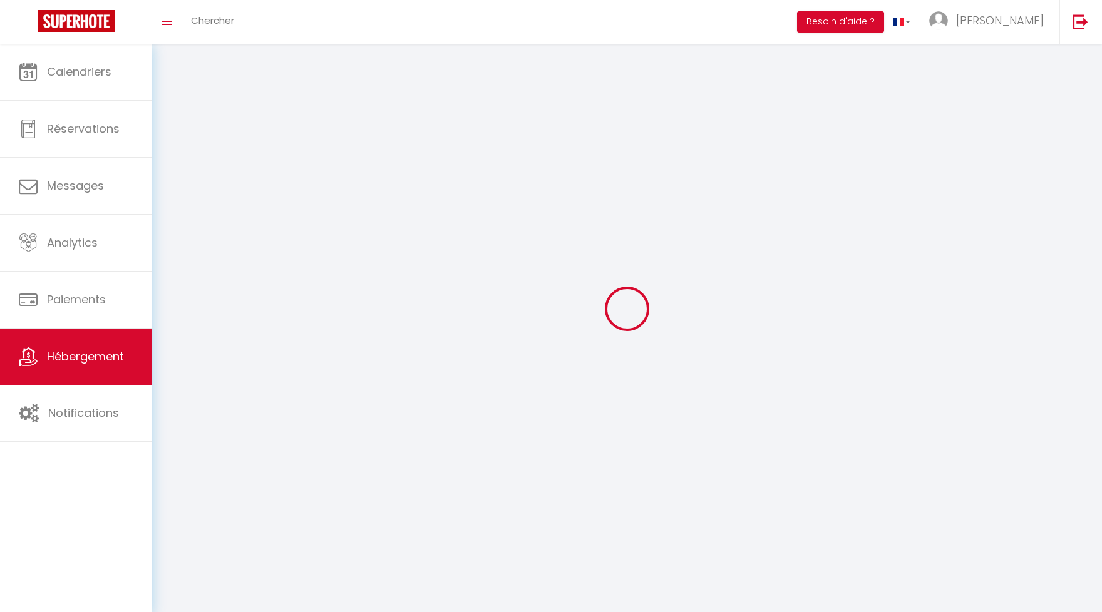
select select
checkbox input "false"
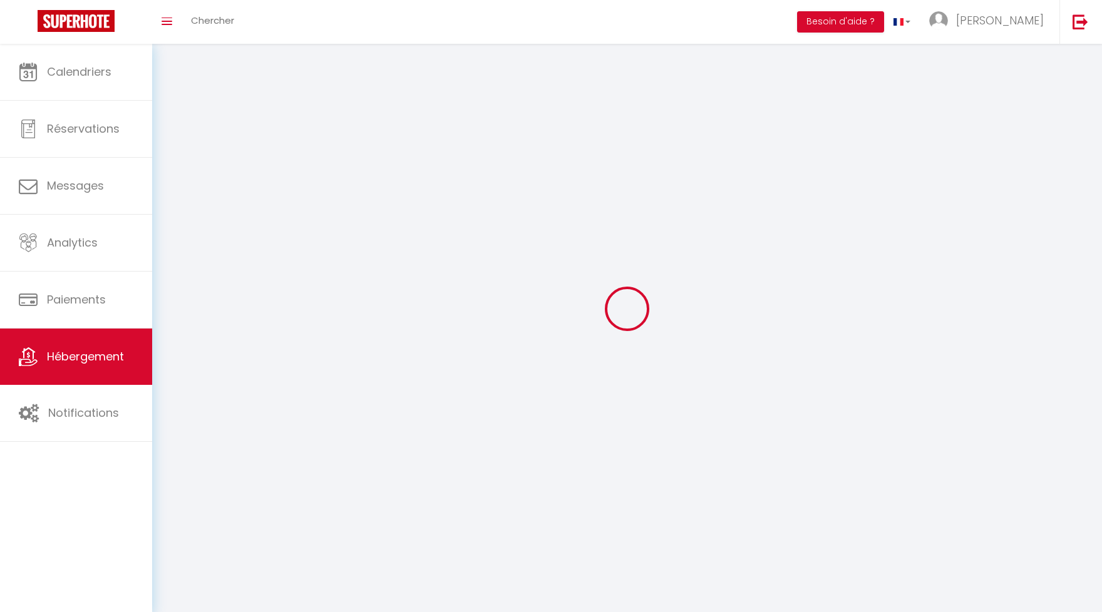
checkbox input "false"
select select
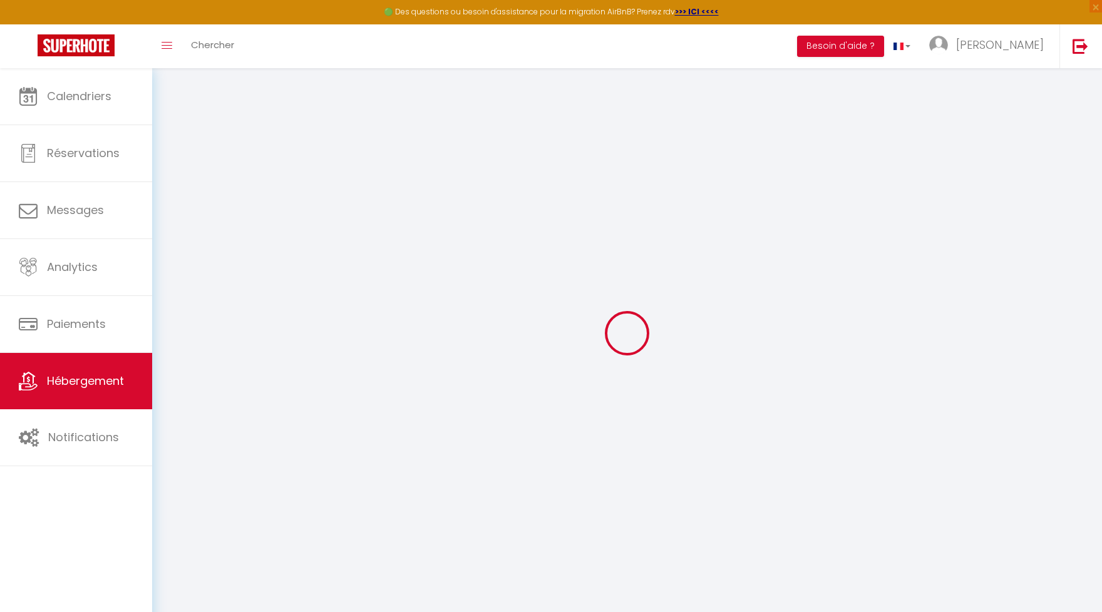
select select "+ 20 %"
select select
checkbox input "false"
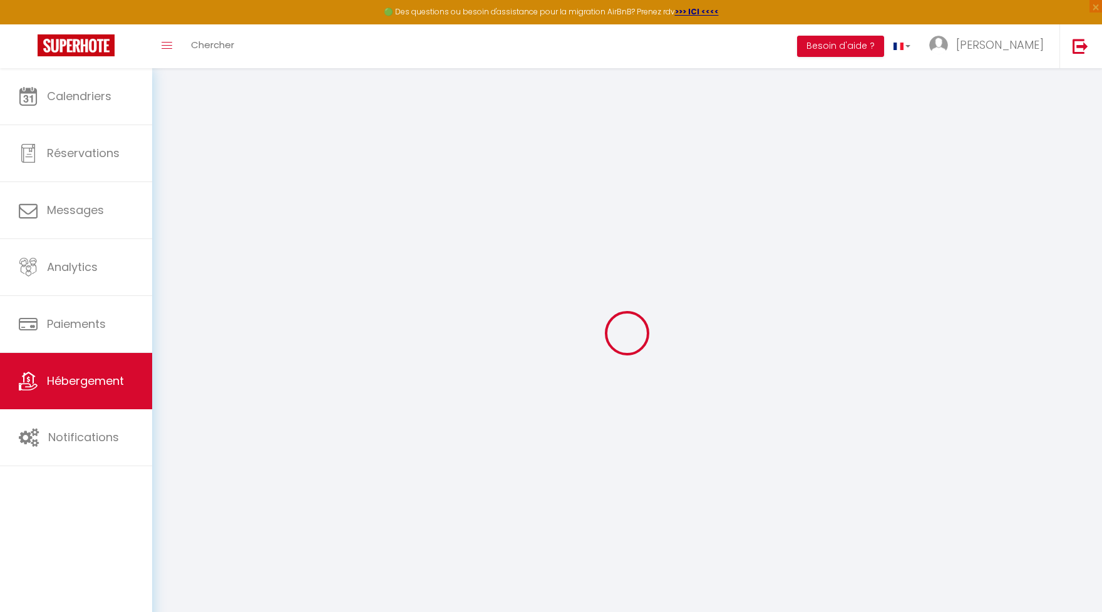
checkbox input "false"
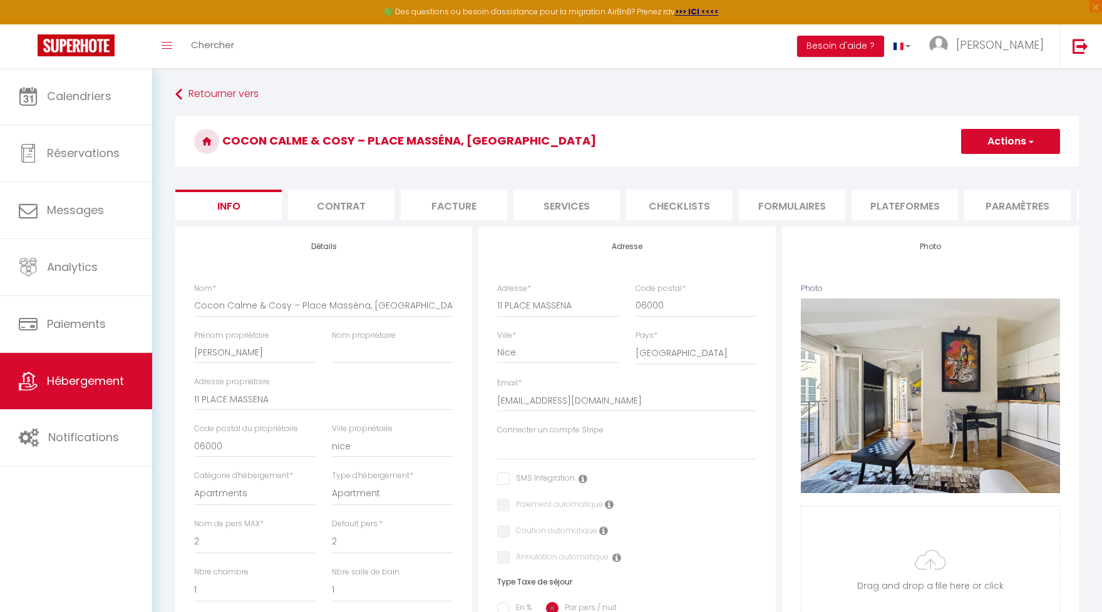
select select
checkbox input "false"
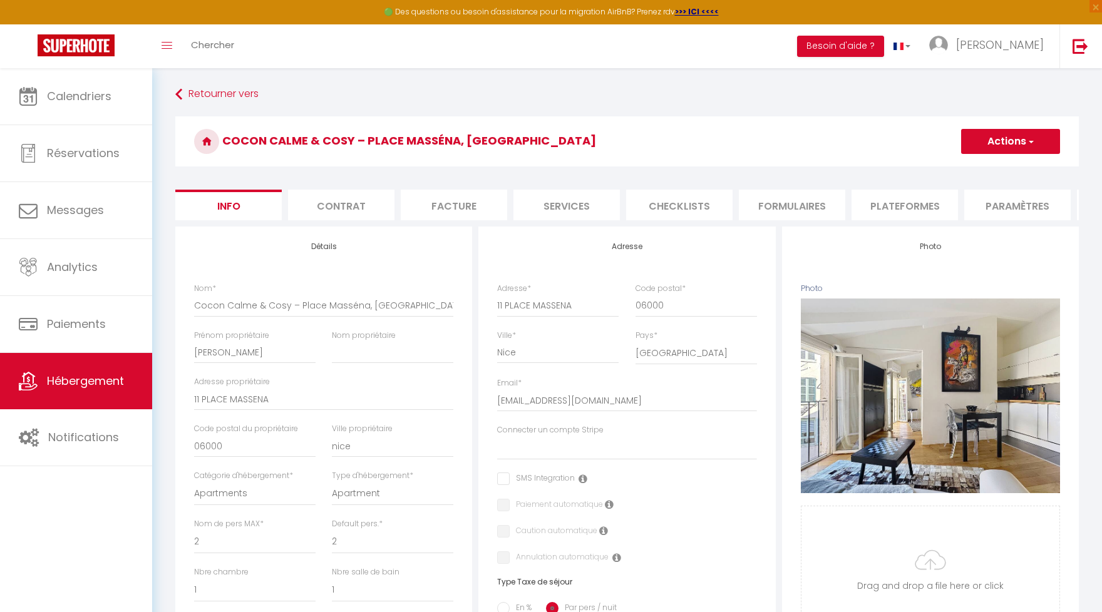
checkbox input "false"
click at [916, 205] on li "Plateformes" at bounding box center [904, 205] width 106 height 31
select select
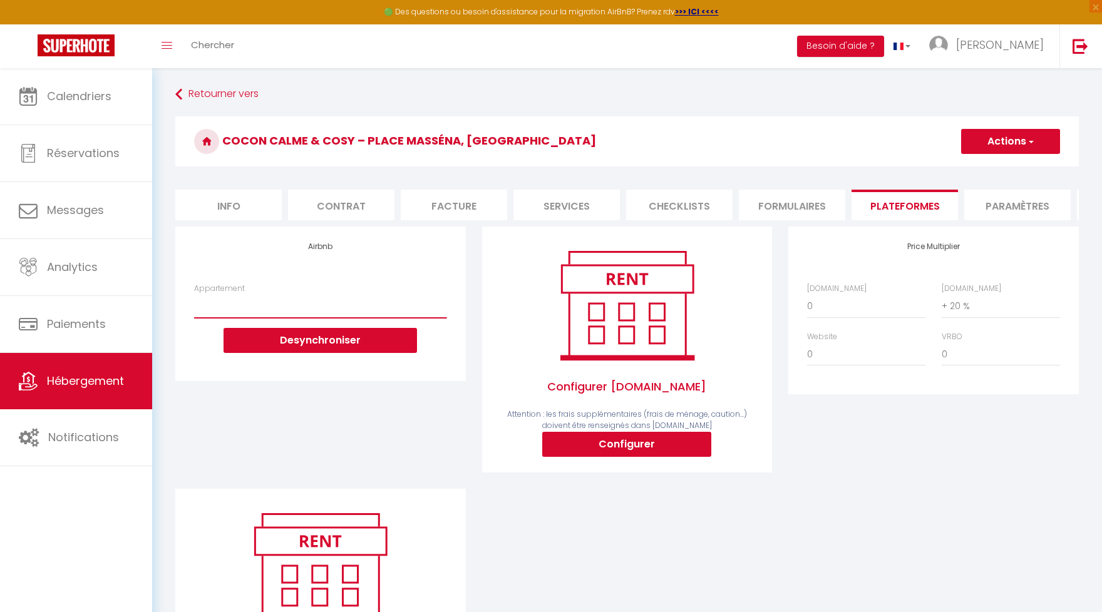
click at [194, 294] on select "Appartement Bois de Vincennes entre Paris & Disney - journo1005@gmail.com" at bounding box center [320, 306] width 252 height 24
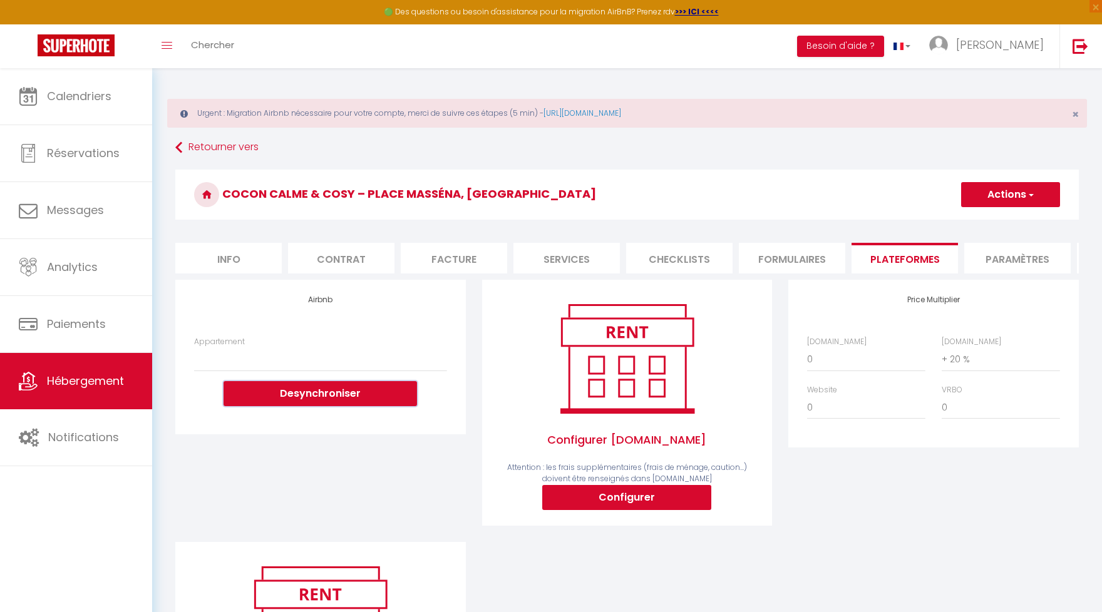
click at [328, 395] on button "Desynchroniser" at bounding box center [320, 393] width 193 height 25
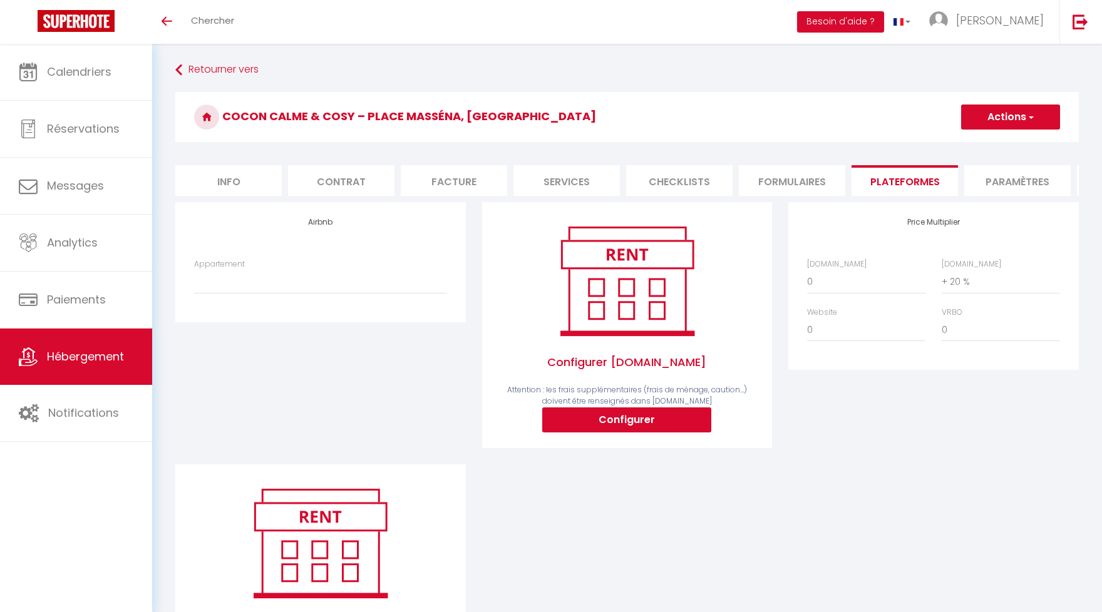
select select "+ 20 %"
click at [111, 352] on span "Hébergement" at bounding box center [85, 357] width 77 height 16
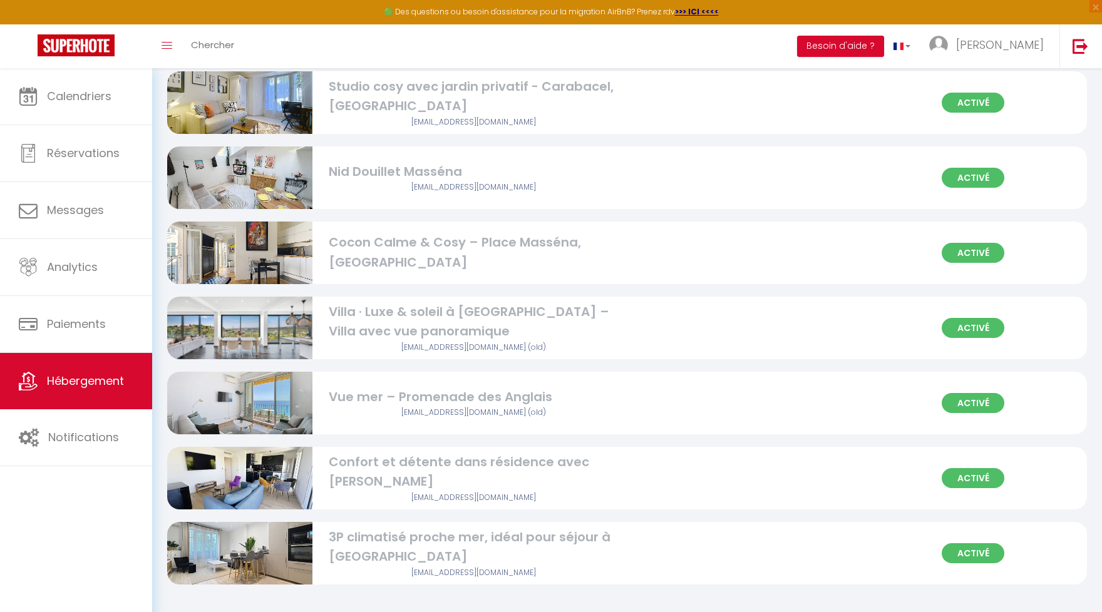
scroll to position [217, 0]
click at [549, 344] on div "[EMAIL_ADDRESS][DOMAIN_NAME] (old)" at bounding box center [474, 348] width 290 height 12
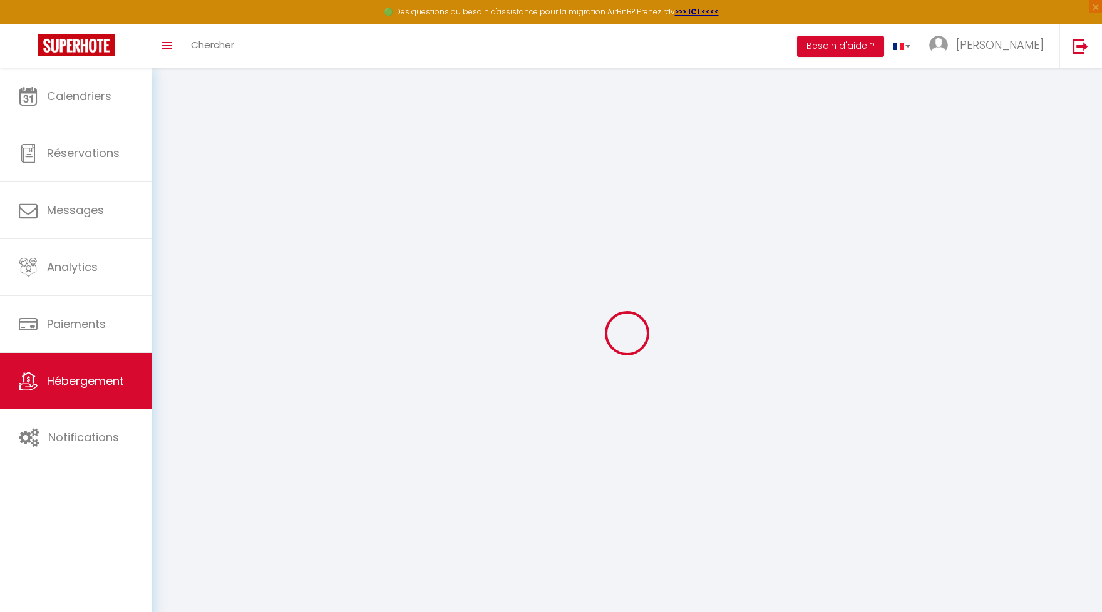
select select "+ 10 %"
select select
checkbox input "false"
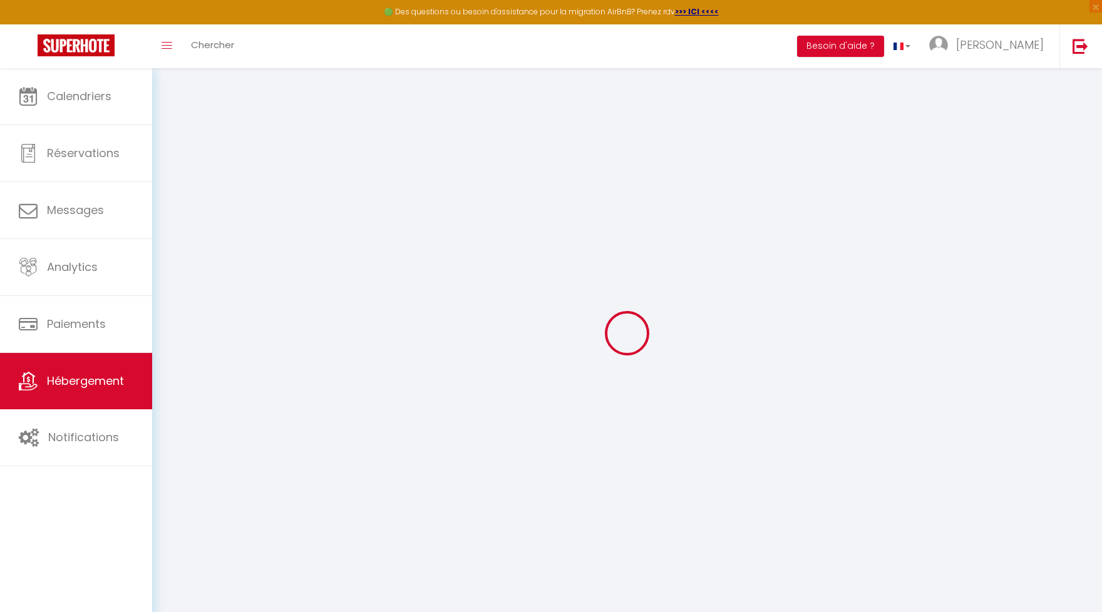
checkbox input "false"
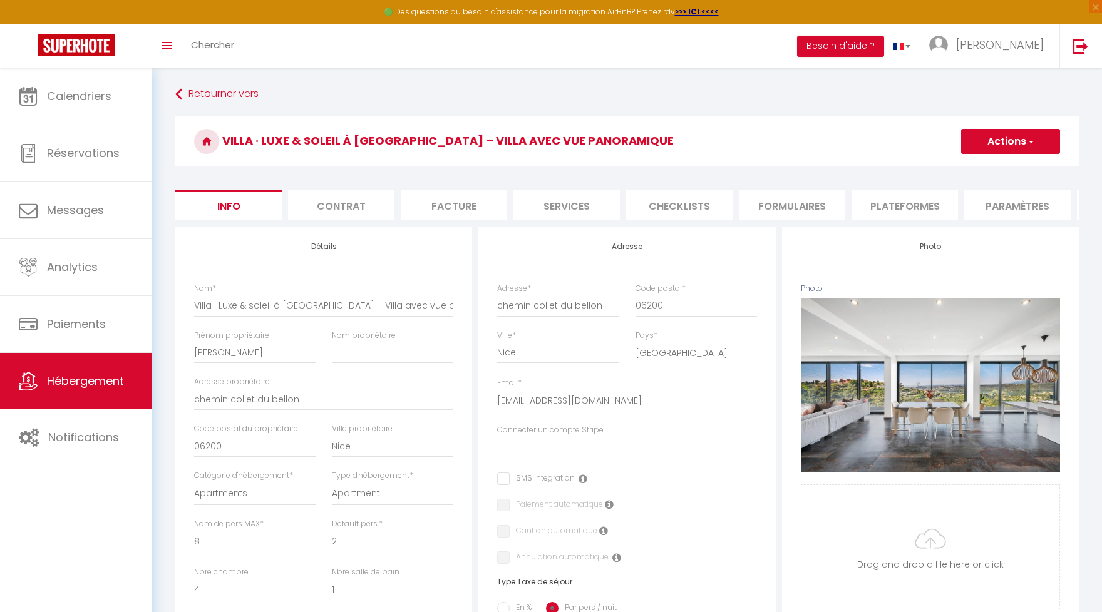
click at [920, 208] on li "Plateformes" at bounding box center [904, 205] width 106 height 31
select select
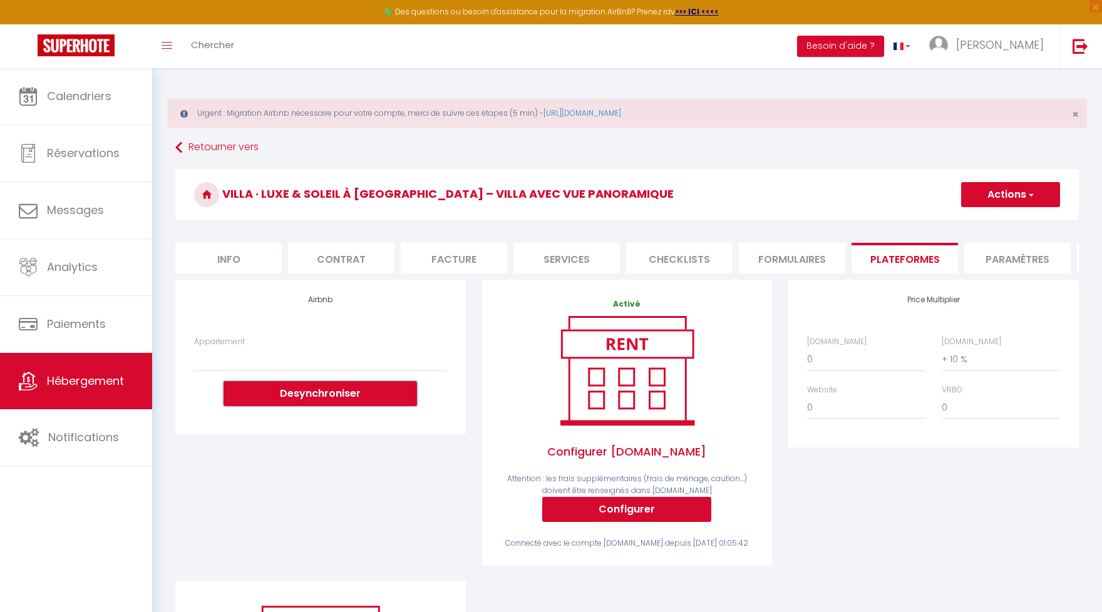
click at [336, 388] on button "Desynchroniser" at bounding box center [320, 393] width 193 height 25
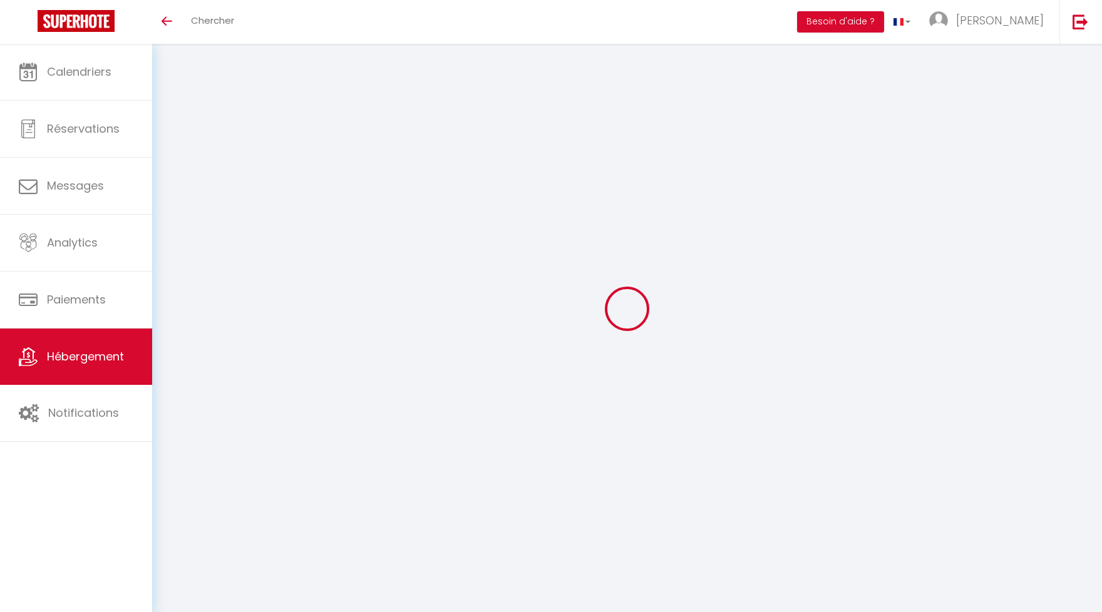
select select "+ 10 %"
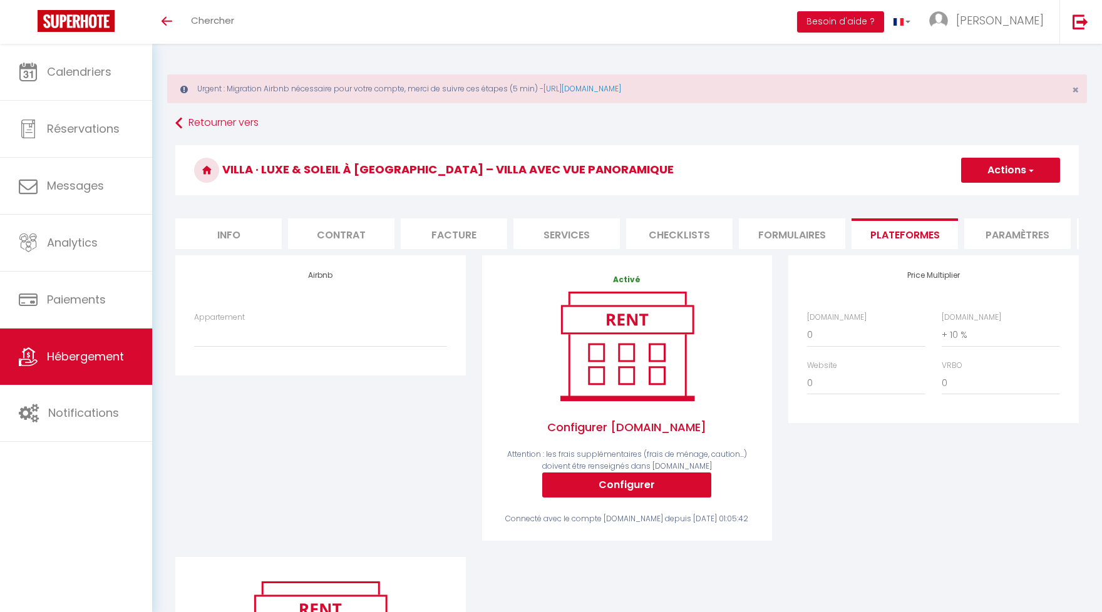
click at [116, 362] on span "Hébergement" at bounding box center [85, 357] width 77 height 16
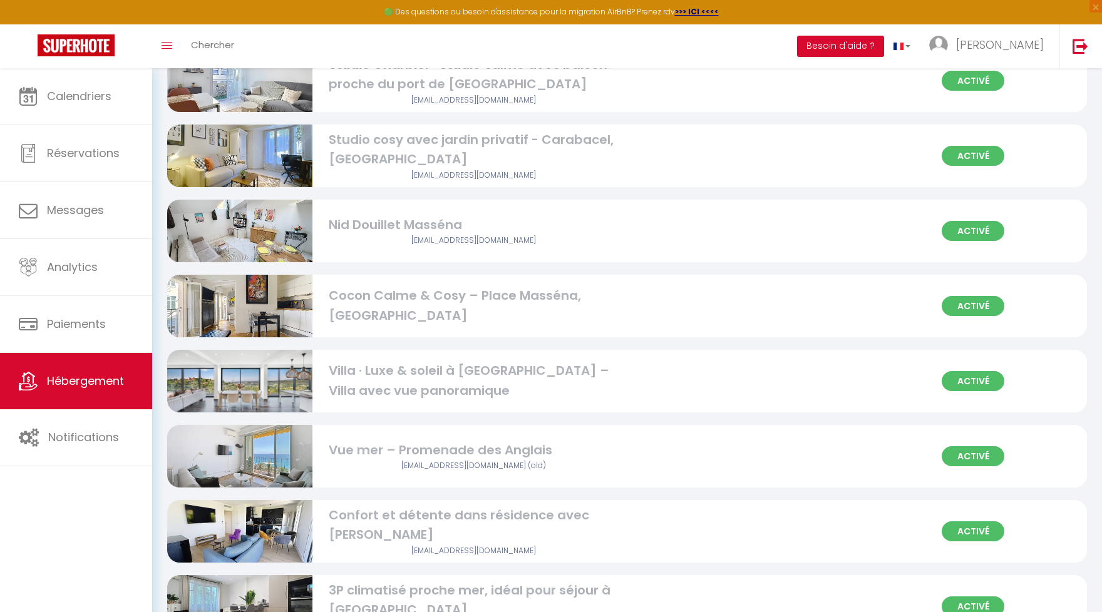
scroll to position [217, 0]
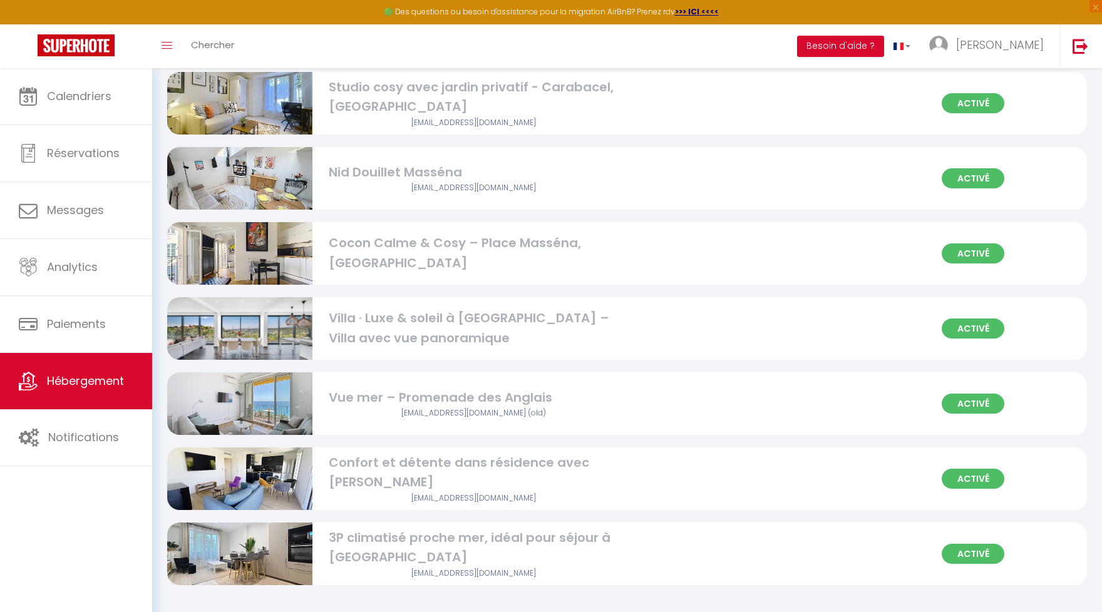
click at [452, 412] on div "[EMAIL_ADDRESS][DOMAIN_NAME] (old)" at bounding box center [474, 414] width 290 height 12
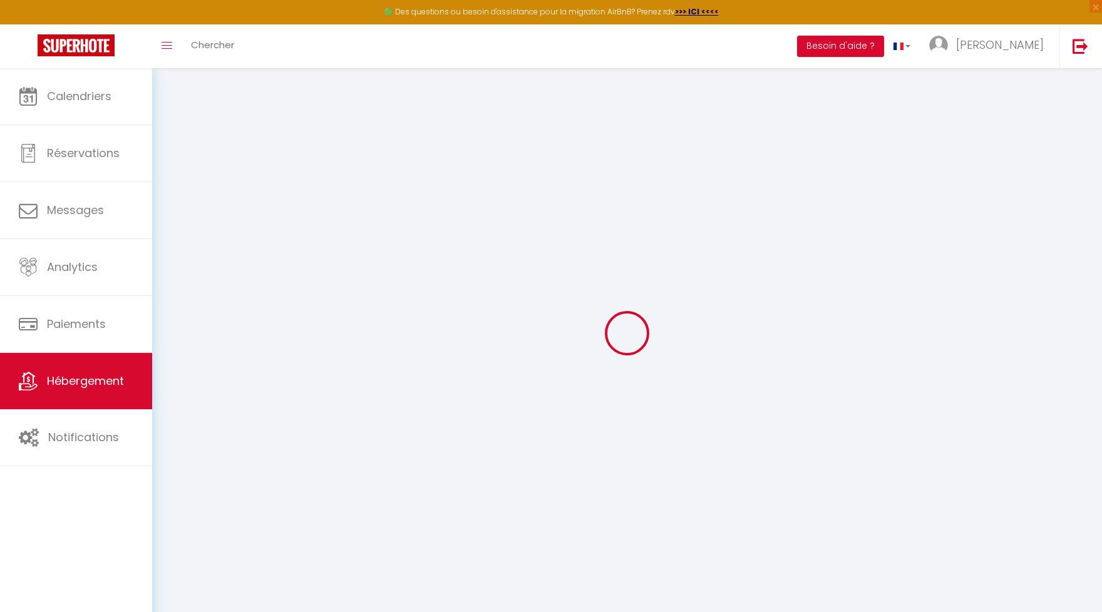
select select "+ 15 %"
select select "15:00"
select select "23:45"
select select "12:00"
select select "30"
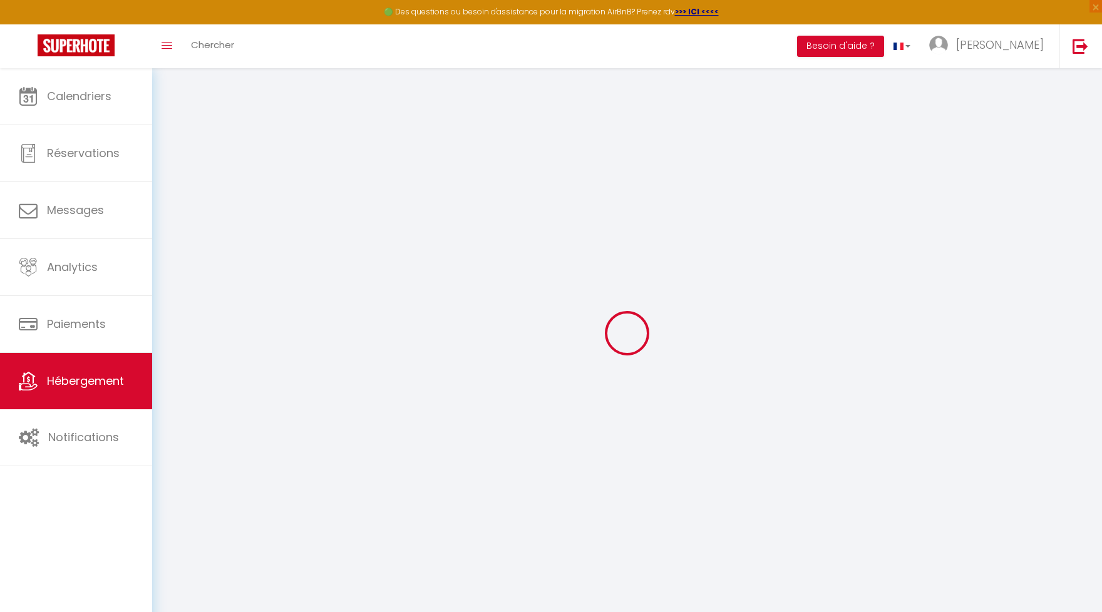
select select "120"
select select
checkbox input "false"
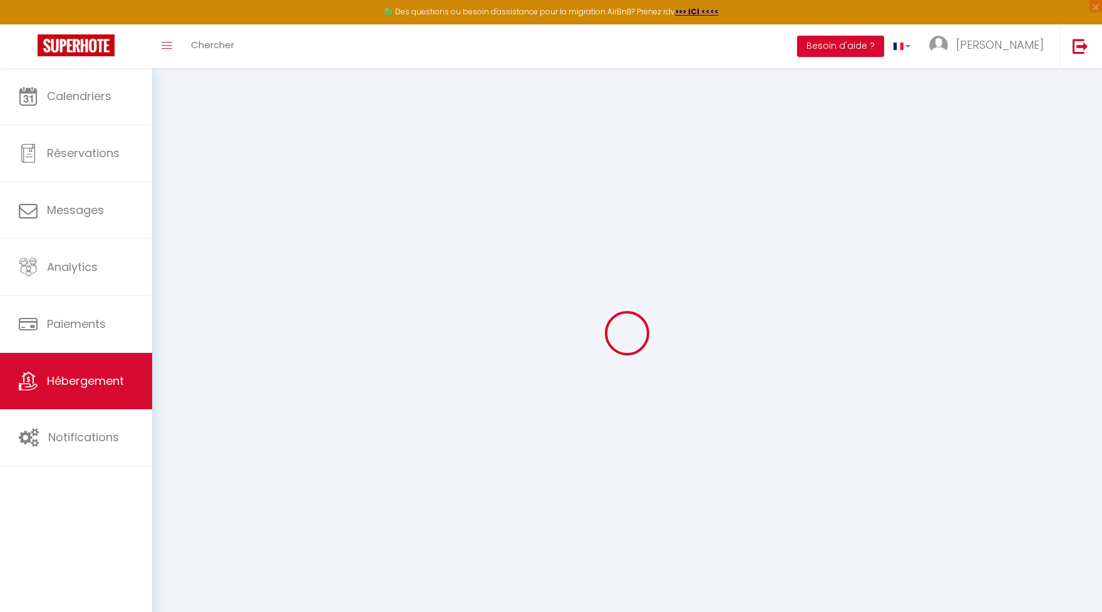
checkbox input "false"
select select
checkbox input "false"
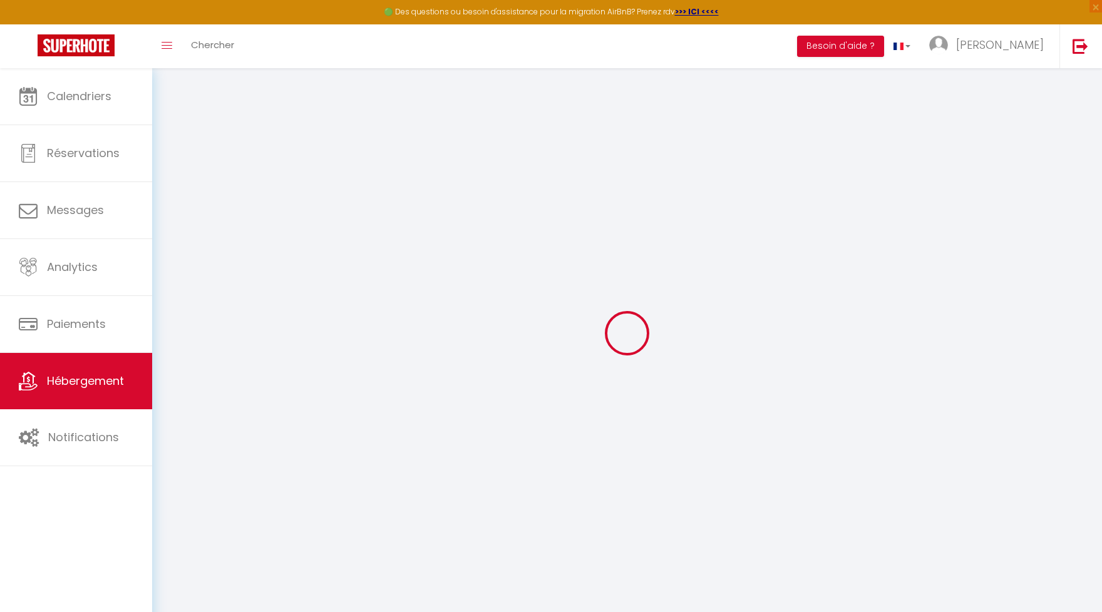
checkbox input "false"
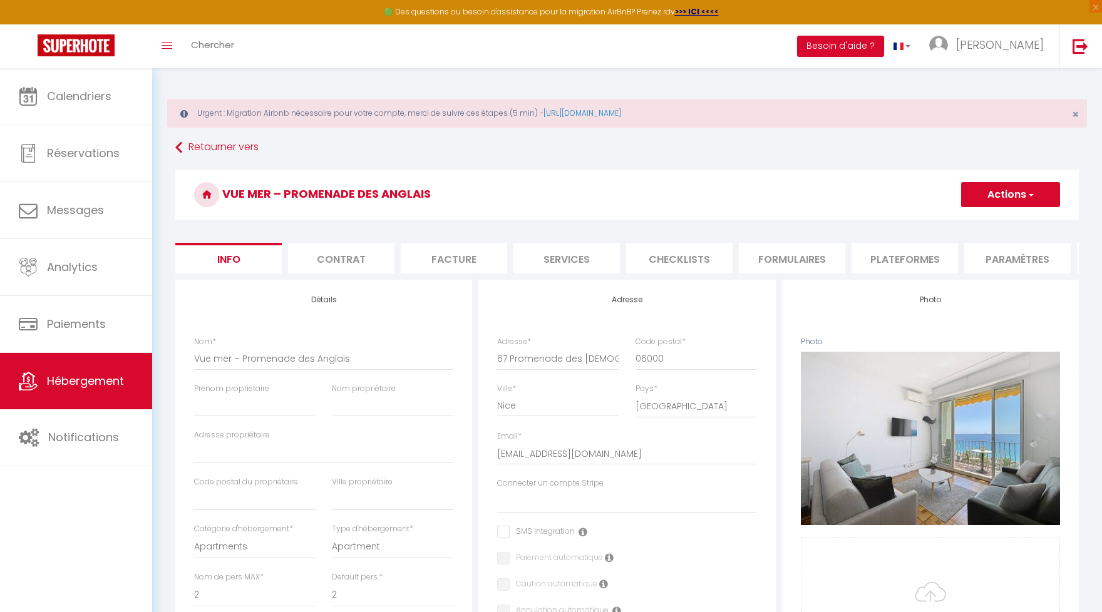
click at [888, 208] on h3 "Vue mer – Promenade des Anglais" at bounding box center [626, 195] width 903 height 50
click at [885, 260] on li "Plateformes" at bounding box center [904, 258] width 106 height 31
select select
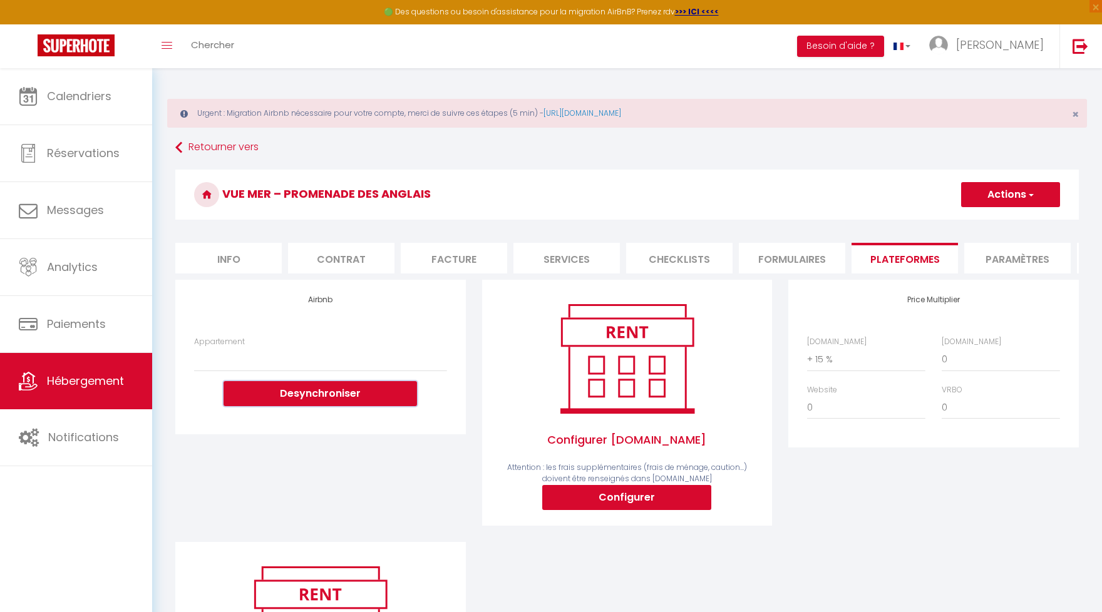
click at [367, 394] on button "Desynchroniser" at bounding box center [320, 393] width 193 height 25
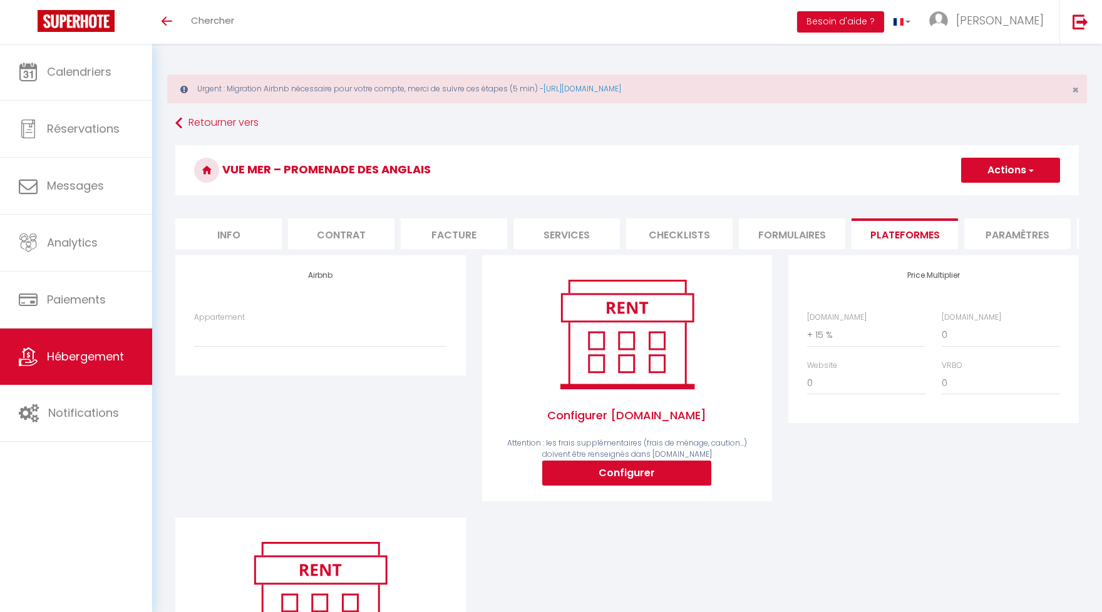
select select "+ 15 %"
click at [89, 364] on span "Hébergement" at bounding box center [85, 357] width 77 height 16
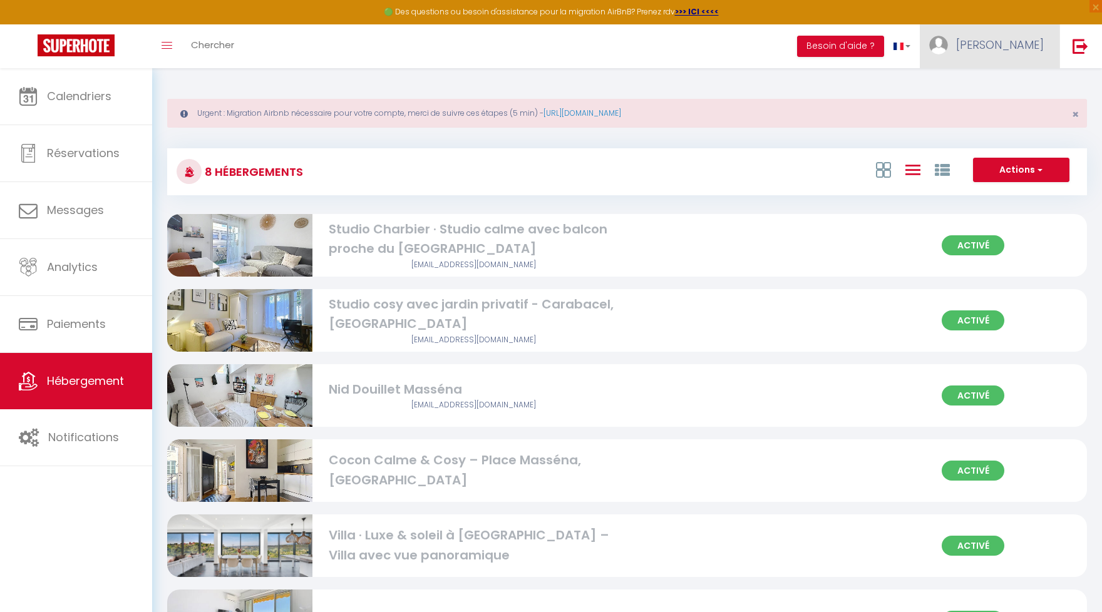
click at [1007, 45] on span "[PERSON_NAME]" at bounding box center [1000, 45] width 88 height 16
click at [1009, 91] on link "Paramètres" at bounding box center [1009, 86] width 93 height 21
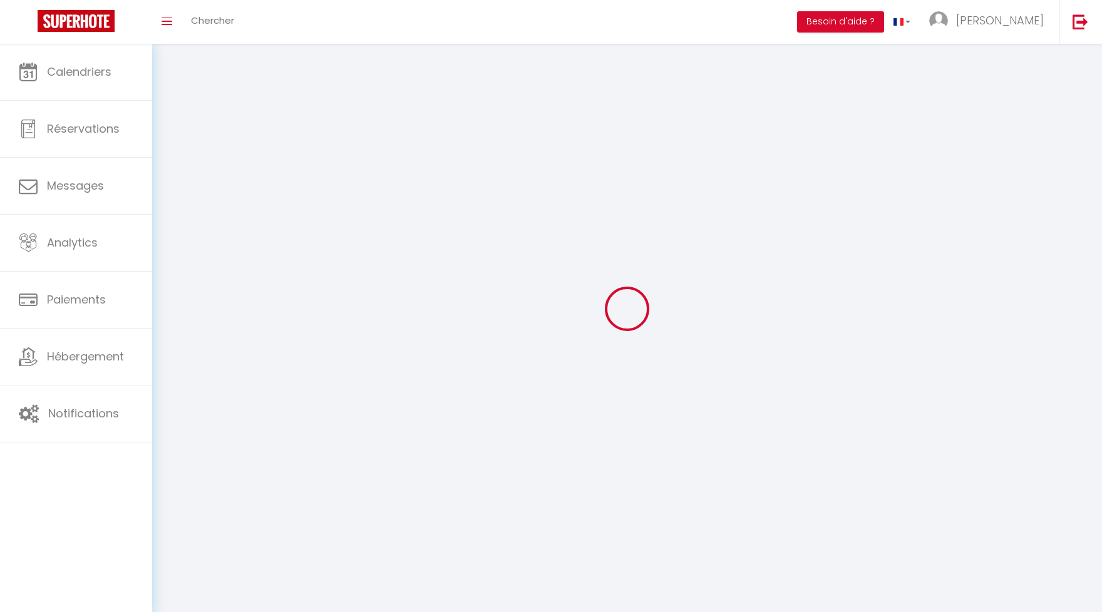
type input "[PERSON_NAME]"
type input "hagege"
type input "0659264409"
type input "[STREET_ADDRESS]"
type input "06000"
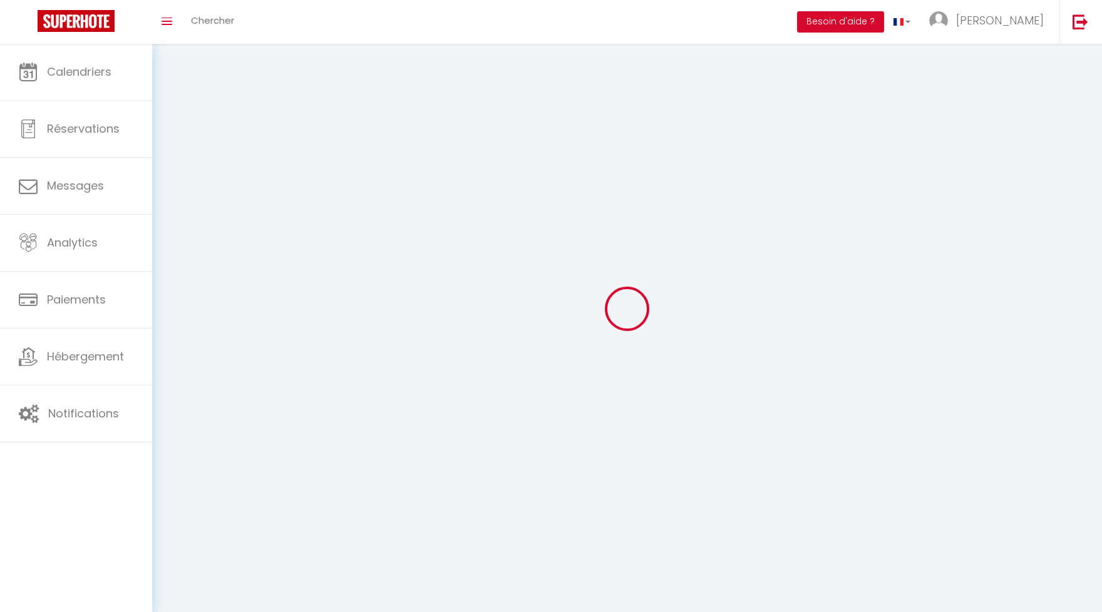
type input "nice"
type input "QrNZe8GgUHXO0NykN3Gq86gal"
type input "JXnpZeMqEbfEj2m0DLRkSAknB"
type input "[URL][DOMAIN_NAME]"
select select "28"
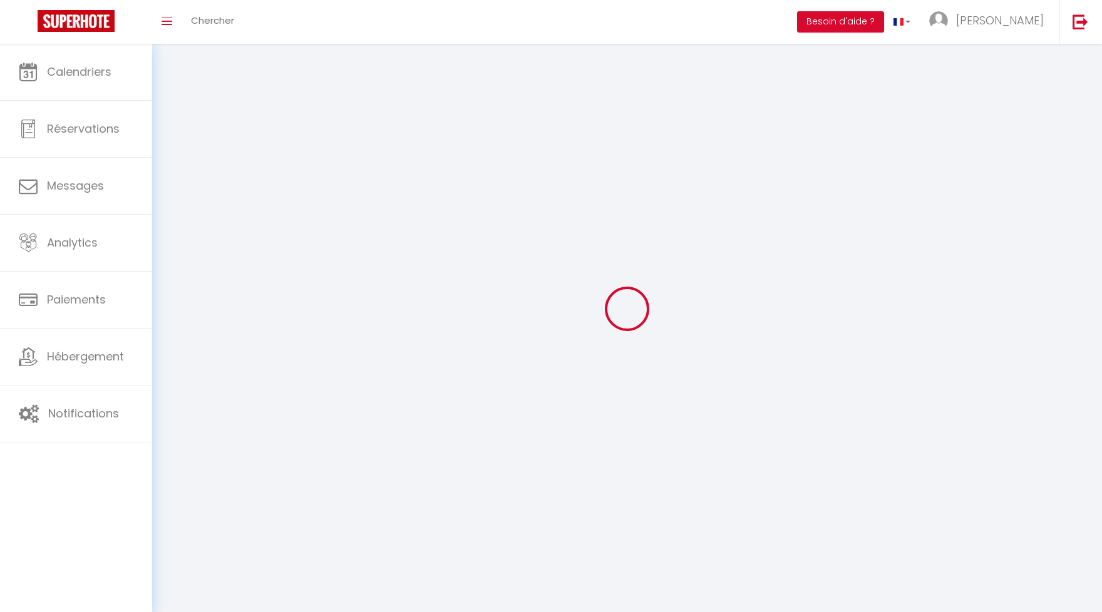
select select "fr"
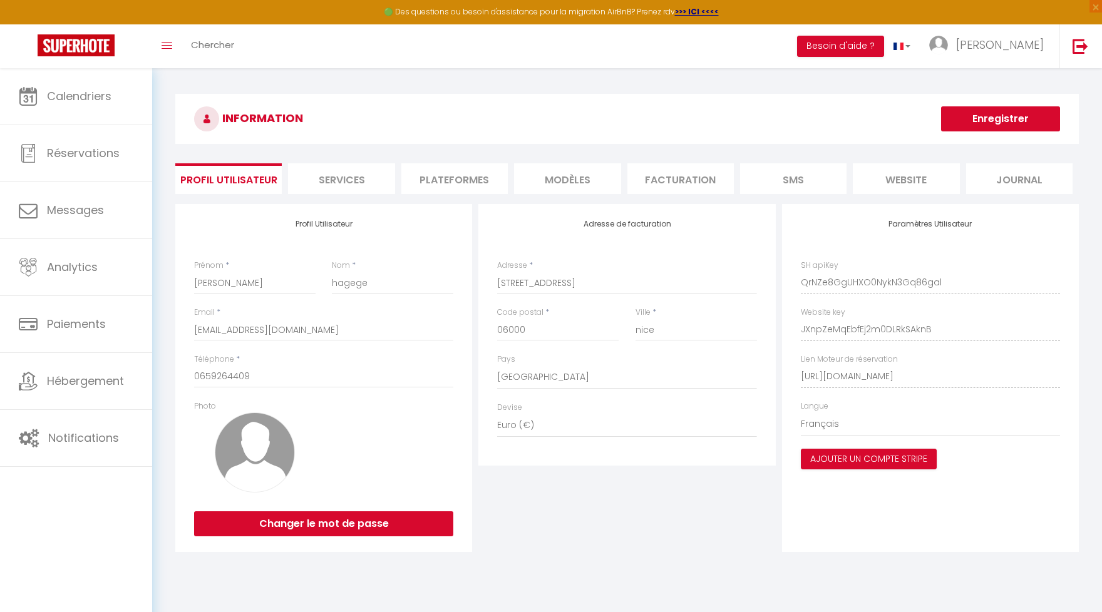
click at [485, 187] on li "Plateformes" at bounding box center [454, 178] width 106 height 31
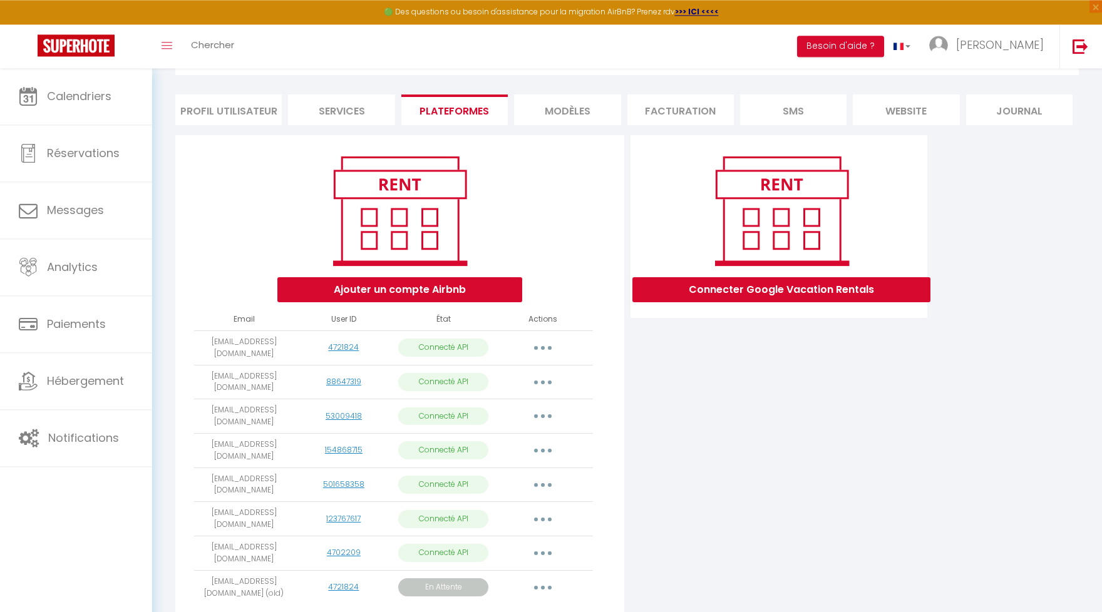
scroll to position [104, 0]
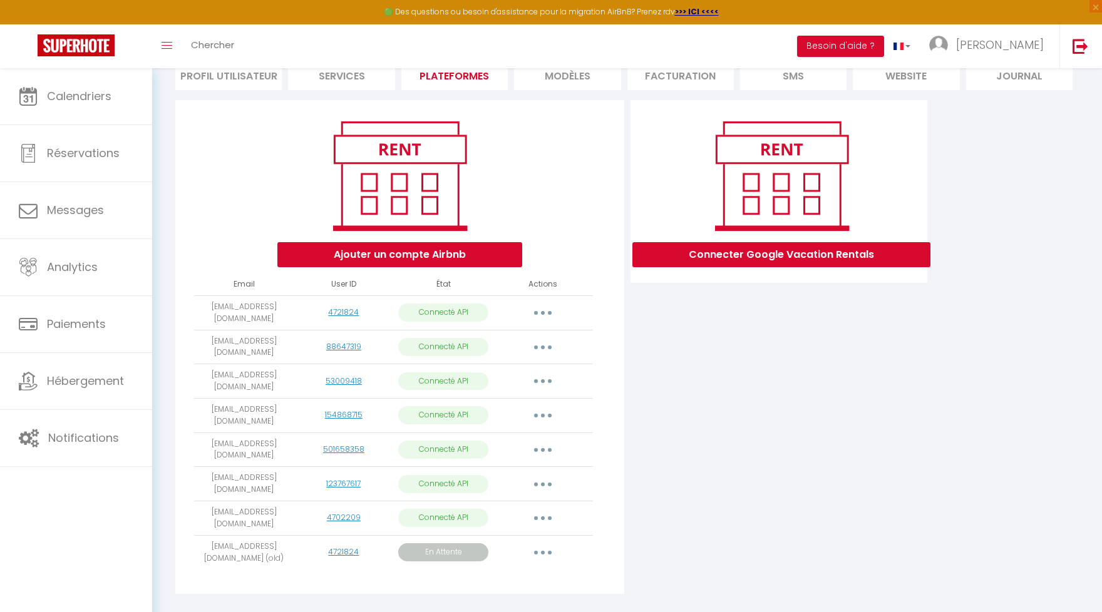
click at [550, 543] on button "button" at bounding box center [542, 553] width 35 height 20
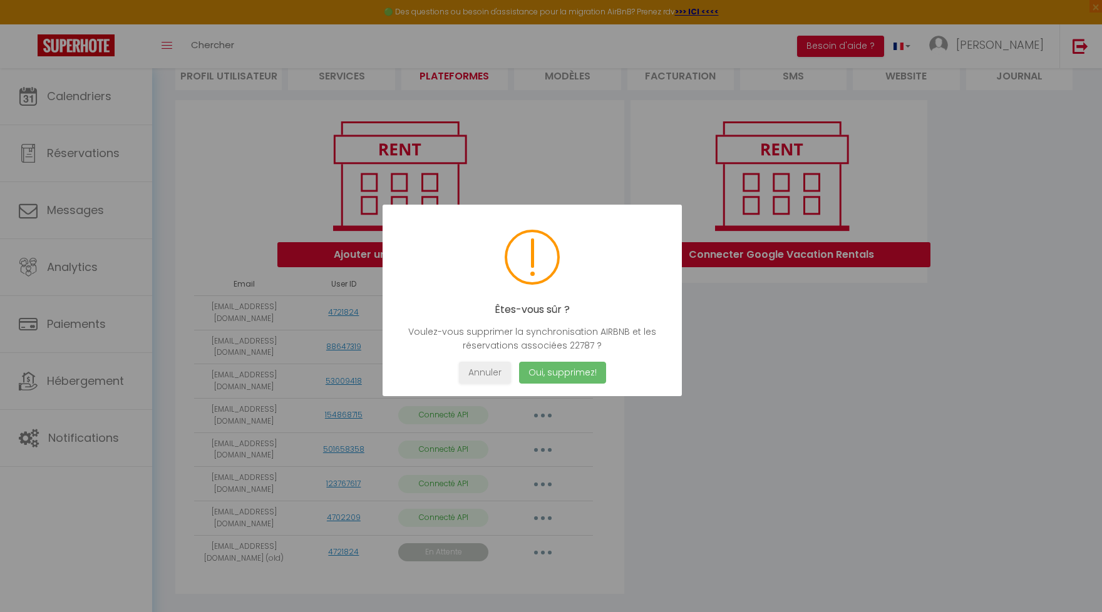
click at [583, 373] on button "Oui, supprimez!" at bounding box center [562, 373] width 87 height 22
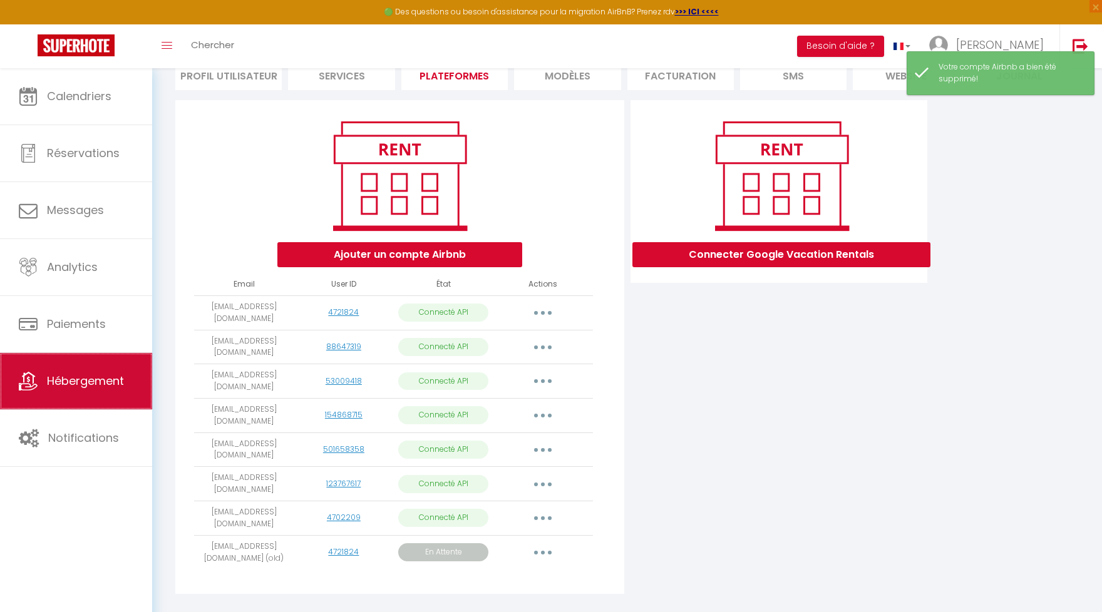
click at [100, 393] on link "Hébergement" at bounding box center [76, 381] width 152 height 56
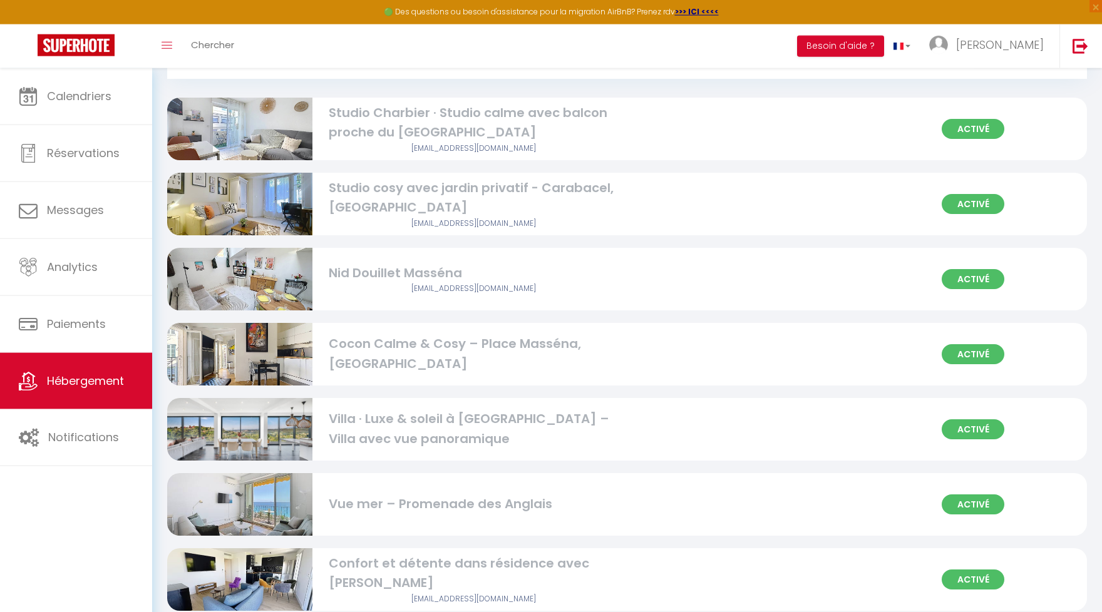
scroll to position [165, 0]
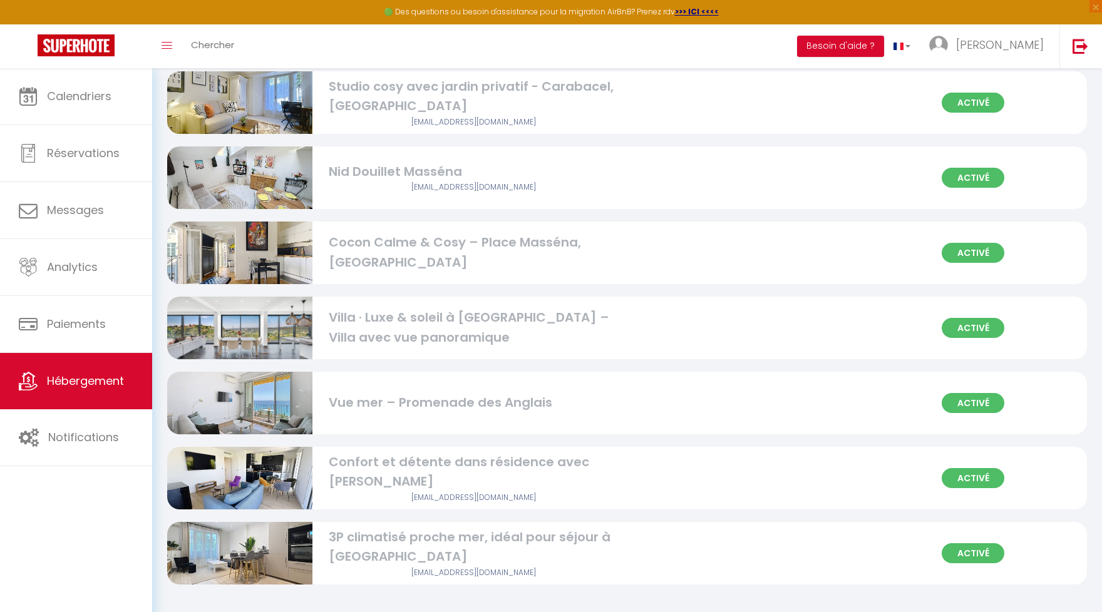
click at [626, 545] on div "3P climatisé proche mer, idéal pour séjour à Nice [EMAIL_ADDRESS][DOMAIN_NAME]" at bounding box center [474, 553] width 307 height 51
click at [525, 537] on div "3P climatisé proche mer, idéal pour séjour à [GEOGRAPHIC_DATA]" at bounding box center [474, 547] width 290 height 39
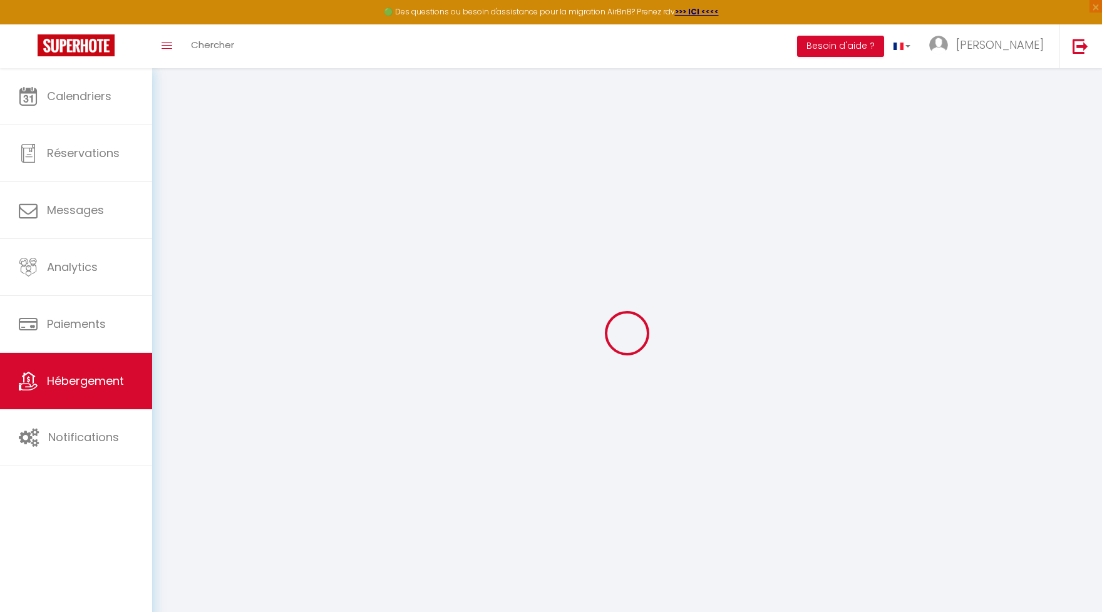
select select "15:00"
select select "23:45"
select select "11:00"
select select "30"
select select "120"
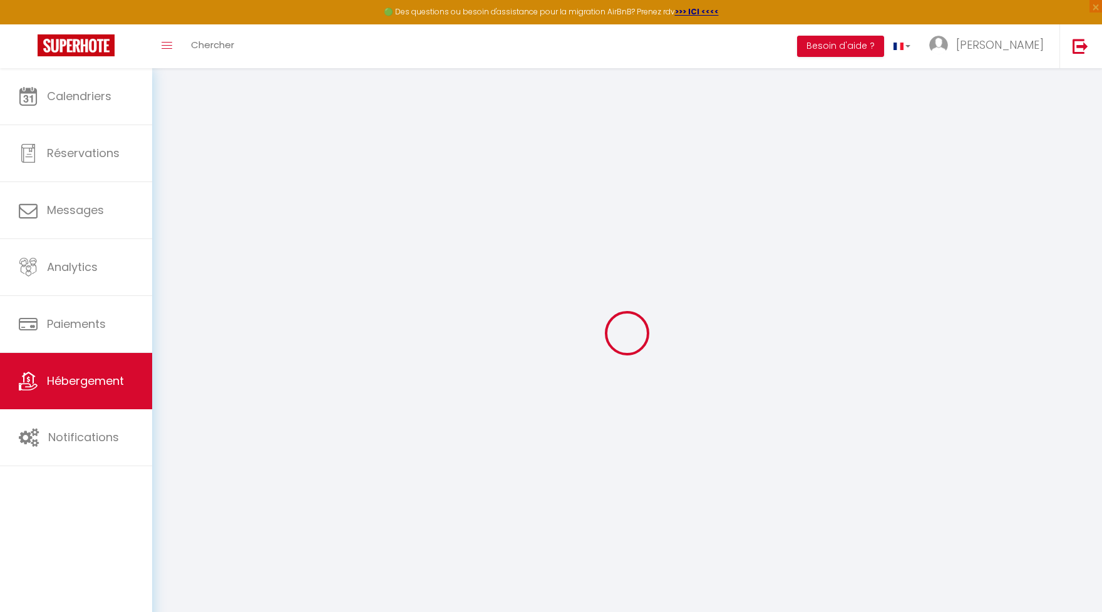
select select
checkbox input "false"
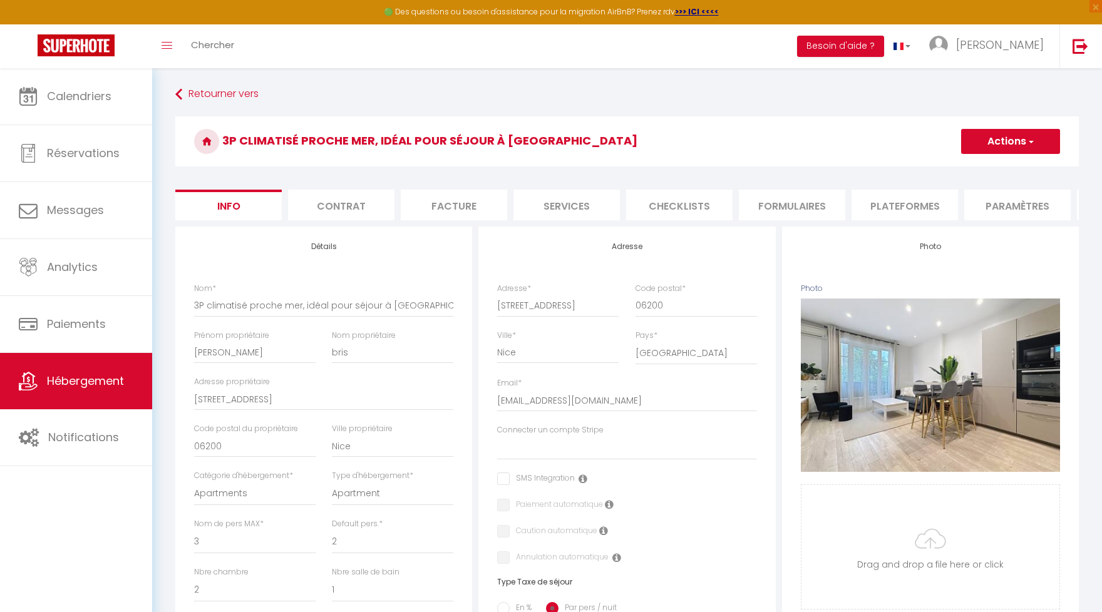
select select
checkbox input "false"
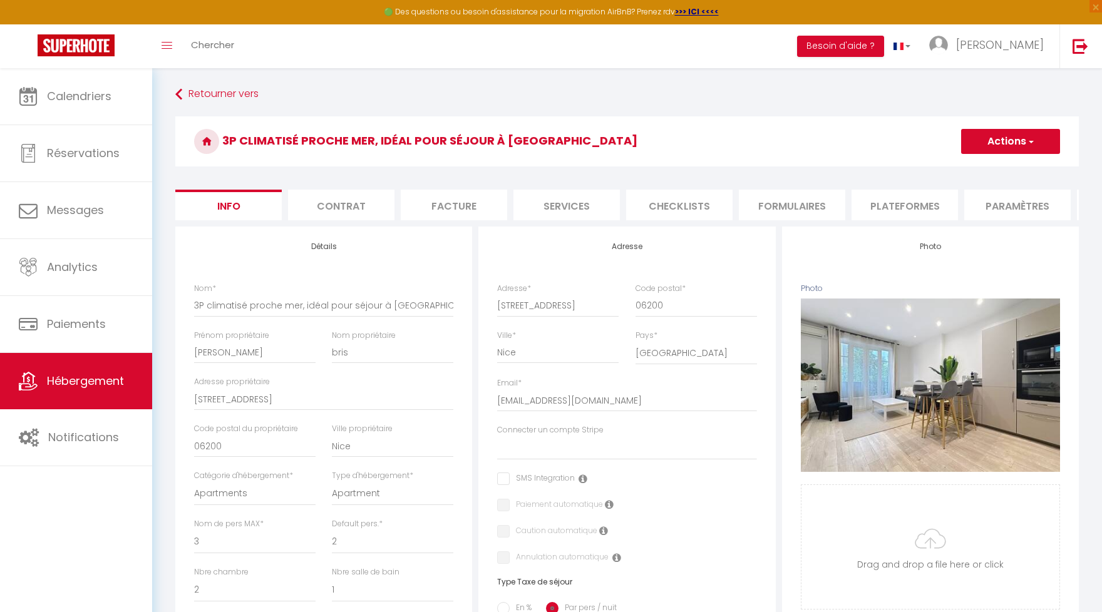
click at [906, 201] on li "Plateformes" at bounding box center [904, 205] width 106 height 31
select select
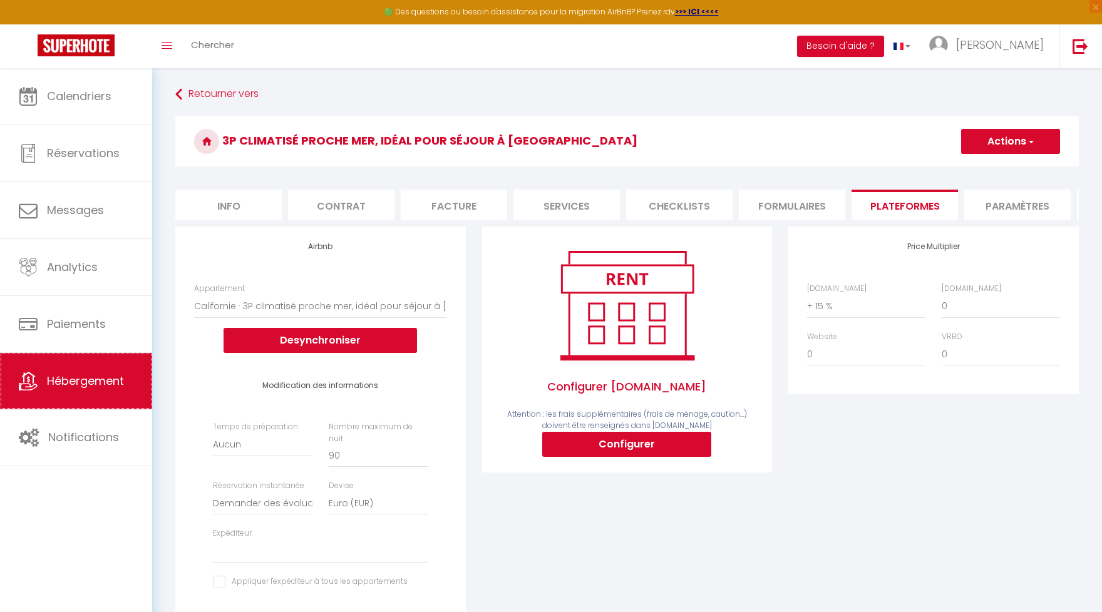
click at [83, 383] on span "Hébergement" at bounding box center [85, 381] width 77 height 16
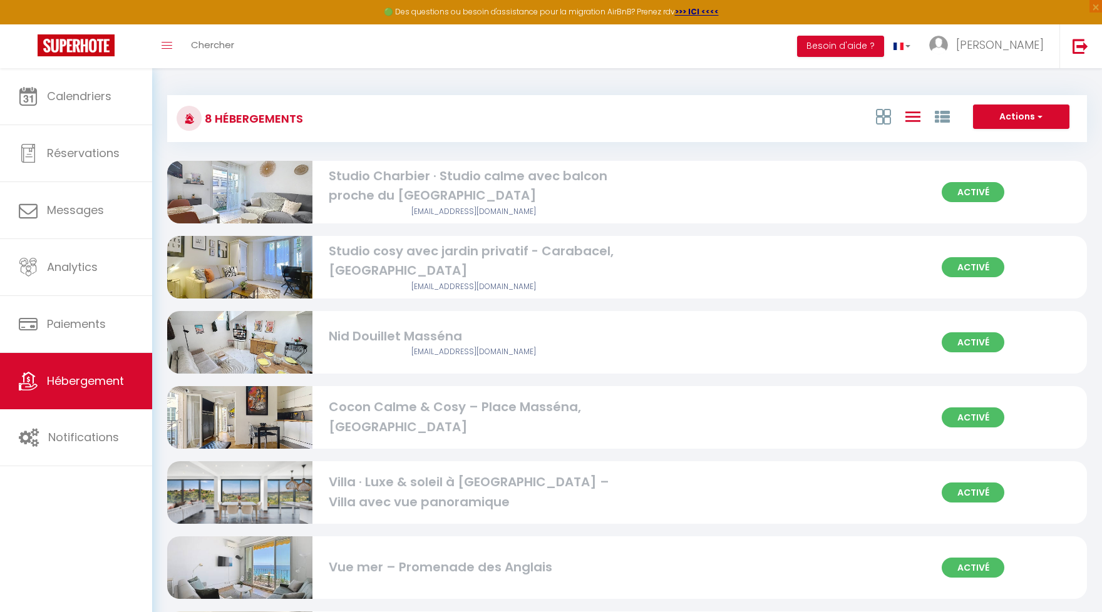
click at [537, 197] on div "Studio Charbier · Studio calme avec balcon proche du [GEOGRAPHIC_DATA]" at bounding box center [474, 186] width 290 height 39
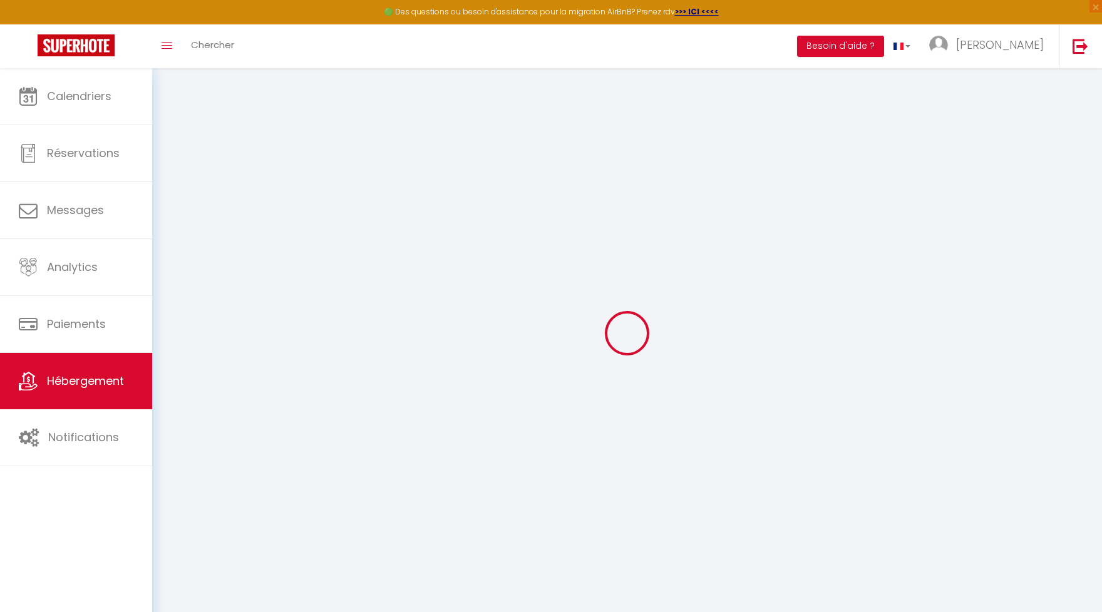
select select "+ 15 %"
select select "+ 18 %"
select select
checkbox input "false"
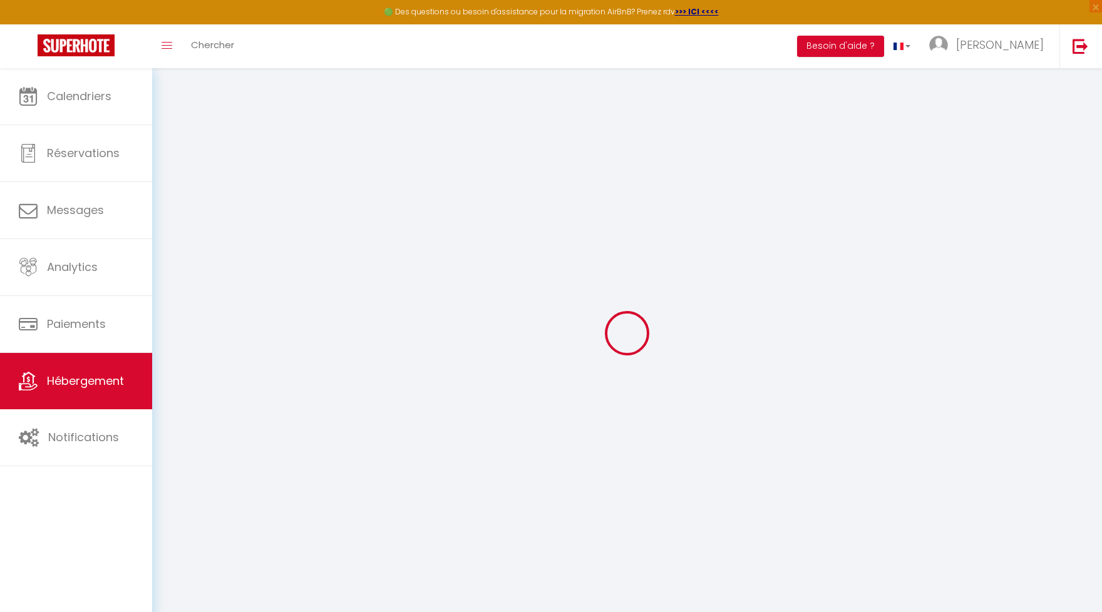
checkbox input "false"
select select "14:00"
select select
select select "11:00"
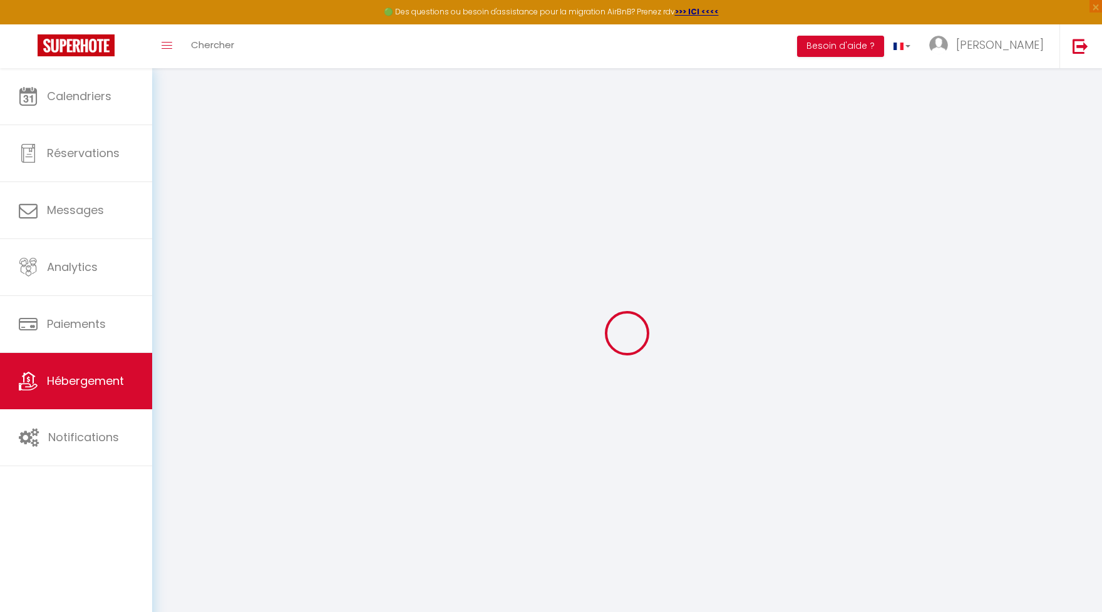
select select "30"
select select "120"
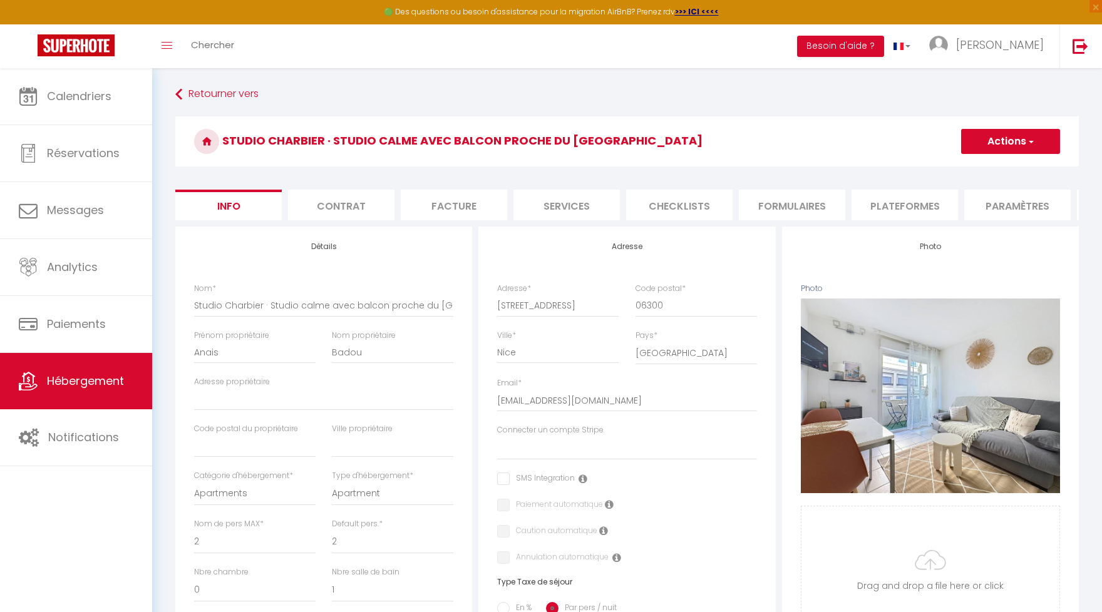
click at [883, 207] on li "Plateformes" at bounding box center [904, 205] width 106 height 31
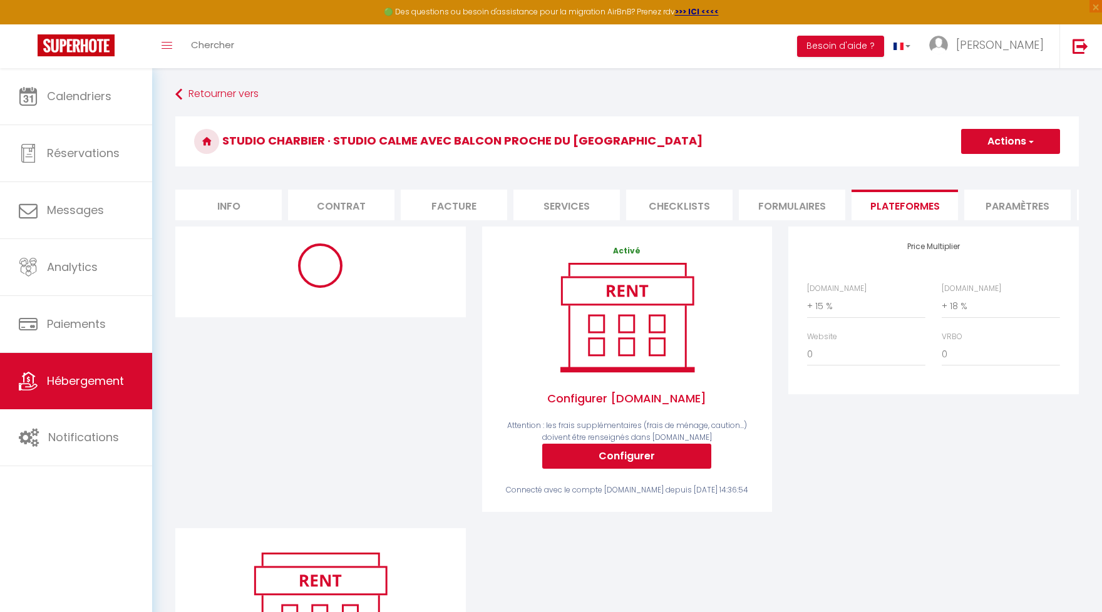
select select "well_reviewed_guests"
select select "EUR"
select select
select select "12215-27588206"
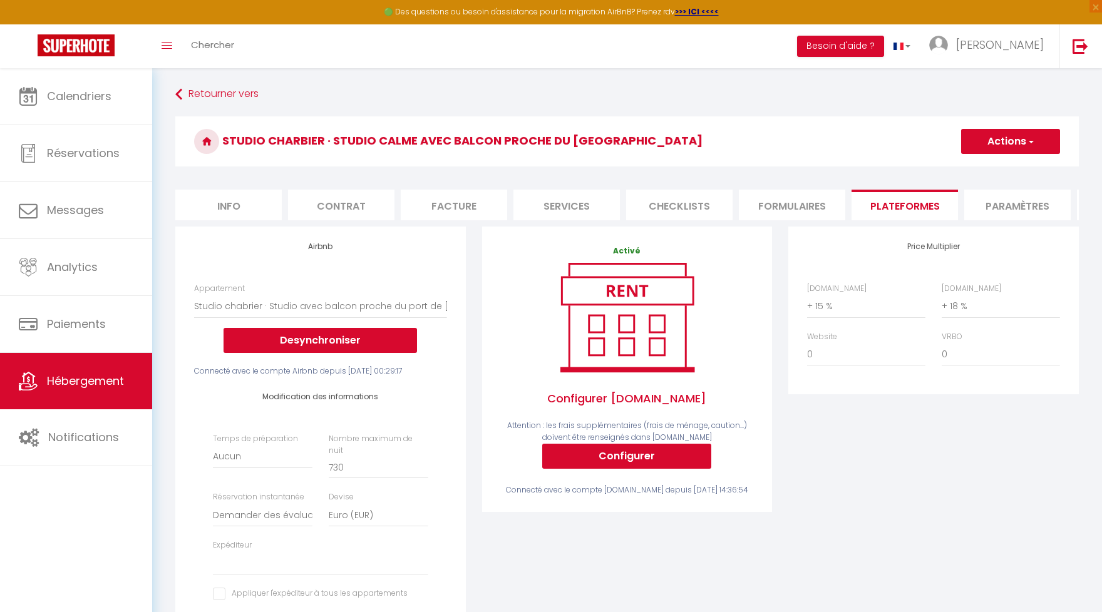
click at [80, 383] on span "Hébergement" at bounding box center [85, 381] width 77 height 16
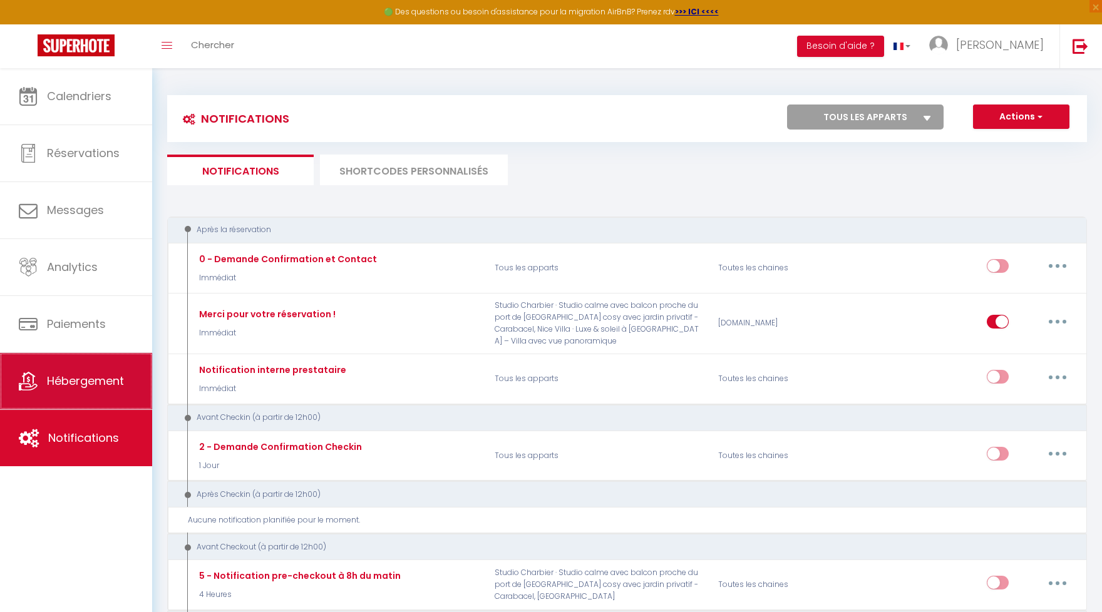
click at [86, 371] on link "Hébergement" at bounding box center [76, 381] width 152 height 56
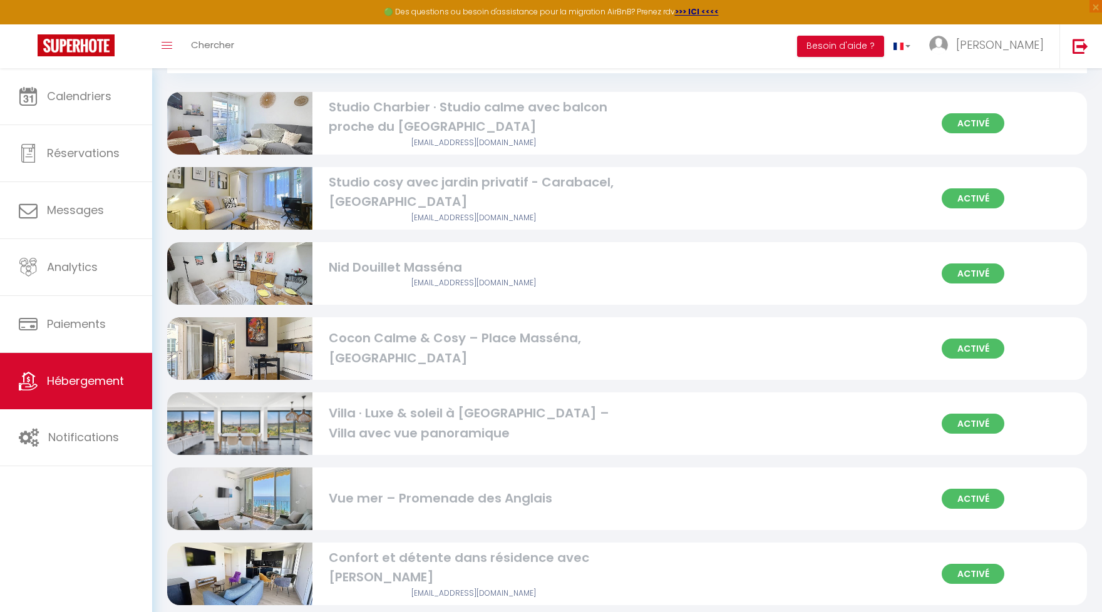
scroll to position [165, 0]
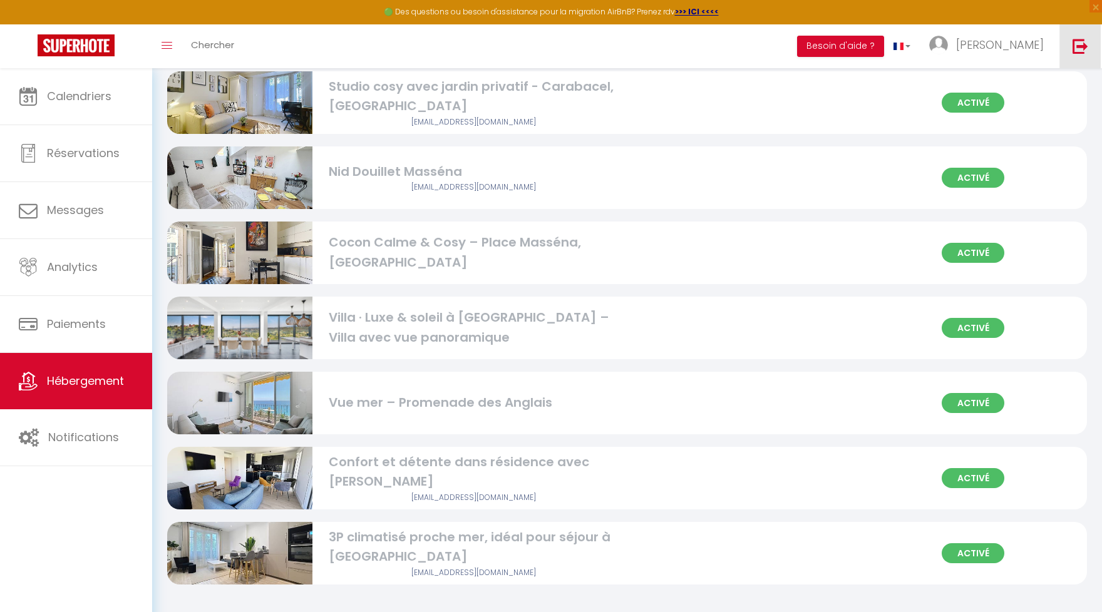
click at [1088, 48] on img at bounding box center [1080, 46] width 16 height 16
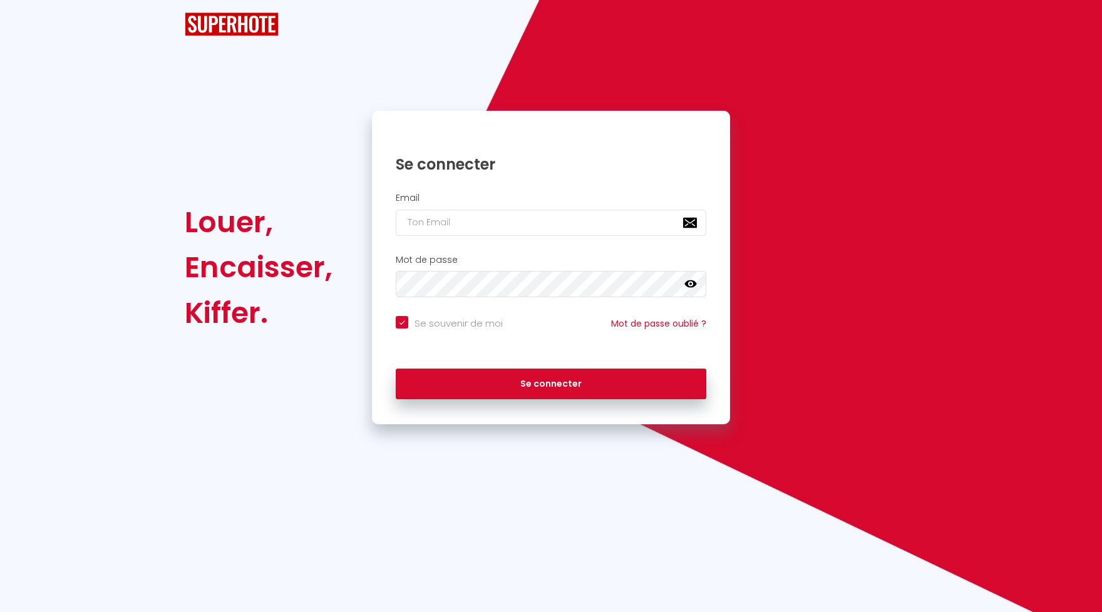
checkbox input "true"
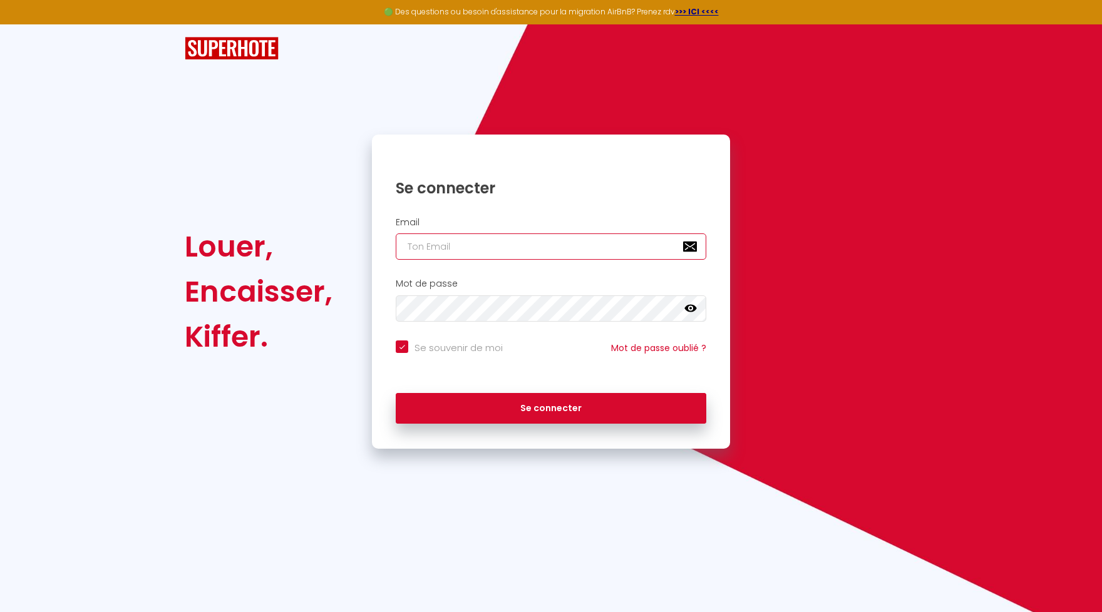
click at [533, 240] on input "email" at bounding box center [551, 247] width 311 height 26
paste input "[DOMAIN_NAME][EMAIL_ADDRESS][DOMAIN_NAME]"
type input "[DOMAIN_NAME][EMAIL_ADDRESS][DOMAIN_NAME]"
checkbox input "true"
type input "[DOMAIN_NAME][EMAIL_ADDRESS][DOMAIN_NAME]"
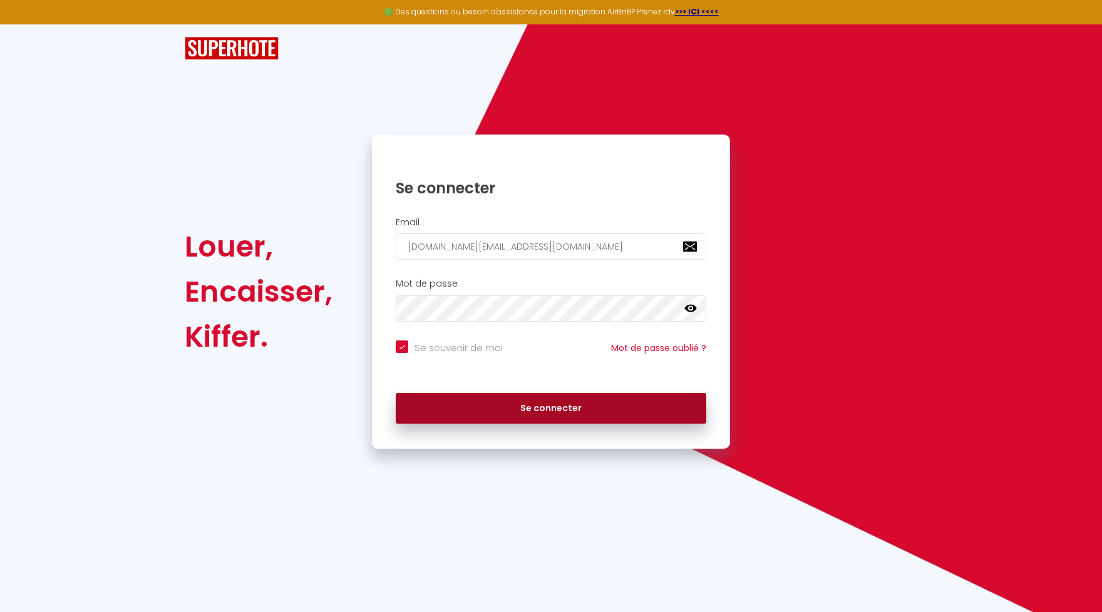
click at [625, 399] on button "Se connecter" at bounding box center [551, 408] width 311 height 31
checkbox input "true"
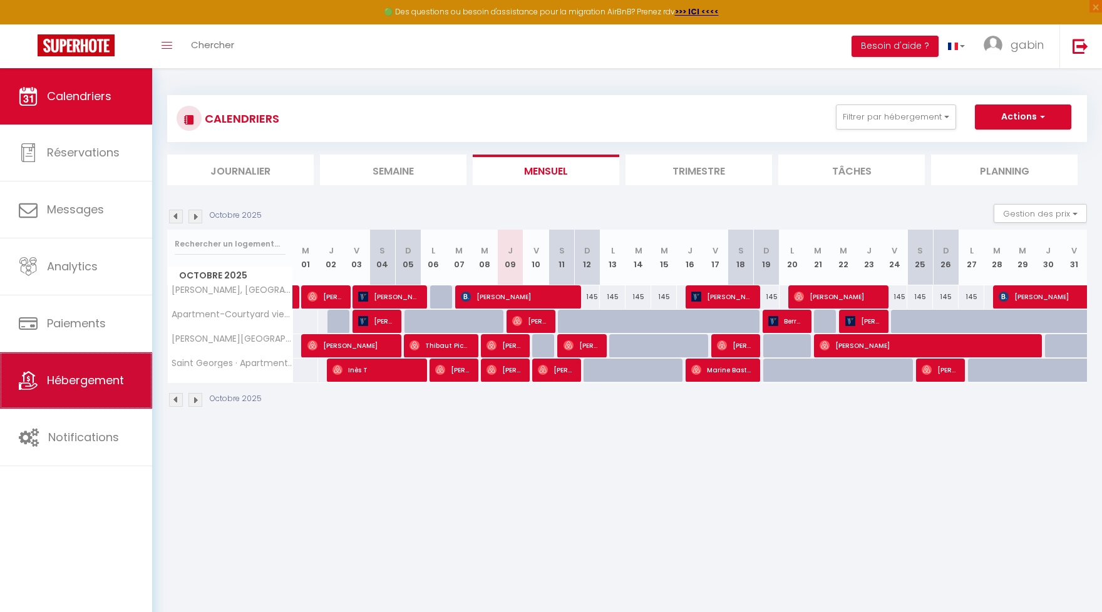
click at [138, 369] on link "Hébergement" at bounding box center [76, 380] width 152 height 56
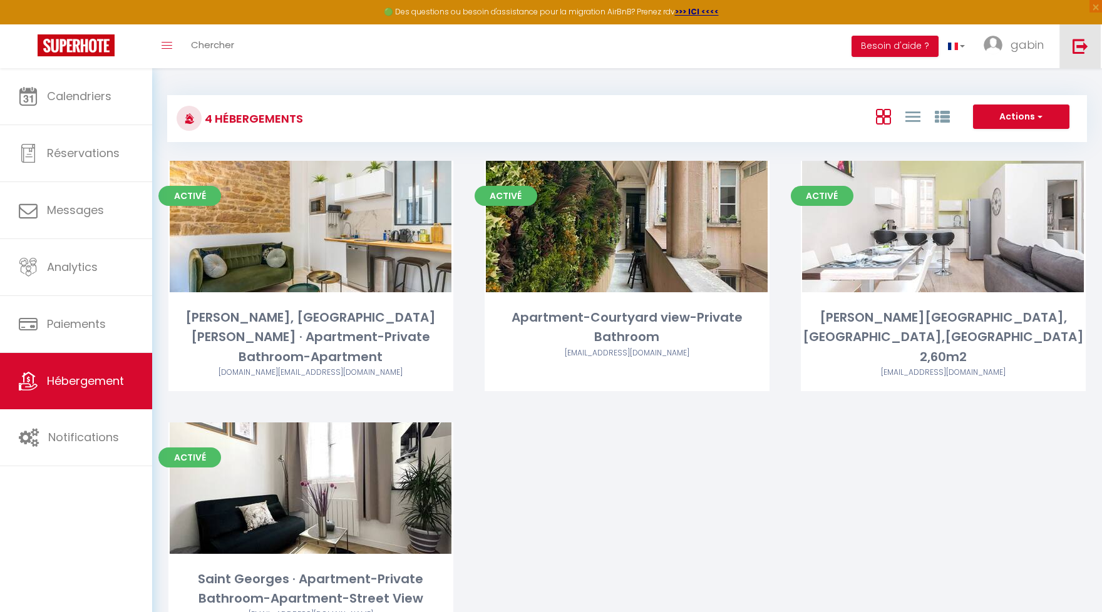
click at [1086, 48] on img at bounding box center [1080, 46] width 16 height 16
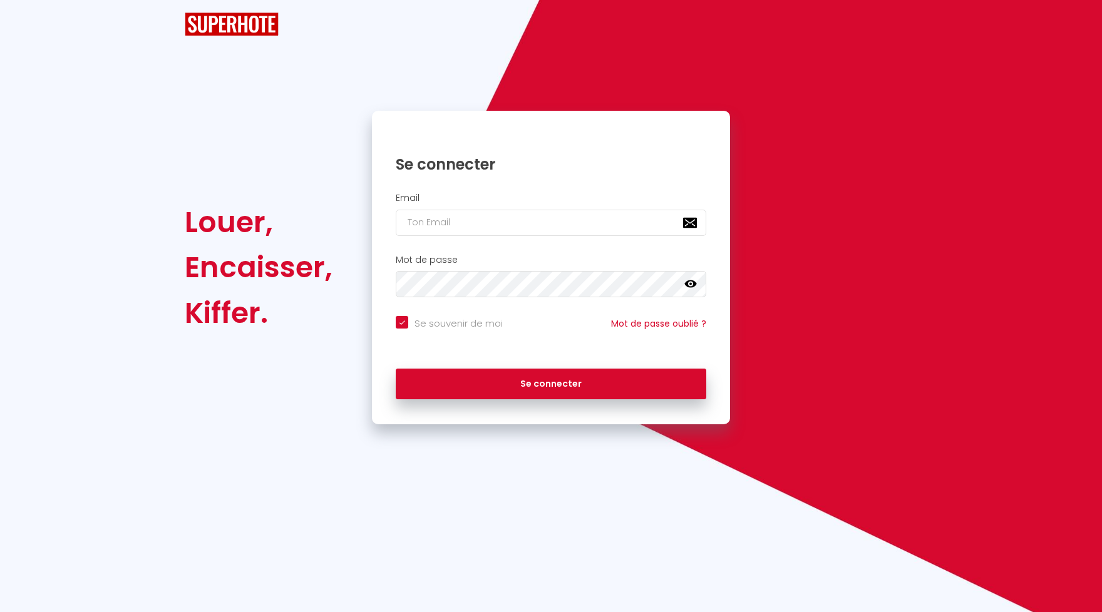
checkbox input "true"
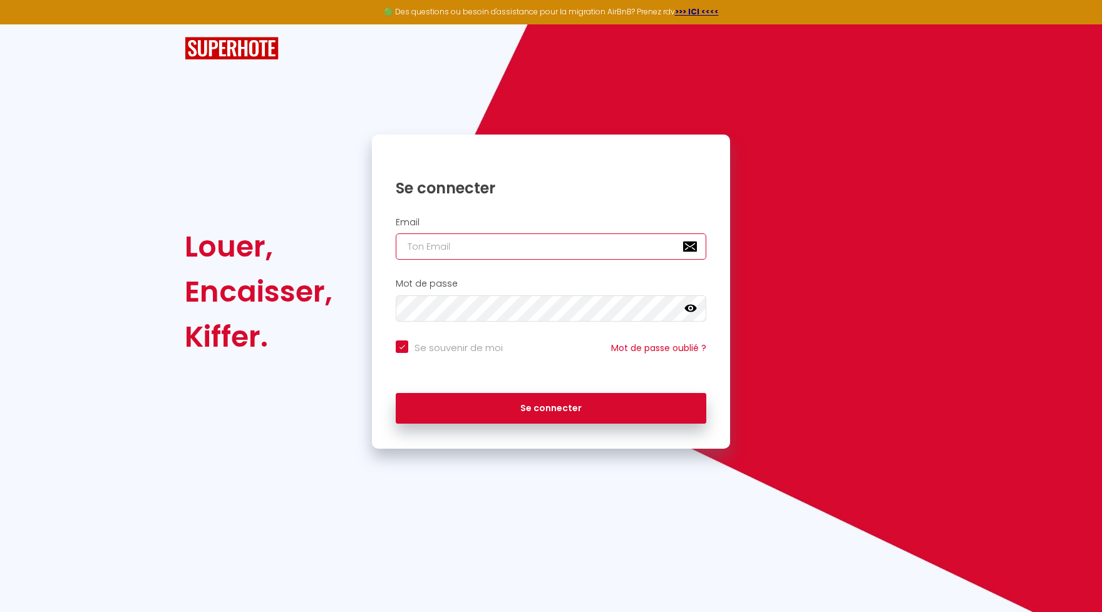
click at [455, 239] on input "email" at bounding box center [551, 247] width 311 height 26
paste input "[DOMAIN_NAME][EMAIL_ADDRESS][DOMAIN_NAME]"
type input "[DOMAIN_NAME][EMAIL_ADDRESS][DOMAIN_NAME]"
checkbox input "true"
type input "[DOMAIN_NAME][EMAIL_ADDRESS][DOMAIN_NAME]"
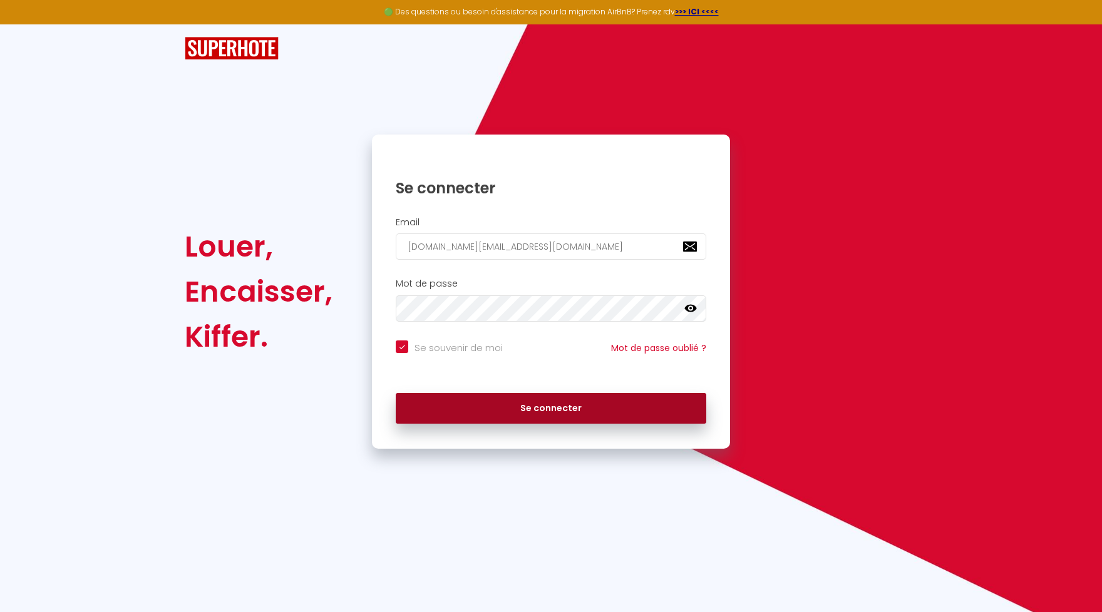
click at [582, 410] on button "Se connecter" at bounding box center [551, 408] width 311 height 31
checkbox input "true"
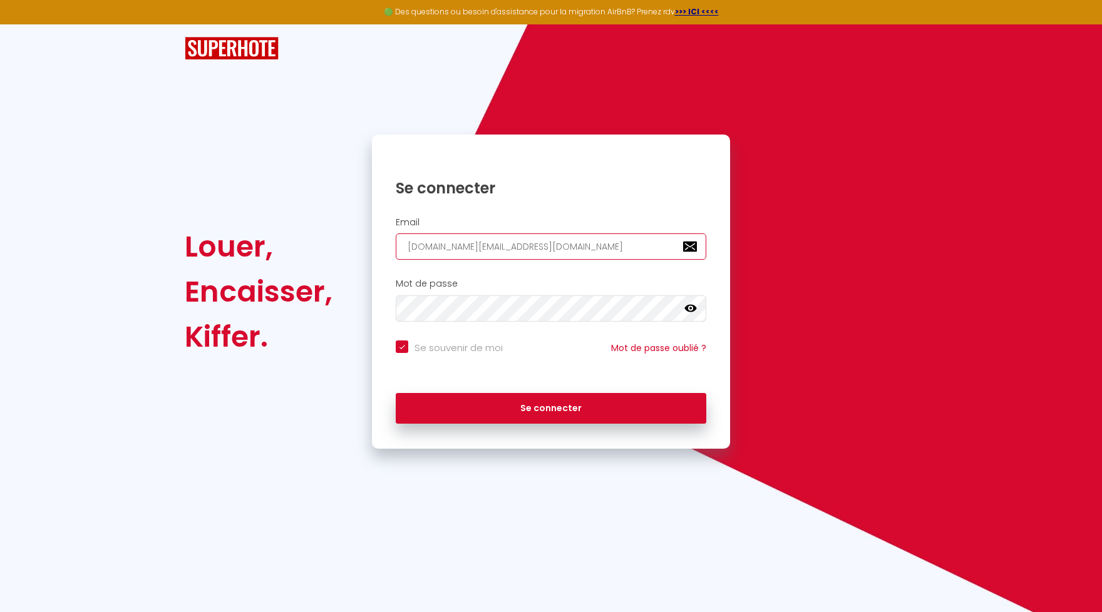
drag, startPoint x: 565, startPoint y: 247, endPoint x: 300, endPoint y: 237, distance: 265.0
click at [396, 237] on input "mellambert.ml@gmail.com" at bounding box center [551, 247] width 311 height 26
checkbox input "true"
paste input "gabin.cantero.pro@gmail.com"
type input "gabin.cantero.pro@gmail.com"
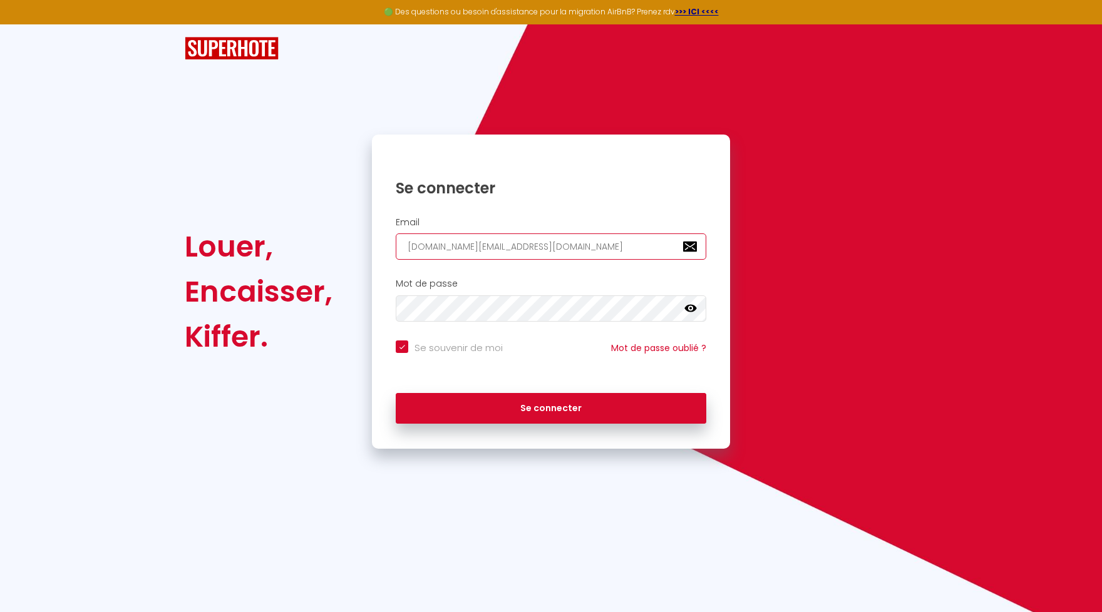
checkbox input "true"
click at [446, 245] on input "gabin.cantero.pro@gmail.com" at bounding box center [551, 247] width 311 height 26
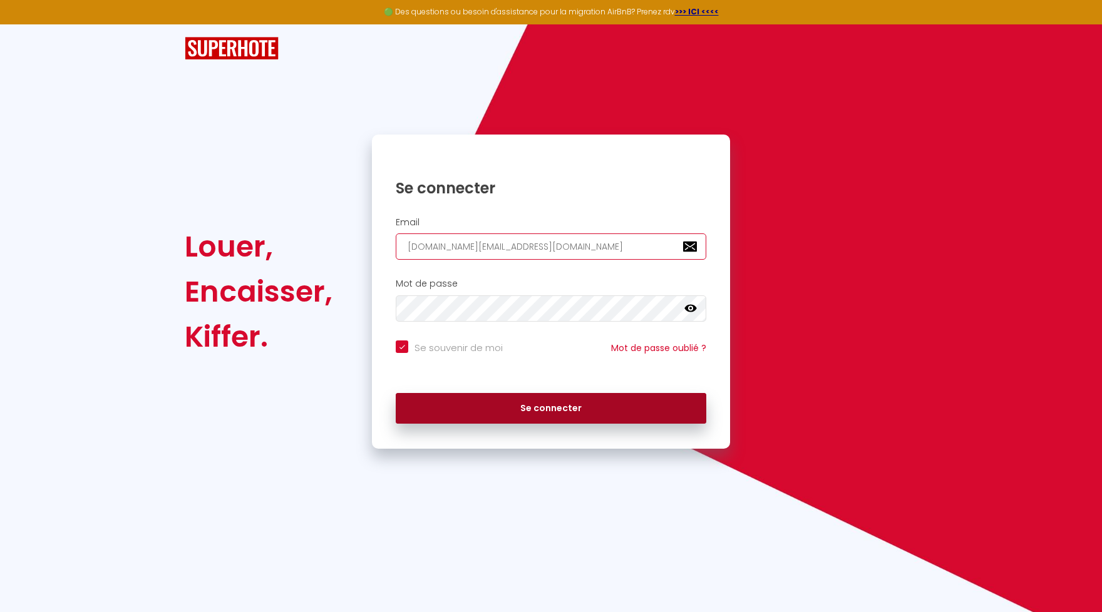
type input "gabin.cantero.pro@gmail.com"
click at [536, 411] on button "Se connecter" at bounding box center [551, 408] width 311 height 31
checkbox input "true"
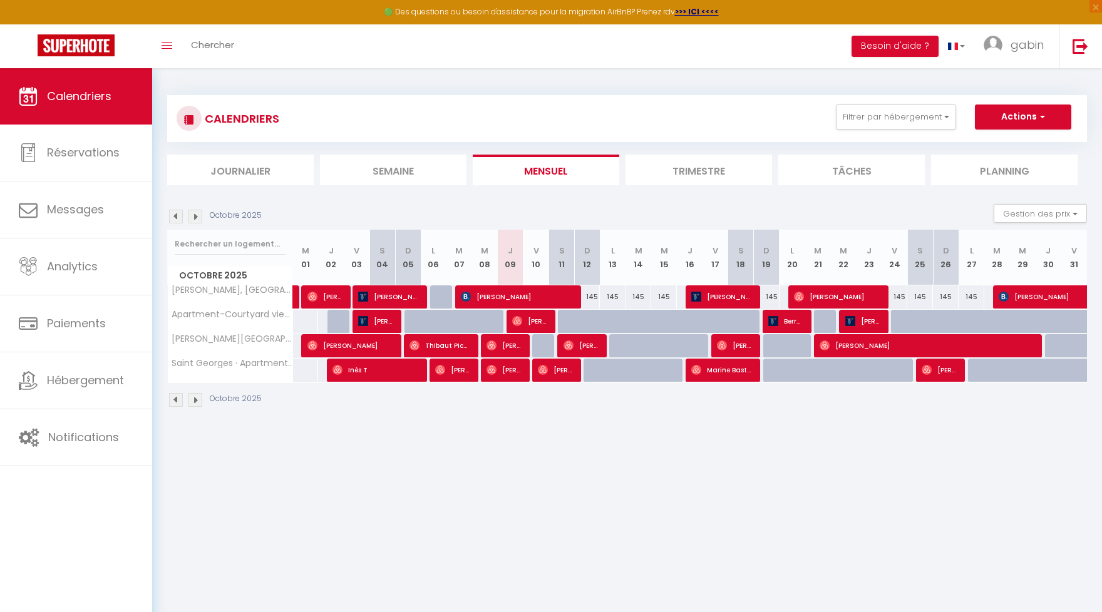
click at [691, 172] on li "Trimestre" at bounding box center [698, 170] width 146 height 31
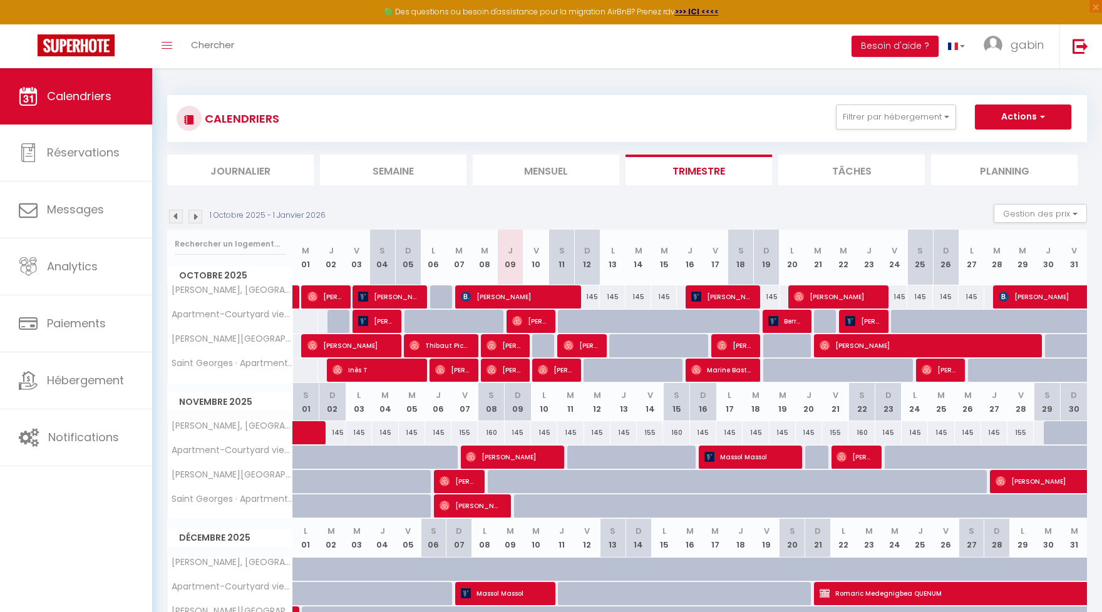
scroll to position [93, 0]
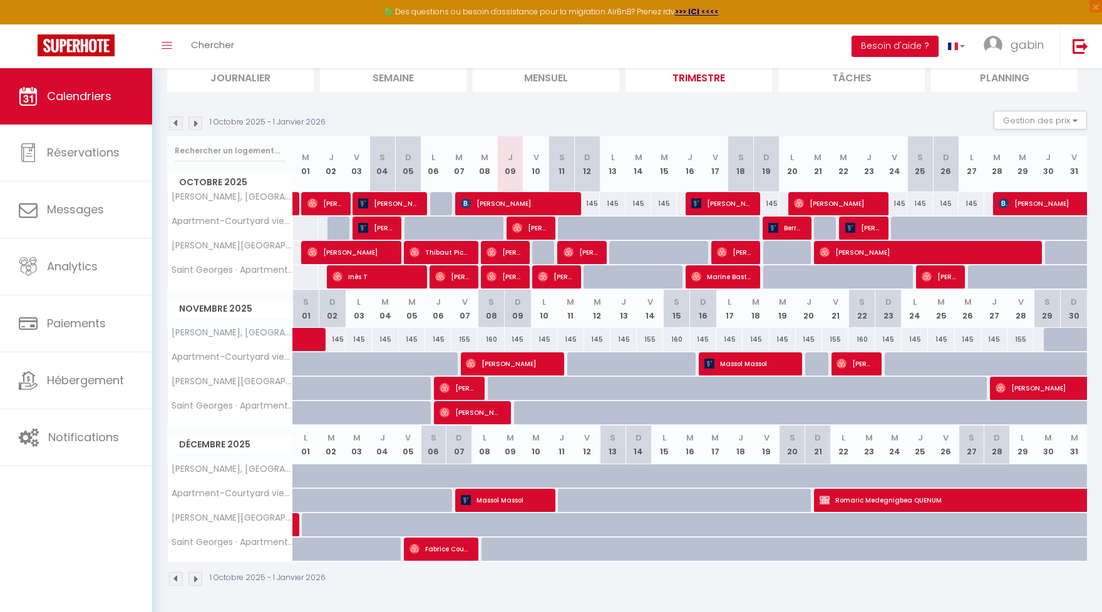
click at [194, 121] on img at bounding box center [195, 123] width 14 height 14
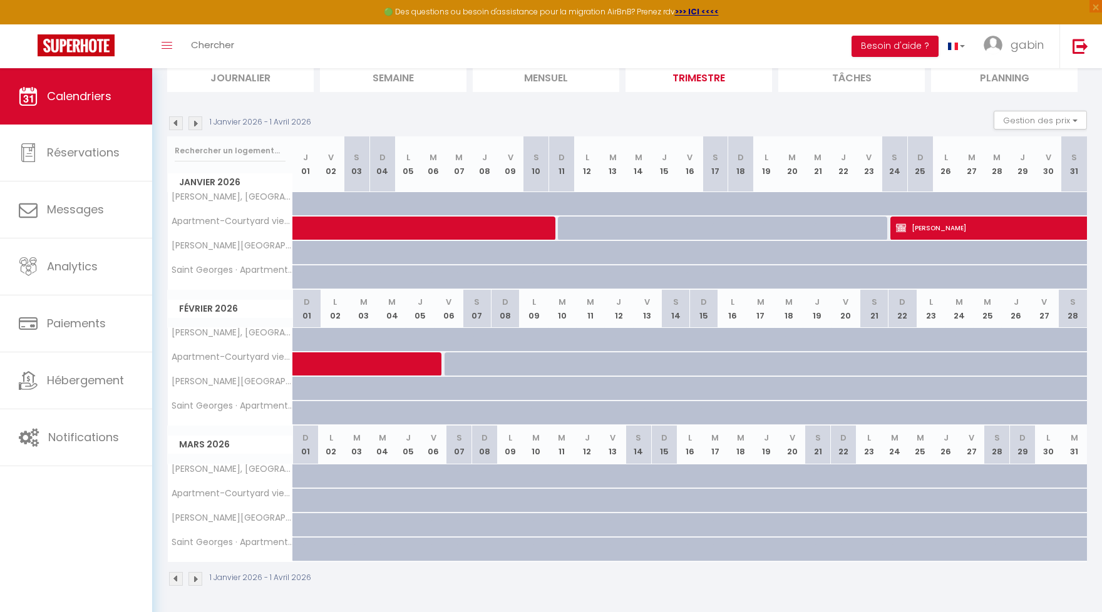
scroll to position [68, 0]
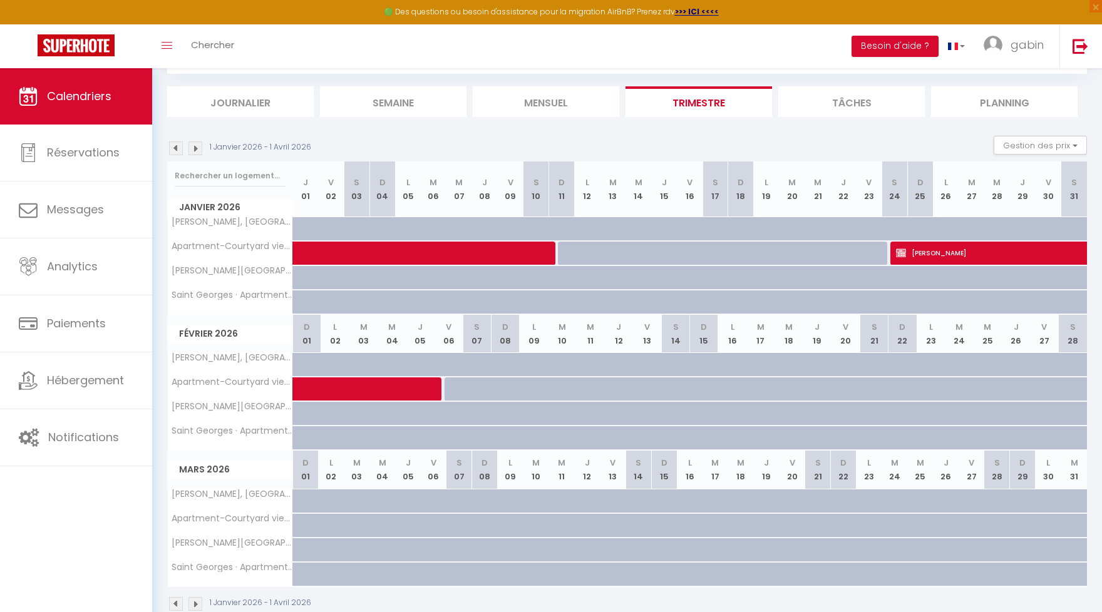
click at [193, 147] on img at bounding box center [195, 148] width 14 height 14
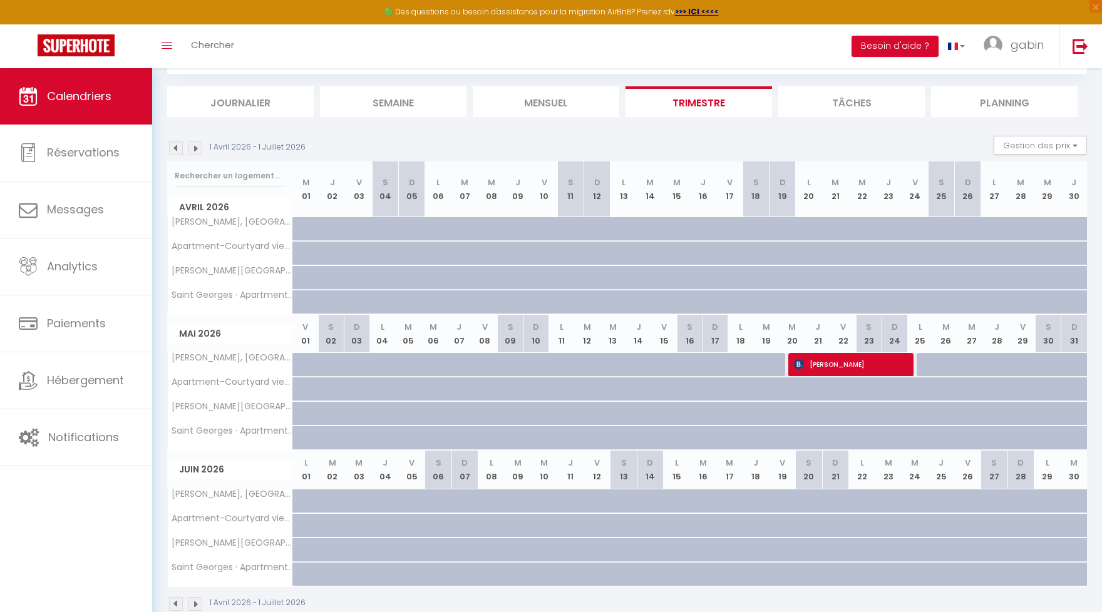
click at [182, 146] on img at bounding box center [176, 148] width 14 height 14
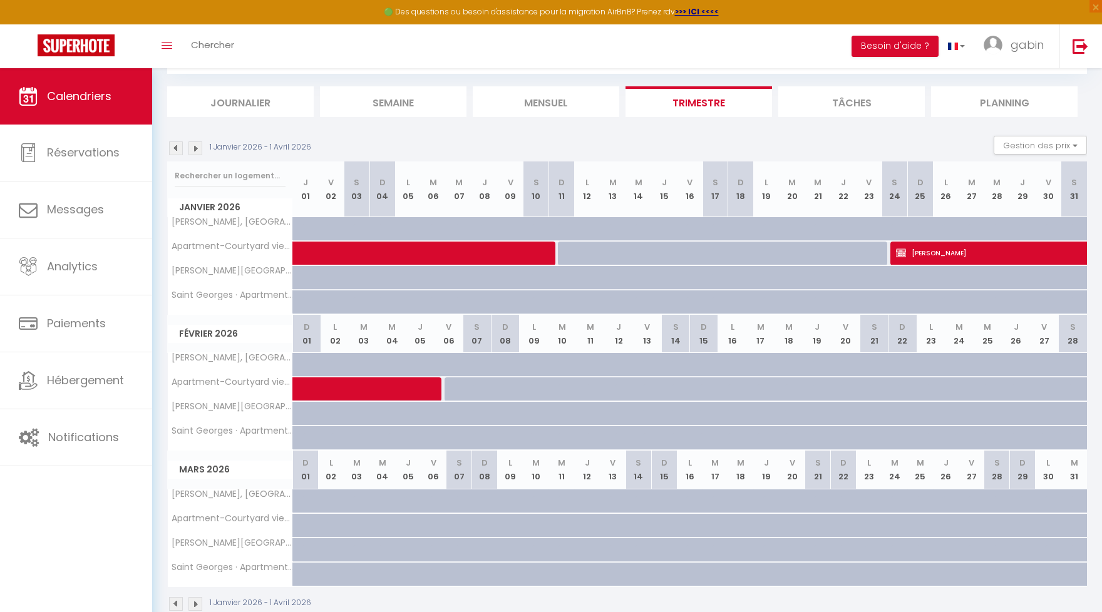
click at [182, 146] on img at bounding box center [176, 148] width 14 height 14
select select
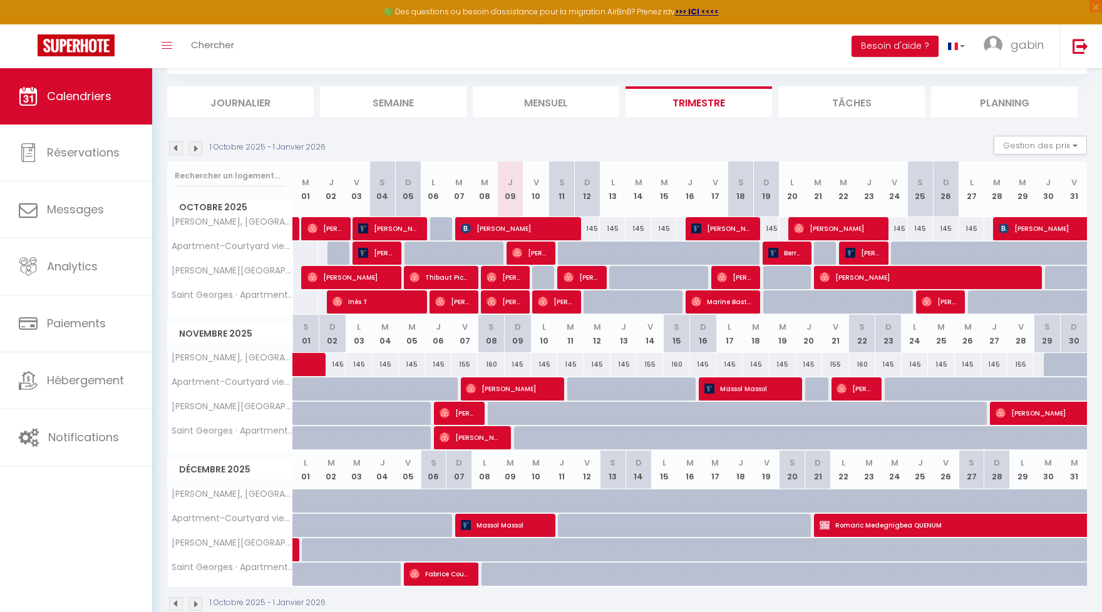
click at [612, 227] on div "145" at bounding box center [613, 228] width 26 height 23
type input "145"
select select "1"
type input "Lun 13 Octobre 2025"
type input "Mar 14 Octobre 2025"
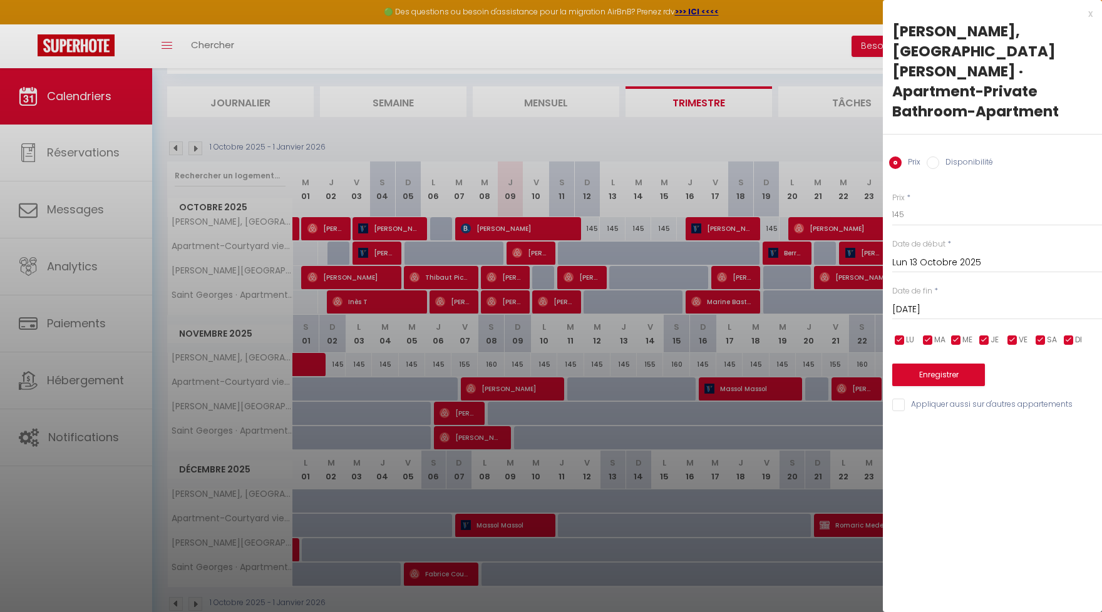
click at [945, 157] on label "Disponibilité" at bounding box center [966, 164] width 54 height 14
click at [939, 157] on input "Disponibilité" at bounding box center [933, 163] width 13 height 13
radio input "true"
radio input "false"
click at [892, 203] on select "Disponible Indisponible" at bounding box center [997, 215] width 210 height 24
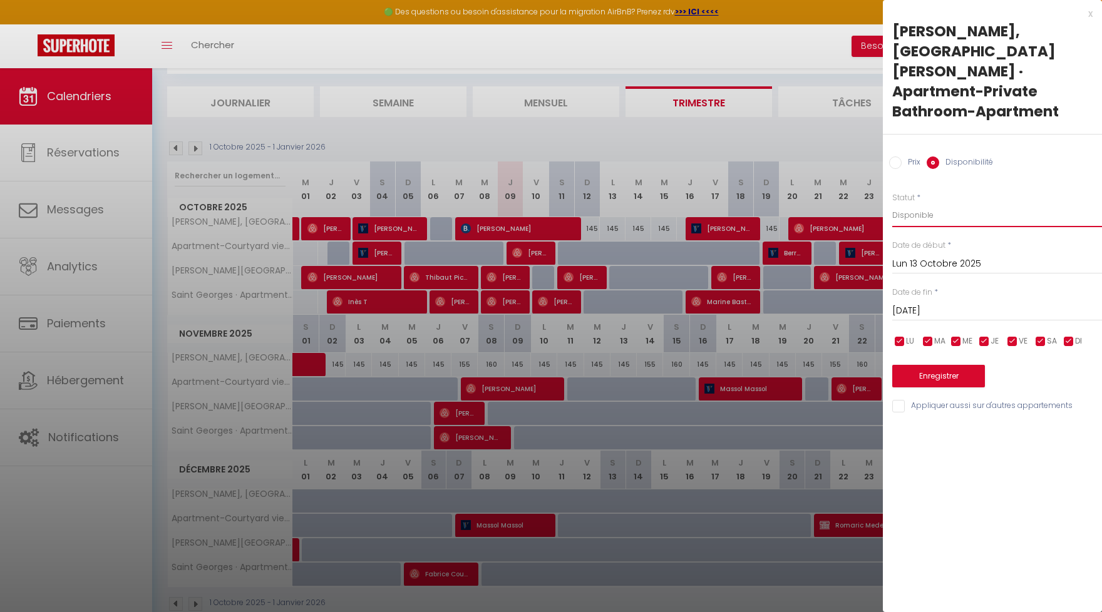
click option "Disponible" at bounding box center [0, 0] width 0 height 0
click at [928, 256] on input "Lun 13 Octobre 2025" at bounding box center [997, 264] width 210 height 16
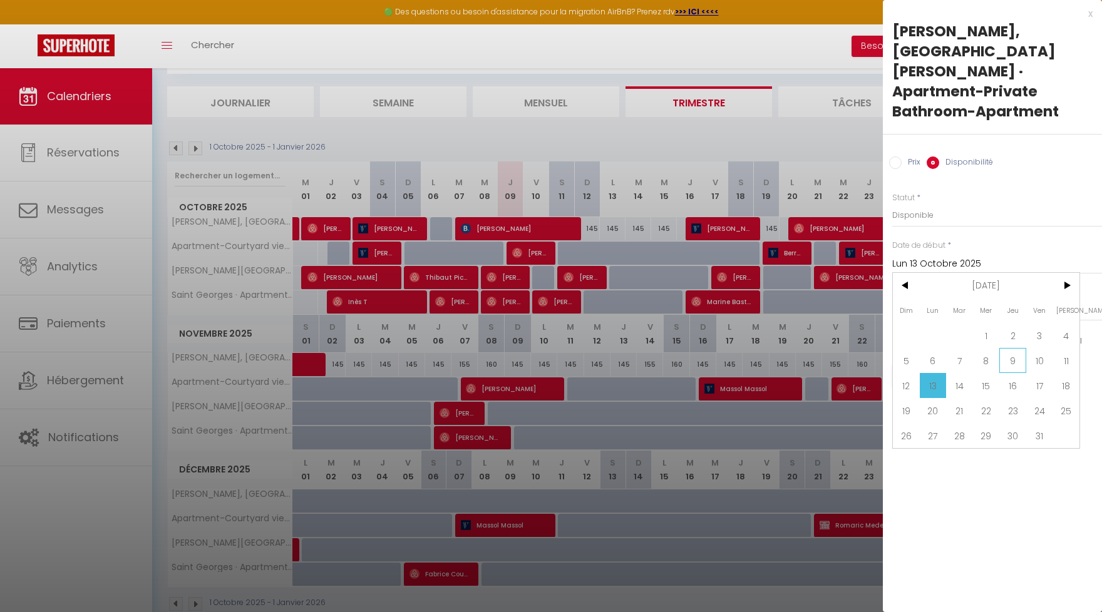
click at [1012, 348] on span "9" at bounding box center [1012, 360] width 27 height 25
type input "Jeu 09 Octobre 2025"
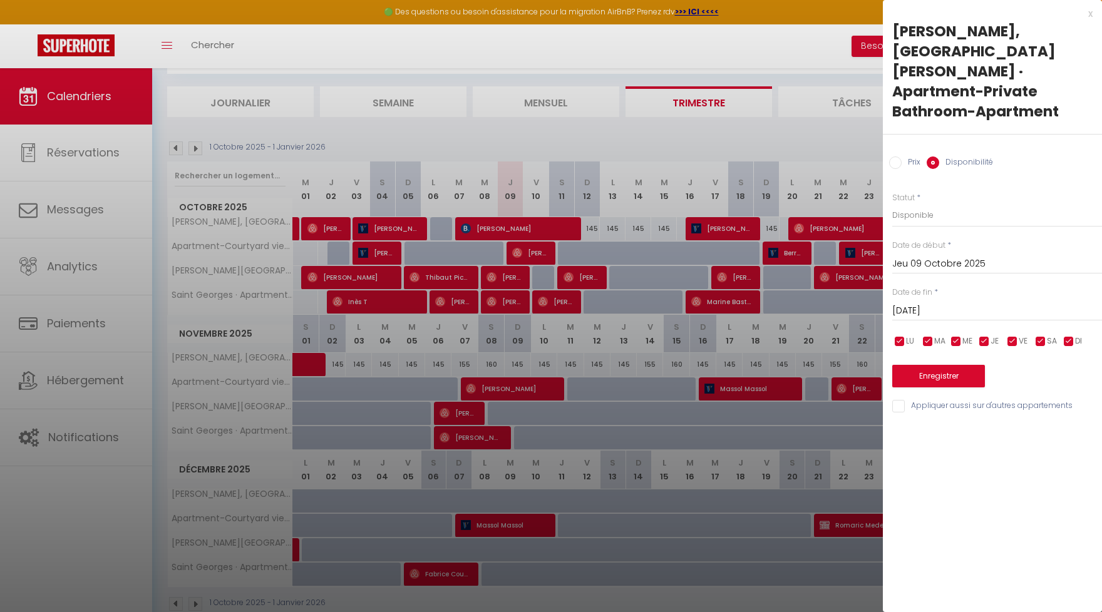
click at [977, 303] on input "Mar 14 Octobre 2025" at bounding box center [997, 311] width 210 height 16
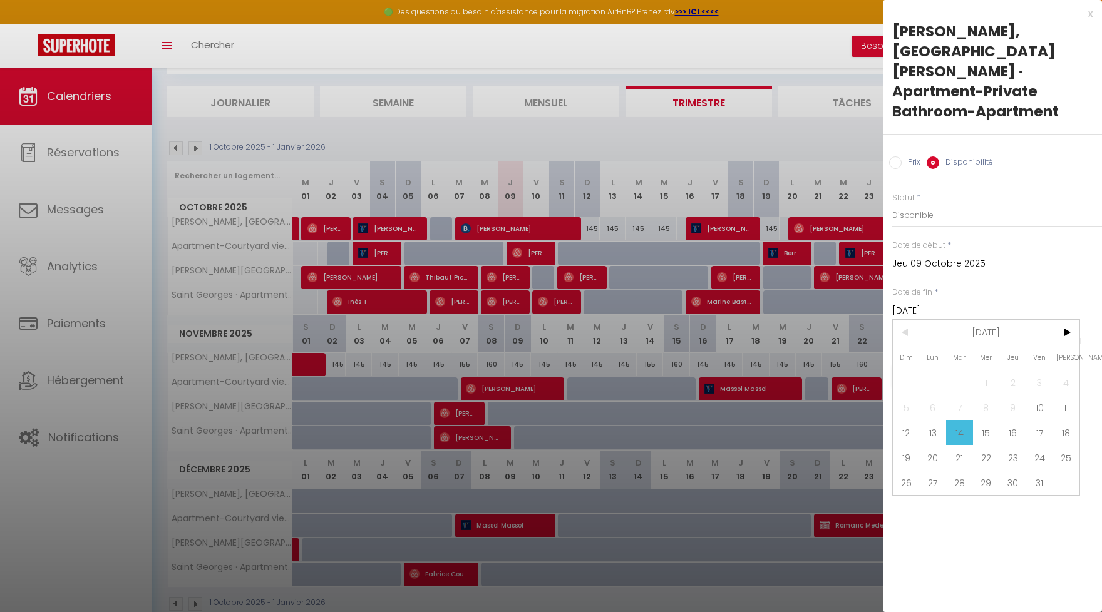
click at [1004, 320] on span "[DATE]" at bounding box center [986, 332] width 133 height 25
click at [1062, 320] on span ">" at bounding box center [1065, 332] width 27 height 25
click at [937, 420] on span "Octobre" at bounding box center [924, 432] width 62 height 25
click at [1068, 395] on span "9" at bounding box center [1065, 407] width 27 height 25
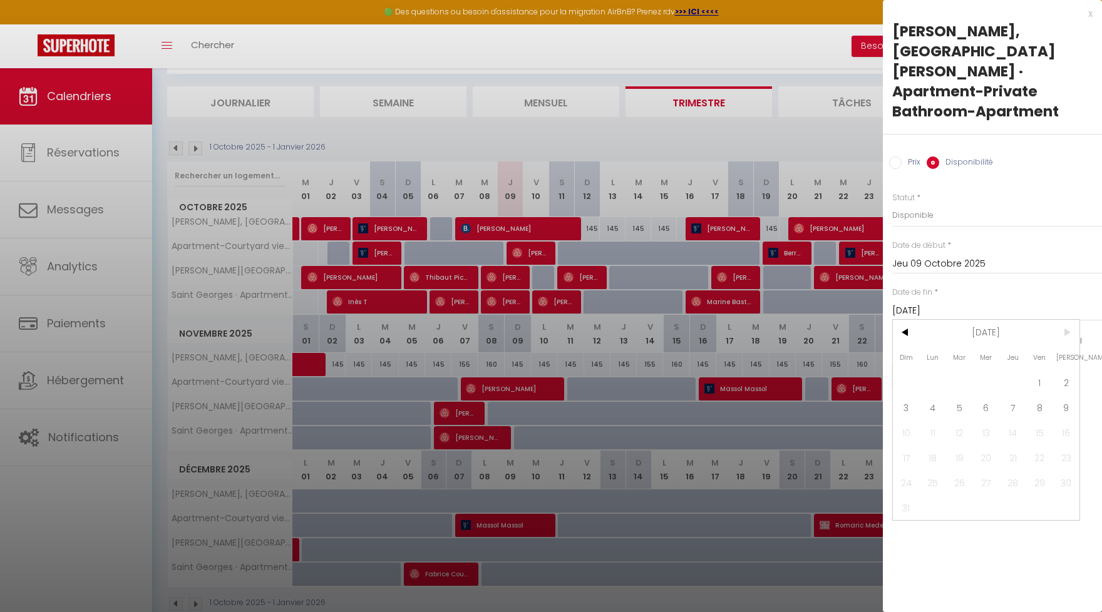
type input "Sam 09 Octobre 2027"
click at [902, 400] on input "Appliquer aussi sur d'autres appartements" at bounding box center [997, 406] width 210 height 13
checkbox input "true"
click at [922, 365] on button "Enregistrer" at bounding box center [938, 376] width 93 height 23
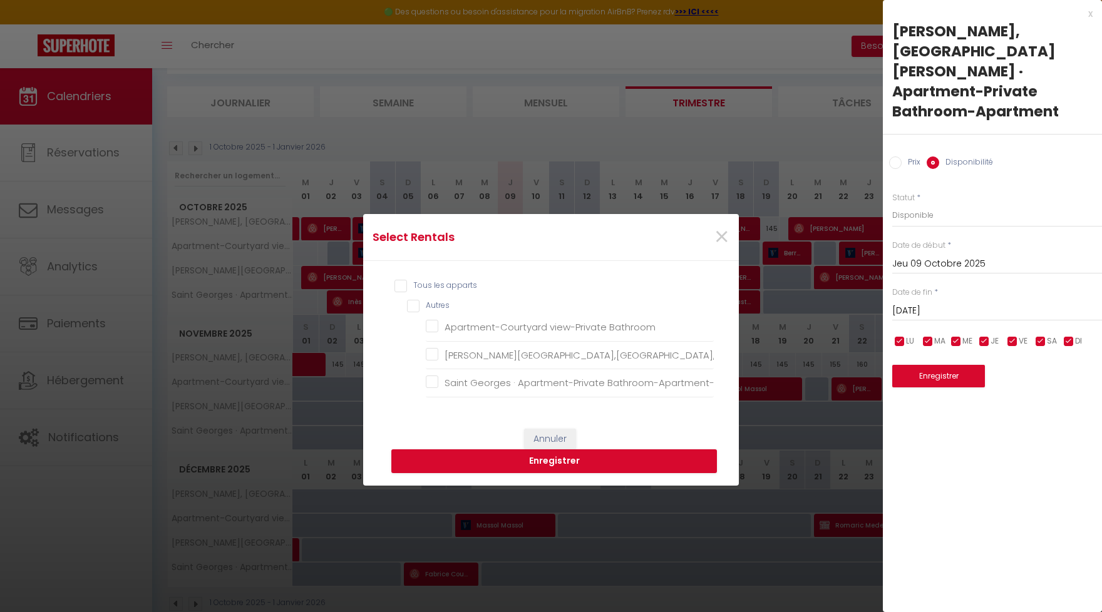
click at [403, 286] on input "Tous les apparts" at bounding box center [553, 286] width 319 height 13
checkbox input "true"
checkbox Bathroom "true"
checkbox 2\,60m2 "true"
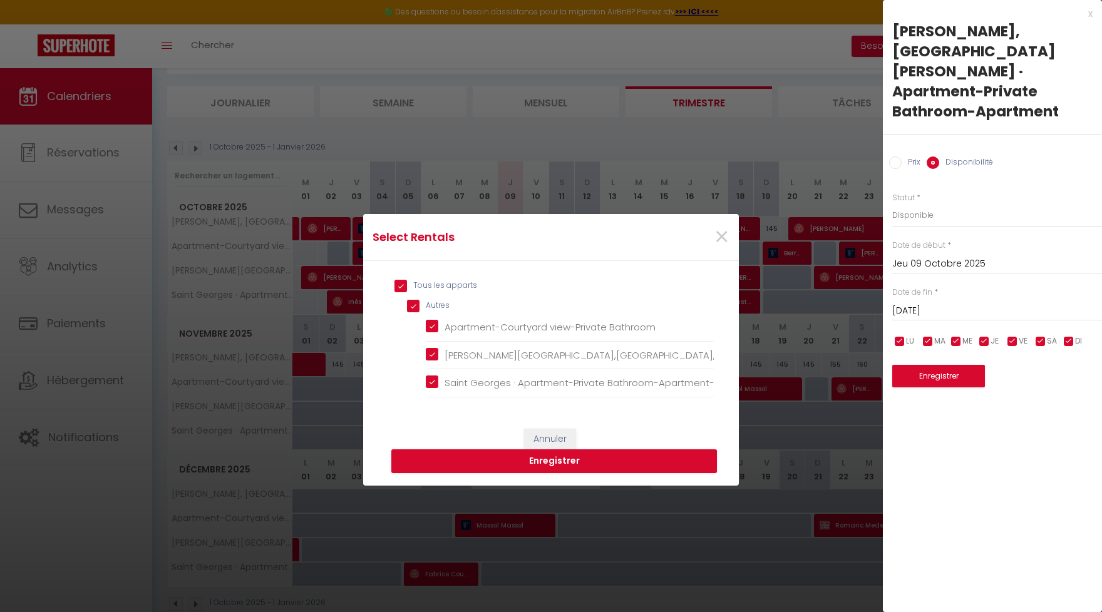
checkbox View "true"
click at [562, 458] on button "Enregistrer" at bounding box center [554, 462] width 326 height 24
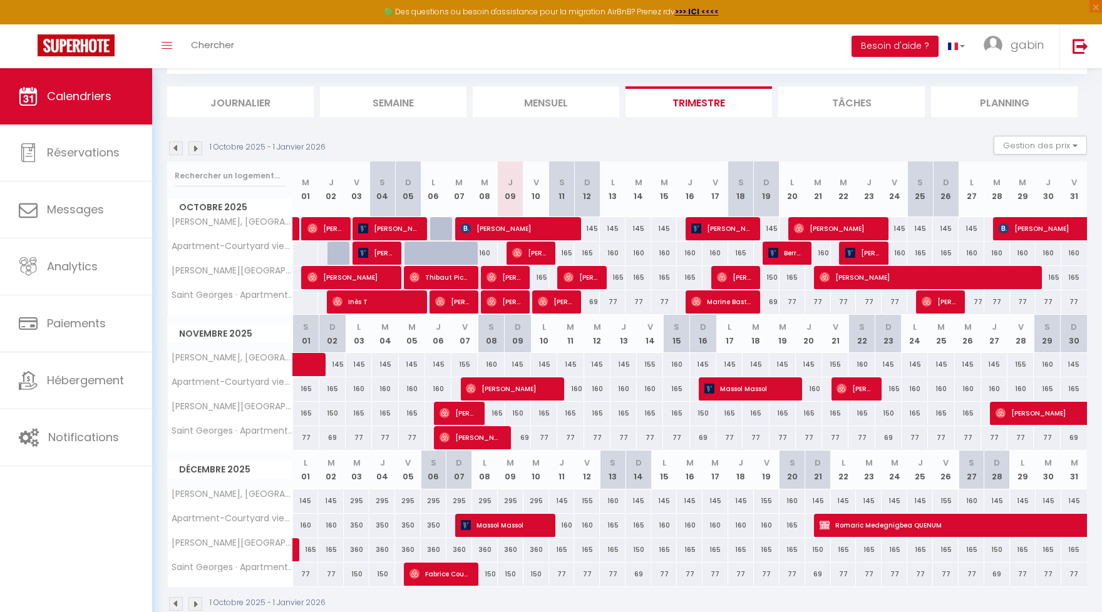
click at [193, 150] on img at bounding box center [195, 148] width 14 height 14
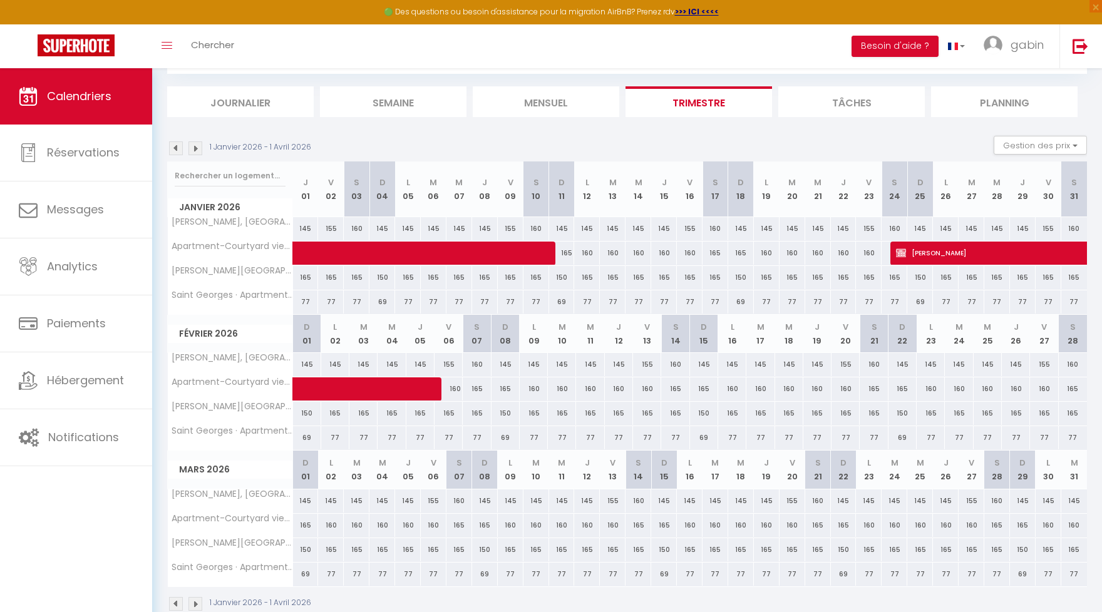
click at [193, 150] on img at bounding box center [195, 148] width 14 height 14
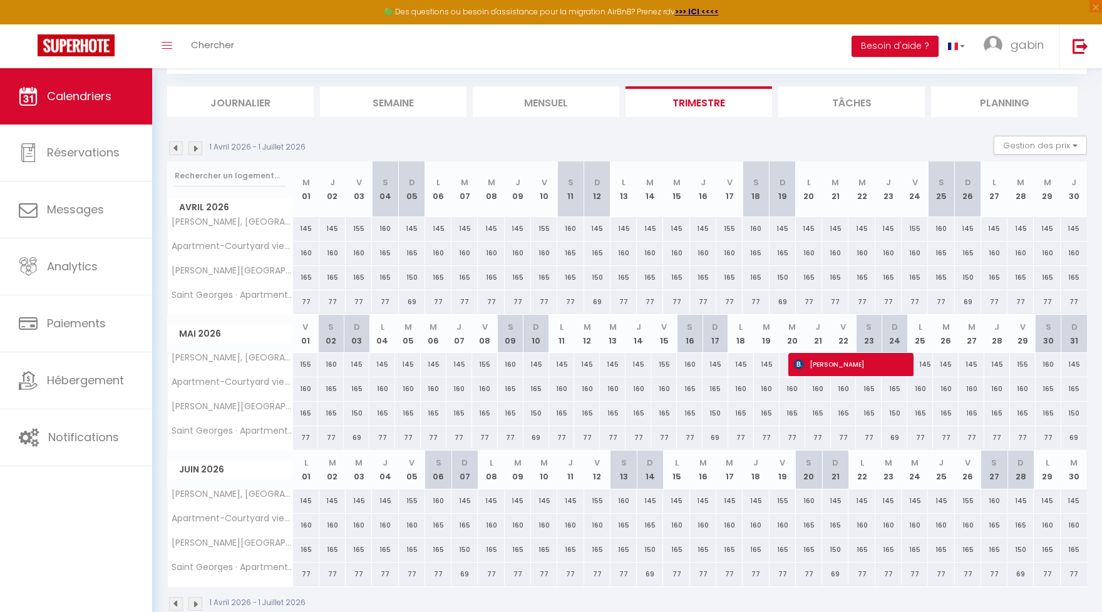
click at [193, 150] on img at bounding box center [195, 148] width 14 height 14
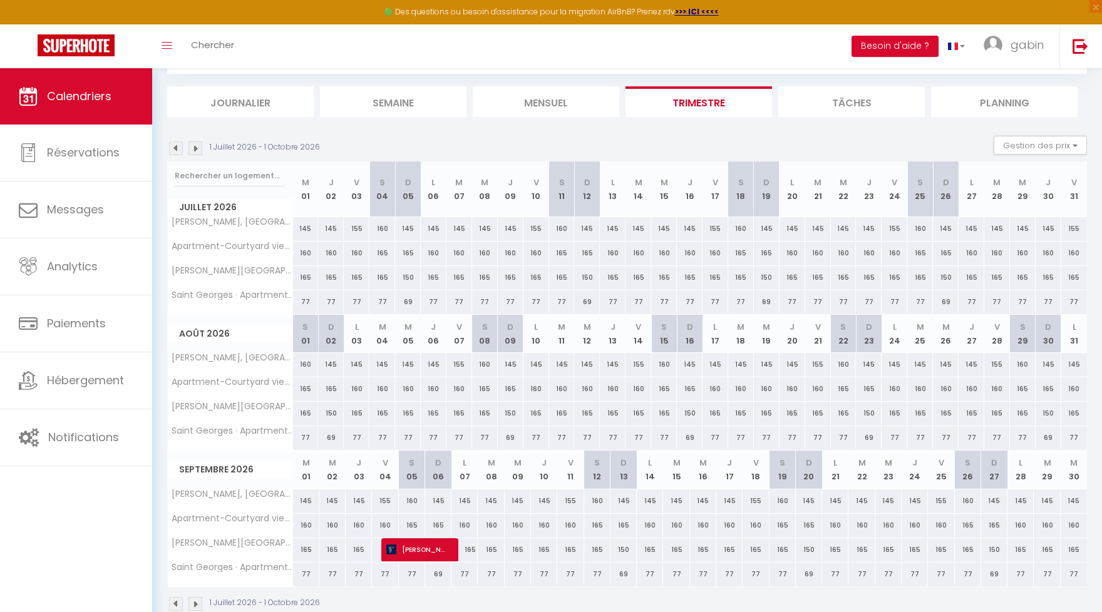
click at [193, 150] on img at bounding box center [195, 148] width 14 height 14
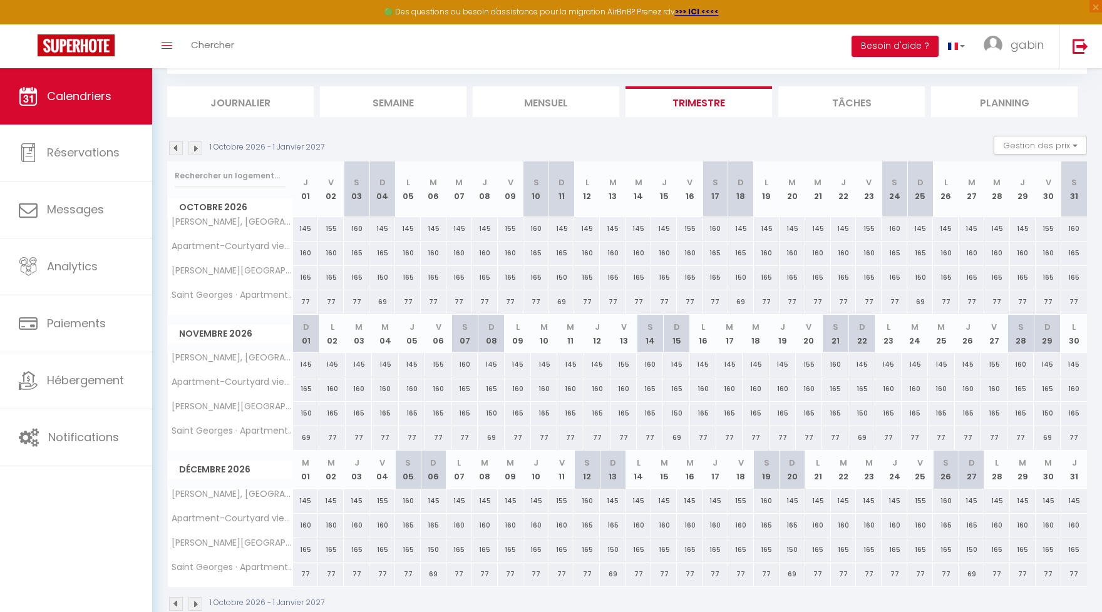
click at [193, 150] on img at bounding box center [195, 148] width 14 height 14
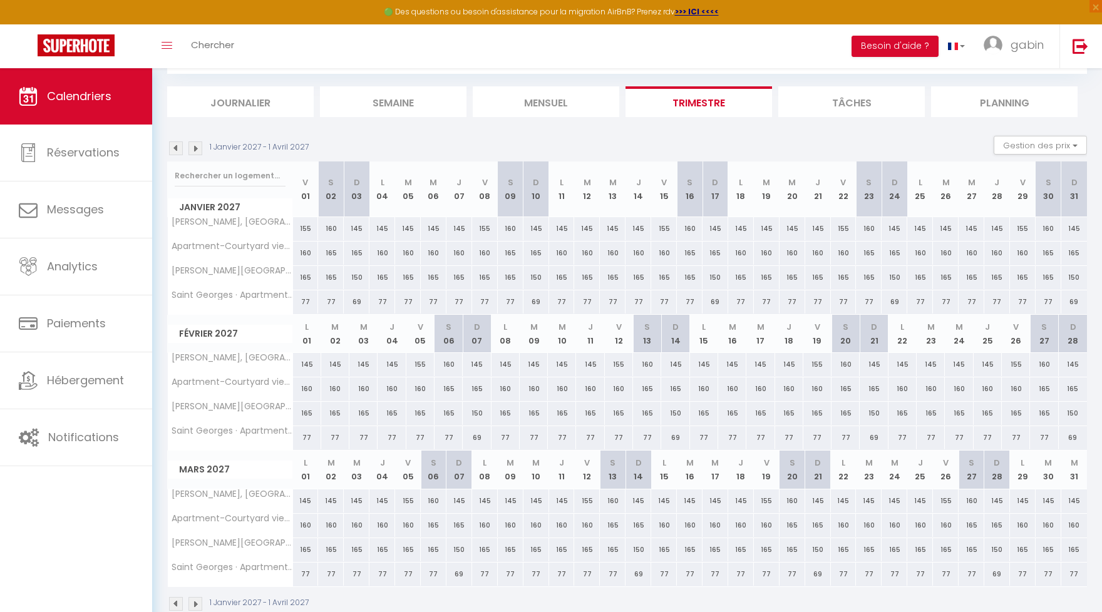
click at [193, 148] on img at bounding box center [195, 148] width 14 height 14
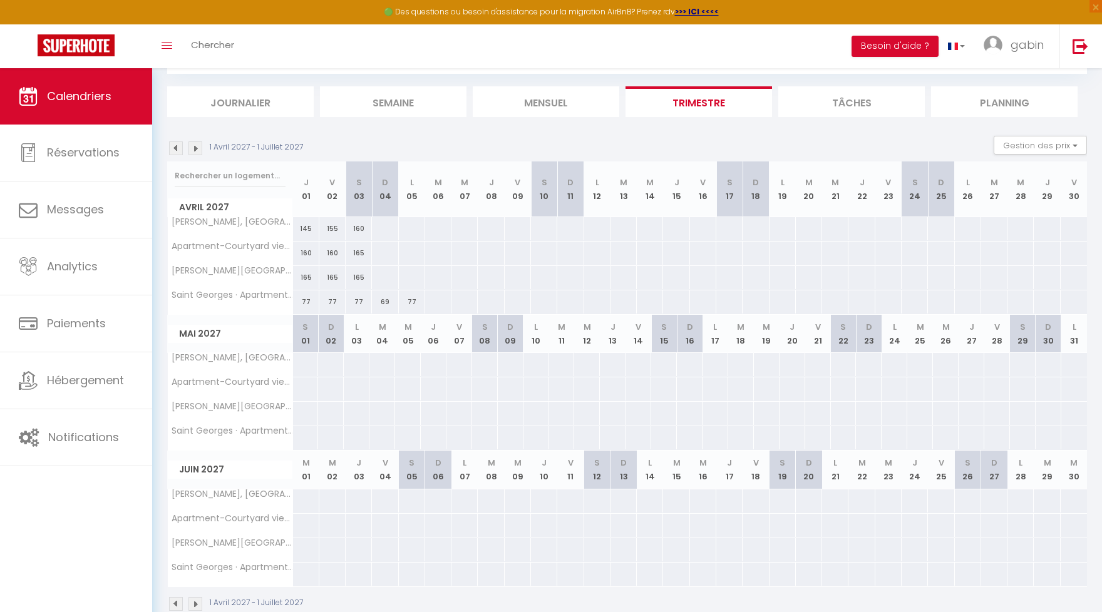
click at [180, 148] on img at bounding box center [176, 148] width 14 height 14
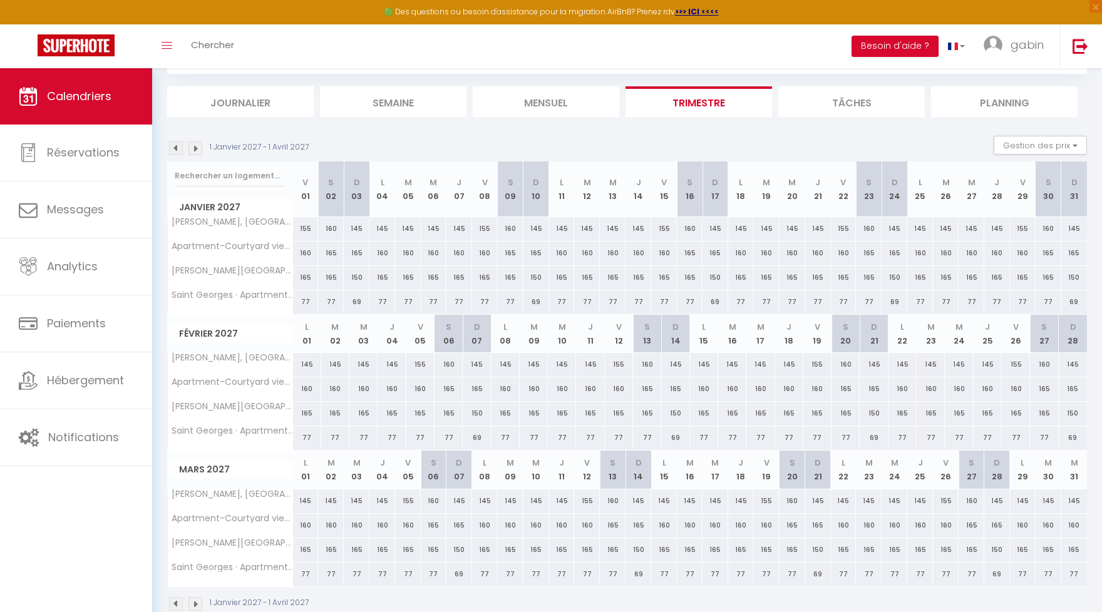
click at [193, 146] on img at bounding box center [195, 148] width 14 height 14
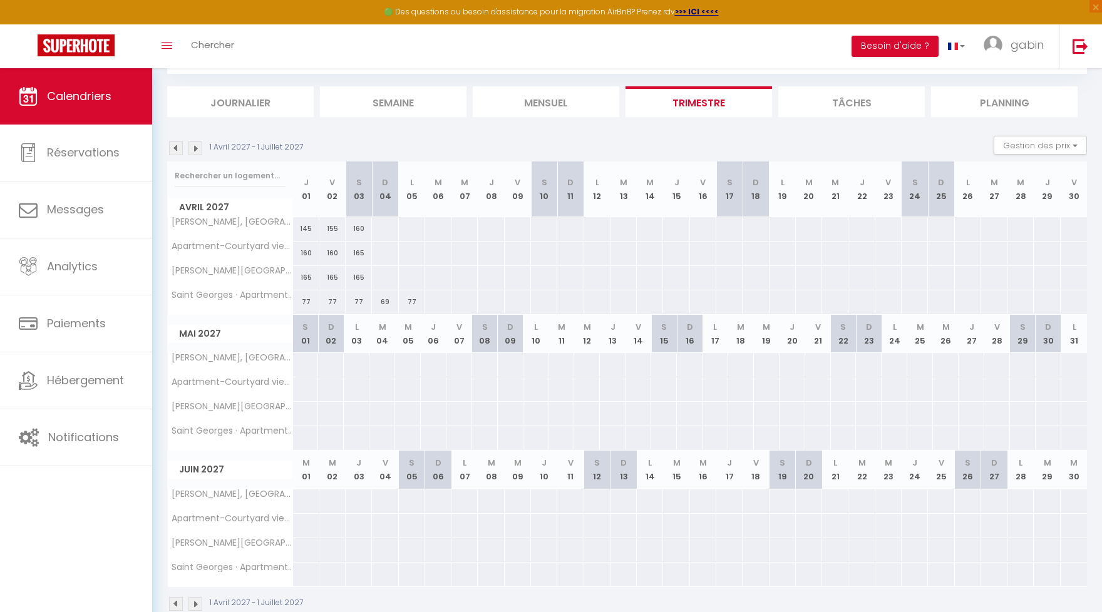
click at [174, 146] on img at bounding box center [176, 148] width 14 height 14
click at [177, 148] on img at bounding box center [176, 148] width 14 height 14
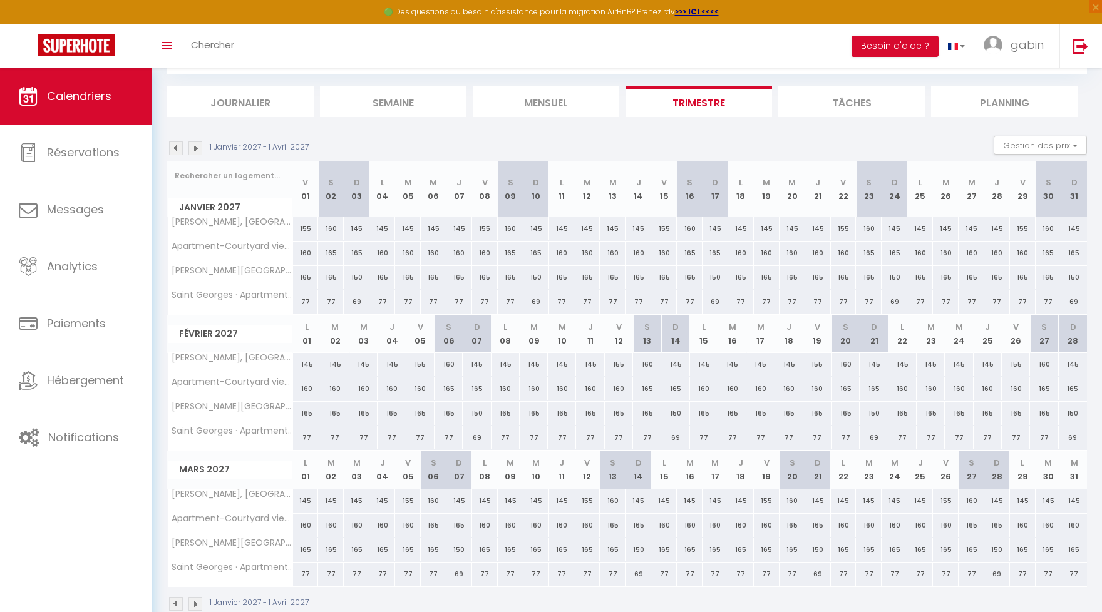
click at [194, 149] on img at bounding box center [195, 148] width 14 height 14
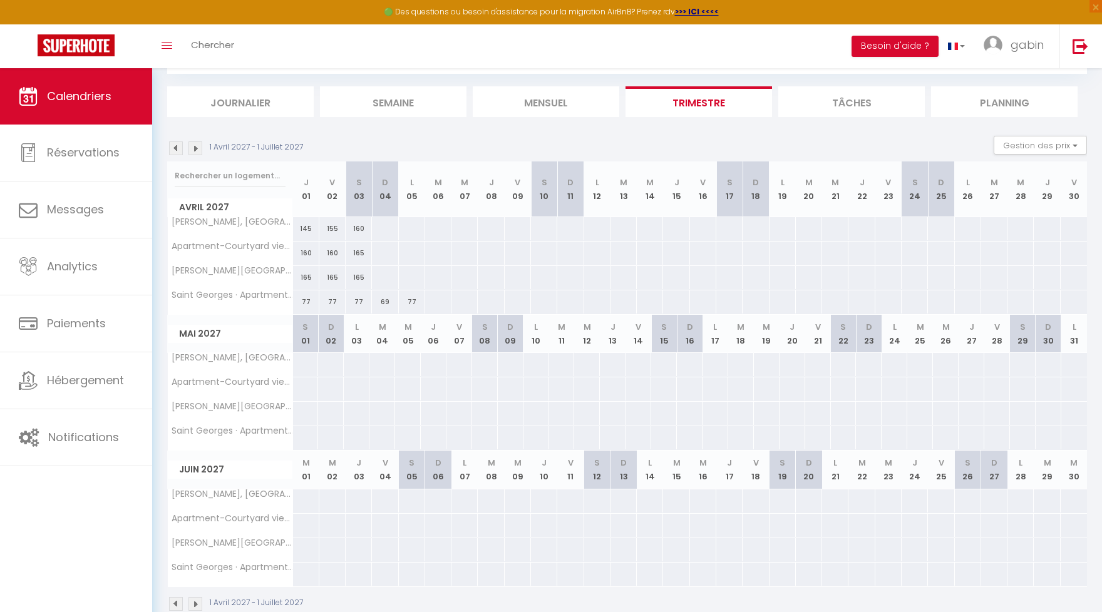
click at [194, 149] on img at bounding box center [195, 148] width 14 height 14
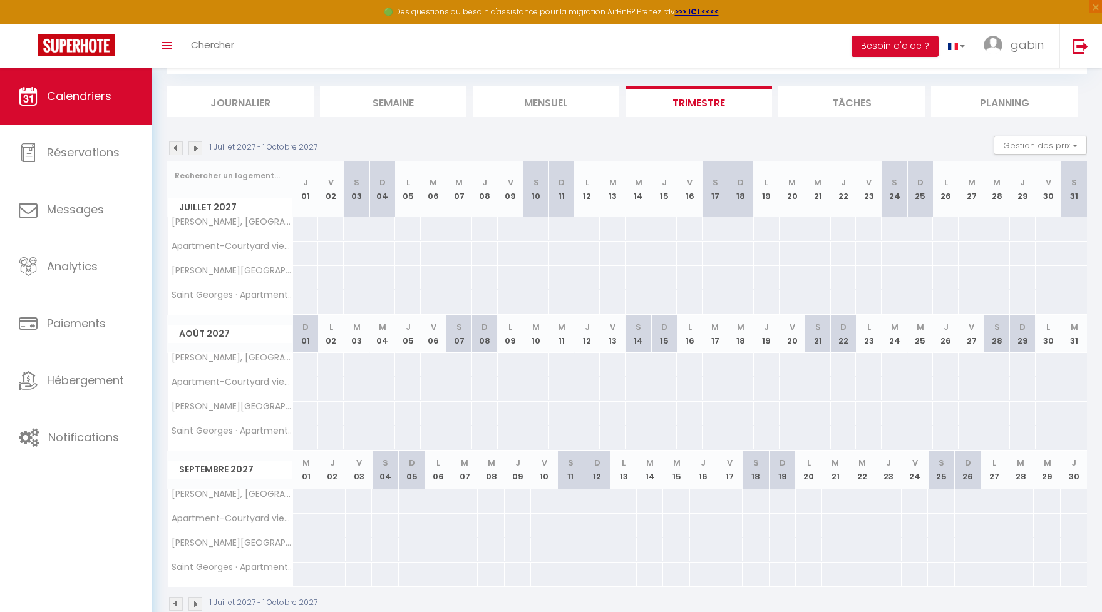
click at [178, 150] on img at bounding box center [176, 148] width 14 height 14
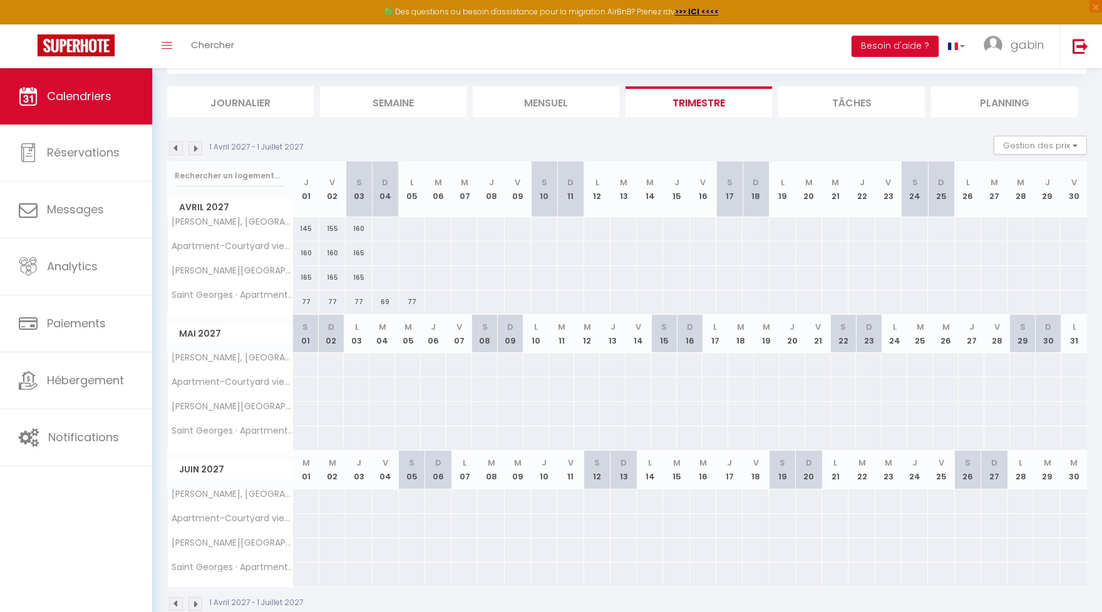
click at [178, 150] on img at bounding box center [176, 148] width 14 height 14
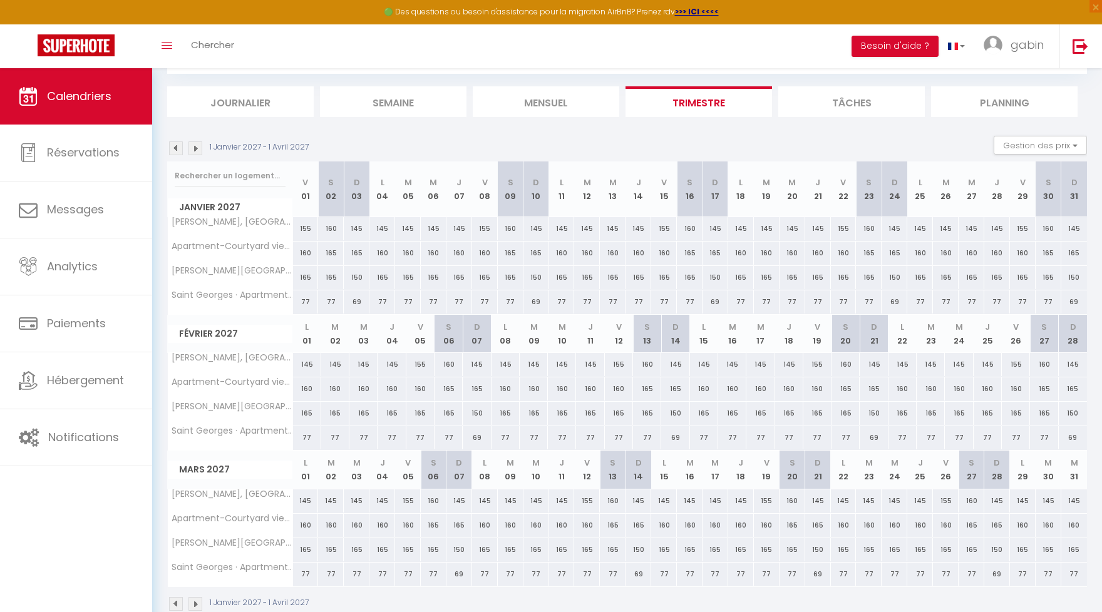
click at [197, 148] on img at bounding box center [195, 148] width 14 height 14
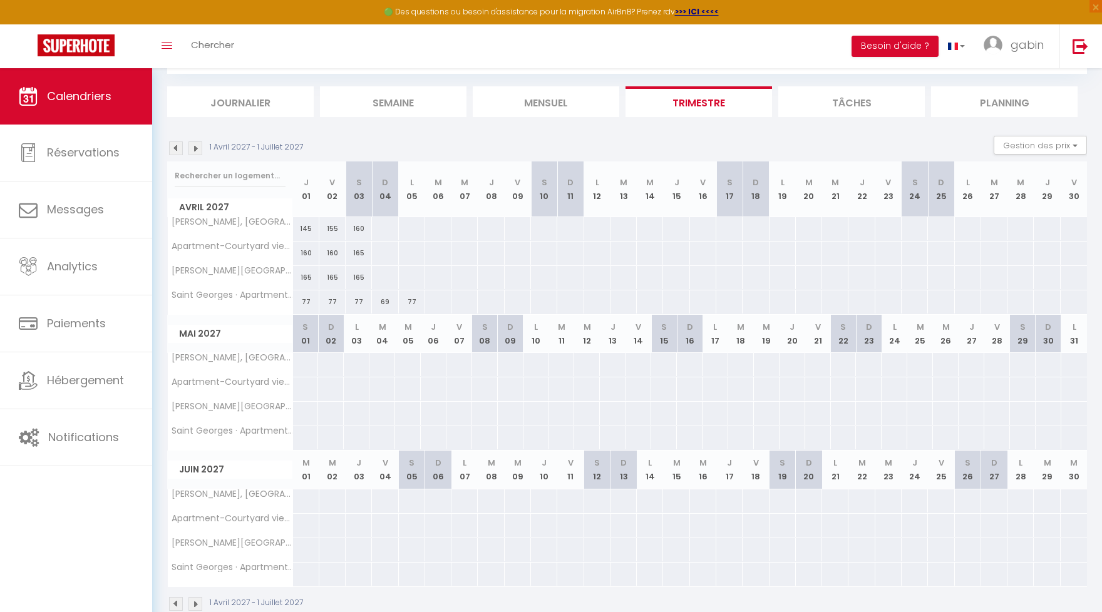
click at [180, 148] on img at bounding box center [176, 148] width 14 height 14
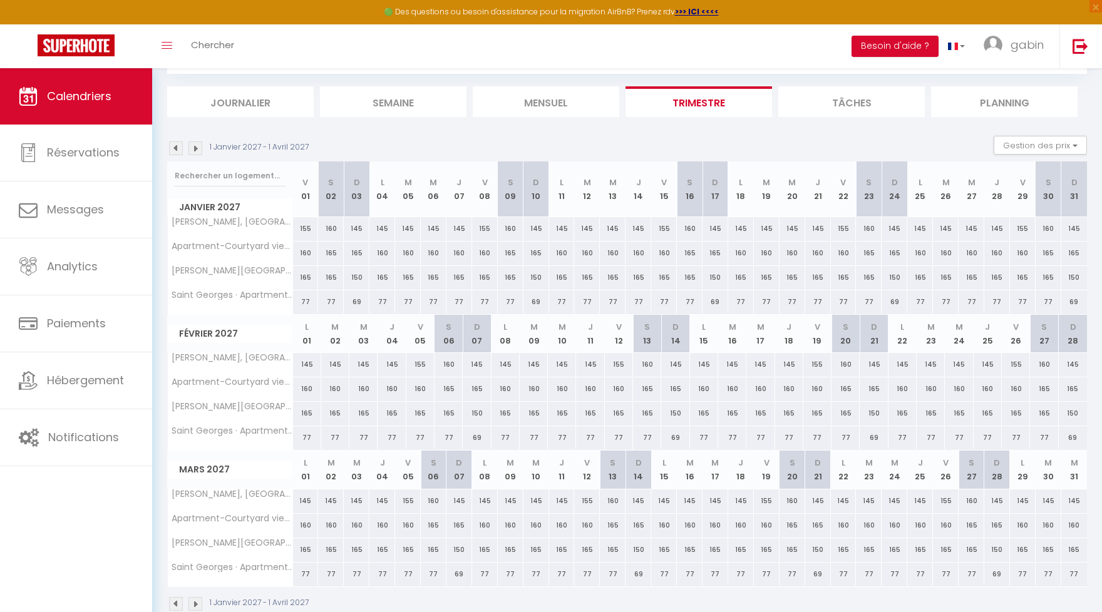
click at [197, 145] on img at bounding box center [195, 148] width 14 height 14
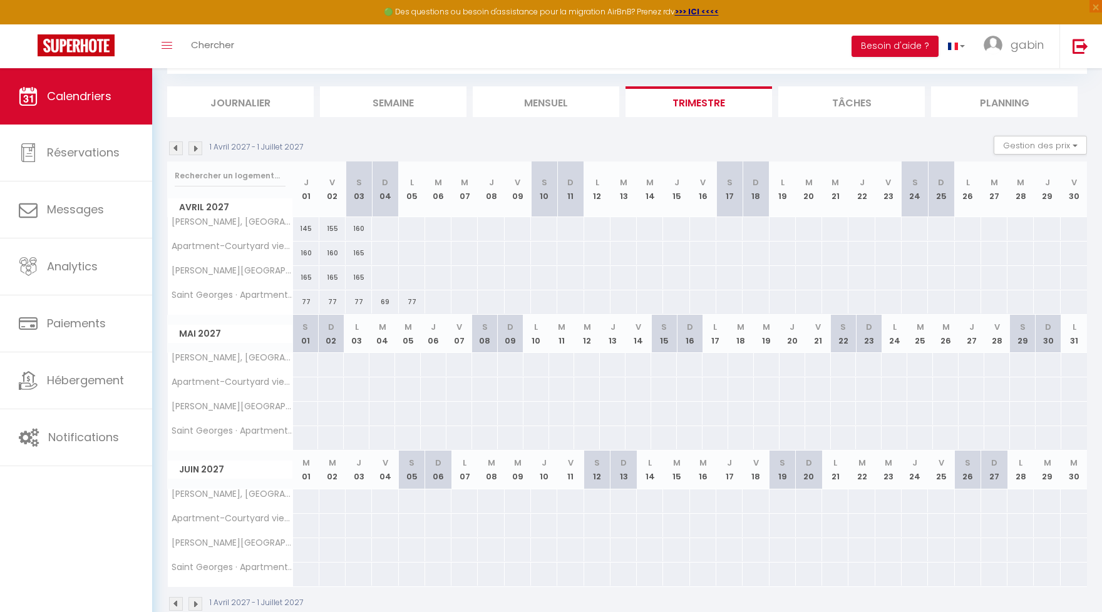
click at [175, 146] on img at bounding box center [176, 148] width 14 height 14
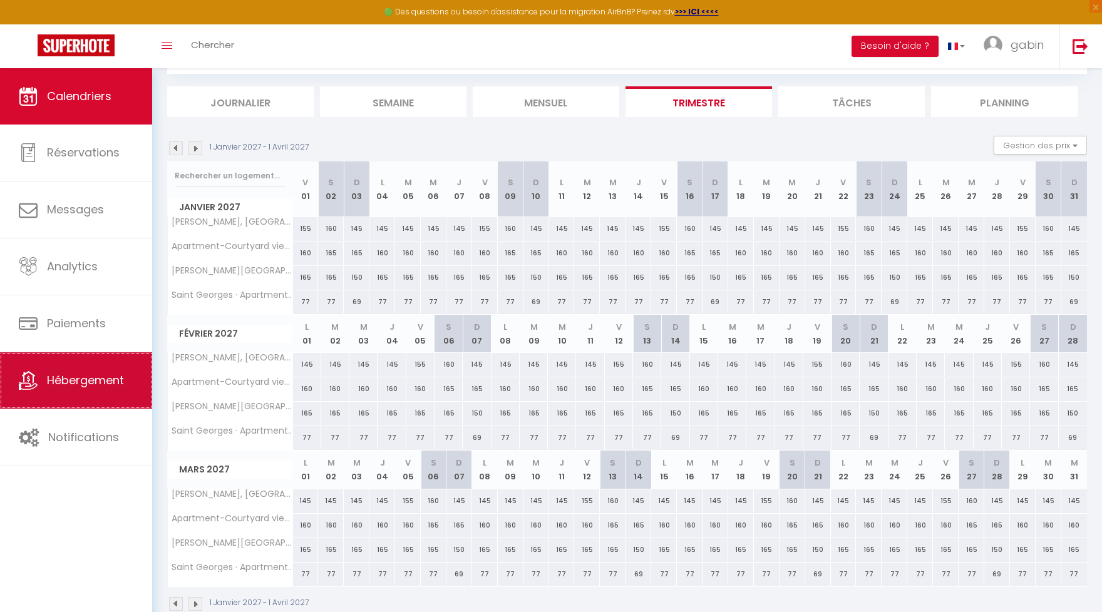
click at [110, 388] on span "Hébergement" at bounding box center [85, 381] width 77 height 16
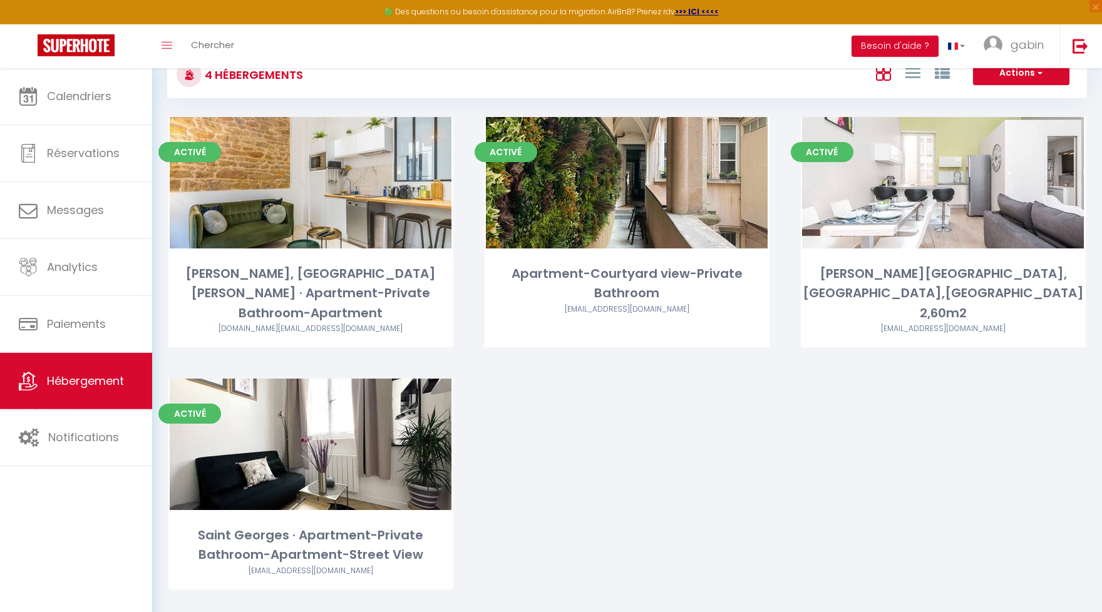
scroll to position [68, 0]
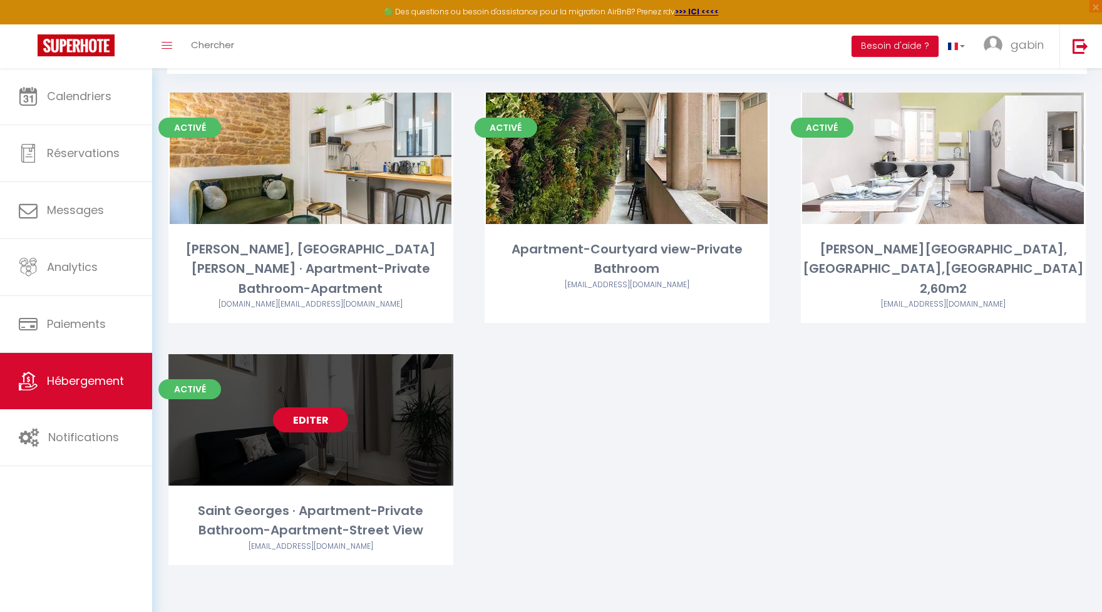
click at [300, 408] on link "Editer" at bounding box center [310, 420] width 75 height 25
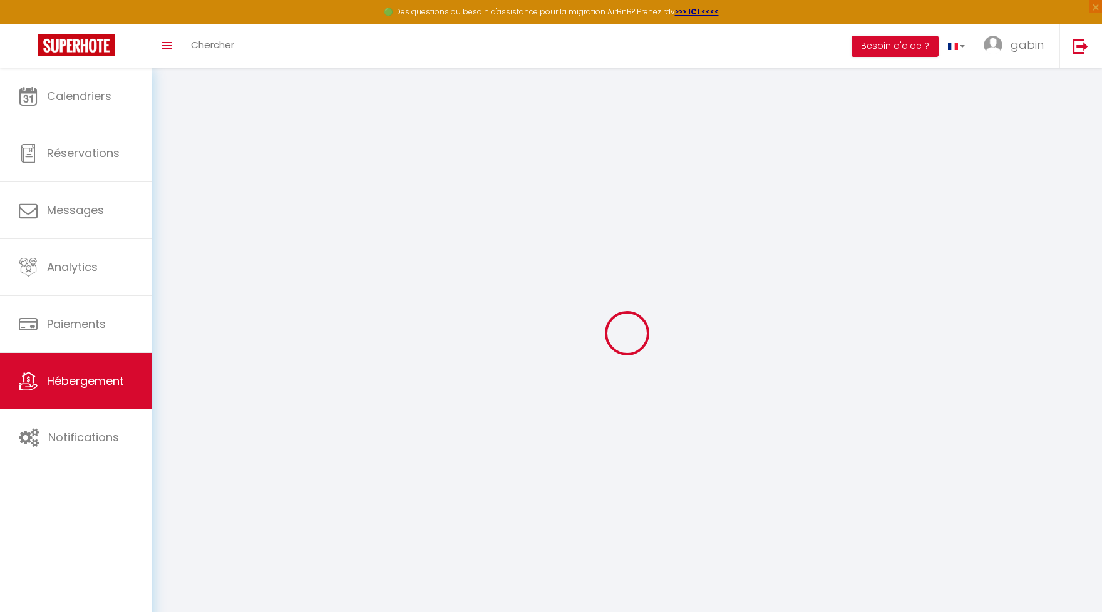
select select
checkbox input "false"
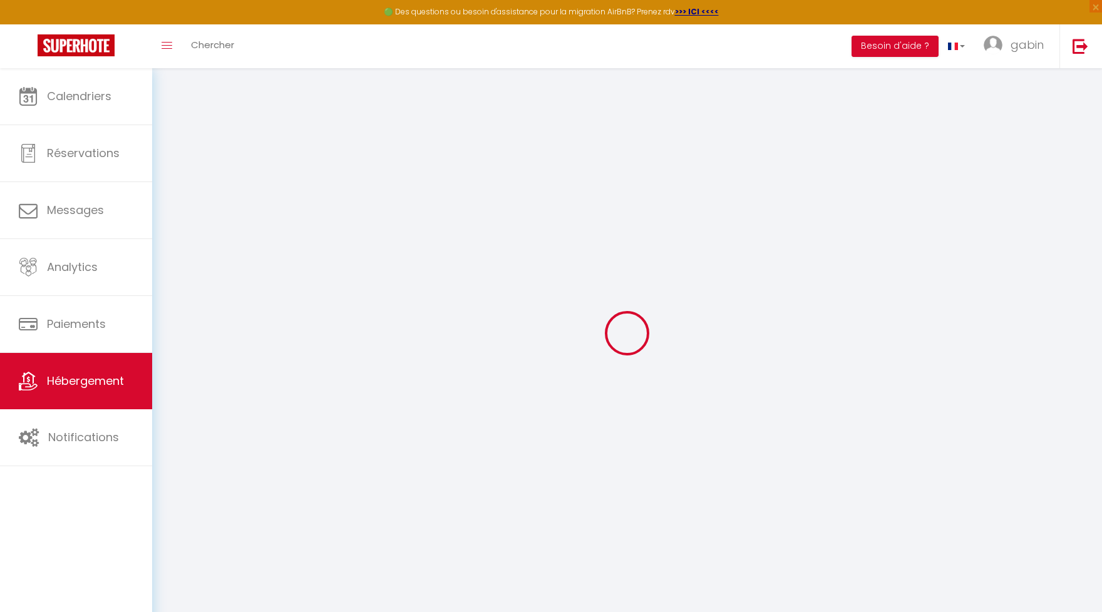
select select "15:00"
select select "23:45"
select select "11:00"
select select "30"
select select "120"
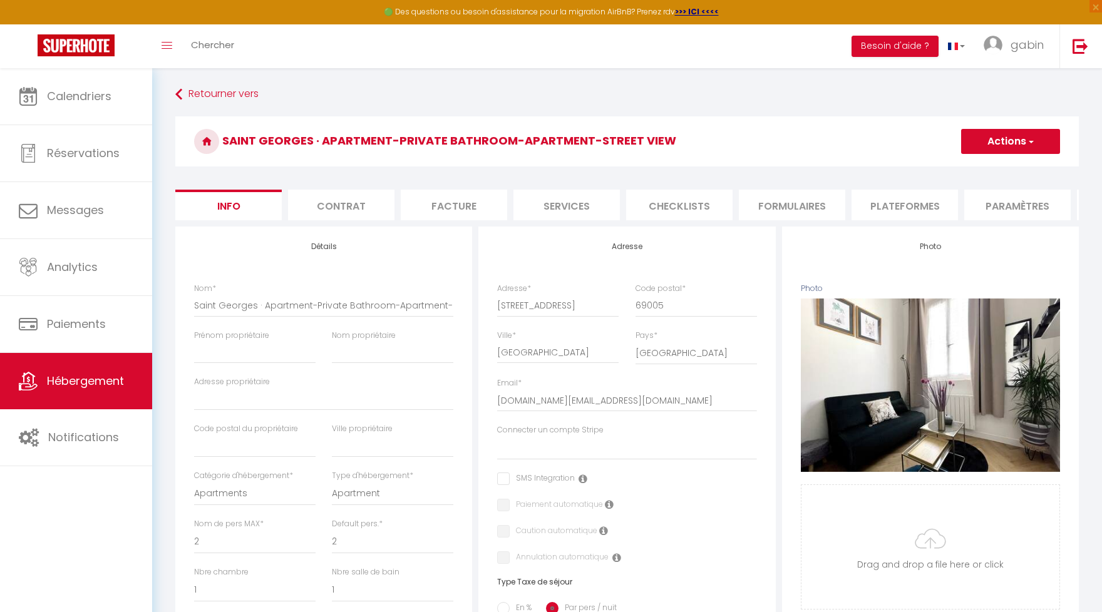
select select
checkbox input "false"
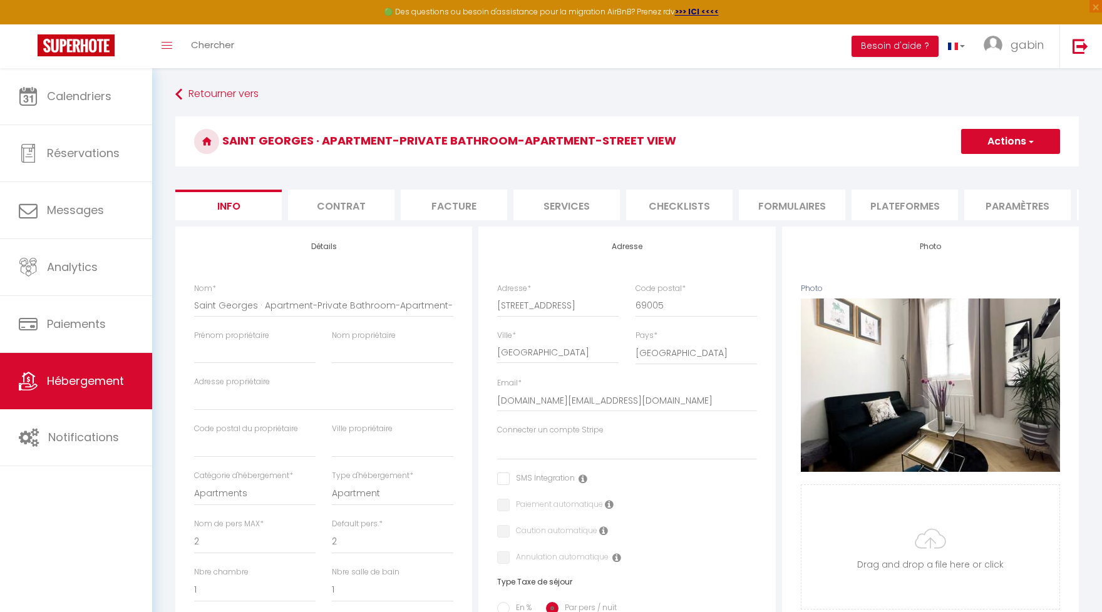
select select "EUR"
select select
select select "22579-709912637481604651"
click at [886, 212] on li "Plateformes" at bounding box center [904, 205] width 106 height 31
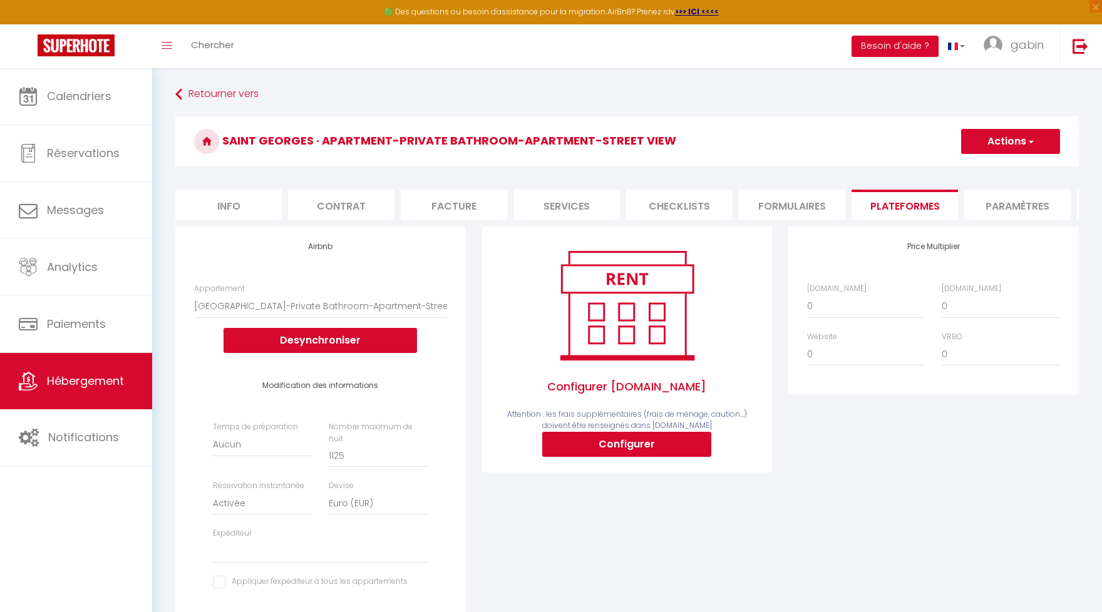
scroll to position [138, 0]
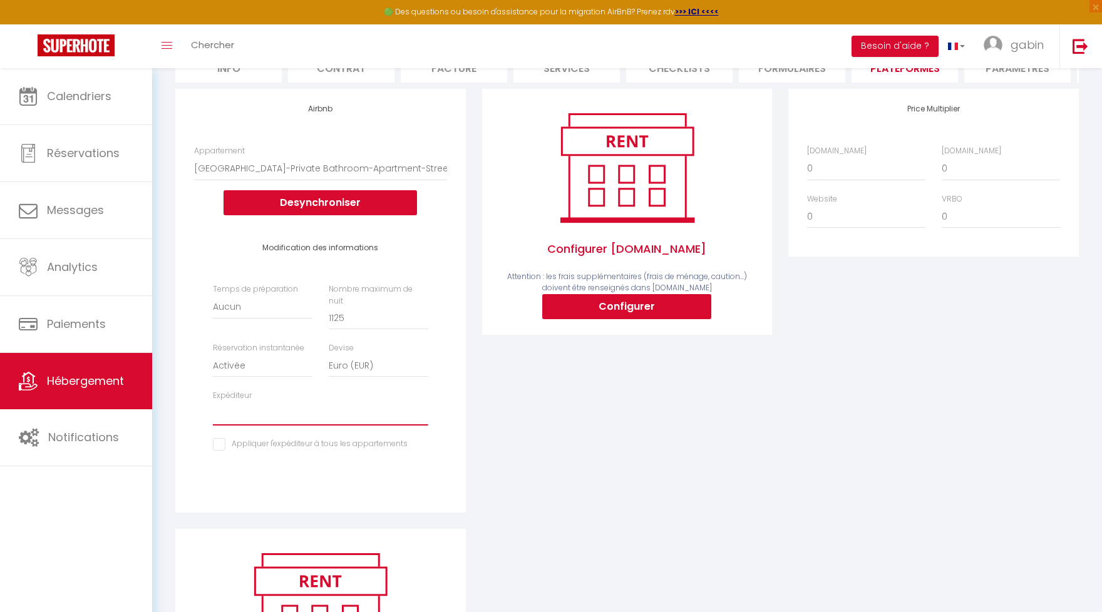
click at [213, 402] on select "gabin.cantero.pro@gmail.com svorgeat@gmail.com f.cant@orange.fr airbnbsaintgeor…" at bounding box center [320, 414] width 215 height 24
select select "22467"
click option "gabin.cantero.pro@gmail.com" at bounding box center [0, 0] width 0 height 0
click at [214, 438] on input "checkbox" at bounding box center [310, 444] width 195 height 13
checkbox input "true"
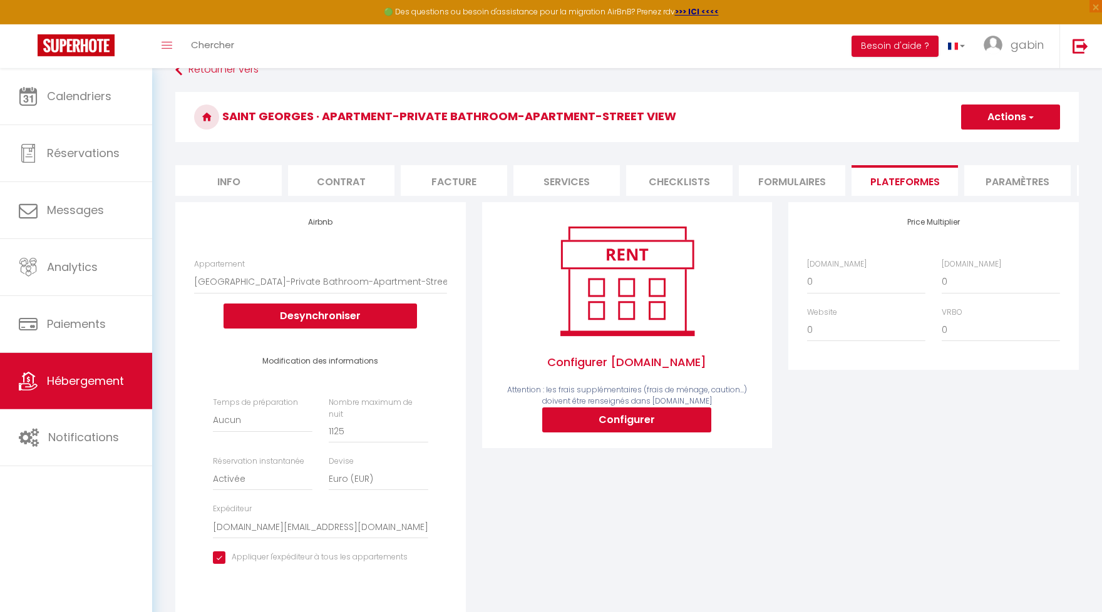
scroll to position [0, 0]
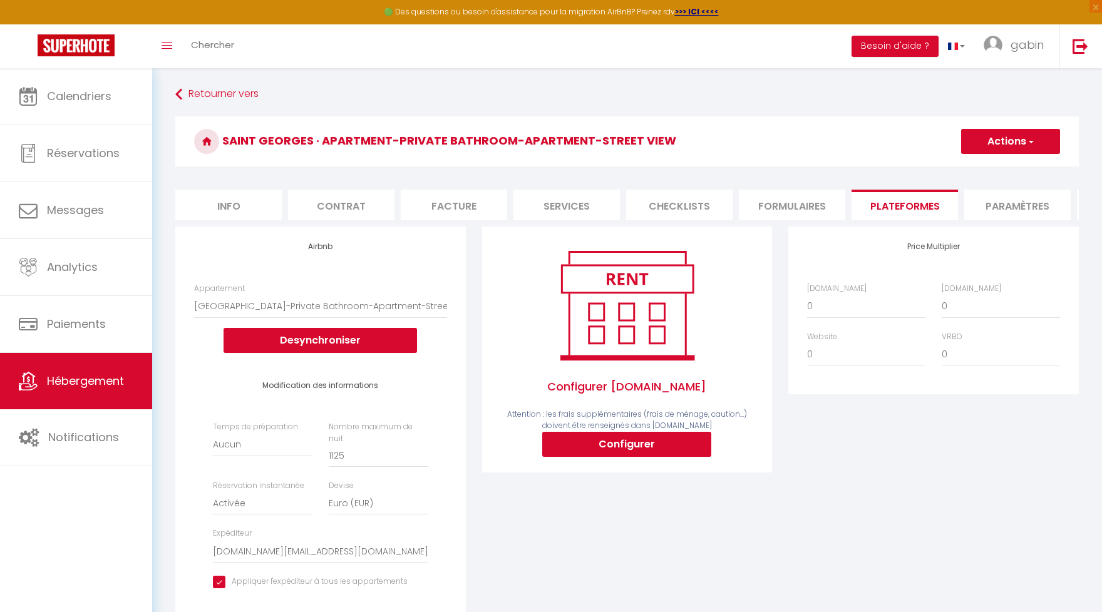
click at [978, 146] on button "Actions" at bounding box center [1010, 141] width 99 height 25
click at [984, 170] on link "Enregistrer" at bounding box center [1009, 169] width 99 height 16
select select "EUR"
select select "+ 22 %"
click option "+ 22 %" at bounding box center [0, 0] width 0 height 0
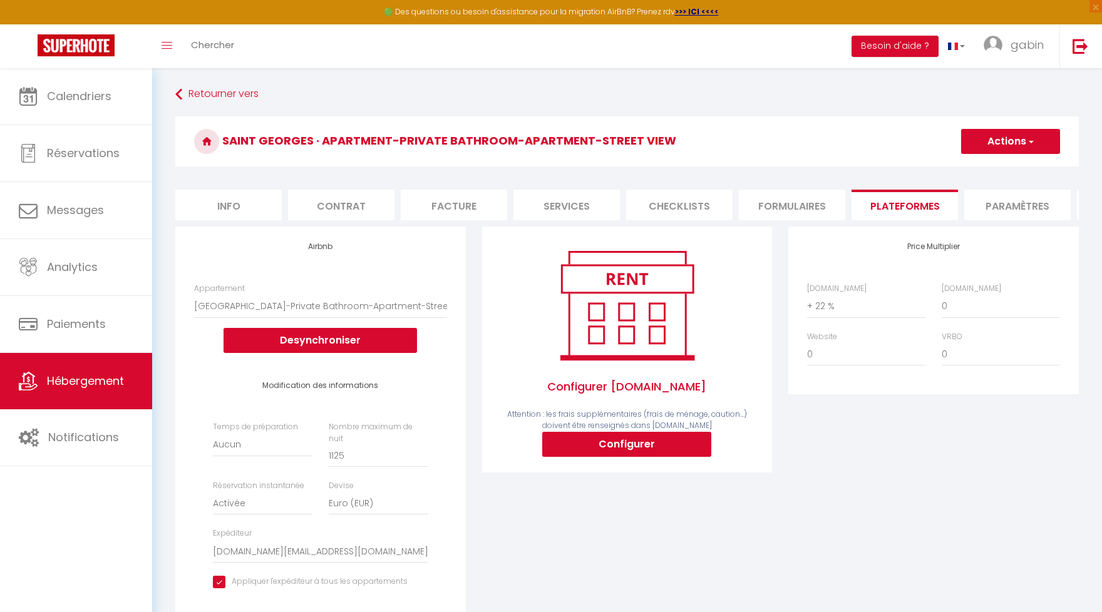
click at [993, 145] on button "Actions" at bounding box center [1010, 141] width 99 height 25
click at [994, 138] on button "Actions" at bounding box center [1010, 141] width 99 height 25
click at [993, 143] on button "Actions" at bounding box center [1010, 141] width 99 height 25
click at [987, 166] on link "Enregistrer" at bounding box center [1009, 169] width 99 height 16
select select "EUR"
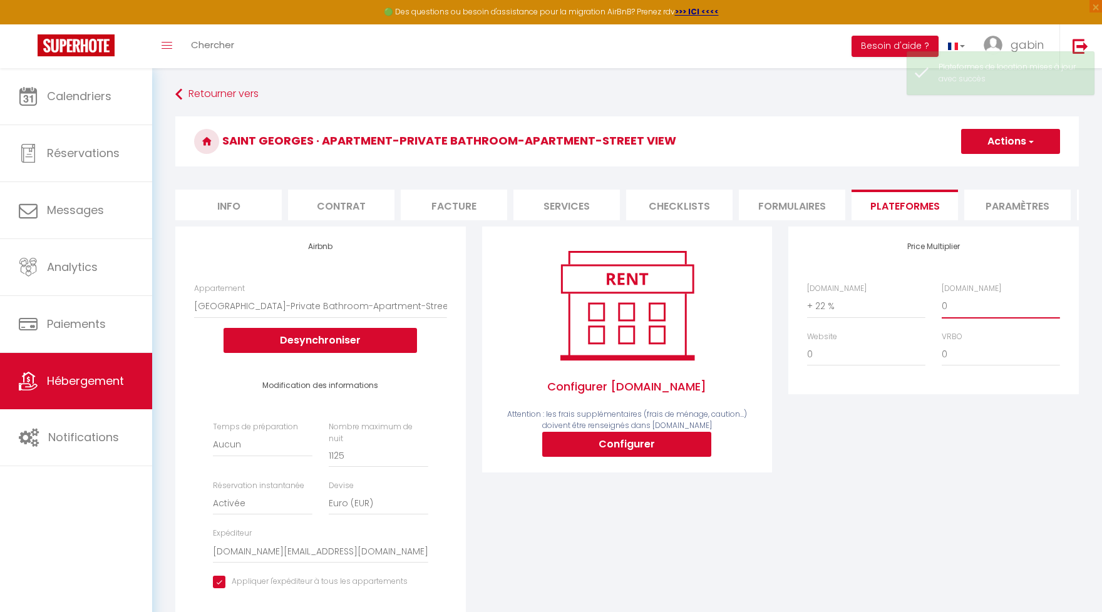
click at [975, 311] on select "0 + 1 % + 2 % + 3 % + 4 % + 5 % + 6 % + 7 % + 8 % + 9 %" at bounding box center [1001, 306] width 118 height 24
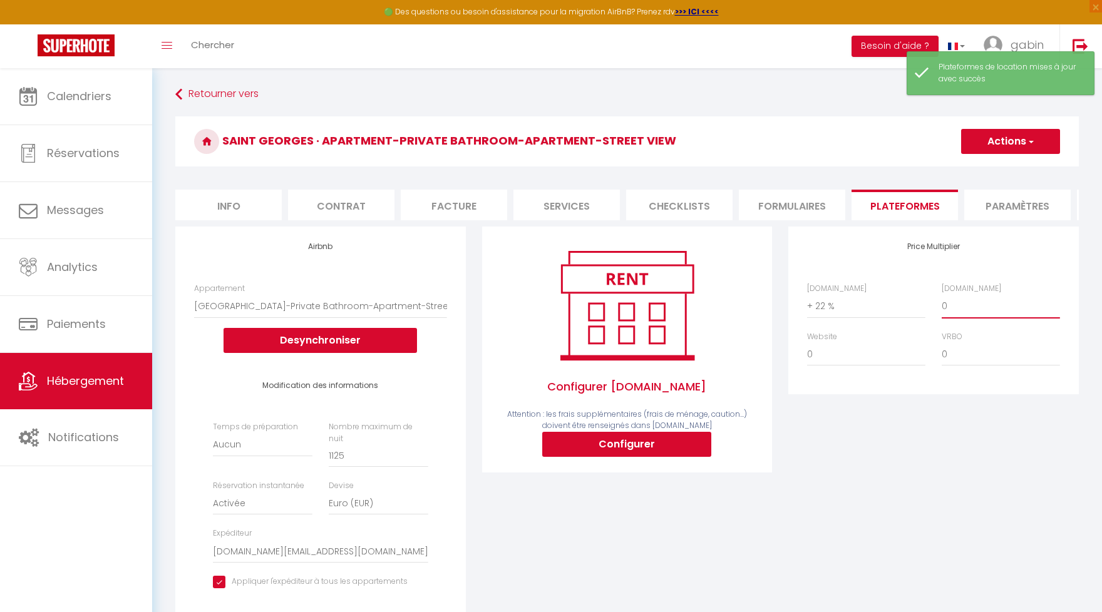
click at [947, 306] on select "0 + 1 % + 2 % + 3 % + 4 % + 5 % + 6 % + 7 % + 8 % + 9 %" at bounding box center [1001, 306] width 118 height 24
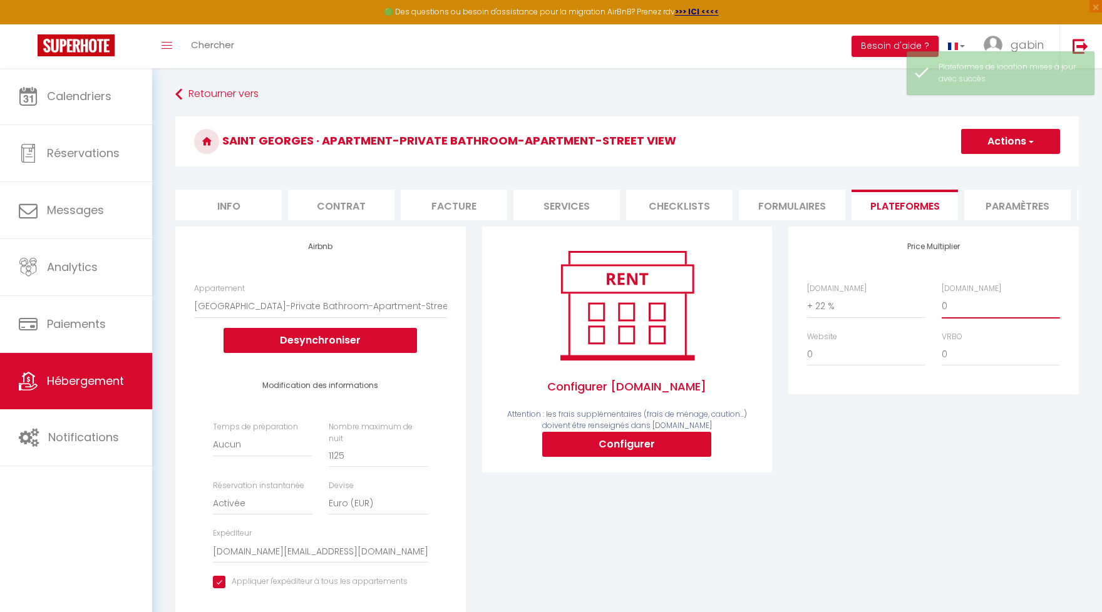
click at [947, 306] on select "0 + 1 % + 2 % + 3 % + 4 % + 5 % + 6 % + 7 % + 8 % + 9 %" at bounding box center [1001, 306] width 118 height 24
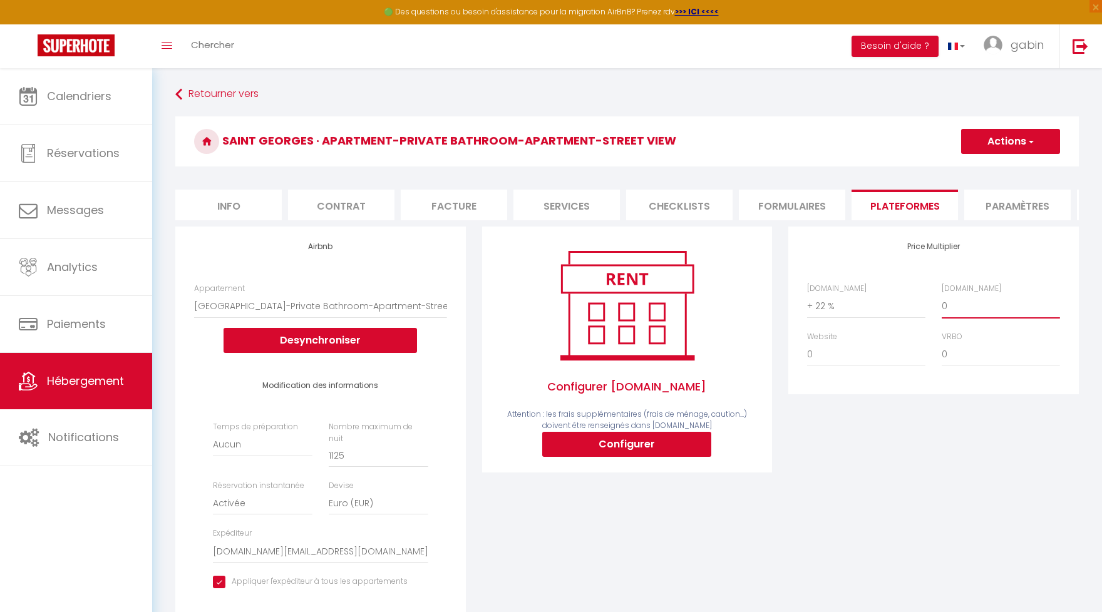
select select "+ 22 %"
click option "+ 22 %" at bounding box center [0, 0] width 0 height 0
click at [996, 142] on button "Actions" at bounding box center [1010, 141] width 99 height 25
click at [995, 167] on link "Enregistrer" at bounding box center [1009, 169] width 99 height 16
click at [995, 167] on h3 "Saint Georges · Apartment-Private Bathroom-Apartment-Street View" at bounding box center [626, 141] width 903 height 50
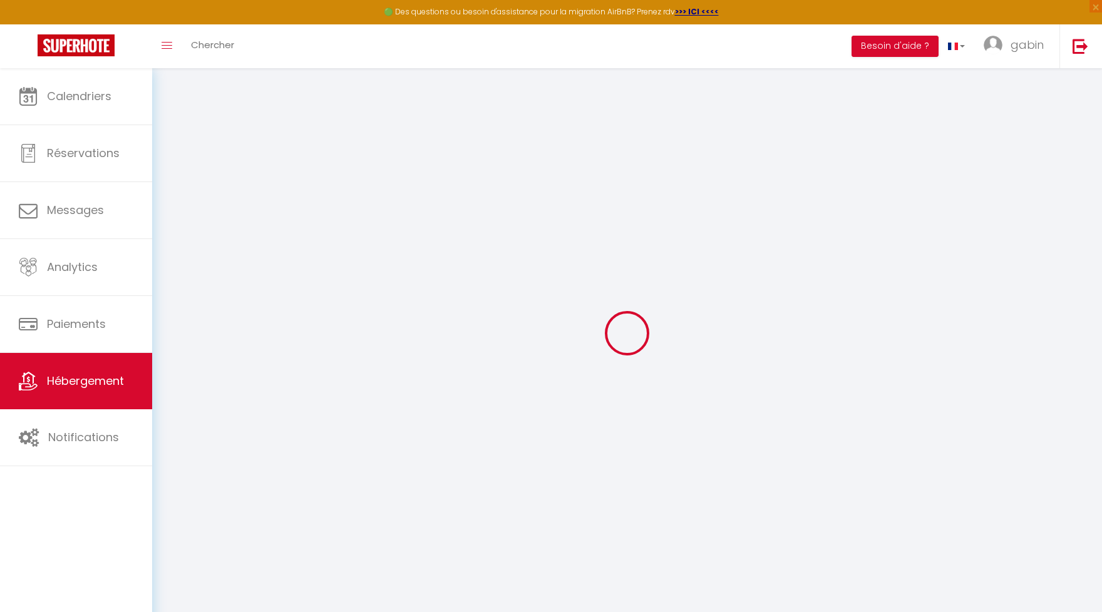
select select "EUR"
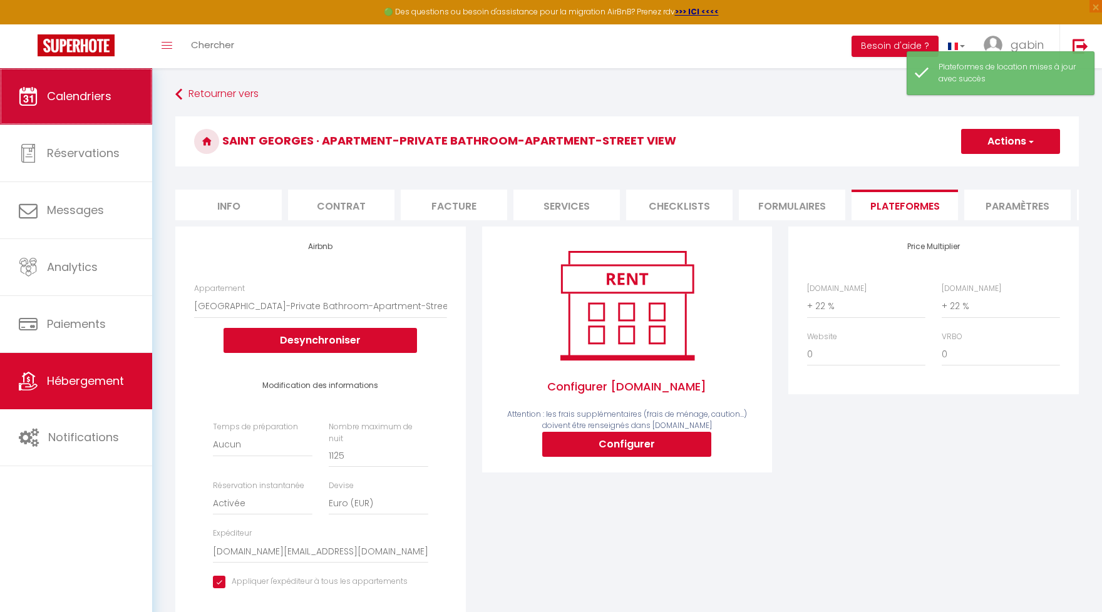
click at [61, 98] on span "Calendriers" at bounding box center [79, 96] width 64 height 16
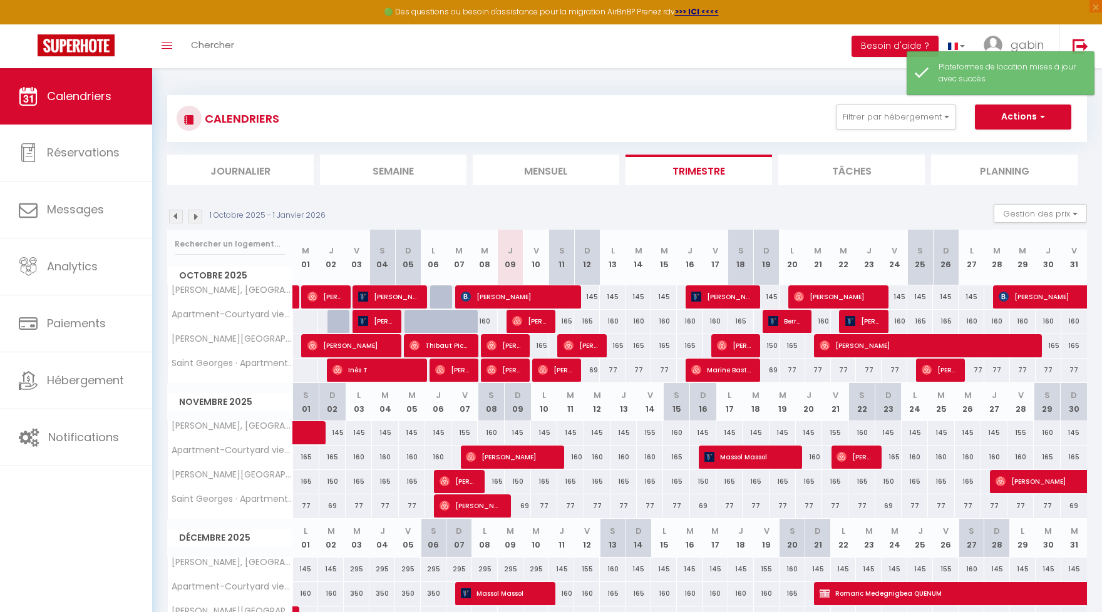
scroll to position [93, 0]
